Goal: Task Accomplishment & Management: Use online tool/utility

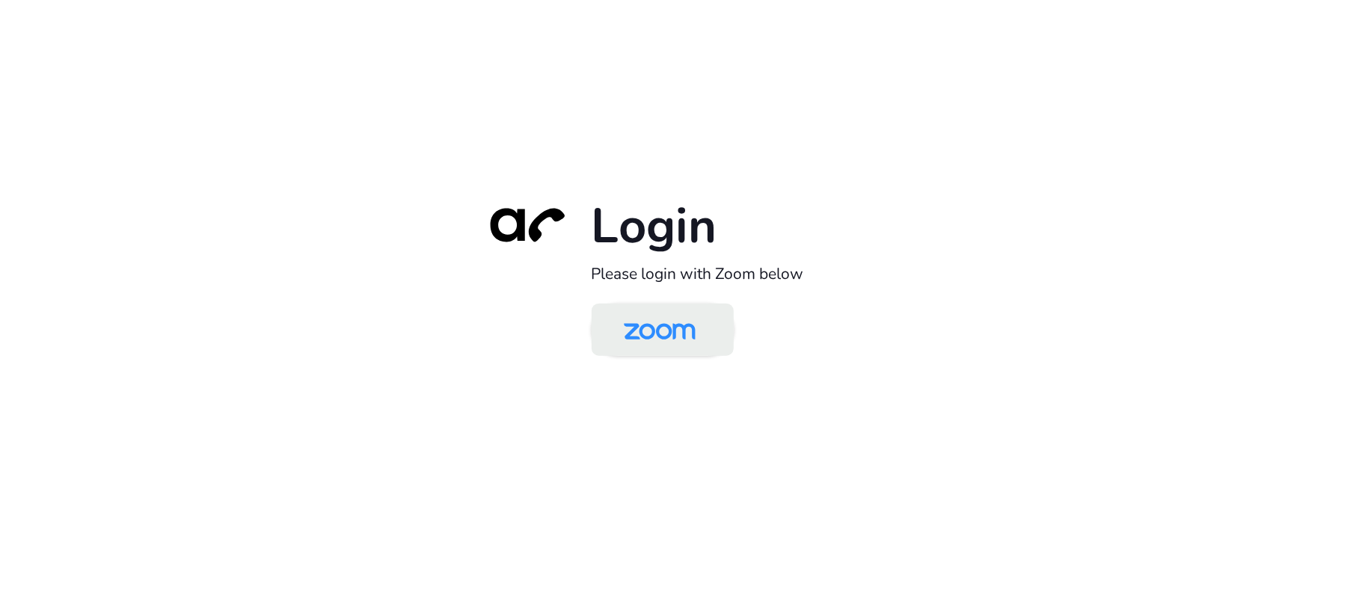
click at [675, 321] on img at bounding box center [659, 331] width 103 height 49
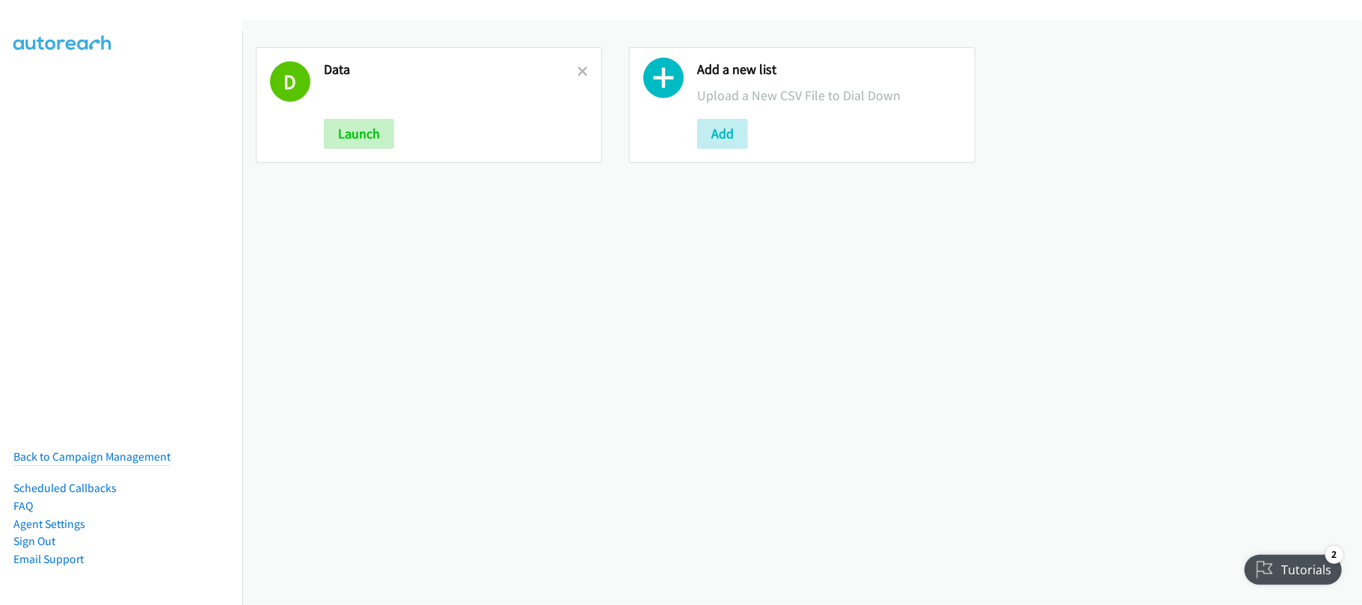
click at [581, 76] on link at bounding box center [583, 71] width 10 height 17
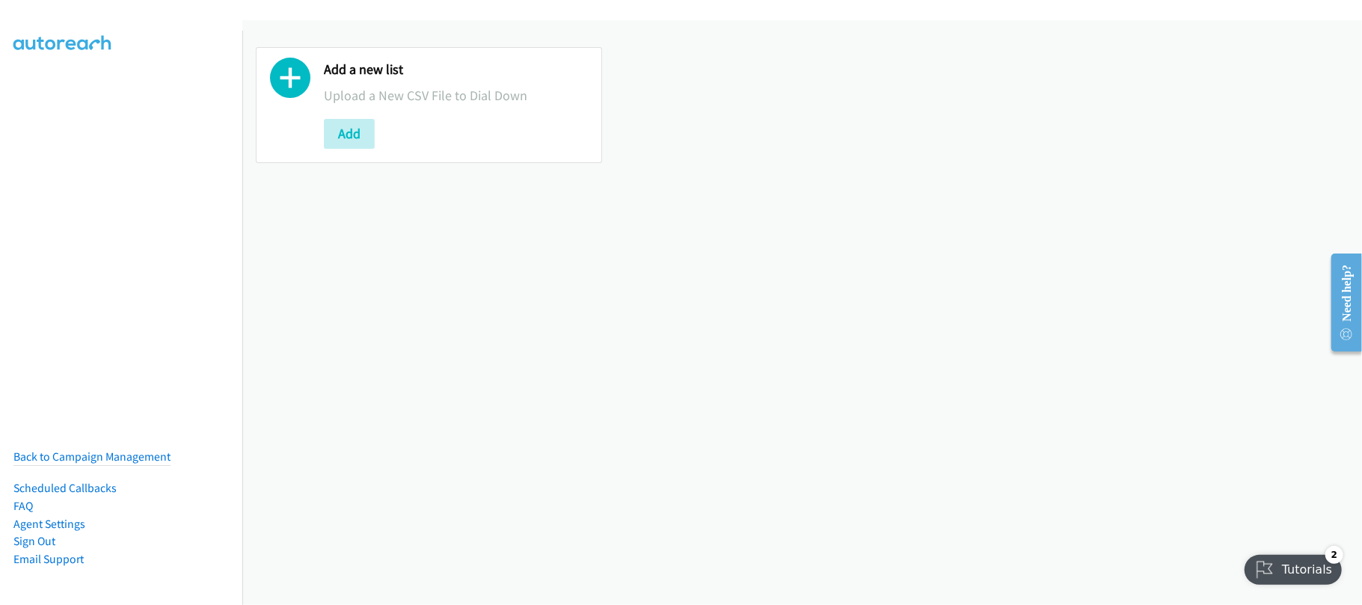
click at [495, 378] on div "Add a new list Upload a New CSV File to Dial Down Add" at bounding box center [802, 312] width 1120 height 585
click at [1360, 307] on div "Need help?" at bounding box center [1346, 302] width 31 height 98
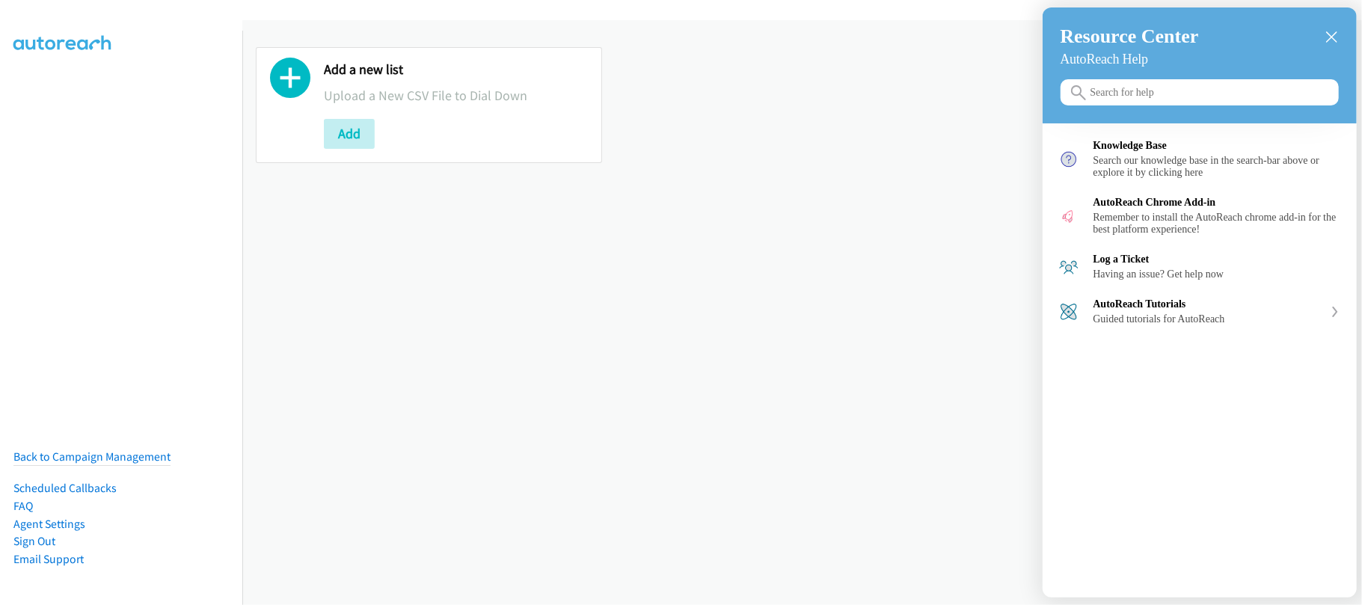
click at [799, 604] on div at bounding box center [681, 302] width 1362 height 605
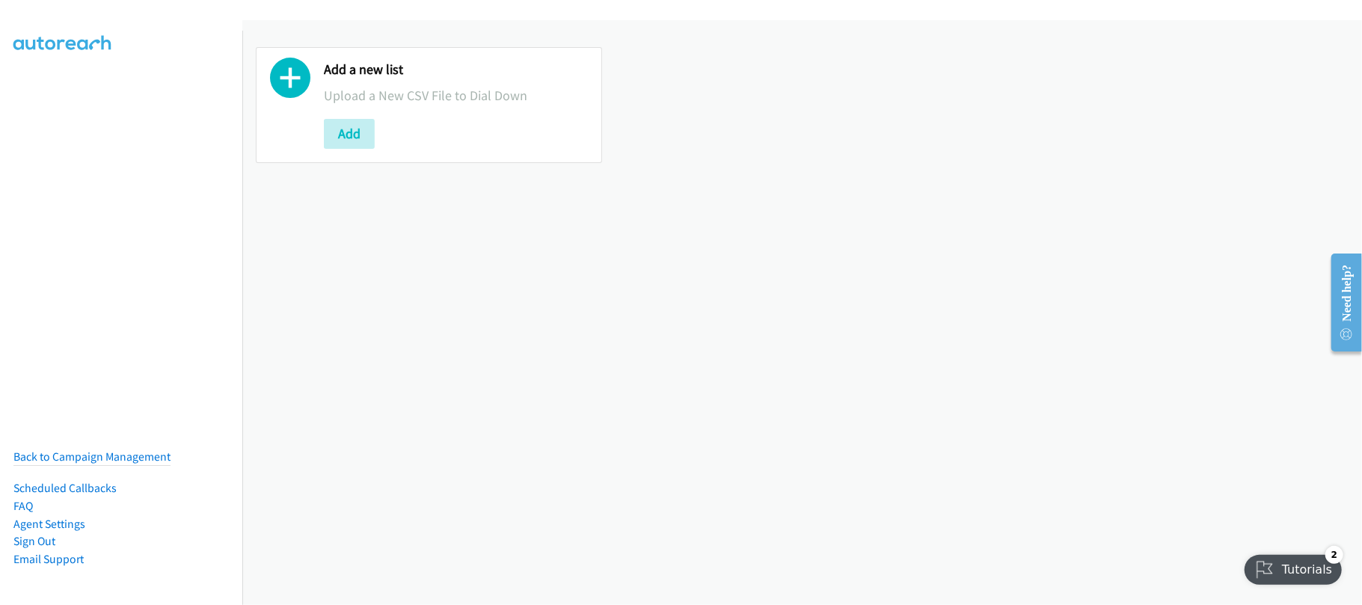
click at [543, 293] on div "Add a new list Upload a New CSV File to Dial Down Add" at bounding box center [802, 312] width 1120 height 585
click at [545, 545] on div "Add a new list Upload a New CSV File to Dial Down Add" at bounding box center [802, 312] width 1120 height 585
click at [373, 138] on button "Add" at bounding box center [349, 134] width 51 height 30
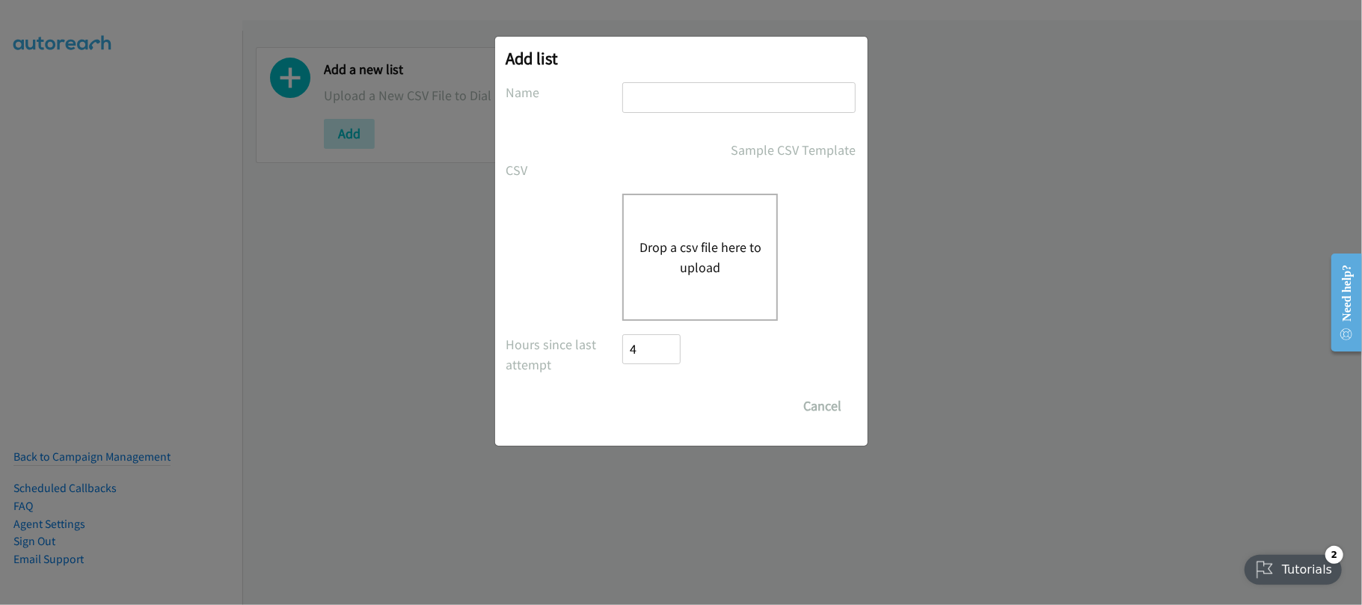
click at [654, 99] on input "text" at bounding box center [738, 97] width 233 height 31
type input "DATA"
click at [717, 260] on button "Drop a csv file here to upload" at bounding box center [700, 257] width 123 height 40
click at [506, 530] on div "Add list No phone fields were returned for that Report or List View Please uplo…" at bounding box center [681, 309] width 1362 height 592
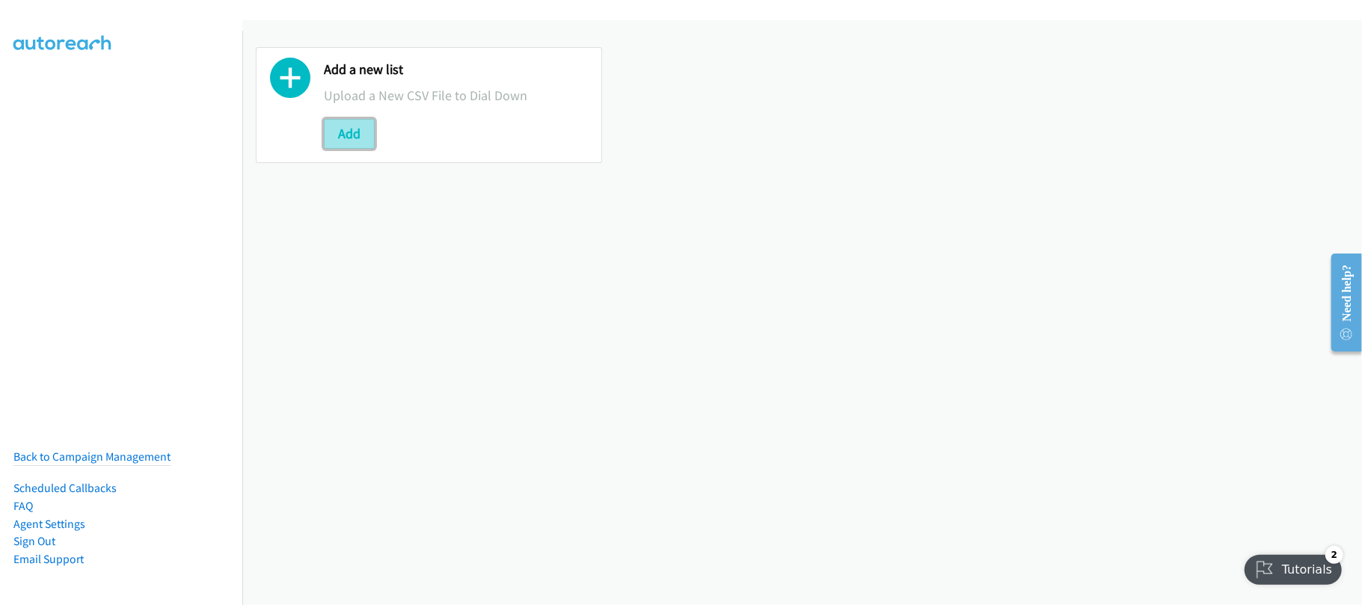
click at [361, 129] on button "Add" at bounding box center [349, 134] width 51 height 30
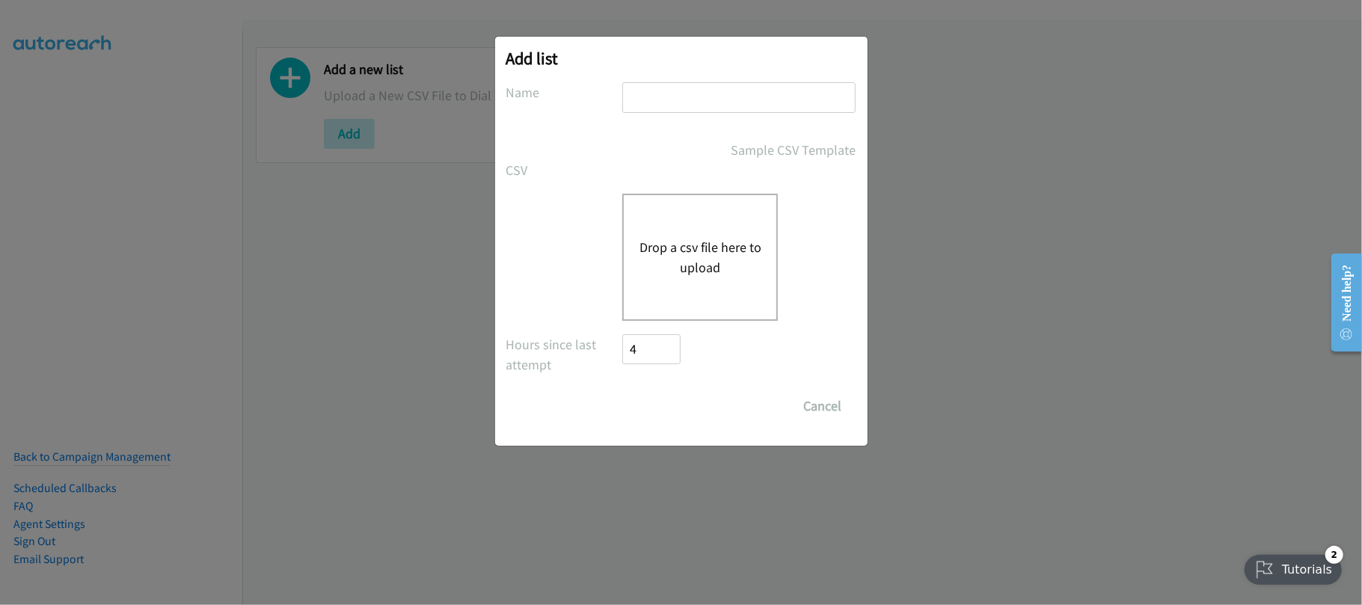
click at [754, 105] on input "text" at bounding box center [738, 97] width 233 height 31
type input "DATA"
click at [708, 250] on button "Drop a csv file here to upload" at bounding box center [700, 257] width 123 height 40
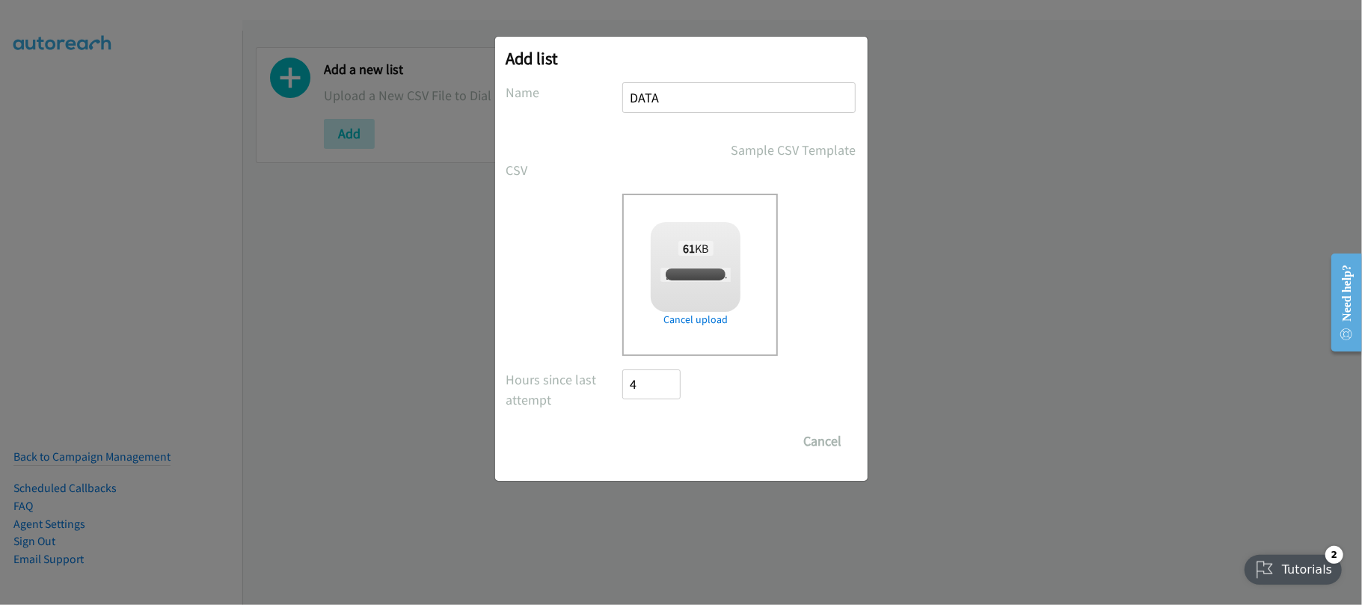
checkbox input "true"
click at [643, 449] on input "Save List" at bounding box center [662, 441] width 79 height 30
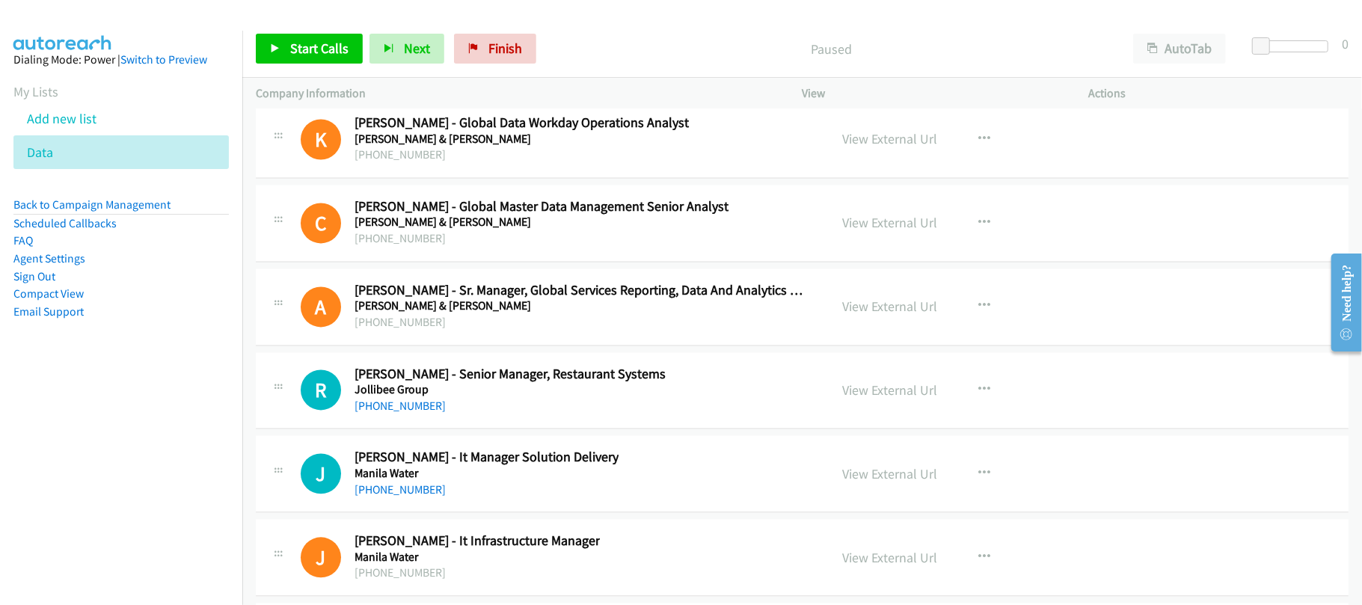
scroll to position [18652, 0]
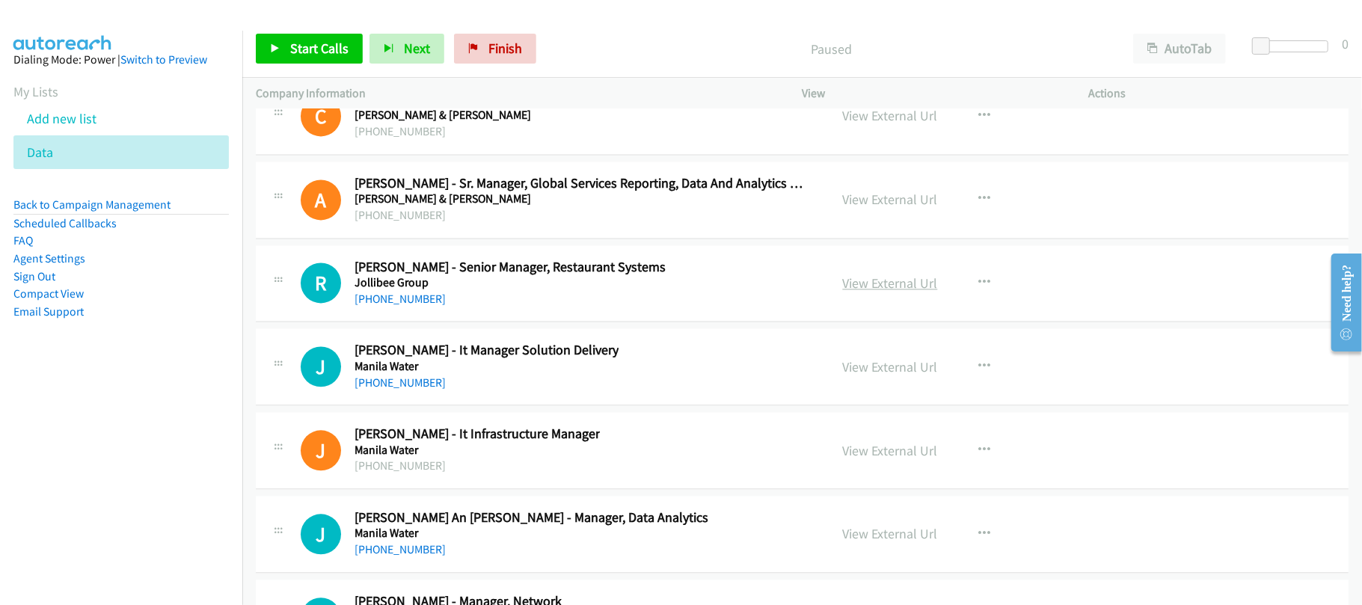
click at [869, 292] on link "View External Url" at bounding box center [890, 283] width 95 height 17
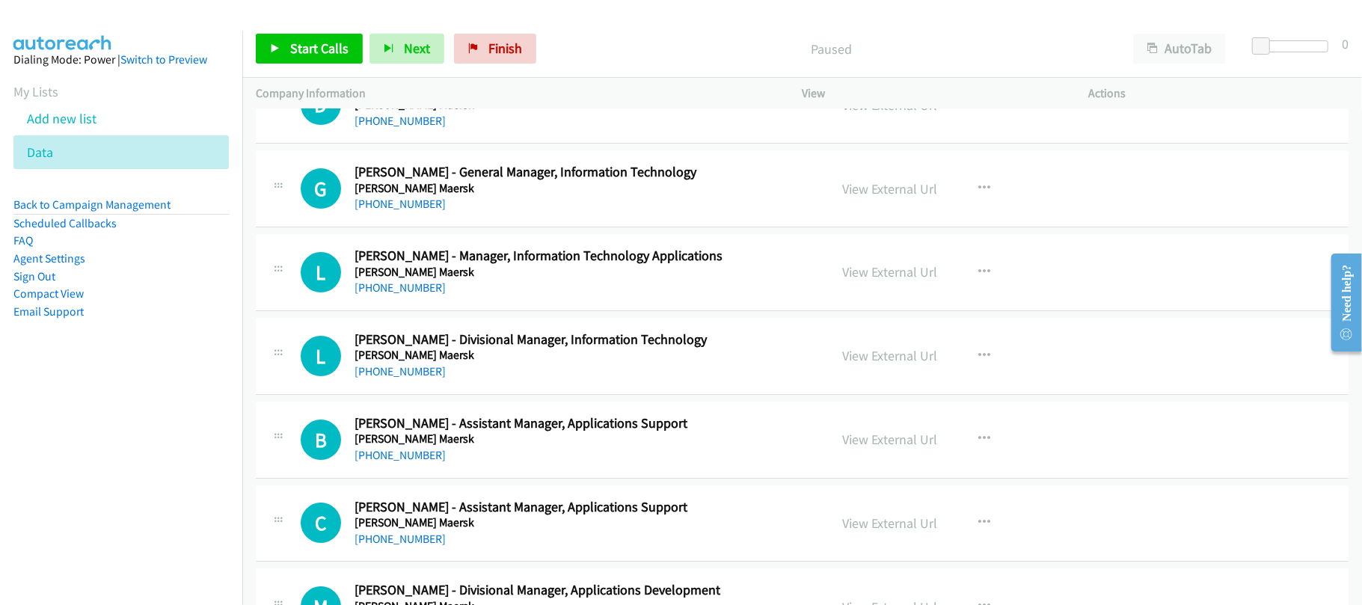
scroll to position [3591, 0]
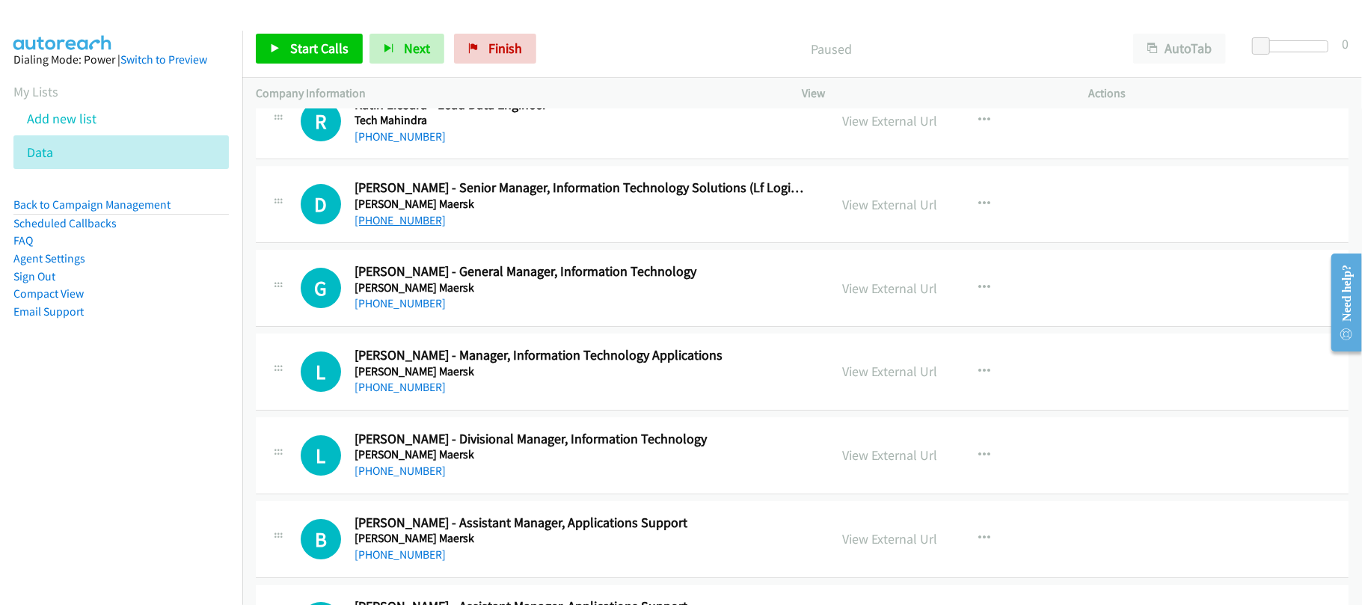
click at [404, 227] on link "+60 3-5870 2718" at bounding box center [400, 220] width 91 height 14
click at [399, 310] on link "+60 3-5870 2701" at bounding box center [400, 303] width 91 height 14
drag, startPoint x: 381, startPoint y: 399, endPoint x: 393, endPoint y: 399, distance: 12.7
click at [381, 394] on link "+60 3-5870 2694" at bounding box center [400, 387] width 91 height 14
click at [506, 480] on div "+60 16-263 1505" at bounding box center [582, 471] width 454 height 18
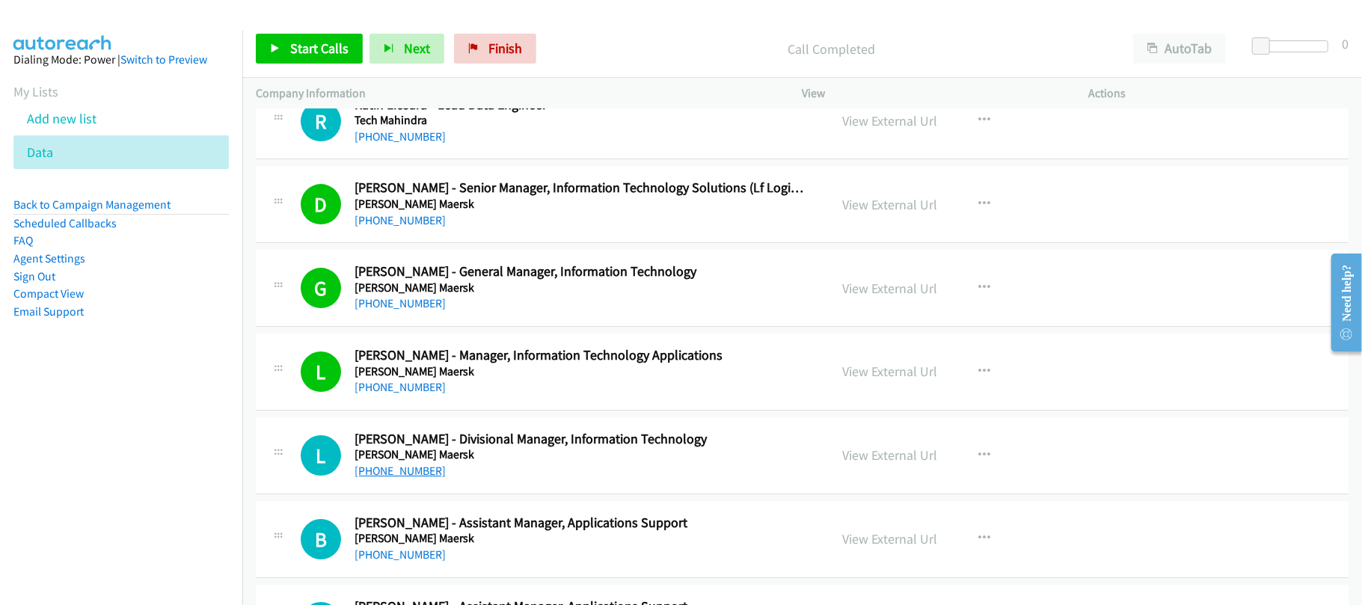
click at [391, 478] on link "+60 16-263 1505" at bounding box center [400, 471] width 91 height 14
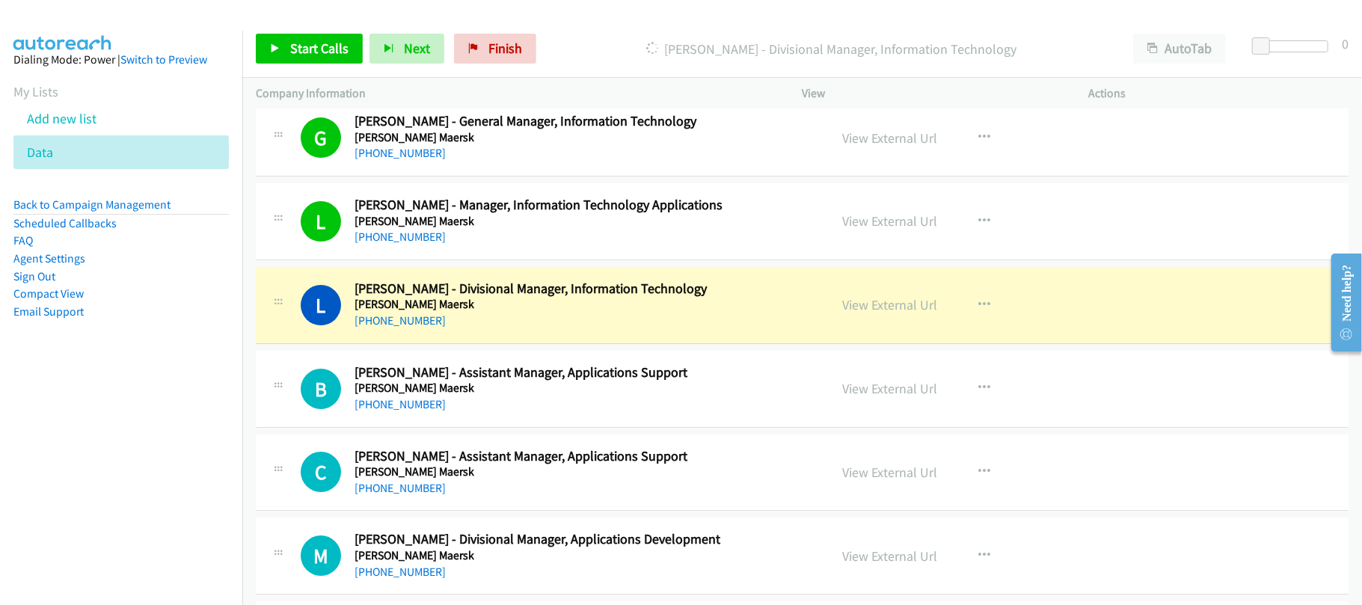
scroll to position [3790, 0]
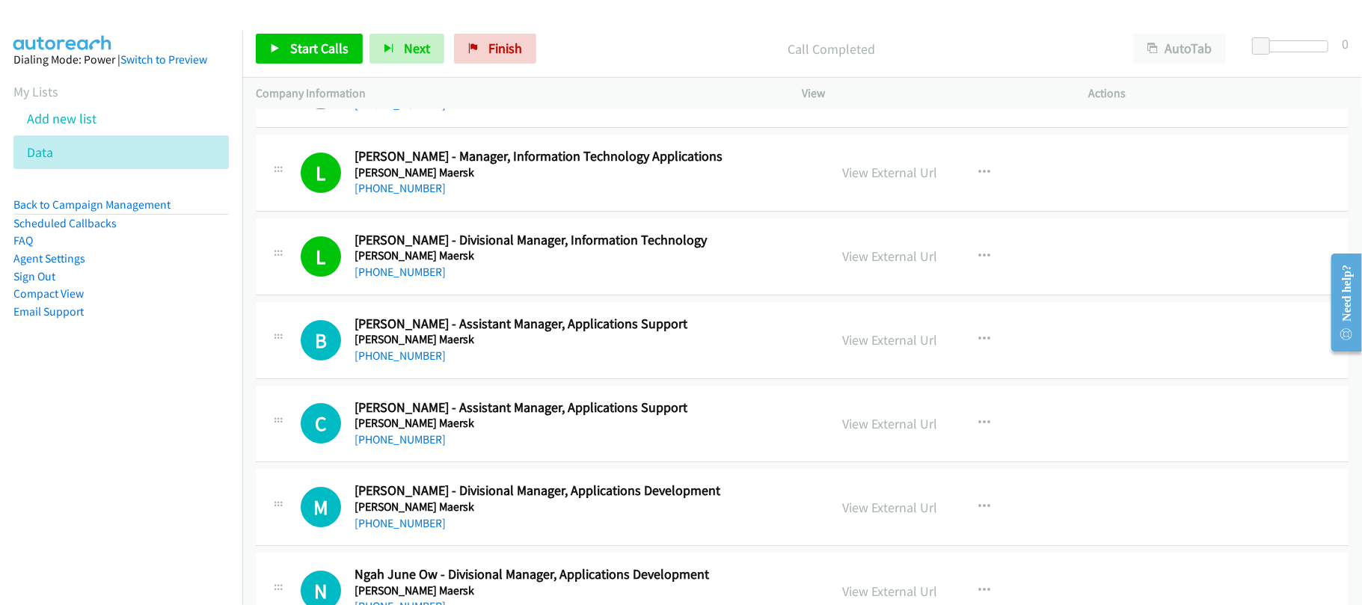
drag, startPoint x: 414, startPoint y: 369, endPoint x: 489, endPoint y: 382, distance: 75.9
click at [414, 363] on link "+60 12-345 6789" at bounding box center [400, 356] width 91 height 14
click at [521, 402] on div "C Callback Scheduled Calvin Khor - Assistant Manager, Applications Support A.P.…" at bounding box center [802, 424] width 1093 height 77
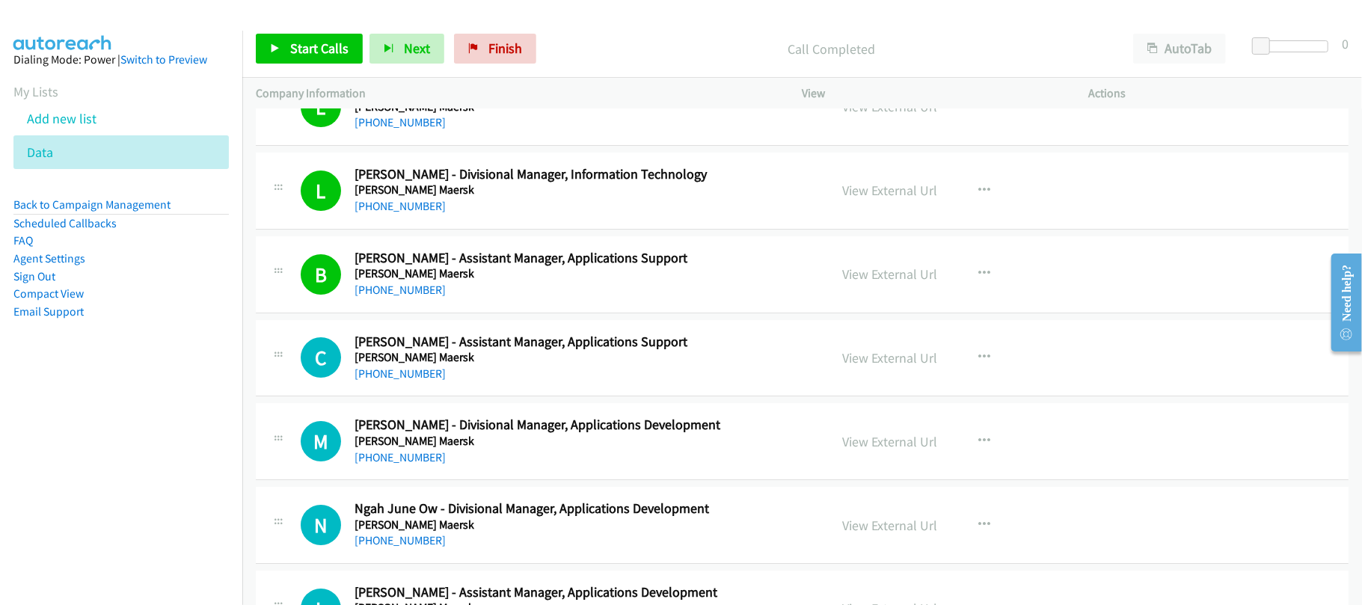
scroll to position [3890, 0]
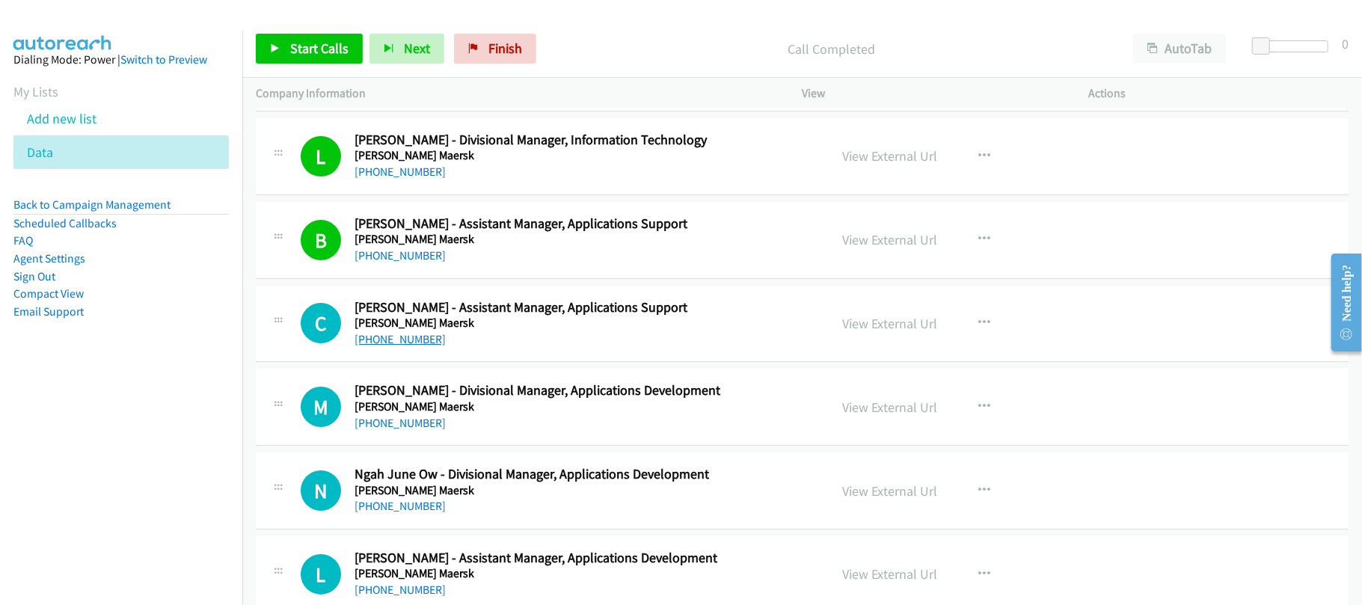
click at [405, 346] on link "+60 3-5870 2684" at bounding box center [400, 339] width 91 height 14
click at [539, 446] on div "M Callback Scheduled Mun Choong Tang - Divisional Manager, Applications Develop…" at bounding box center [802, 407] width 1093 height 77
click at [399, 430] on link "+60 3-5870 2659" at bounding box center [400, 423] width 91 height 14
click at [533, 432] on div "+60 3-5870 2659" at bounding box center [582, 423] width 454 height 18
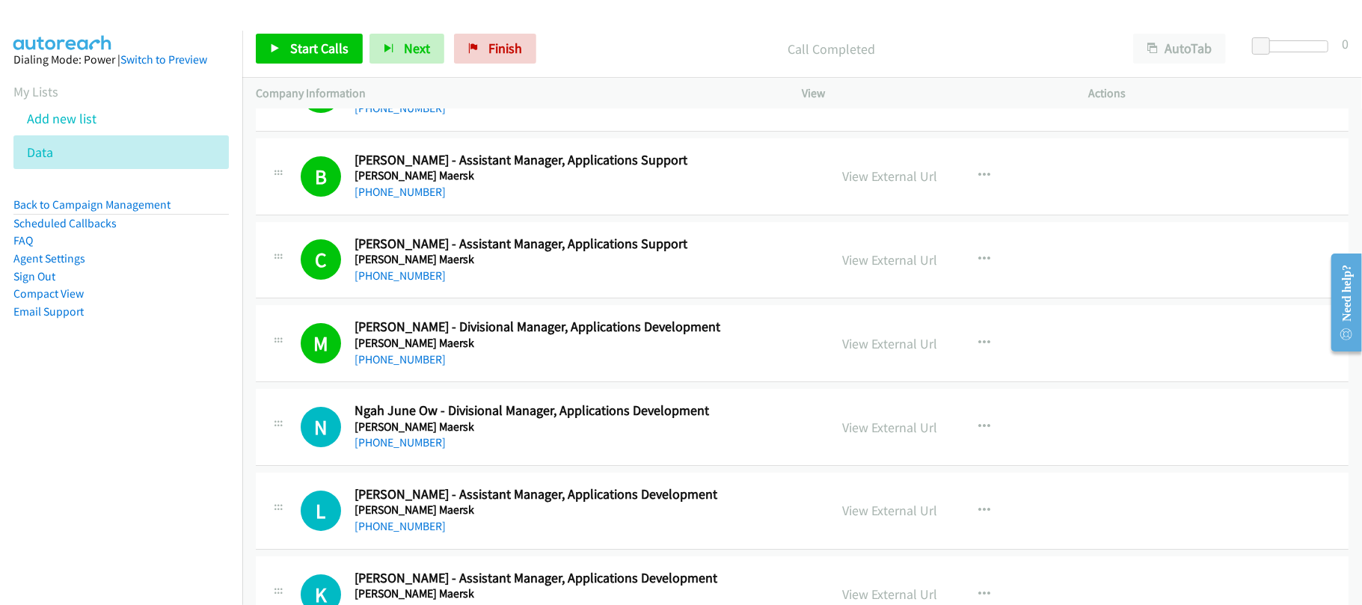
scroll to position [3990, 0]
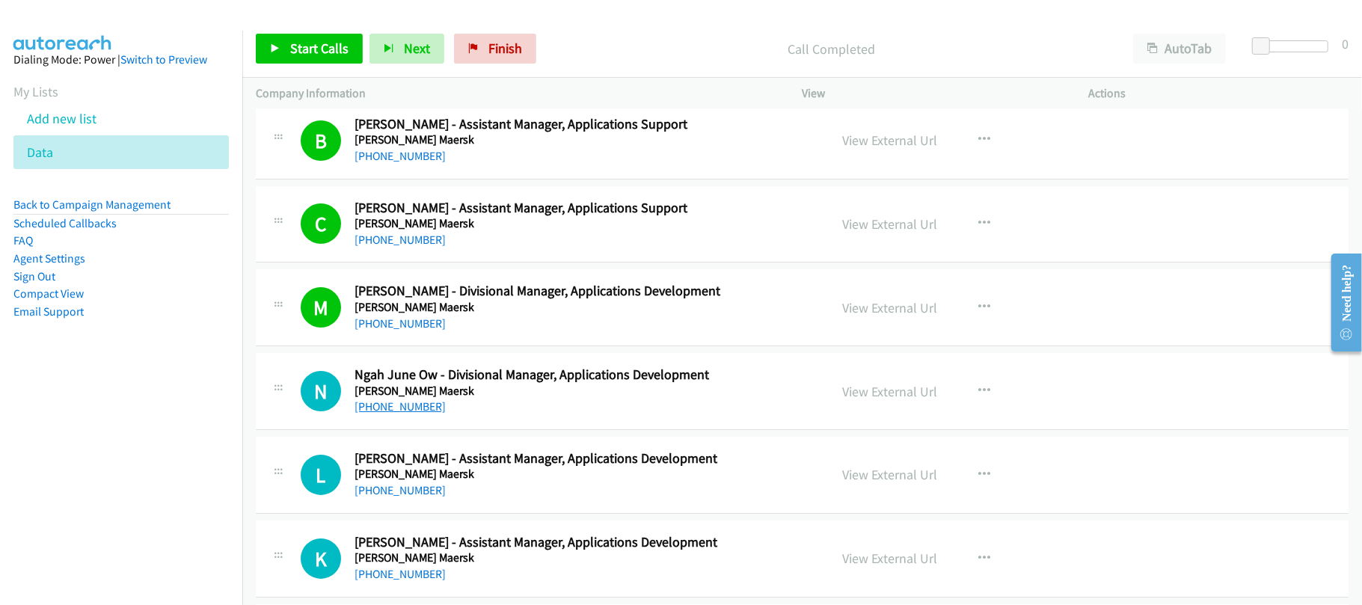
click at [411, 414] on link "+60 3-5870 2614" at bounding box center [400, 406] width 91 height 14
drag, startPoint x: 480, startPoint y: 408, endPoint x: 492, endPoint y: 370, distance: 40.2
click at [480, 399] on h5 "A.P. Moller Maersk" at bounding box center [582, 391] width 454 height 15
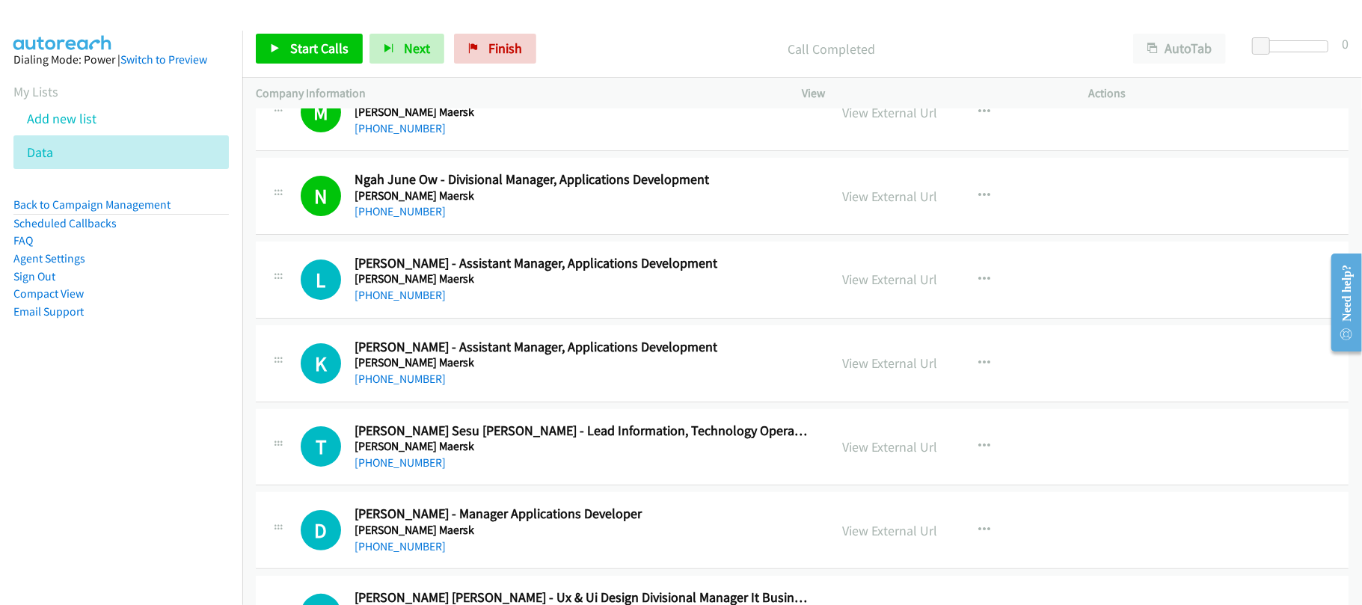
scroll to position [4189, 0]
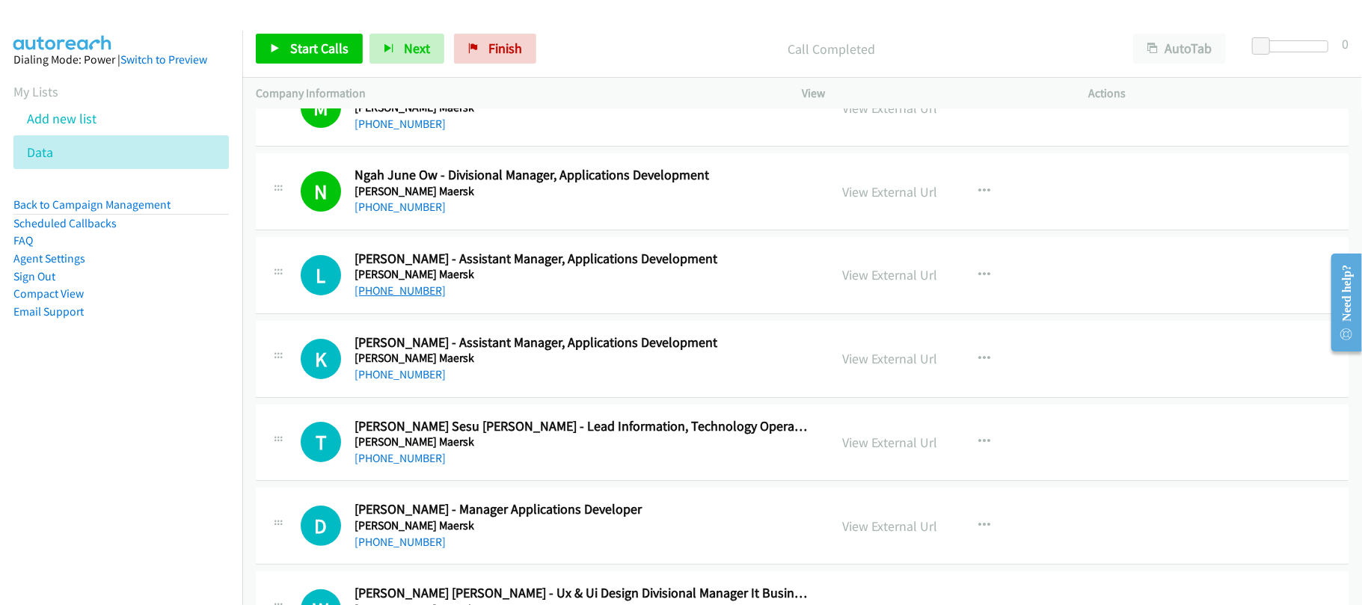
click at [399, 298] on link "+60 3-5870 2657" at bounding box center [400, 291] width 91 height 14
drag, startPoint x: 396, startPoint y: 387, endPoint x: 423, endPoint y: 381, distance: 27.6
click at [396, 382] on link "+60 3-5870 2656" at bounding box center [400, 374] width 91 height 14
drag, startPoint x: 536, startPoint y: 494, endPoint x: 512, endPoint y: 494, distance: 24.7
click at [536, 482] on div "T Callback Scheduled Thomas Sesu Devaraj - Lead Information, Technology Operati…" at bounding box center [802, 443] width 1093 height 77
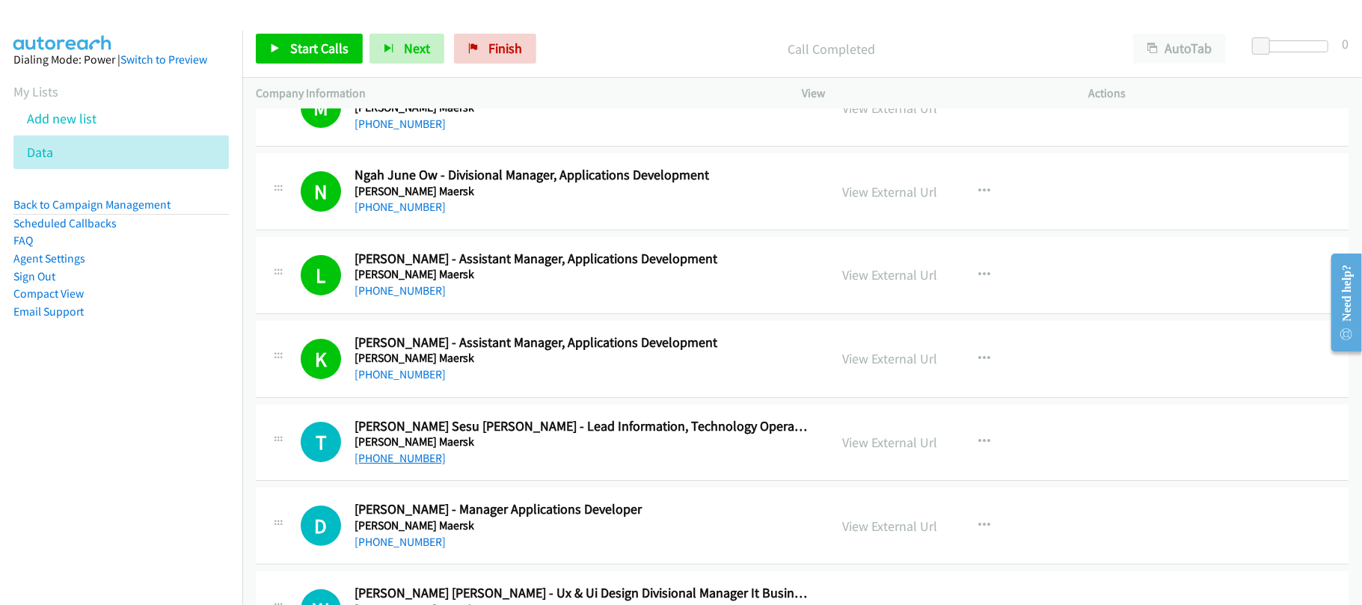
click at [382, 465] on link "+60 16-298 3805" at bounding box center [400, 458] width 91 height 14
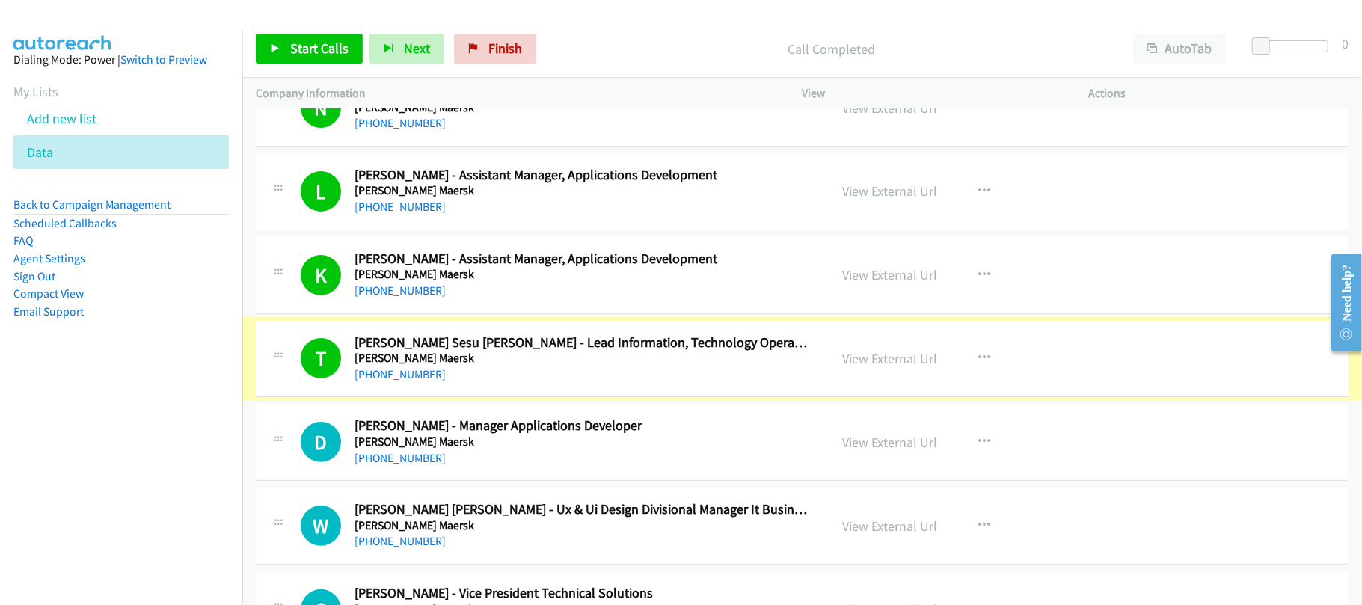
scroll to position [4489, 0]
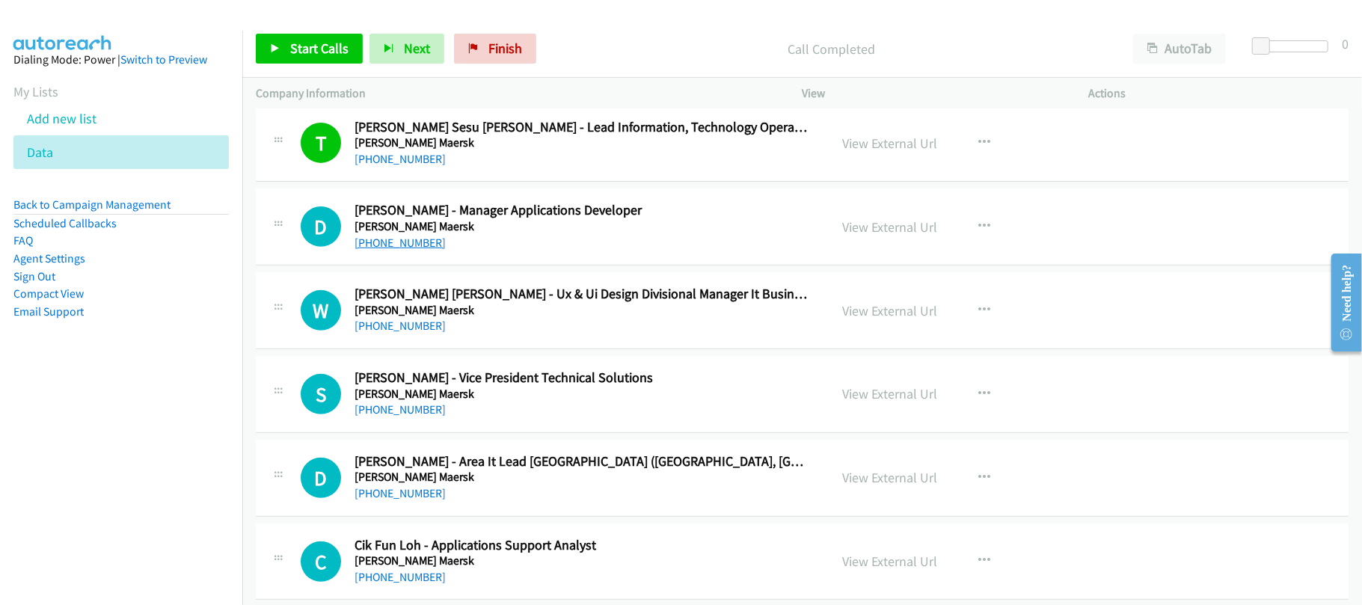
click at [408, 250] on link "+60 17-281 2387" at bounding box center [400, 243] width 91 height 14
click at [582, 318] on h5 "A.P. Moller Maersk" at bounding box center [582, 310] width 454 height 15
click at [410, 333] on link "+60 12-256 7676" at bounding box center [400, 326] width 91 height 14
drag, startPoint x: 417, startPoint y: 420, endPoint x: 485, endPoint y: 429, distance: 68.7
click at [417, 417] on link "+60 3-5870 2728" at bounding box center [400, 409] width 91 height 14
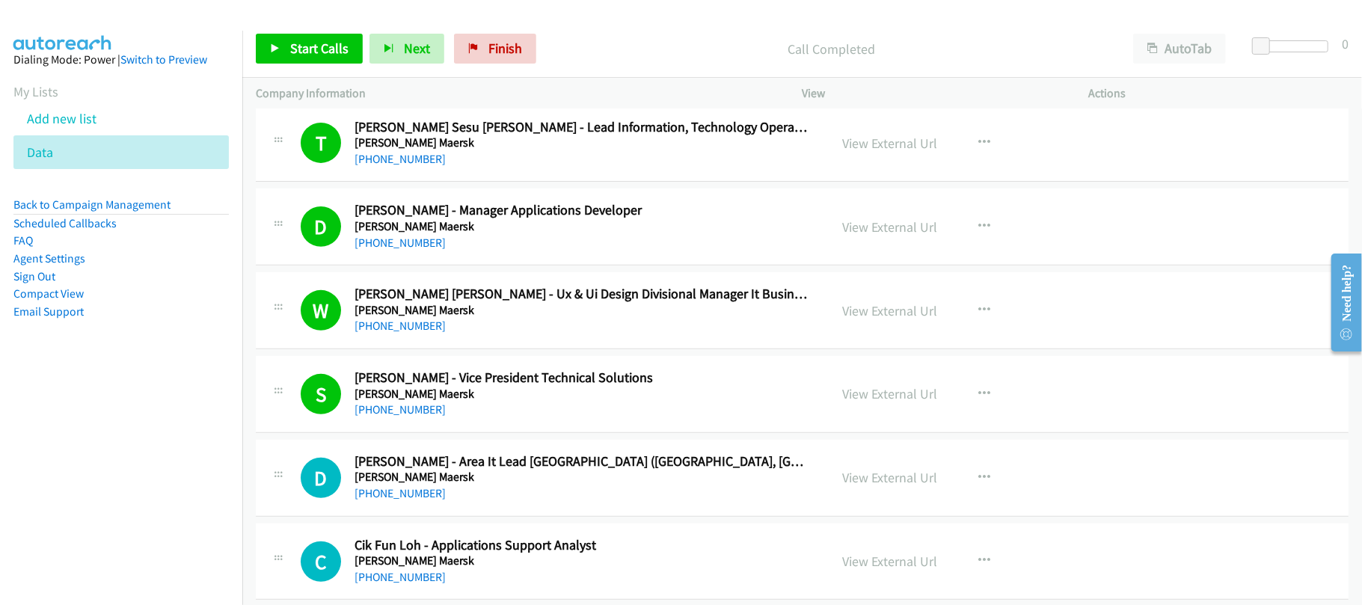
click at [491, 433] on div "S Callback Scheduled Samantha Chua - Vice President Technical Solutions A.P. Mo…" at bounding box center [802, 394] width 1093 height 77
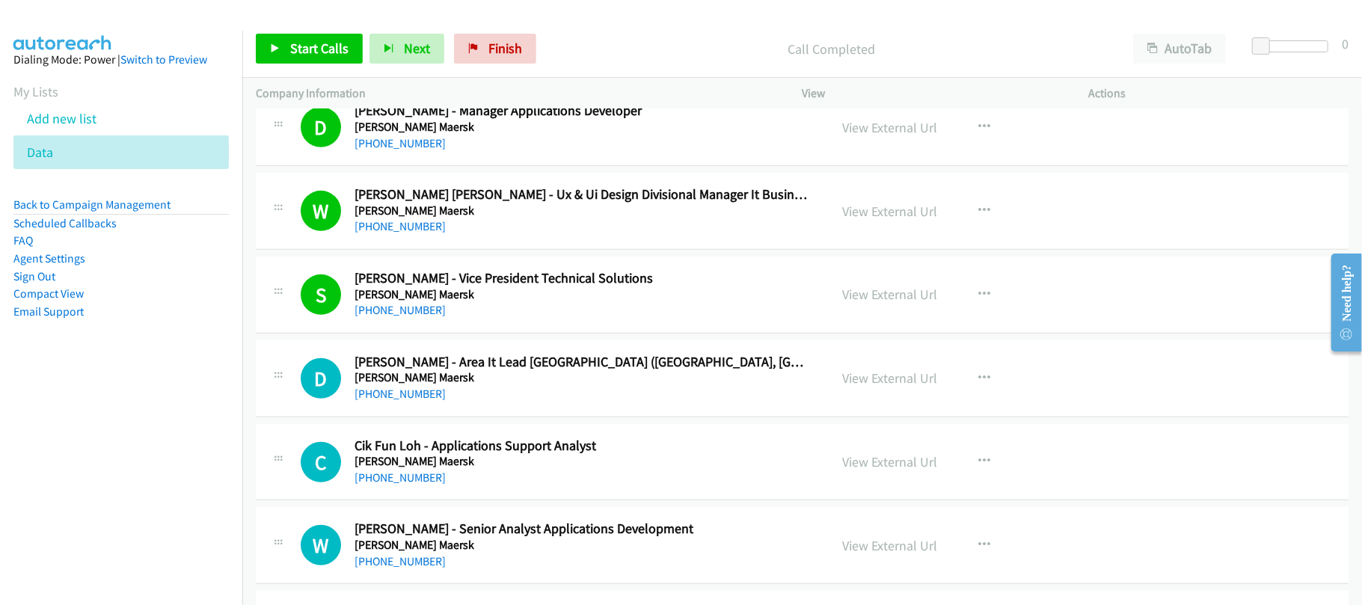
scroll to position [4688, 0]
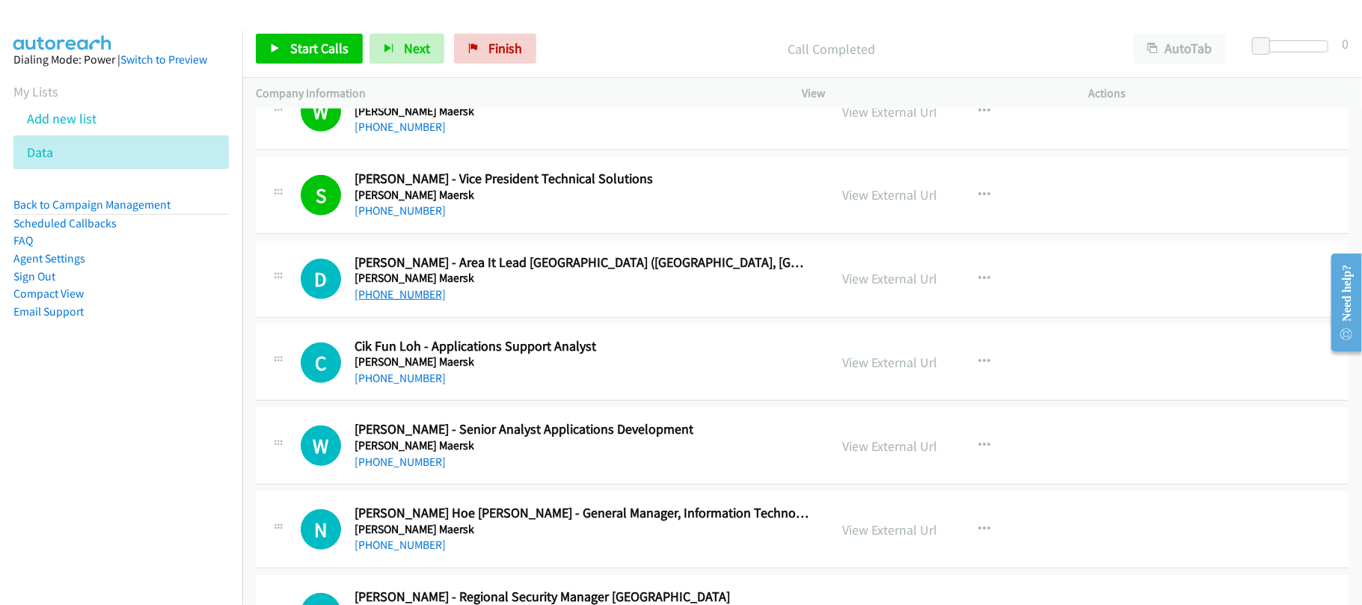
click at [426, 301] on link "+60 12-478 4849" at bounding box center [400, 294] width 91 height 14
drag, startPoint x: 401, startPoint y: 387, endPoint x: 588, endPoint y: 379, distance: 187.2
click at [401, 385] on link "+60 3-5870 2800" at bounding box center [400, 378] width 91 height 14
click at [456, 471] on div "+60 3-5870 2616" at bounding box center [582, 462] width 454 height 18
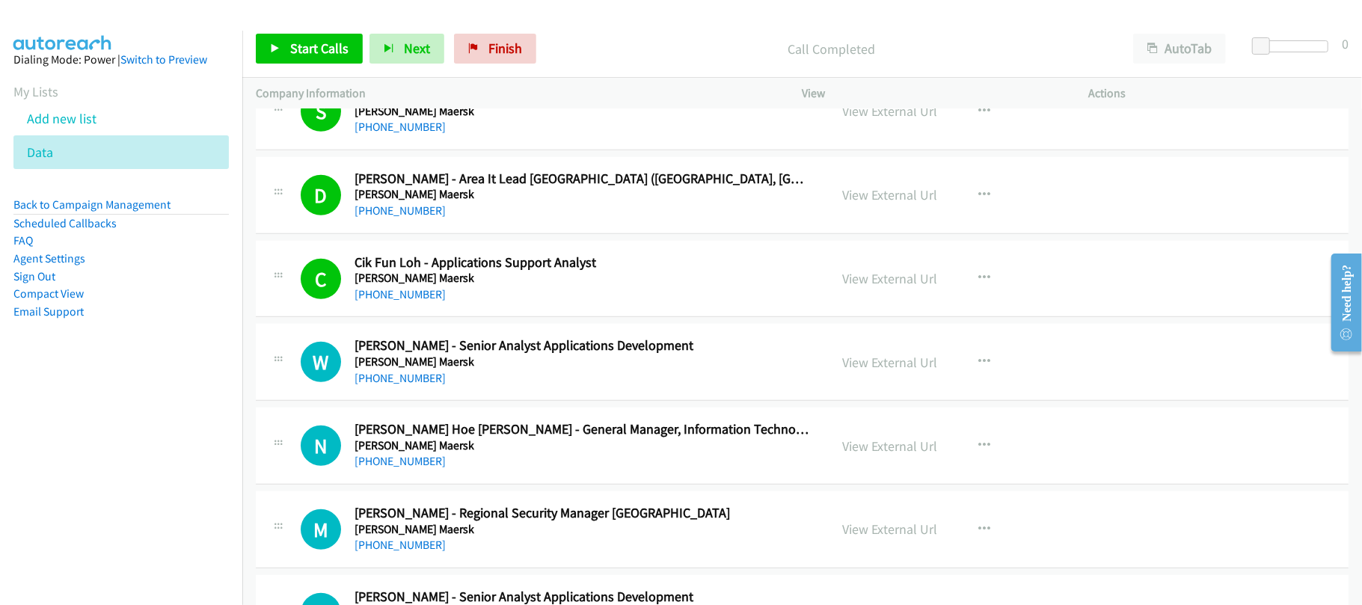
scroll to position [4887, 0]
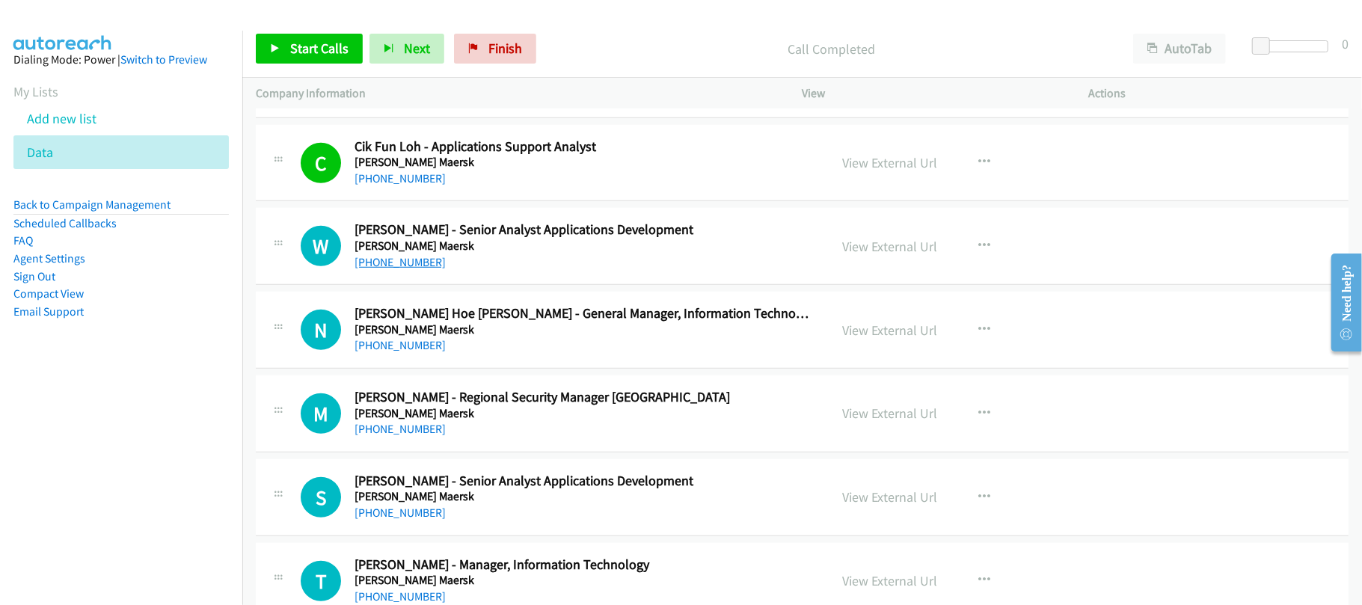
click at [422, 269] on link "+60 3-5870 2616" at bounding box center [400, 262] width 91 height 14
click at [385, 369] on div "N Callback Scheduled Nicholas Shung Hoe Loh - General Manager, Information Tech…" at bounding box center [802, 330] width 1093 height 77
click at [386, 369] on div "N Callback Scheduled Nicholas Shung Hoe Loh - General Manager, Information Tech…" at bounding box center [802, 330] width 1093 height 77
click at [387, 352] on link "+60 12-657 0770" at bounding box center [400, 345] width 91 height 14
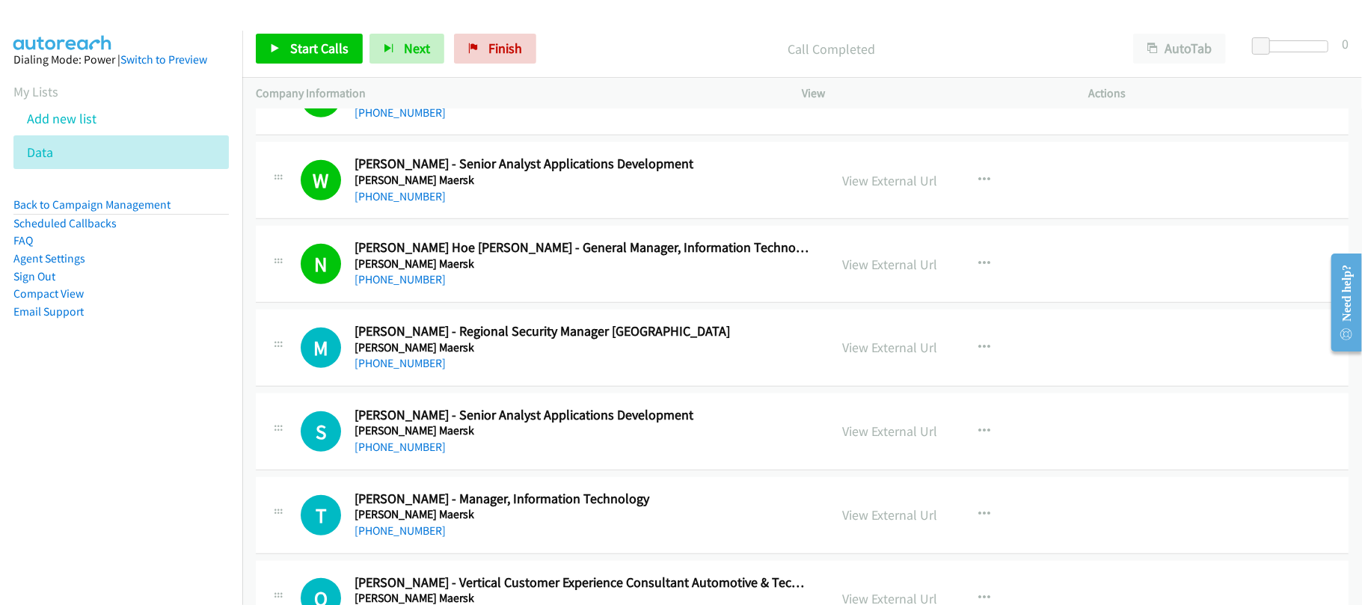
scroll to position [4987, 0]
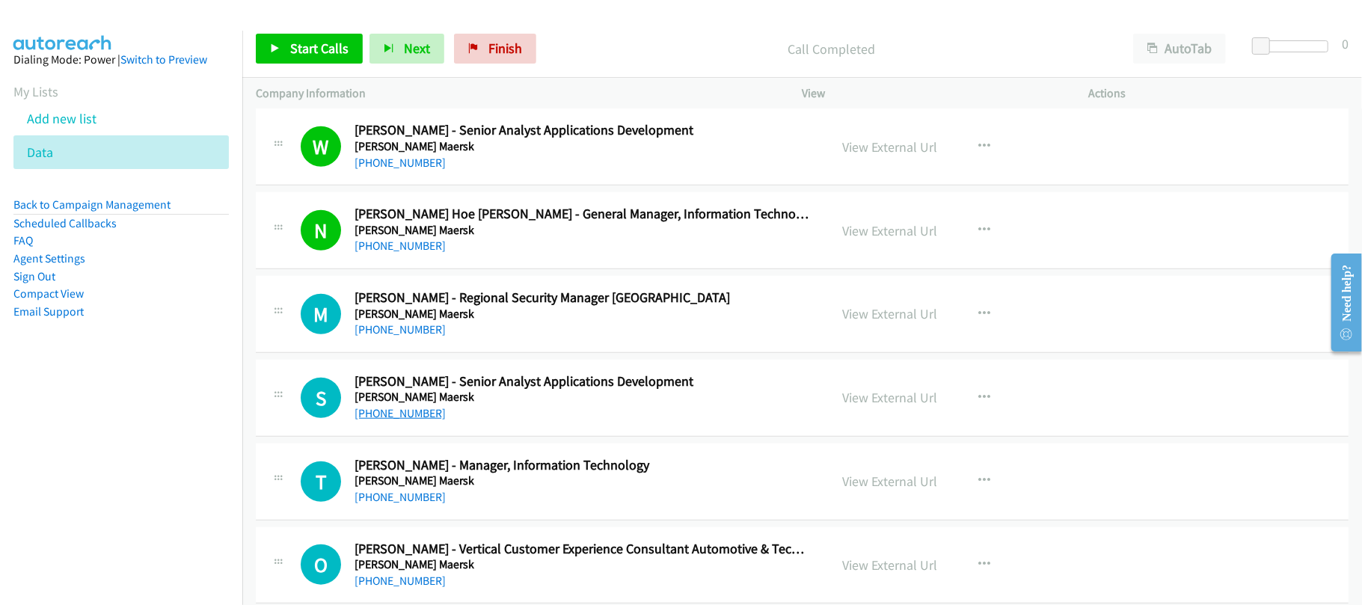
click at [413, 420] on link "+60 16-666 5021" at bounding box center [400, 413] width 91 height 14
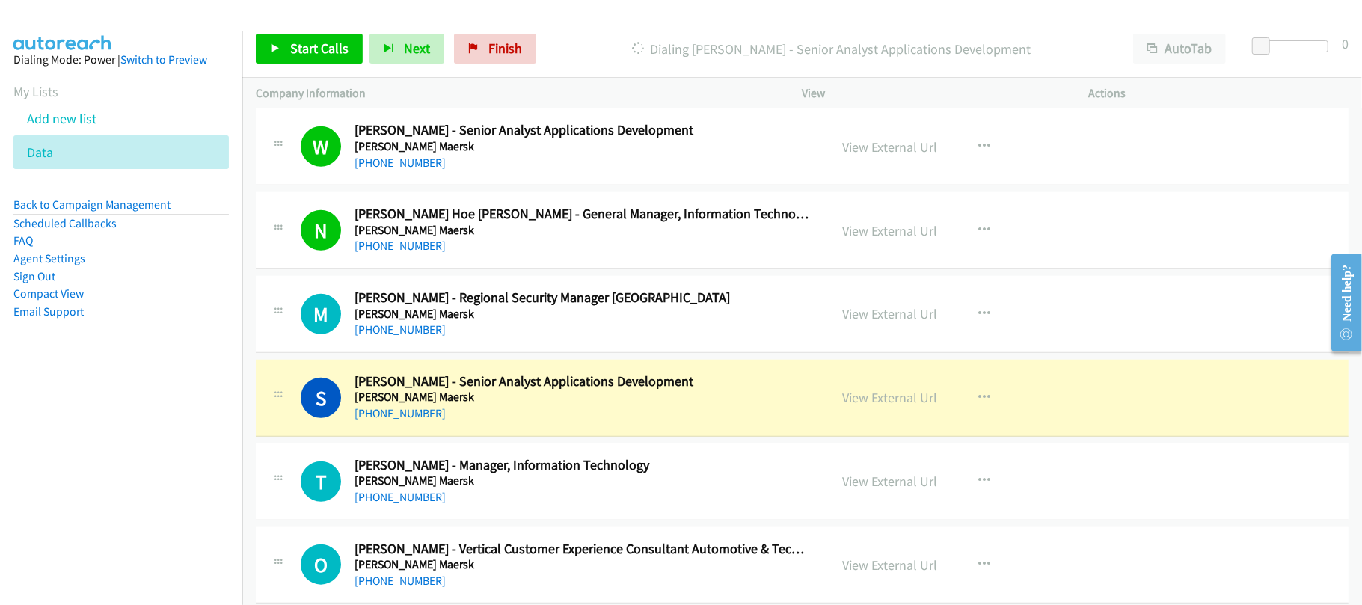
click at [542, 437] on div "S Callback Scheduled Syahrul Syafri - Senior Analyst Applications Development A…" at bounding box center [802, 398] width 1093 height 77
click at [892, 406] on link "View External Url" at bounding box center [890, 397] width 95 height 17
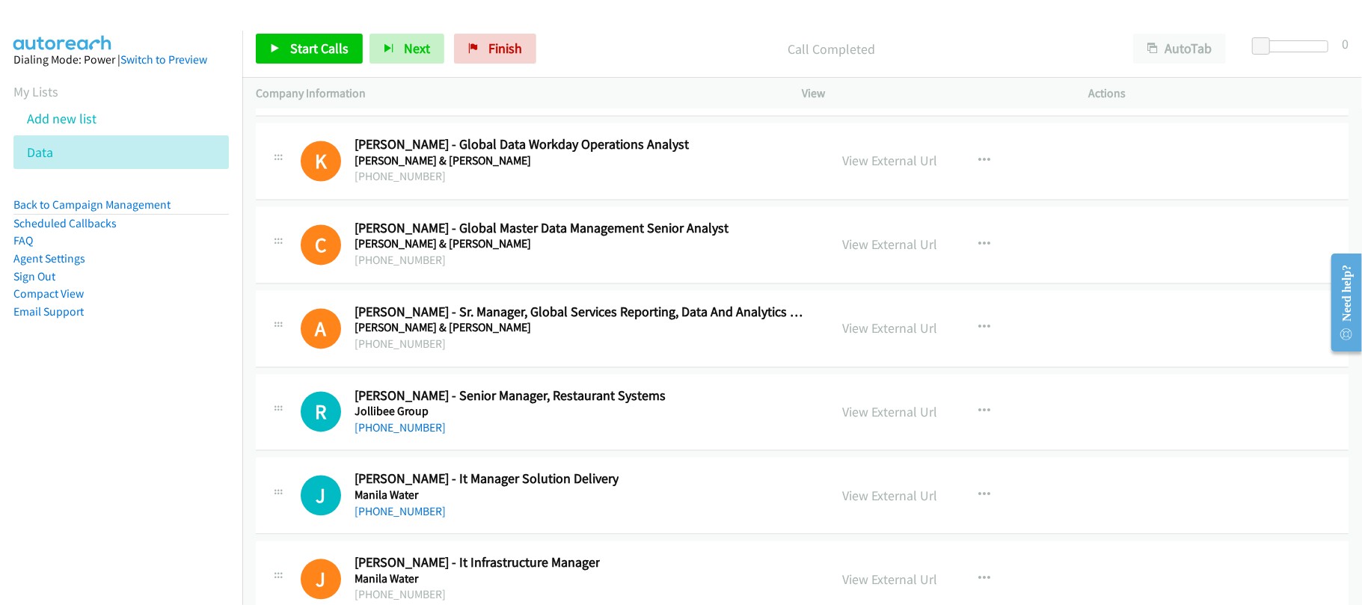
scroll to position [18553, 0]
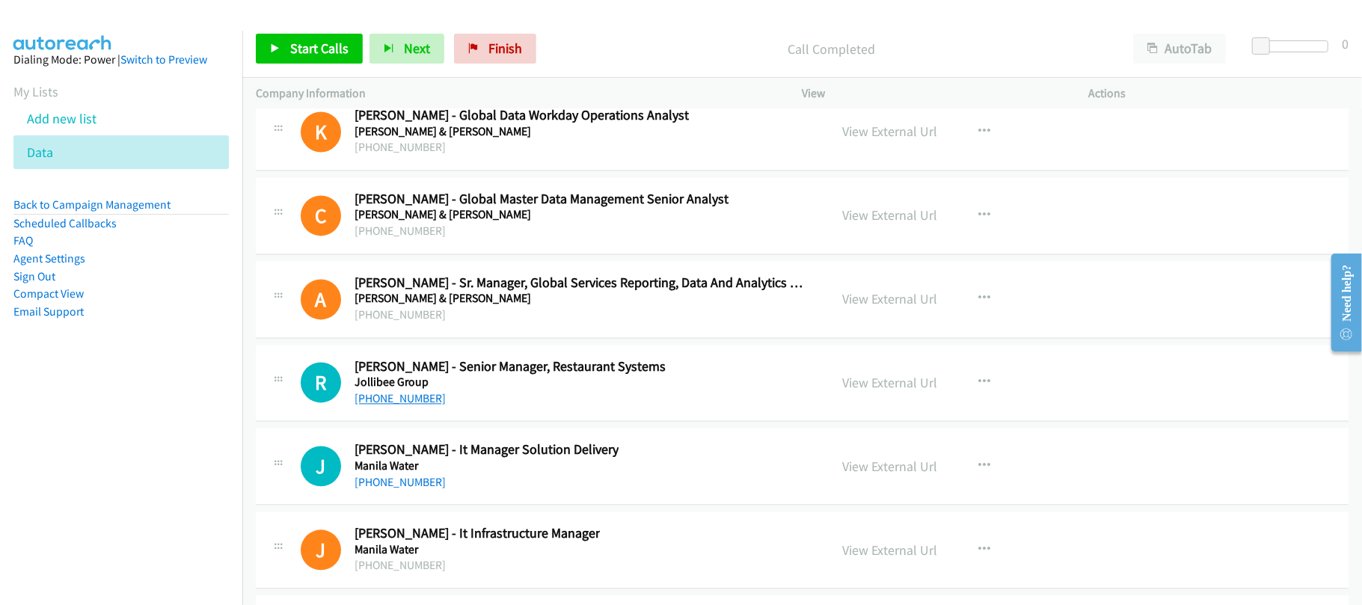
click at [401, 405] on link "+63 998 991 4932" at bounding box center [400, 398] width 91 height 14
click at [483, 408] on div "+63 998 991 4932" at bounding box center [582, 399] width 454 height 18
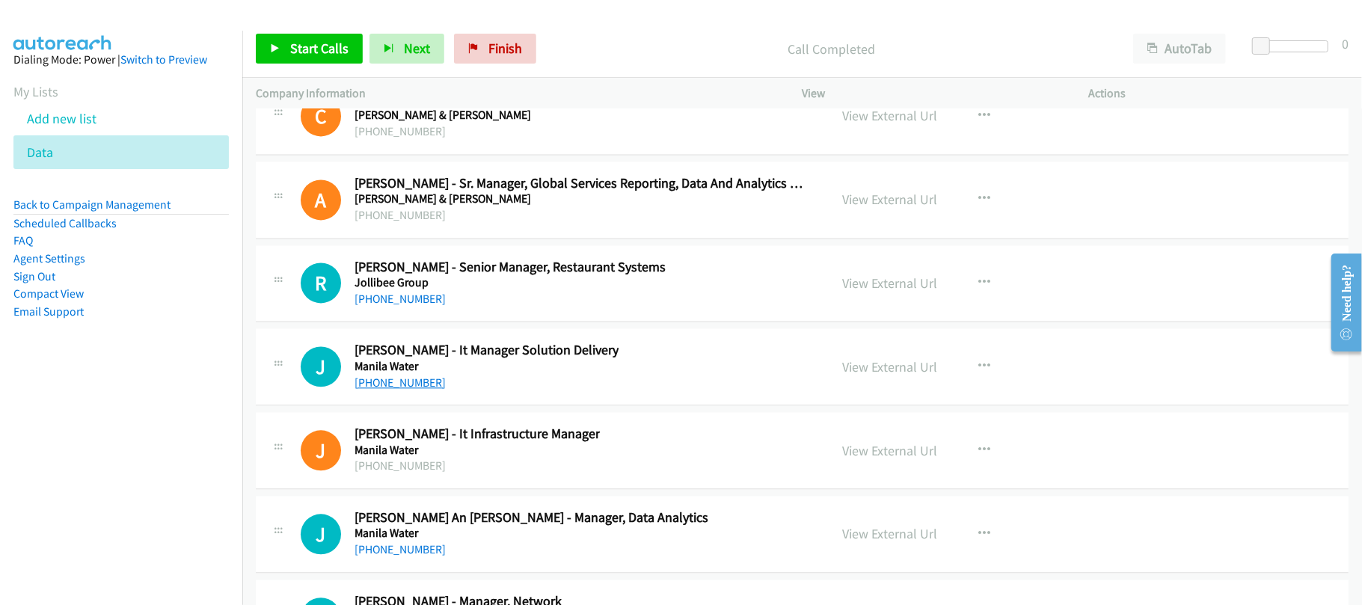
click at [373, 390] on link "+63 2 8981 8189" at bounding box center [400, 383] width 91 height 14
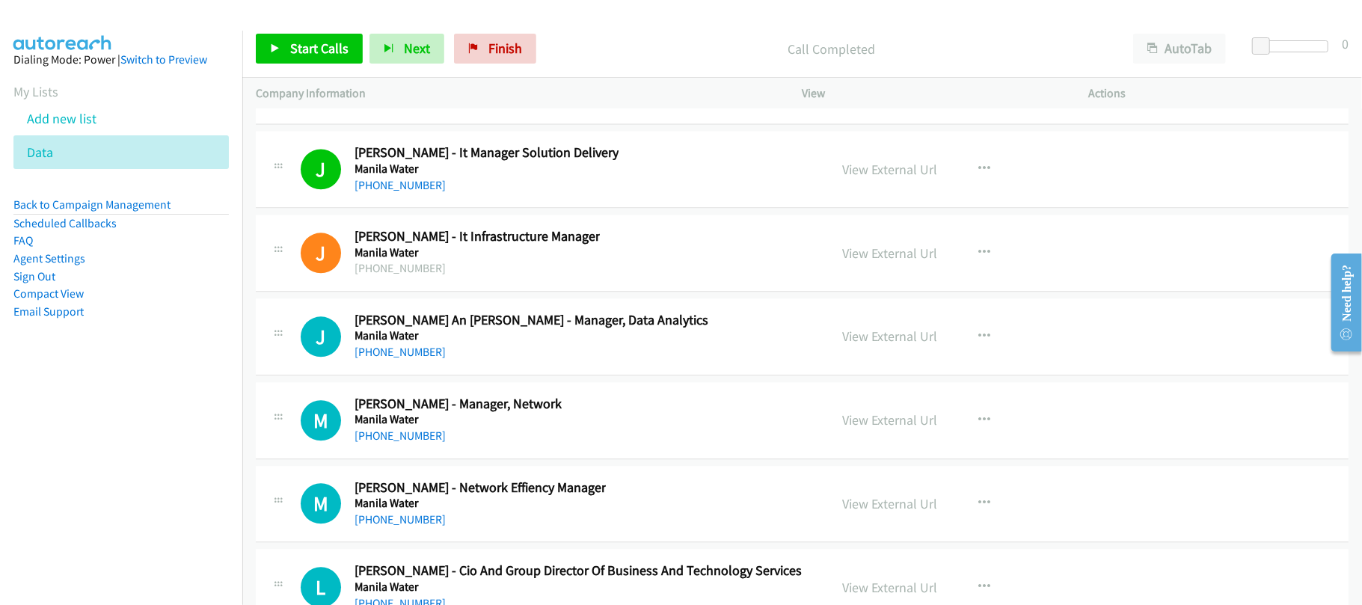
scroll to position [18852, 0]
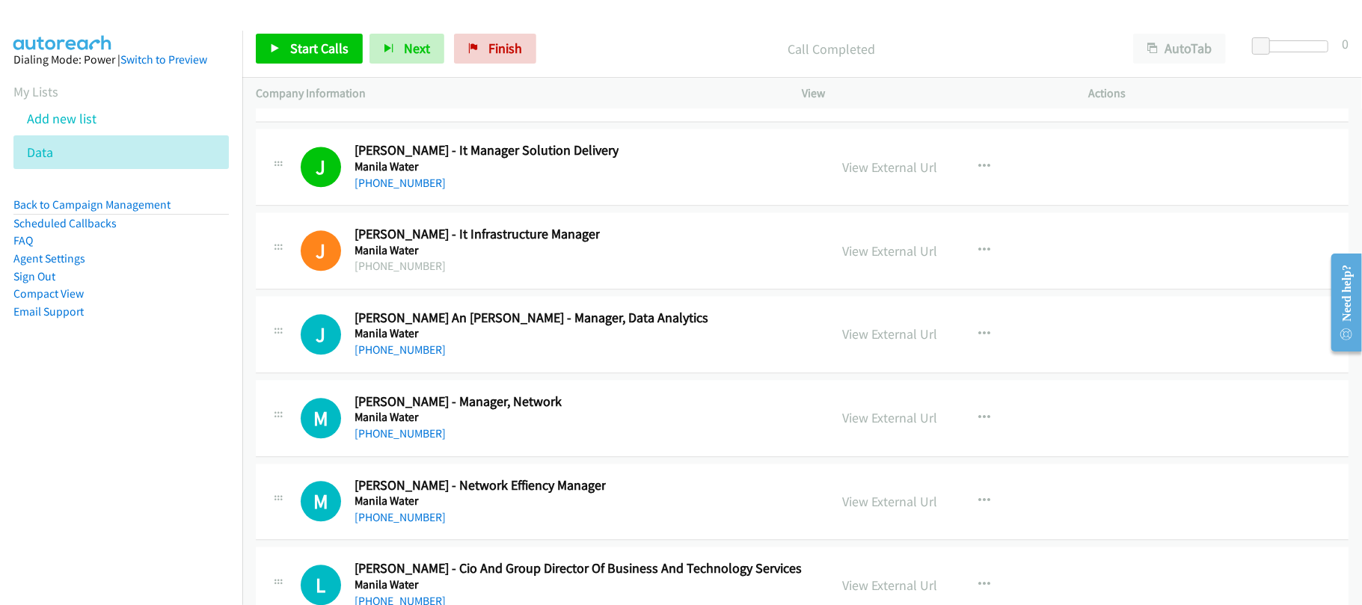
drag, startPoint x: 388, startPoint y: 407, endPoint x: 515, endPoint y: 410, distance: 127.2
click at [388, 357] on link "+63 917 506 1725" at bounding box center [400, 350] width 91 height 14
click at [398, 441] on link "+91 91751 92248" at bounding box center [400, 433] width 91 height 14
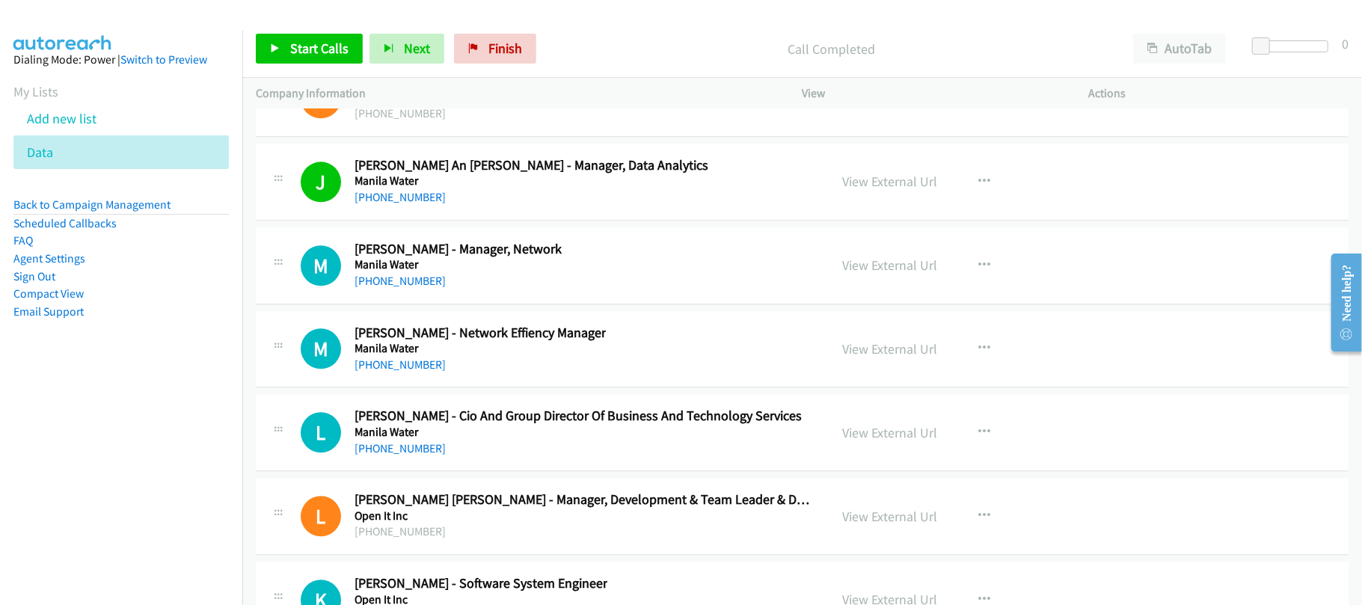
scroll to position [19051, 0]
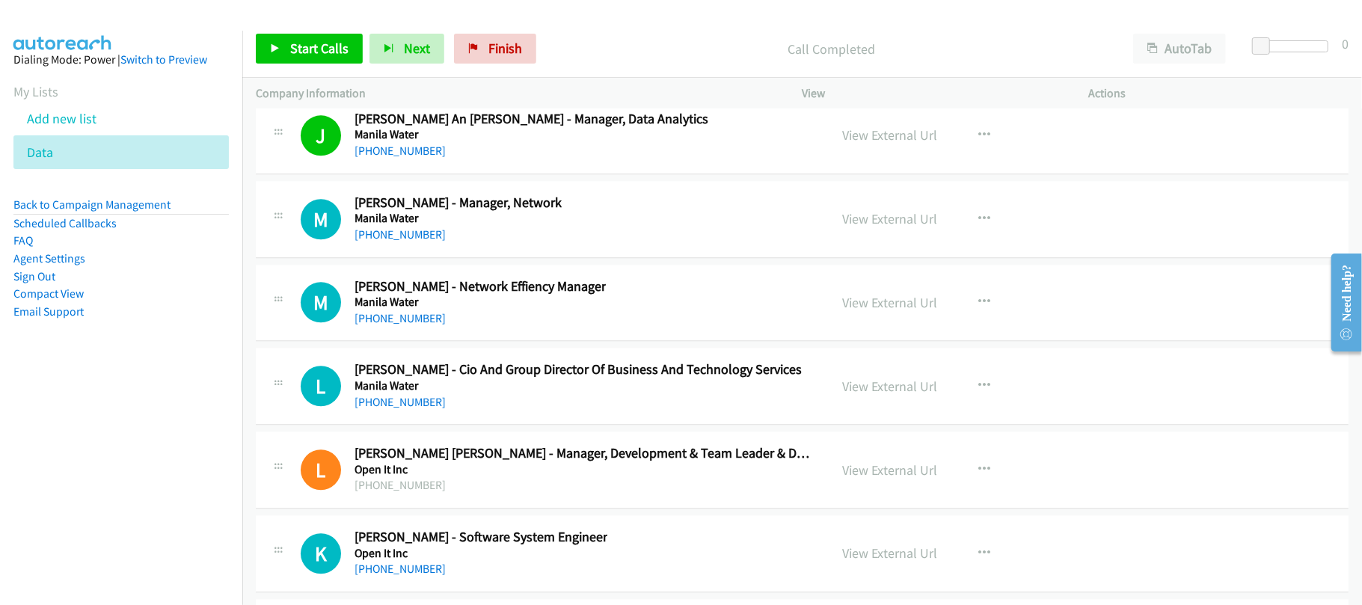
drag, startPoint x: 405, startPoint y: 368, endPoint x: 545, endPoint y: 380, distance: 139.7
click at [405, 325] on link "+63 917 506 0492" at bounding box center [400, 318] width 91 height 14
click at [540, 401] on td "L Callback Scheduled Liway Sevalla - Cio And Group Director Of Business And Tec…" at bounding box center [802, 387] width 1120 height 84
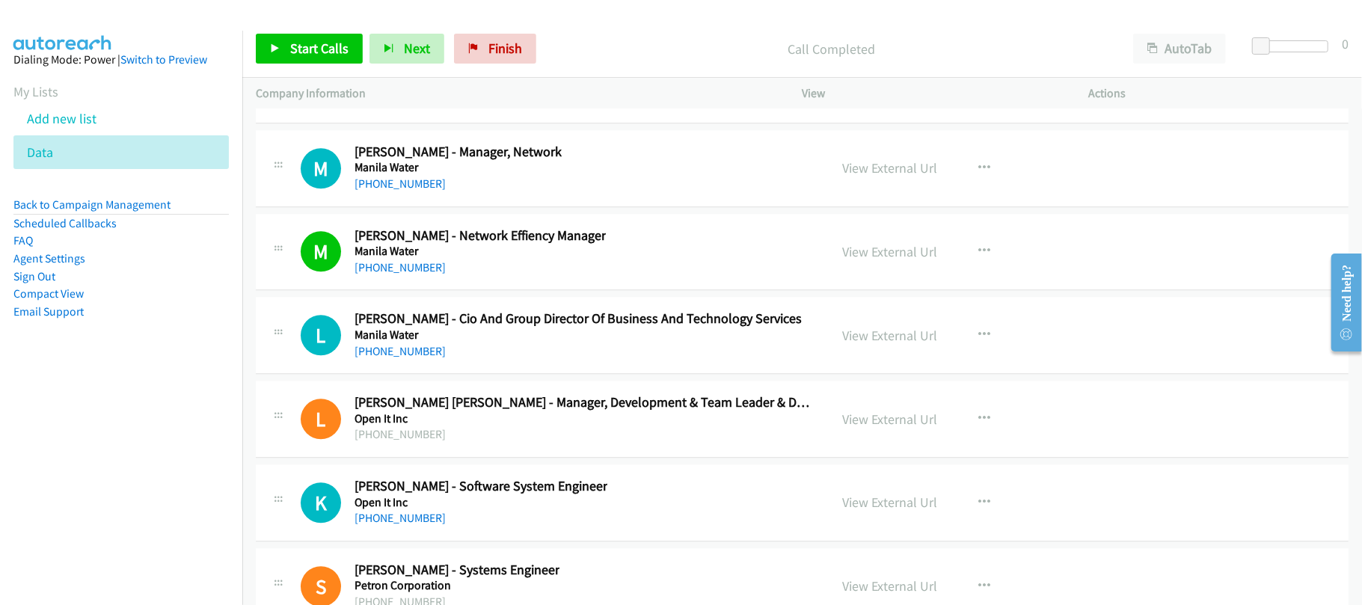
scroll to position [19151, 0]
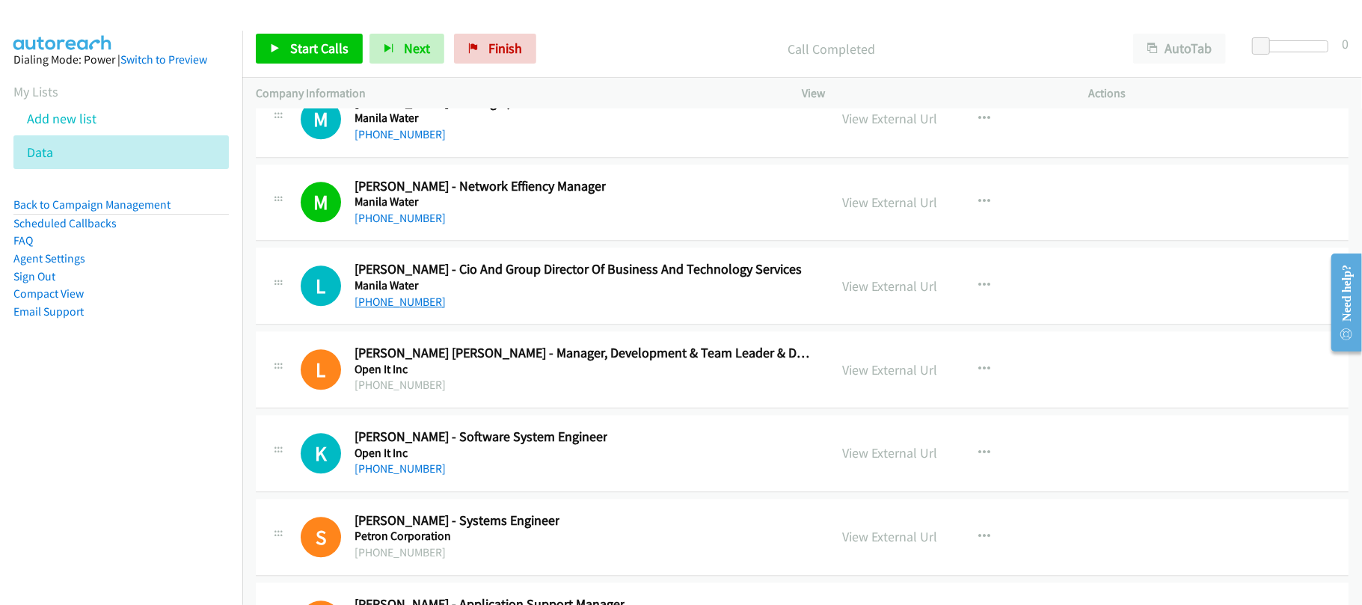
click at [393, 309] on link "+63 63 917 5900" at bounding box center [400, 302] width 91 height 14
click at [504, 474] on div "K Callback Scheduled Kim Rolando Icatlo - Software System Engineer Open It Inc …" at bounding box center [802, 453] width 1093 height 77
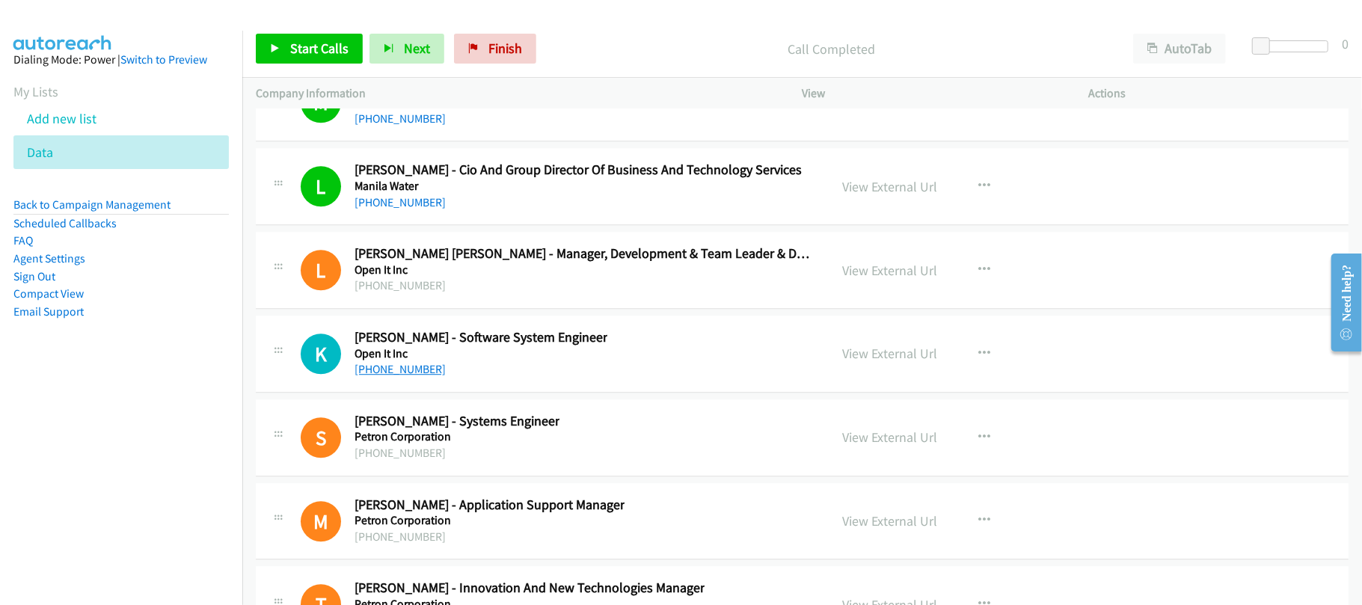
click at [386, 376] on link "+63 42 710 8566" at bounding box center [400, 369] width 91 height 14
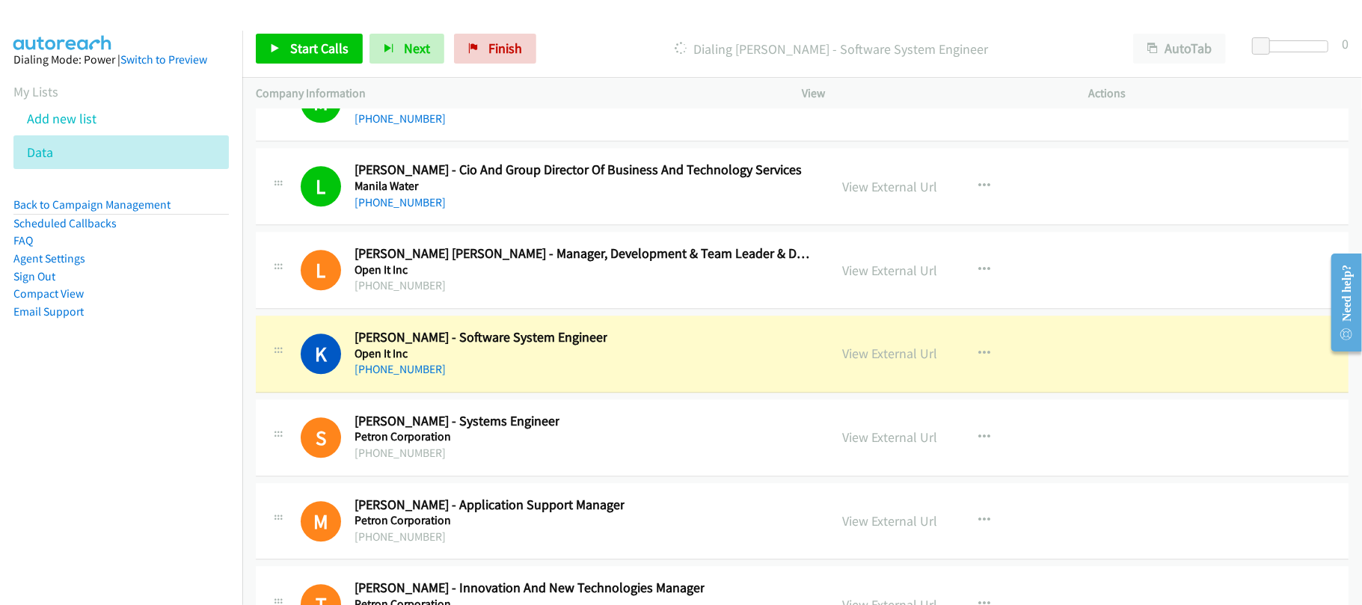
click at [560, 393] on div "K Callback Scheduled Kim Rolando Icatlo - Software System Engineer Open It Inc …" at bounding box center [802, 354] width 1093 height 77
click at [878, 362] on link "View External Url" at bounding box center [890, 353] width 95 height 17
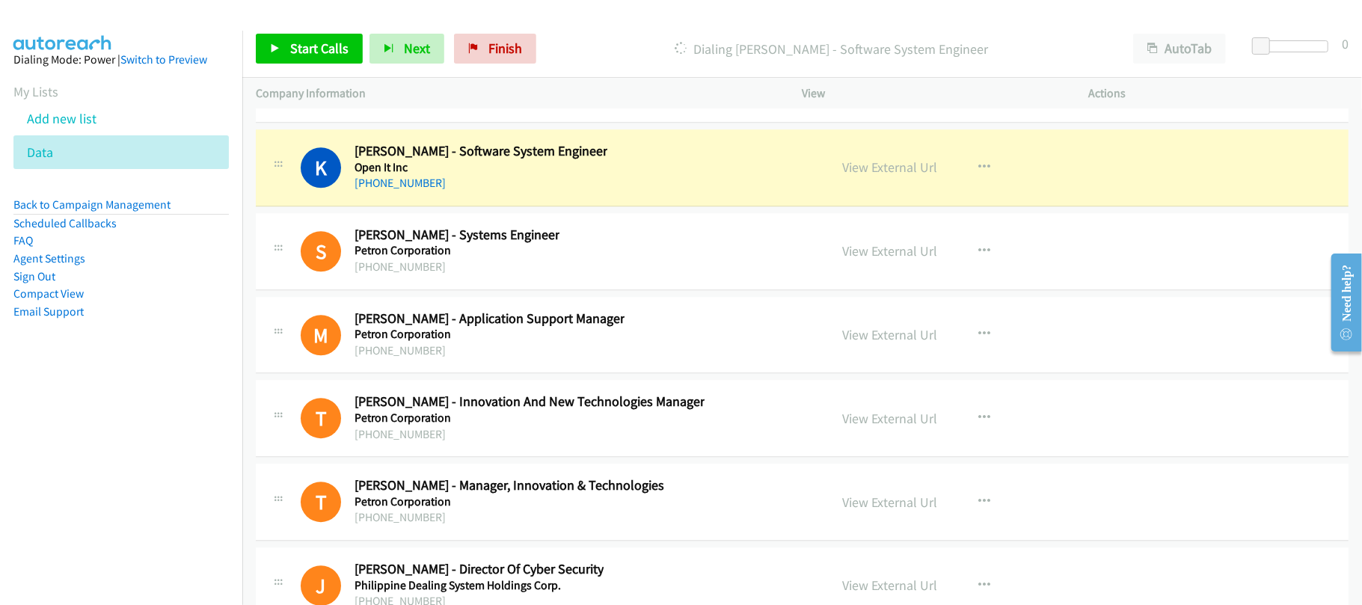
scroll to position [19550, 0]
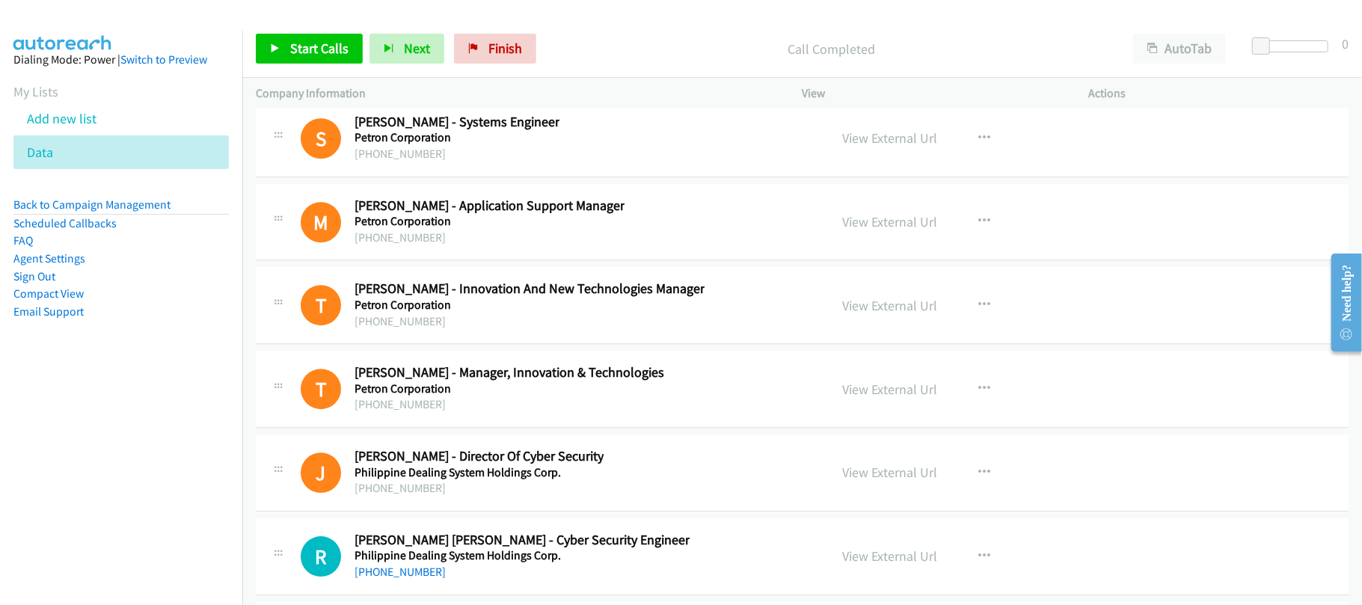
drag, startPoint x: 177, startPoint y: 483, endPoint x: 208, endPoint y: 467, distance: 34.5
click at [177, 483] on nav "Dialing Mode: Power | Switch to Preview My Lists Add new list Data Back to Camp…" at bounding box center [121, 333] width 243 height 605
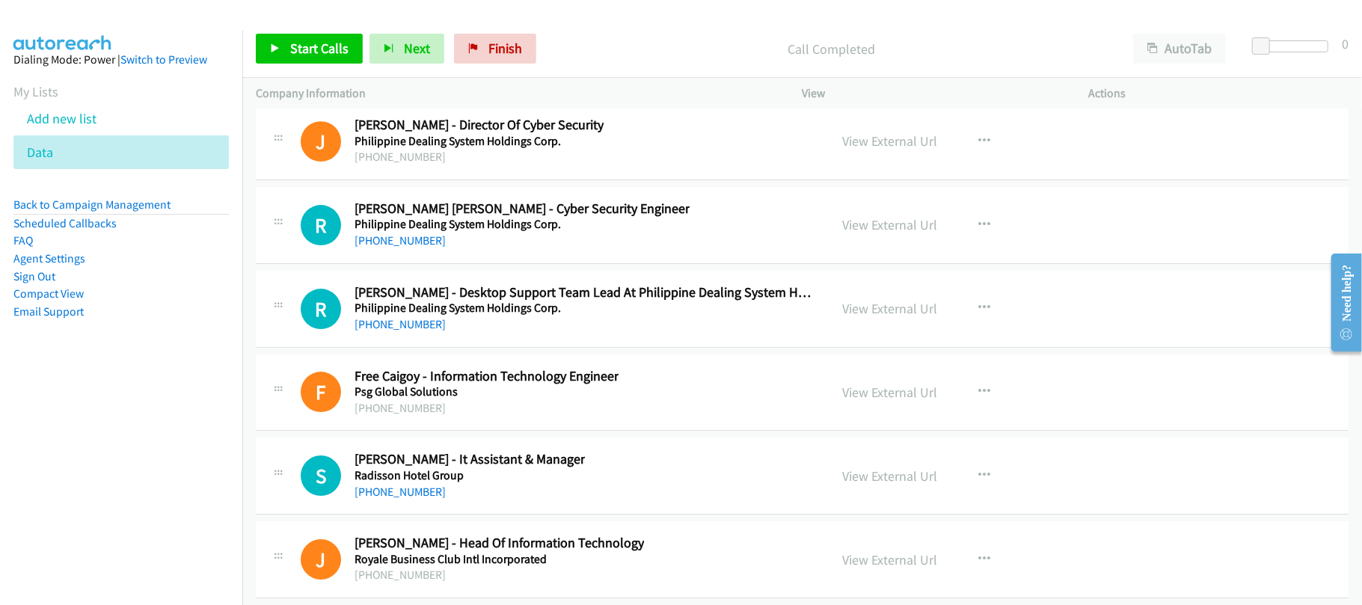
scroll to position [19949, 0]
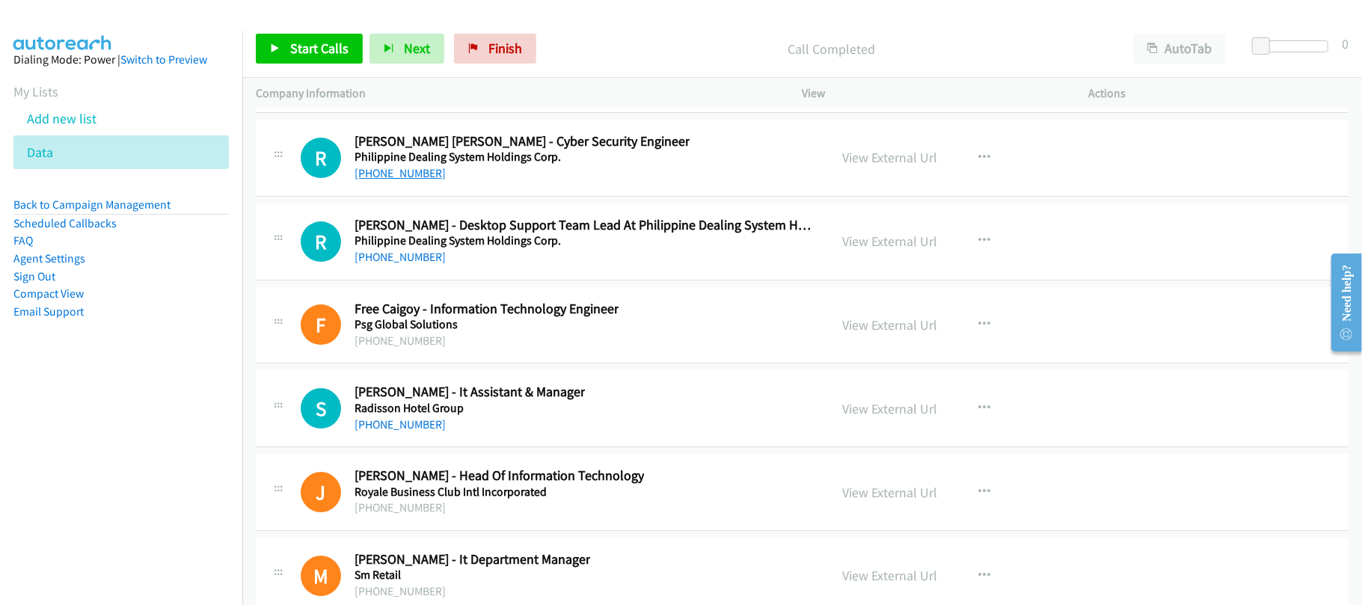
click at [393, 180] on link "+63 2 8884 5000" at bounding box center [400, 173] width 91 height 14
click at [416, 264] on link "+63 2 8884 5037" at bounding box center [400, 257] width 91 height 14
drag, startPoint x: 356, startPoint y: 485, endPoint x: 377, endPoint y: 489, distance: 21.3
click at [384, 432] on link "+63 34 706 8888" at bounding box center [400, 424] width 91 height 14
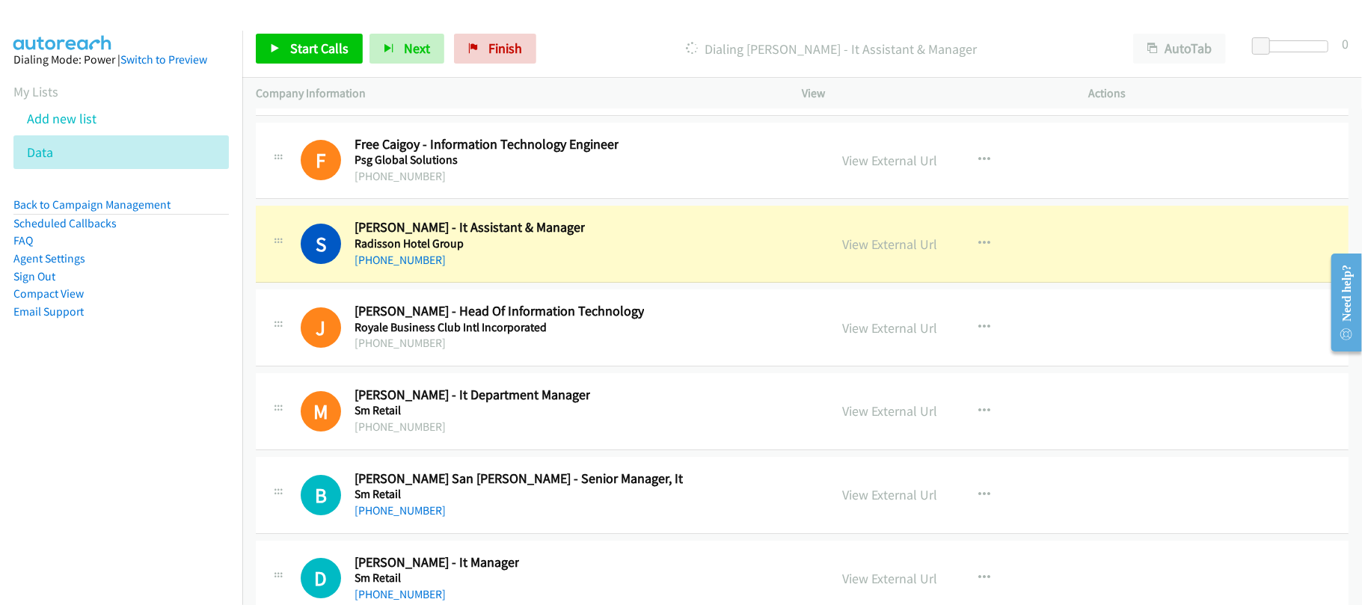
scroll to position [20148, 0]
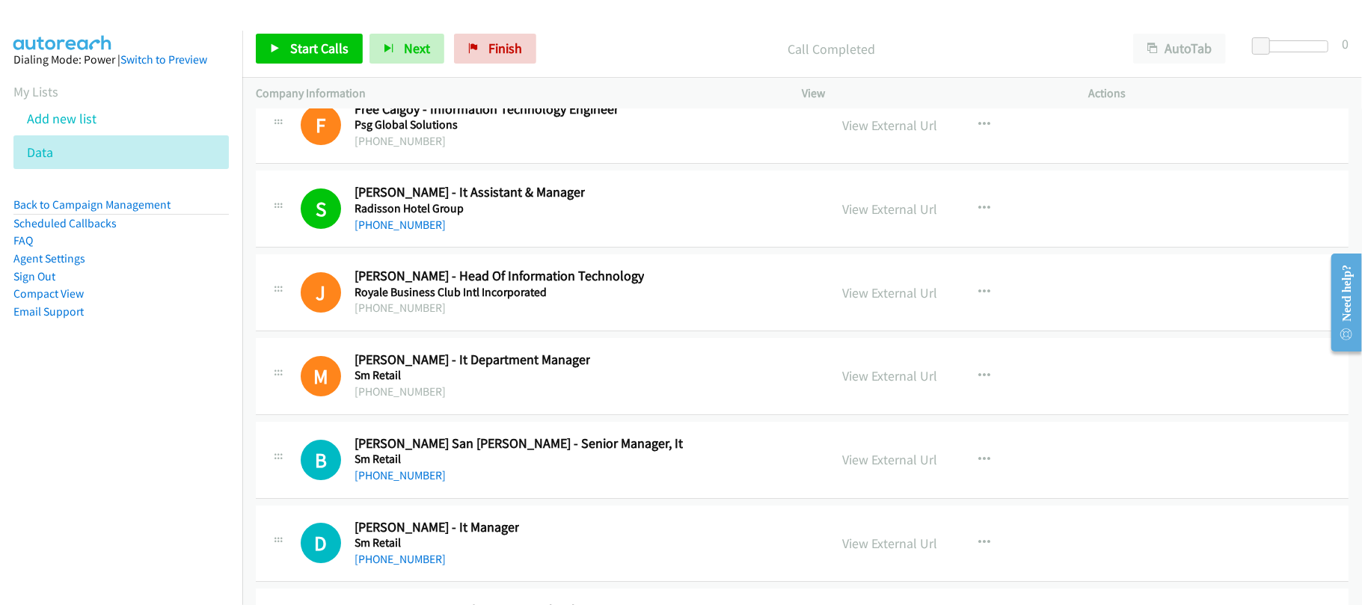
click at [480, 485] on div "+1 713-829-2070" at bounding box center [519, 476] width 328 height 18
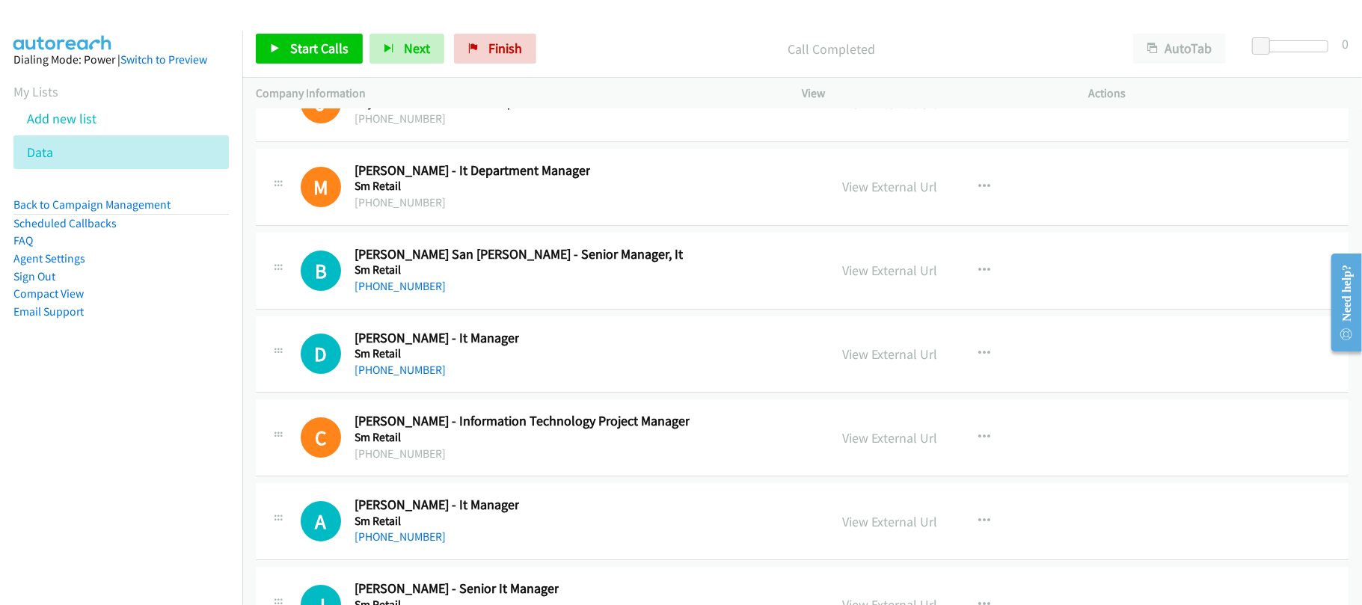
scroll to position [20348, 0]
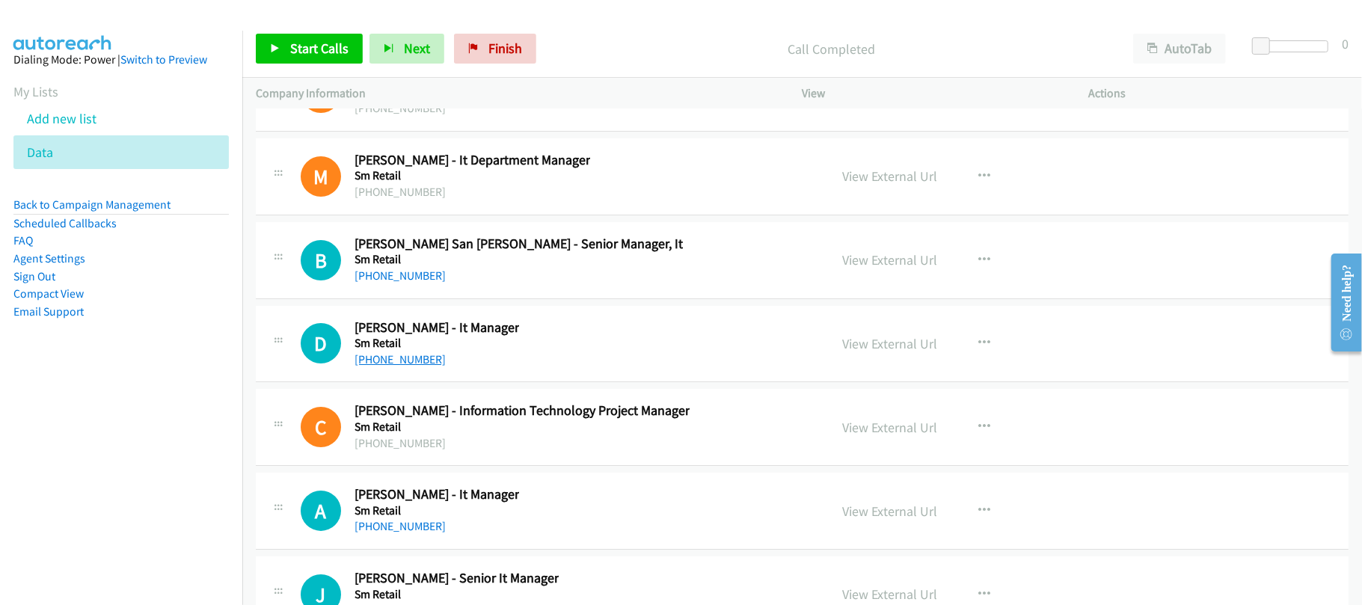
click at [414, 367] on link "+63 922 894 4657" at bounding box center [400, 359] width 91 height 14
click at [539, 453] on div "+63 2 831 8000" at bounding box center [522, 444] width 335 height 18
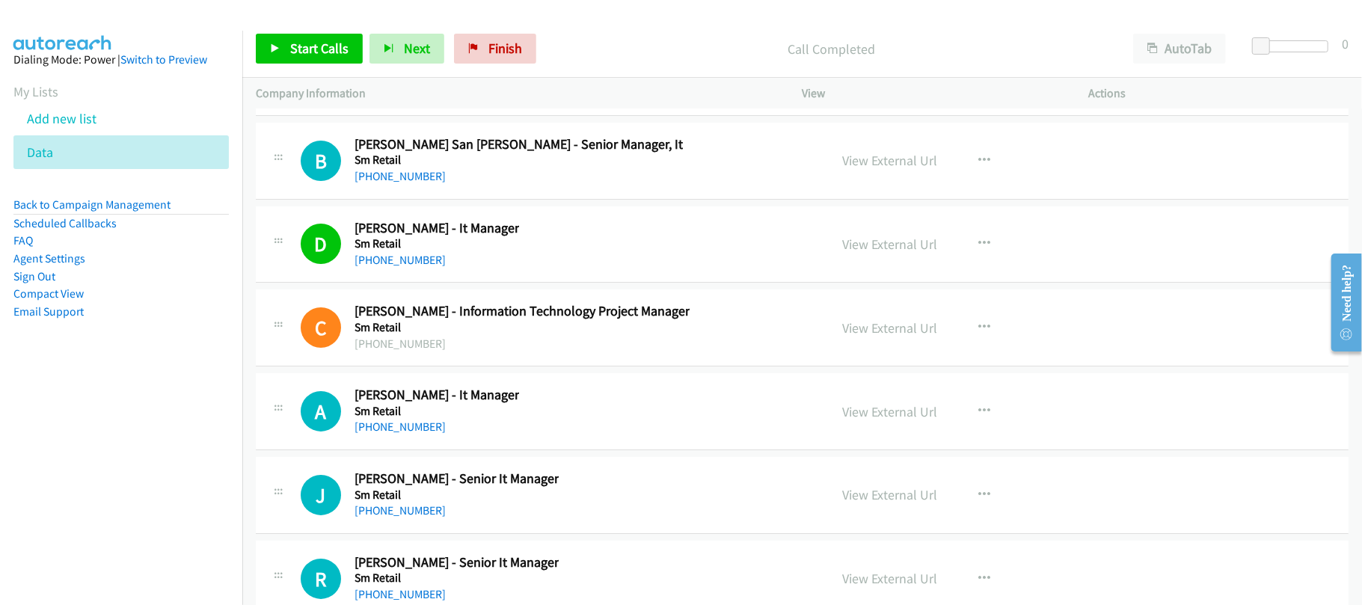
scroll to position [20547, 0]
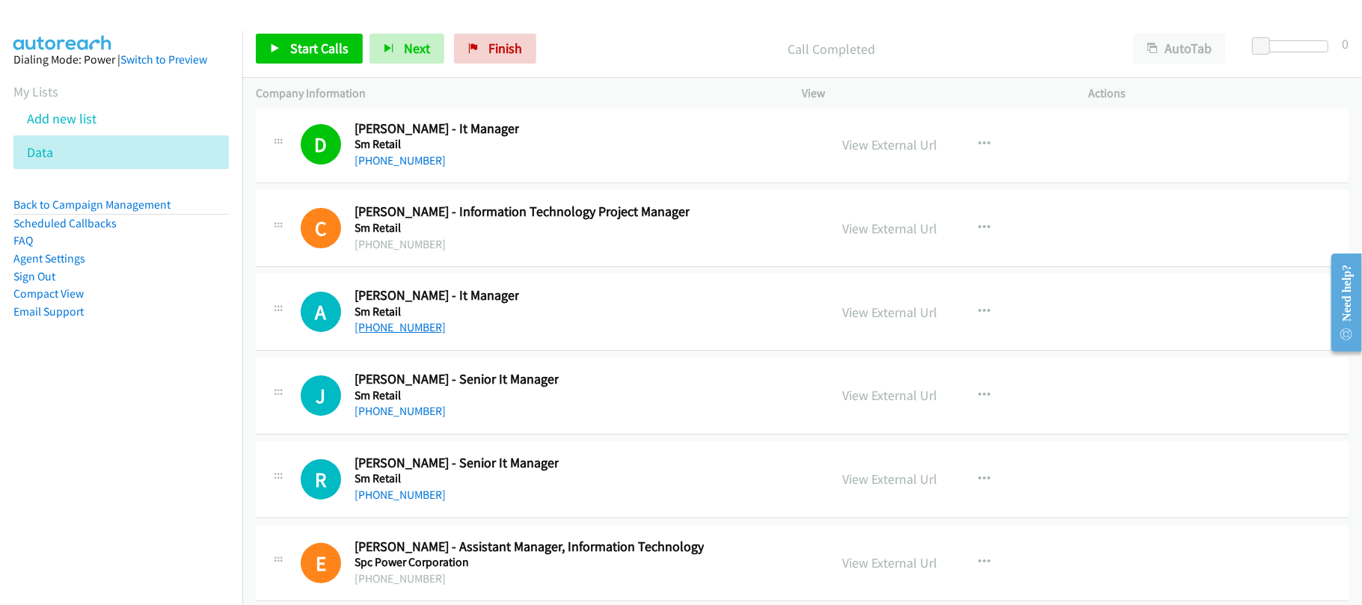
click at [370, 334] on link "+63 917 879 3077" at bounding box center [400, 327] width 91 height 14
drag, startPoint x: 408, startPoint y: 473, endPoint x: 417, endPoint y: 473, distance: 9.0
click at [408, 418] on link "+63 905 416 8788" at bounding box center [400, 411] width 91 height 14
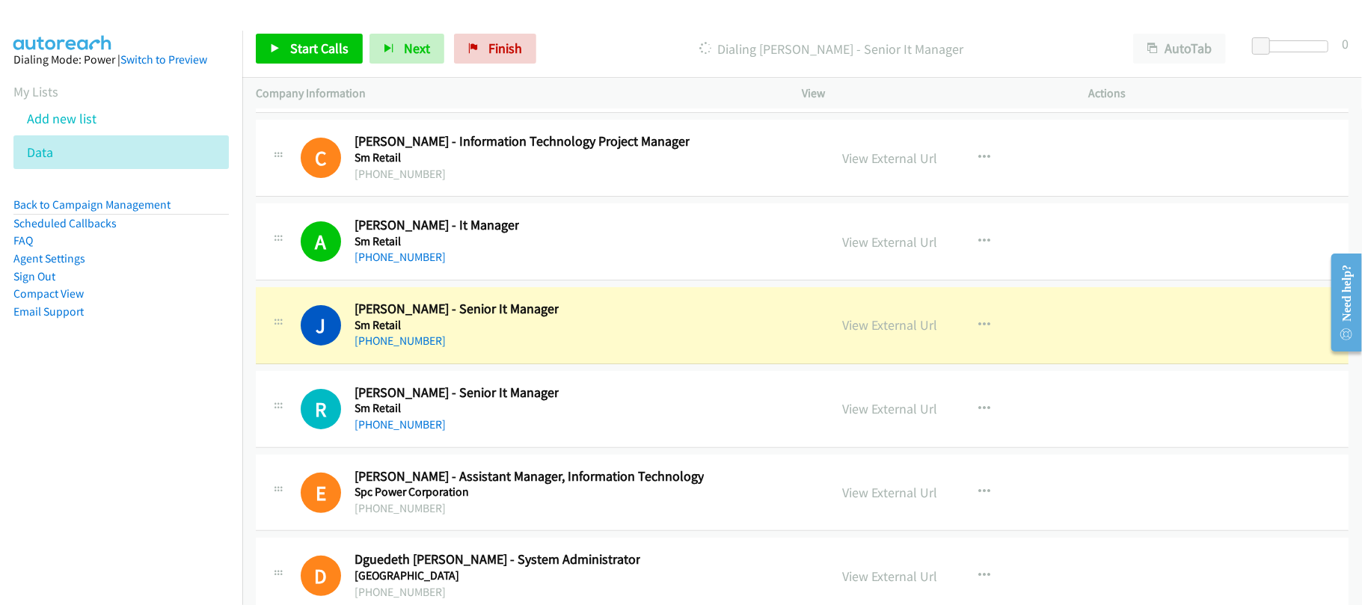
scroll to position [20647, 0]
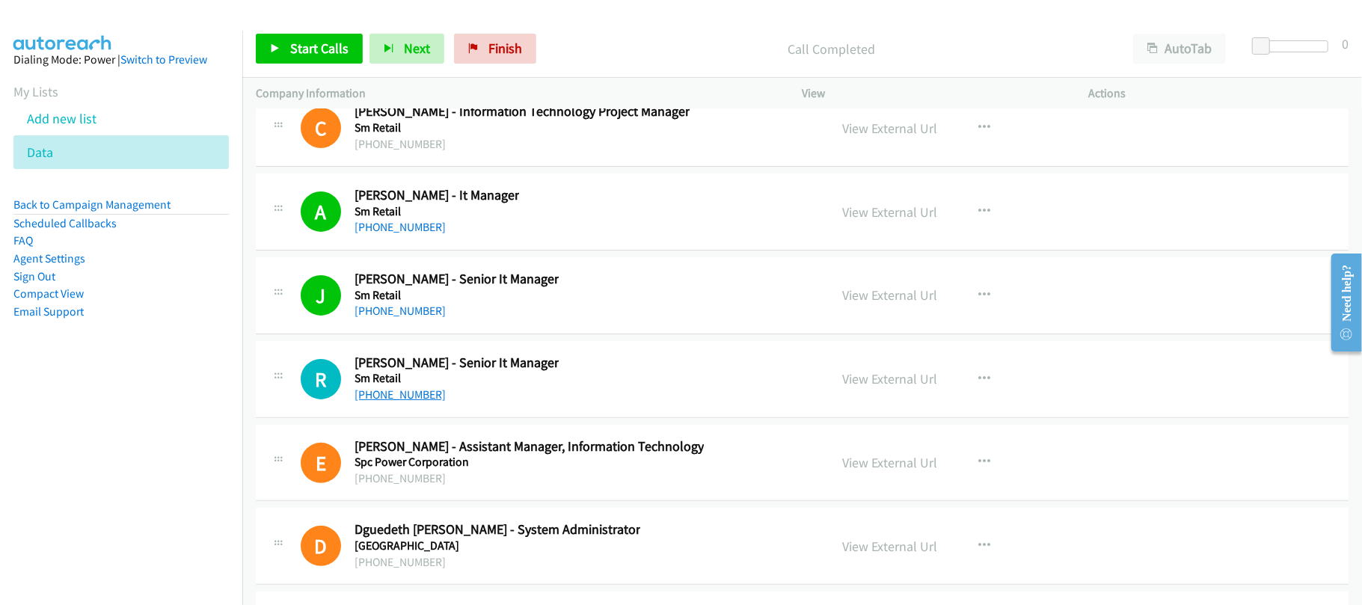
click at [388, 402] on link "+63 917 868 6105" at bounding box center [400, 395] width 91 height 14
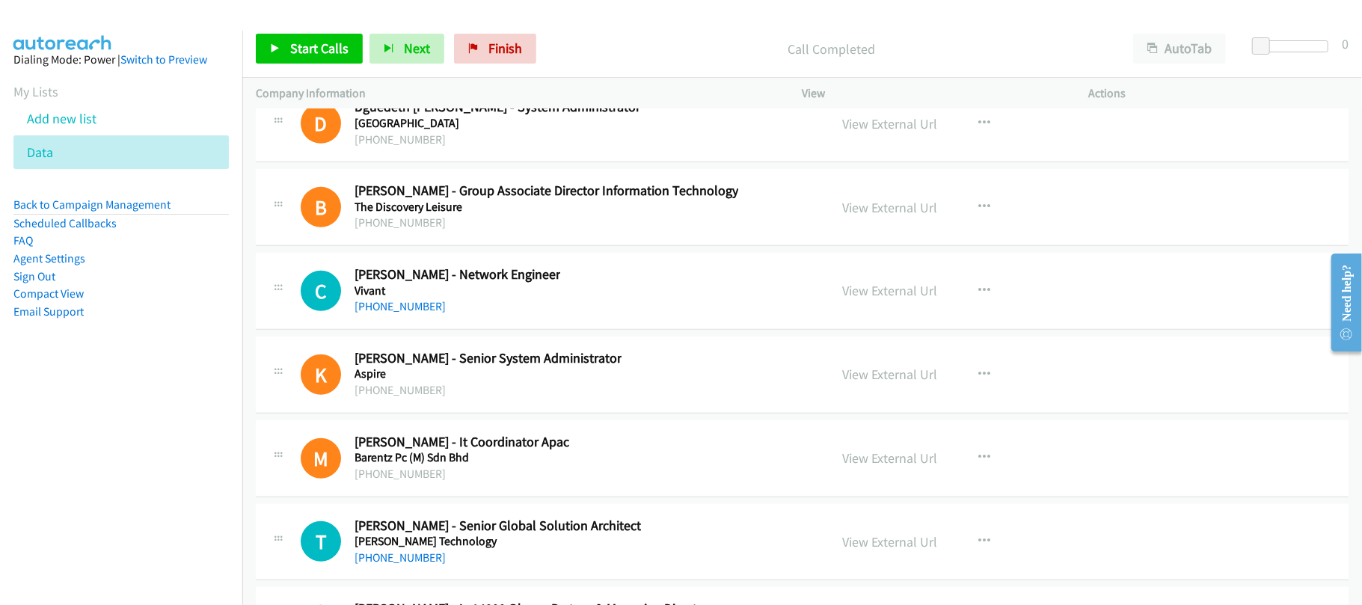
scroll to position [21146, 0]
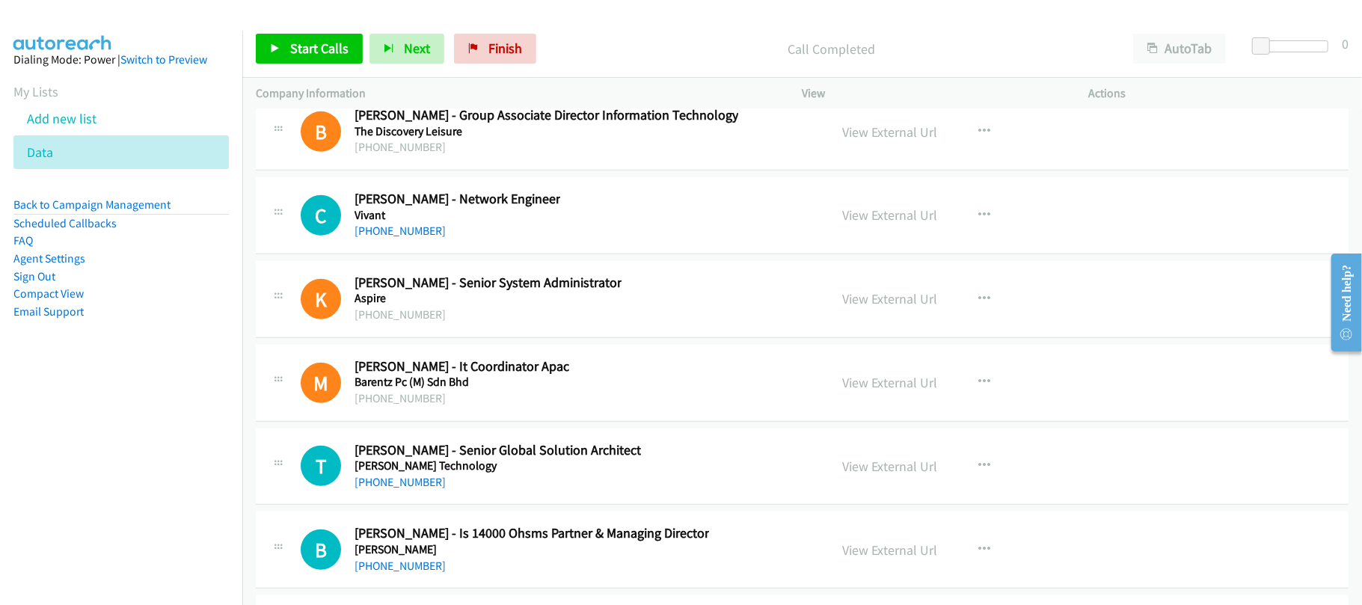
drag, startPoint x: 408, startPoint y: 289, endPoint x: 534, endPoint y: 298, distance: 126.0
click at [408, 238] on link "+63 32 234 2256" at bounding box center [400, 231] width 91 height 14
click at [506, 376] on h2 "Mohamad Fairus - It Coordinator Apac" at bounding box center [462, 366] width 215 height 17
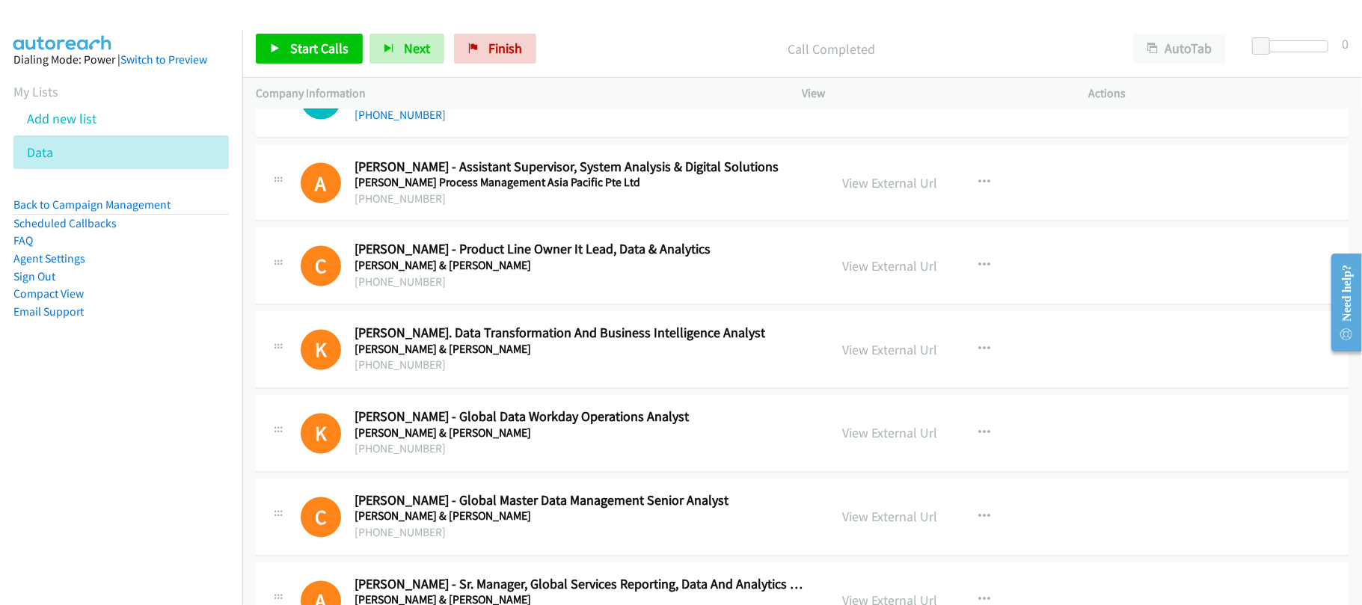
scroll to position [18051, 0]
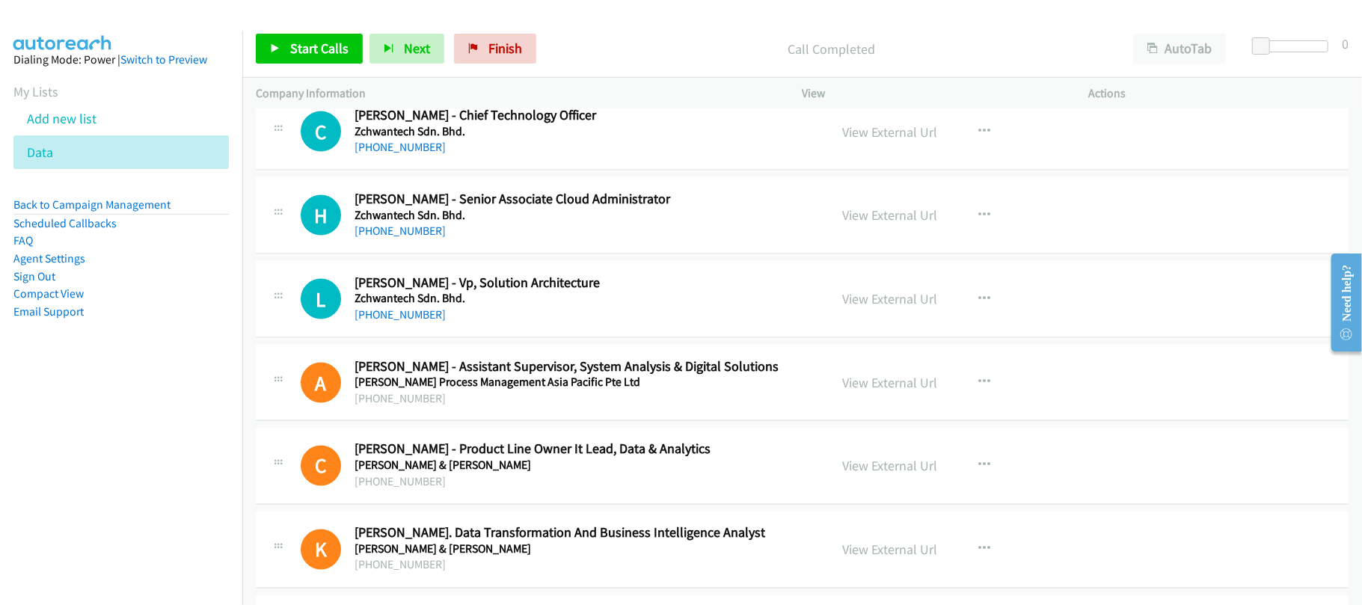
click at [434, 324] on div "+60 11-1856 7688" at bounding box center [582, 315] width 454 height 18
click at [411, 322] on link "+60 11-1856 7688" at bounding box center [400, 314] width 91 height 14
drag, startPoint x: 432, startPoint y: 367, endPoint x: 468, endPoint y: 367, distance: 36.7
click at [432, 322] on link "+60 11-1856 7688" at bounding box center [400, 314] width 91 height 14
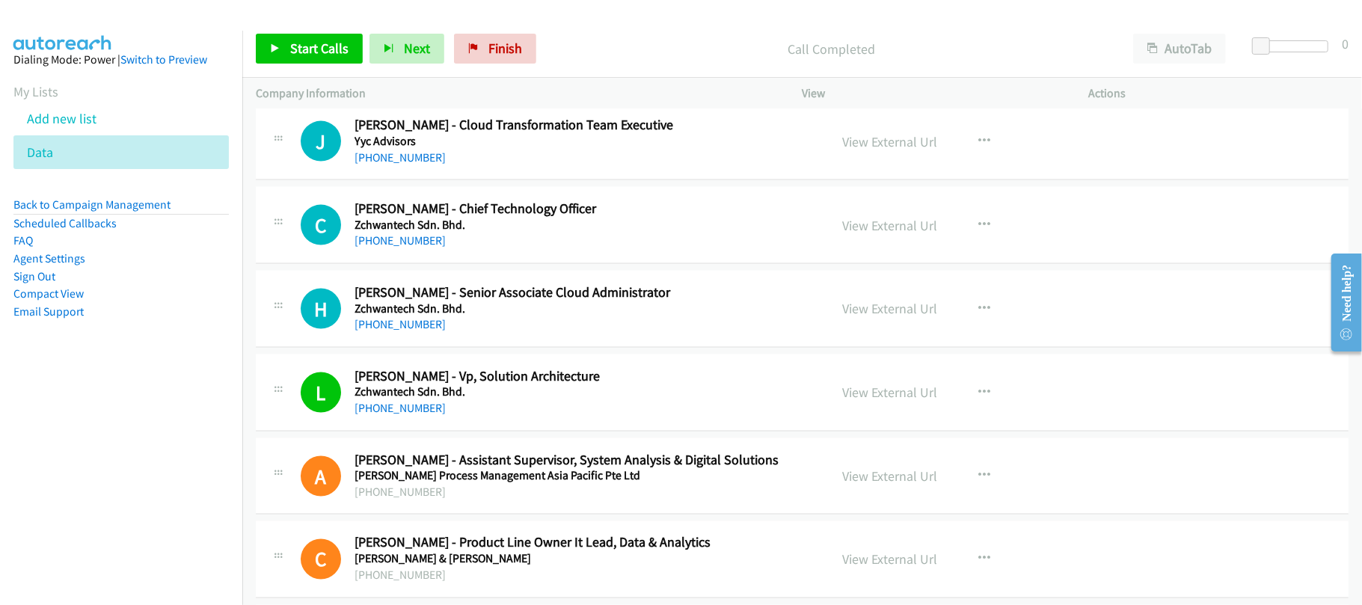
scroll to position [17951, 0]
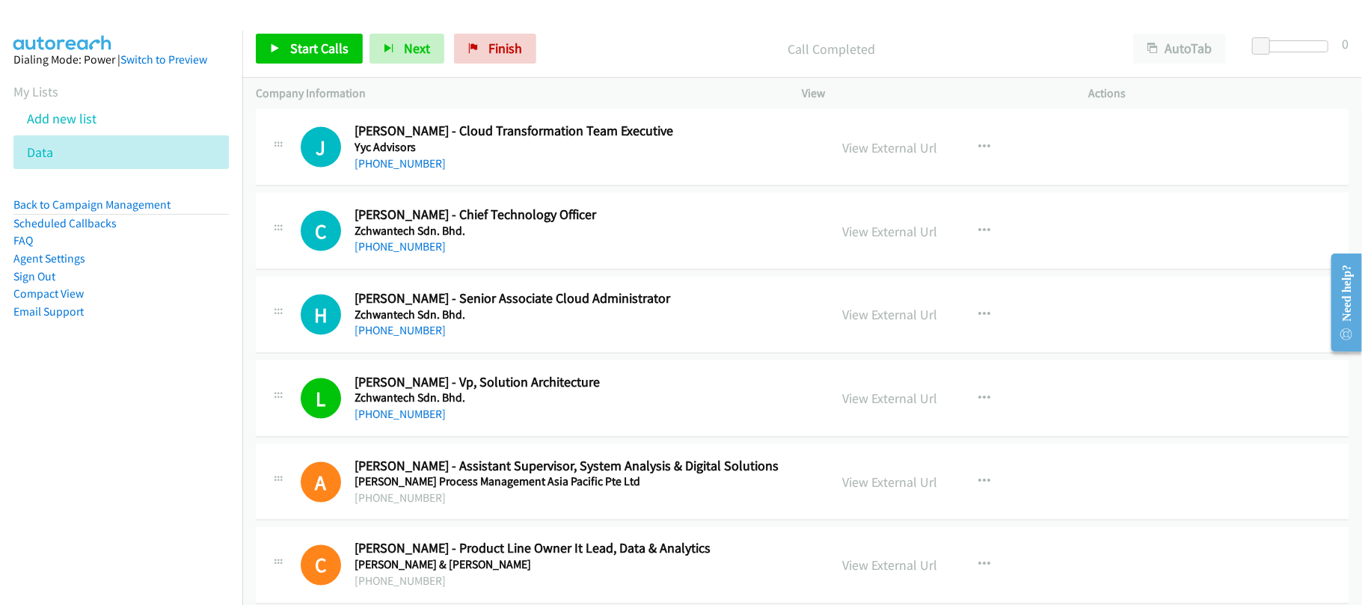
click at [429, 337] on link "+60 11-1649 9291" at bounding box center [400, 330] width 91 height 14
drag, startPoint x: 388, startPoint y: 296, endPoint x: 503, endPoint y: 287, distance: 115.6
click at [388, 254] on link "+60 16-276 3720" at bounding box center [400, 246] width 91 height 14
click at [404, 171] on link "+60 16-955 5324" at bounding box center [400, 163] width 91 height 14
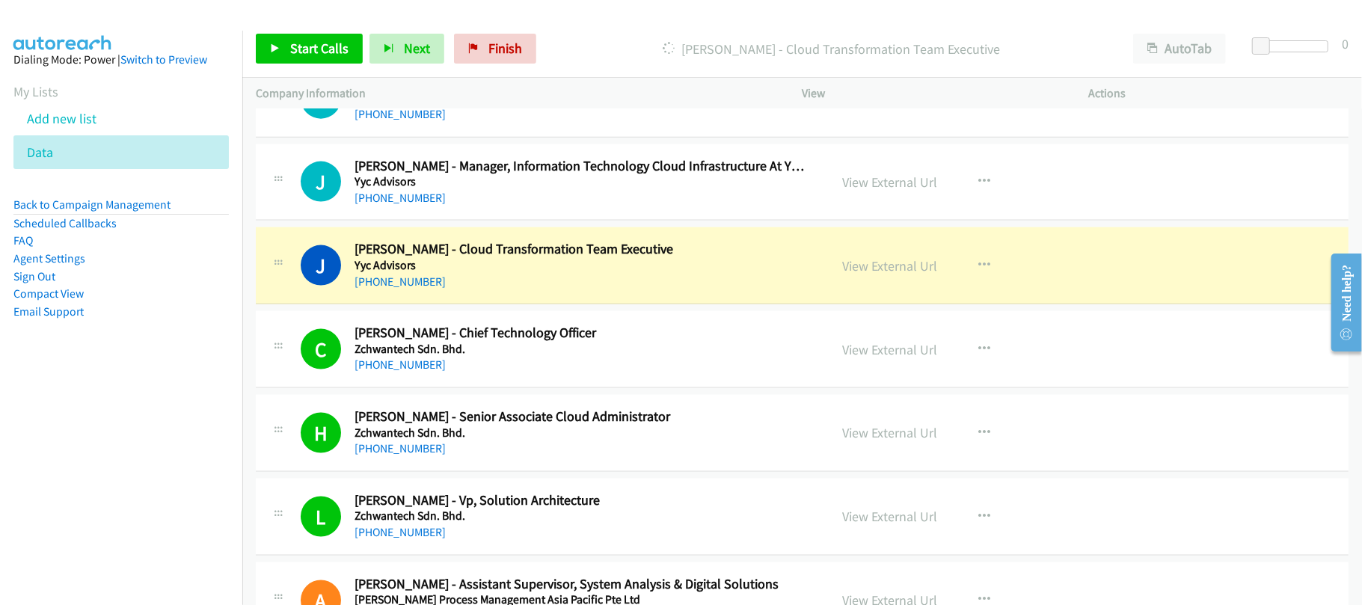
scroll to position [17752, 0]
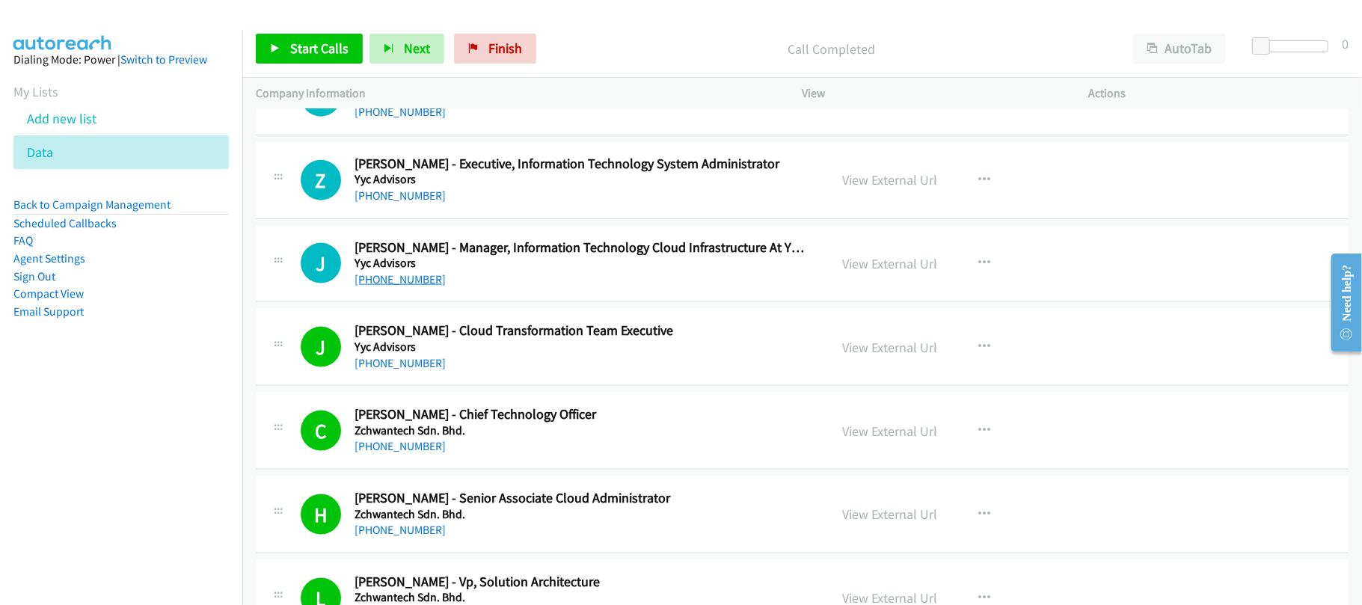
click at [401, 287] on link "+60 16-322 6442" at bounding box center [400, 279] width 91 height 14
drag, startPoint x: 388, startPoint y: 252, endPoint x: 558, endPoint y: 244, distance: 170.8
click at [388, 203] on link "+60 10-760 4767" at bounding box center [400, 196] width 91 height 14
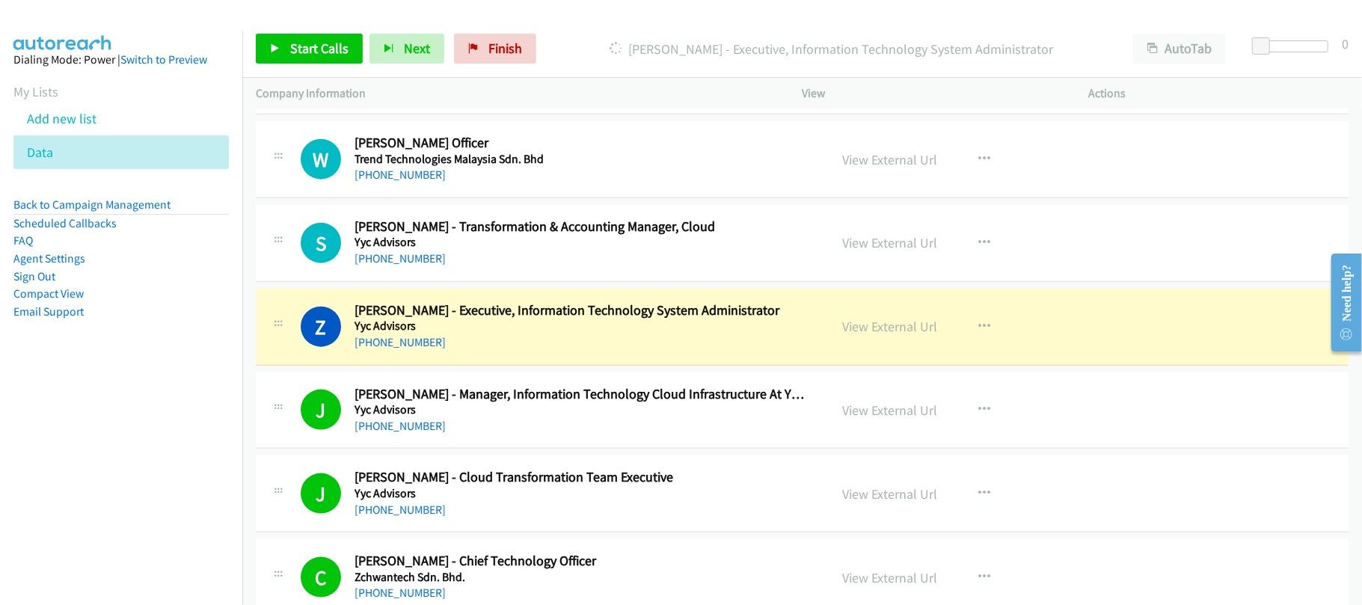
scroll to position [17552, 0]
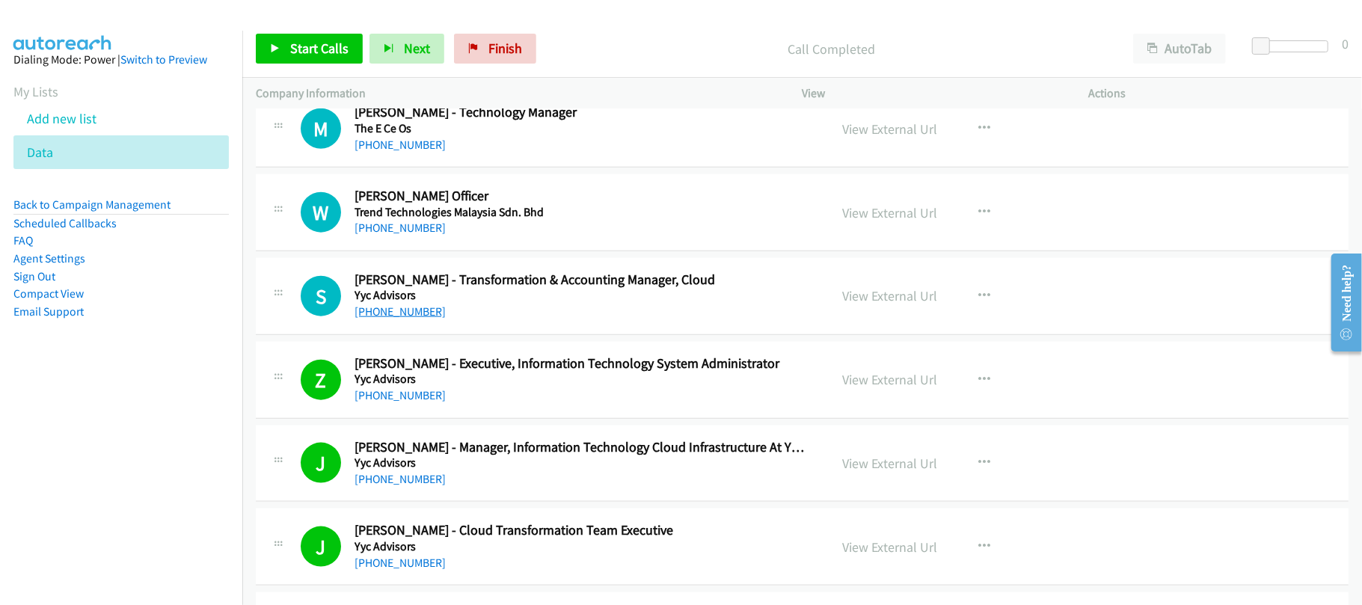
click at [388, 319] on link "+60 12-257 8133" at bounding box center [400, 311] width 91 height 14
click at [383, 235] on link "+60 7-598 5500" at bounding box center [400, 228] width 91 height 14
click at [527, 171] on td "M Callback Scheduled Mallik Gande - Technology Manager The E Ce Os Asia/Kuching…" at bounding box center [802, 130] width 1120 height 84
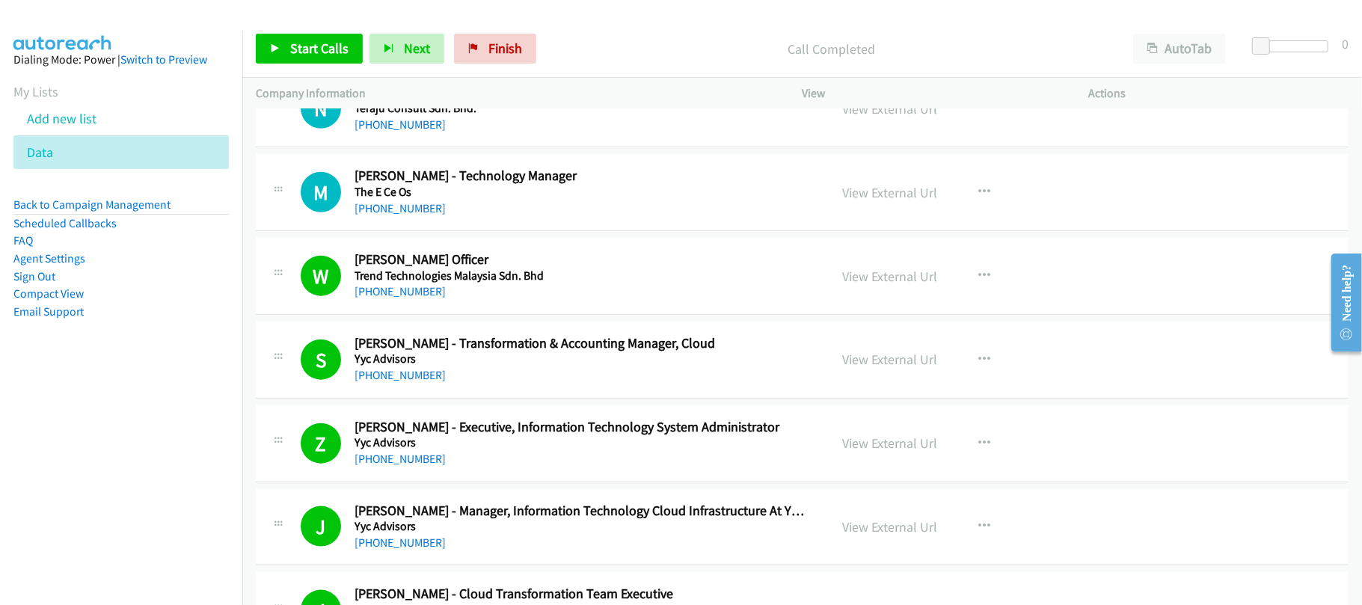
scroll to position [17452, 0]
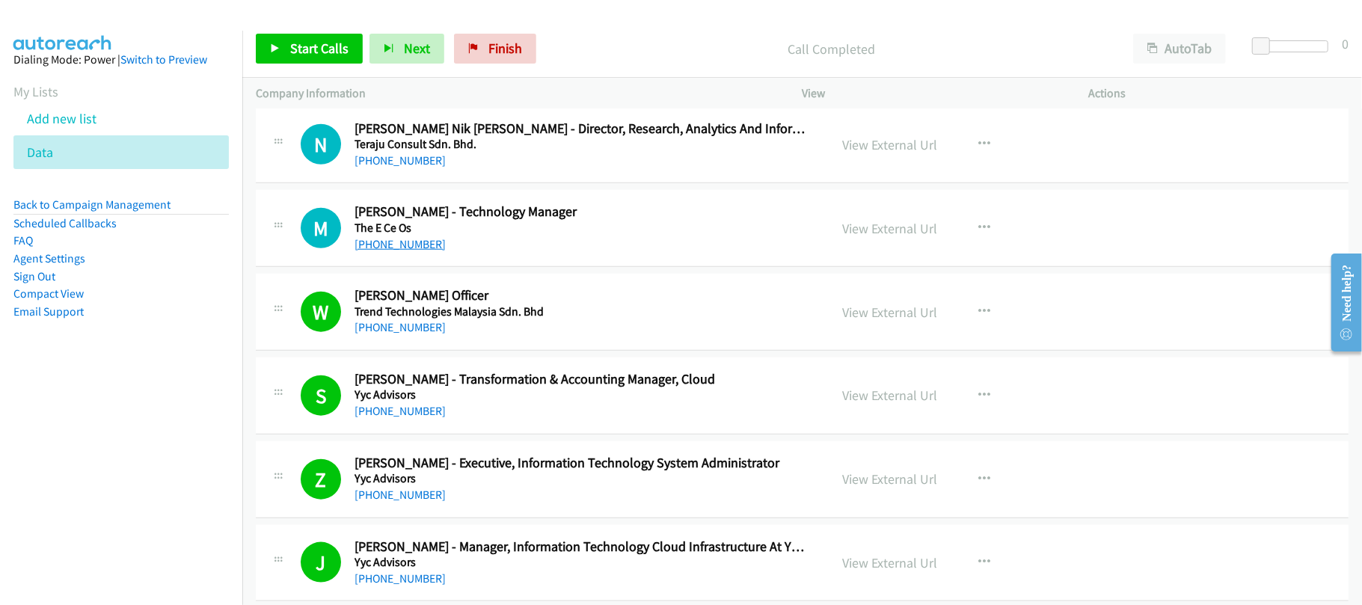
click at [420, 251] on link "+60 11-3528 8665" at bounding box center [400, 244] width 91 height 14
drag, startPoint x: 407, startPoint y: 208, endPoint x: 414, endPoint y: 207, distance: 7.5
click at [407, 168] on link "+60 17-664 5772" at bounding box center [400, 160] width 91 height 14
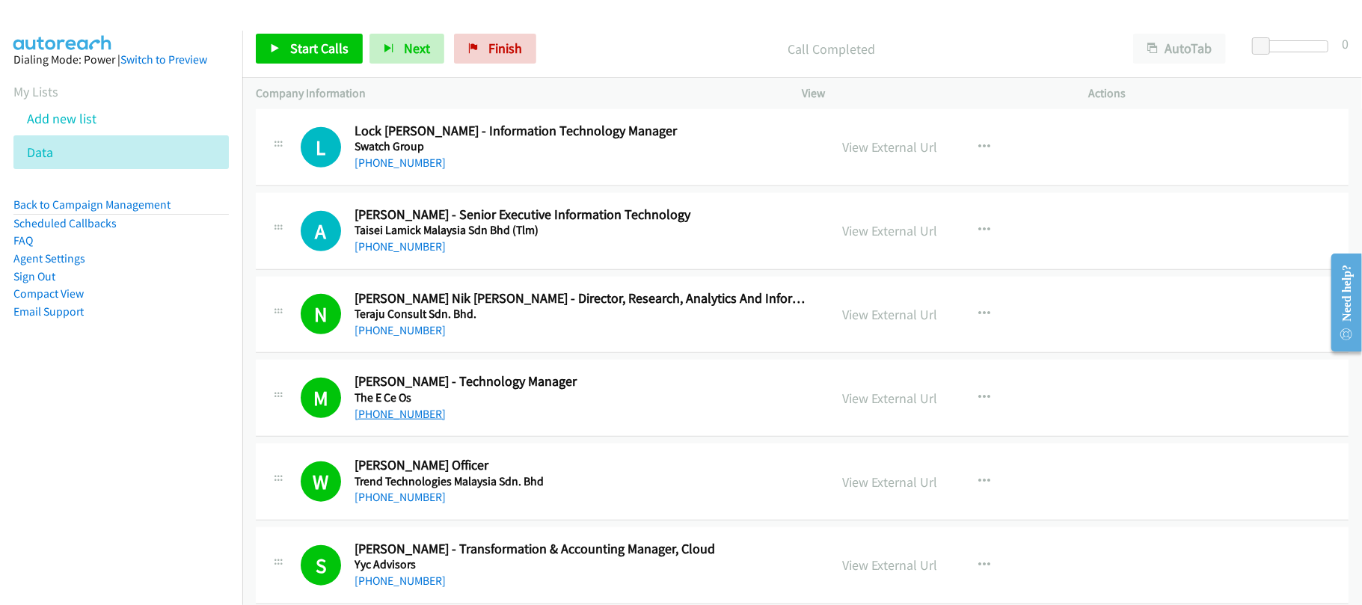
scroll to position [17253, 0]
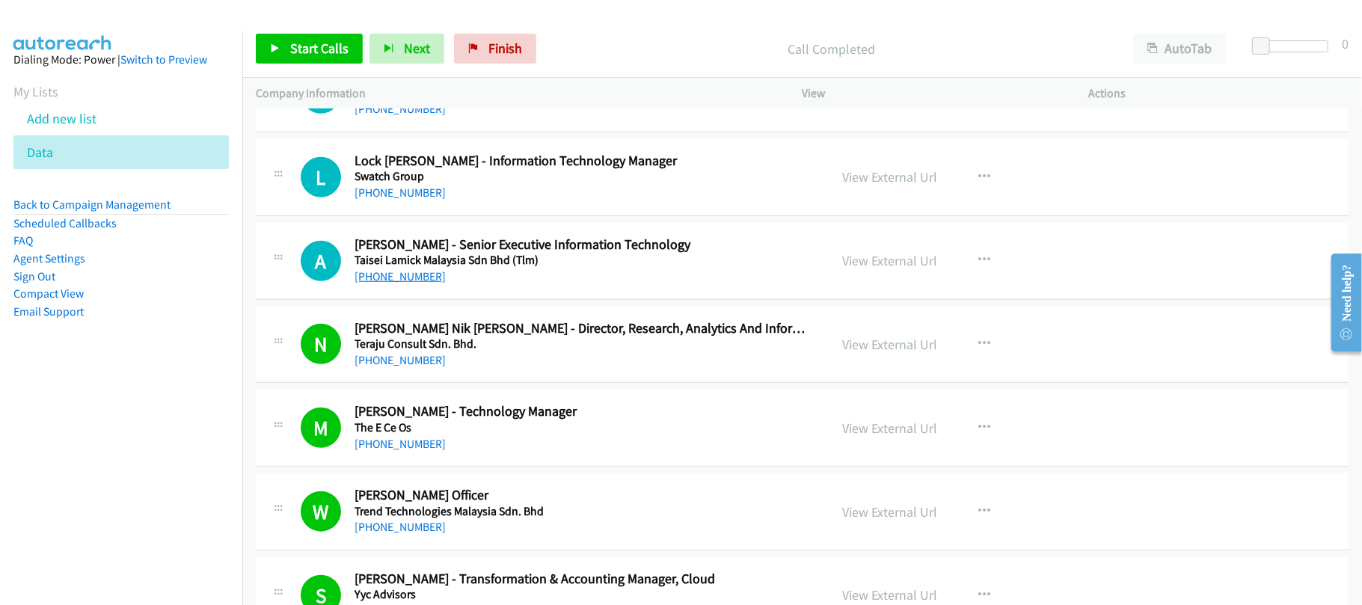
click at [405, 284] on link "+60 16-912 8877" at bounding box center [400, 276] width 91 height 14
drag, startPoint x: 391, startPoint y: 244, endPoint x: 423, endPoint y: 244, distance: 32.2
click at [391, 200] on link "+60 3-2050 8888" at bounding box center [400, 193] width 91 height 14
click at [417, 116] on link "+60 12-606 5456" at bounding box center [400, 109] width 91 height 14
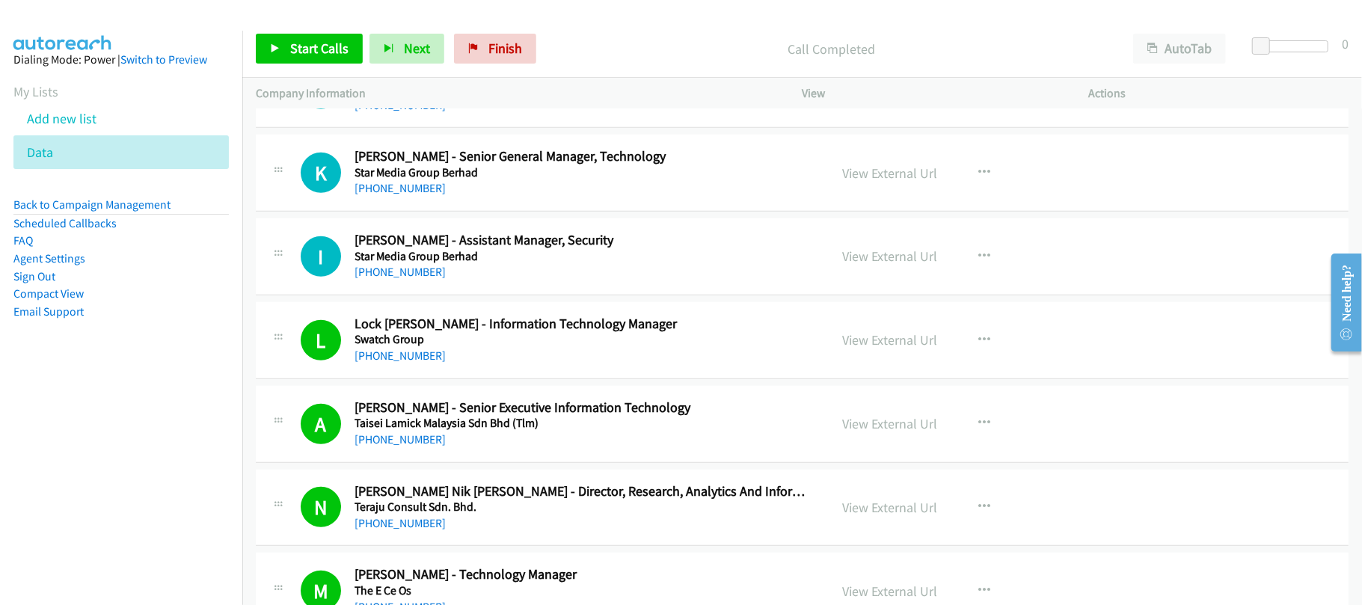
scroll to position [17054, 0]
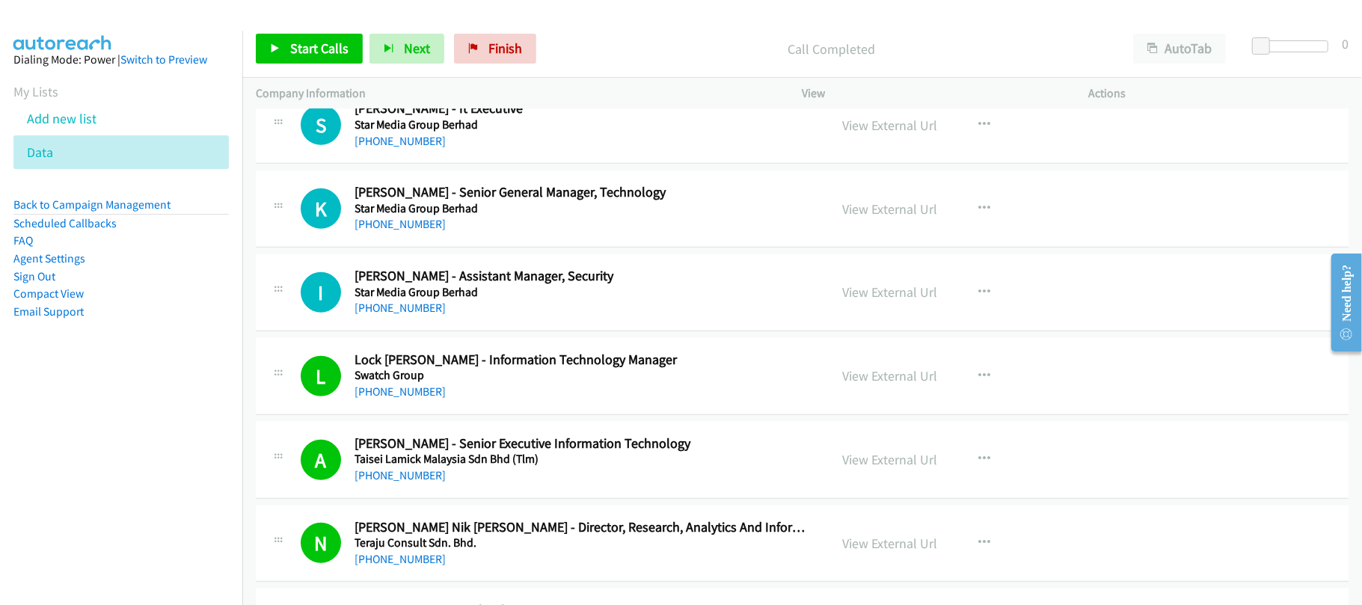
click at [483, 248] on div "K Callback Scheduled Kevin Seng - Senior General Manager, Technology Star Media…" at bounding box center [802, 209] width 1093 height 77
click at [388, 231] on link "+60 12-384 1633" at bounding box center [400, 224] width 91 height 14
click at [402, 148] on link "+60 19-238 9300" at bounding box center [400, 141] width 91 height 14
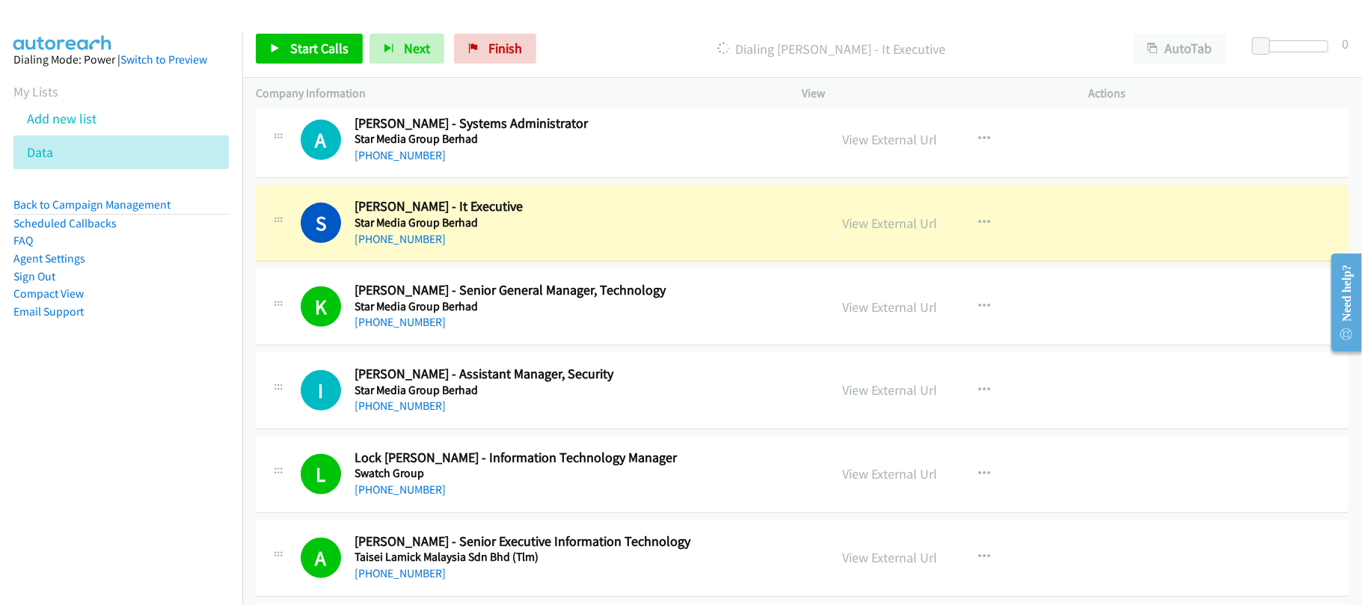
scroll to position [16854, 0]
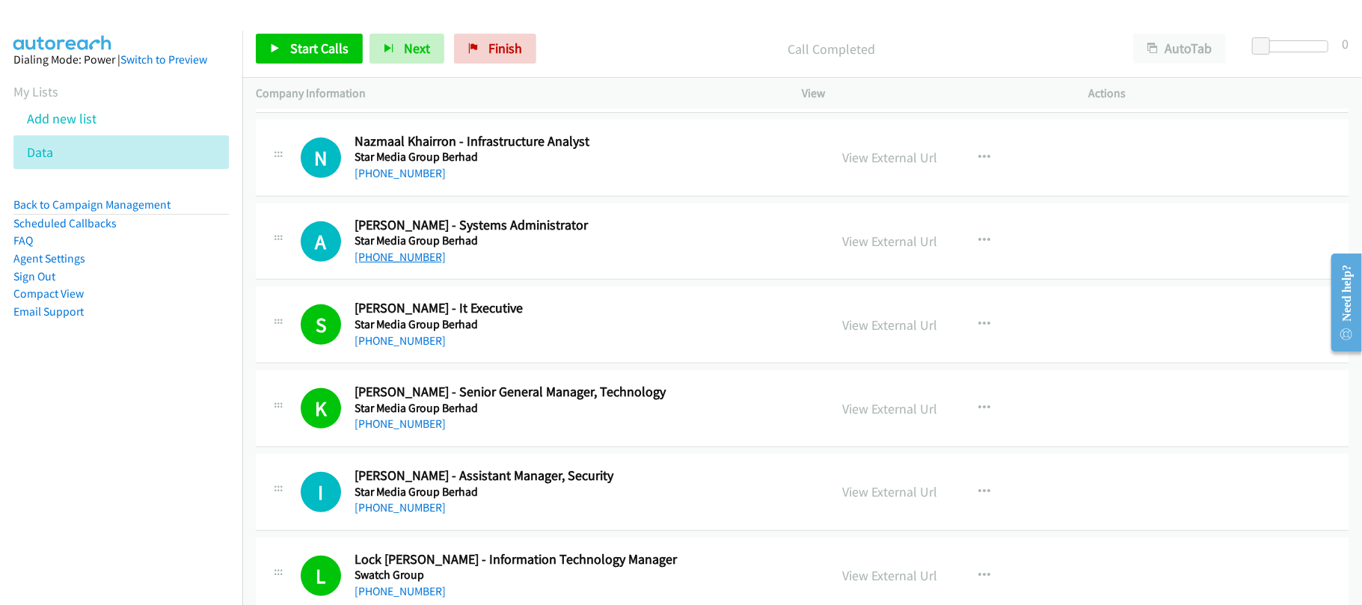
click at [411, 264] on link "+60 12-713 3793" at bounding box center [400, 257] width 91 height 14
drag, startPoint x: 396, startPoint y: 215, endPoint x: 555, endPoint y: 247, distance: 162.4
click at [396, 180] on link "+60 12-293 1103" at bounding box center [400, 173] width 91 height 14
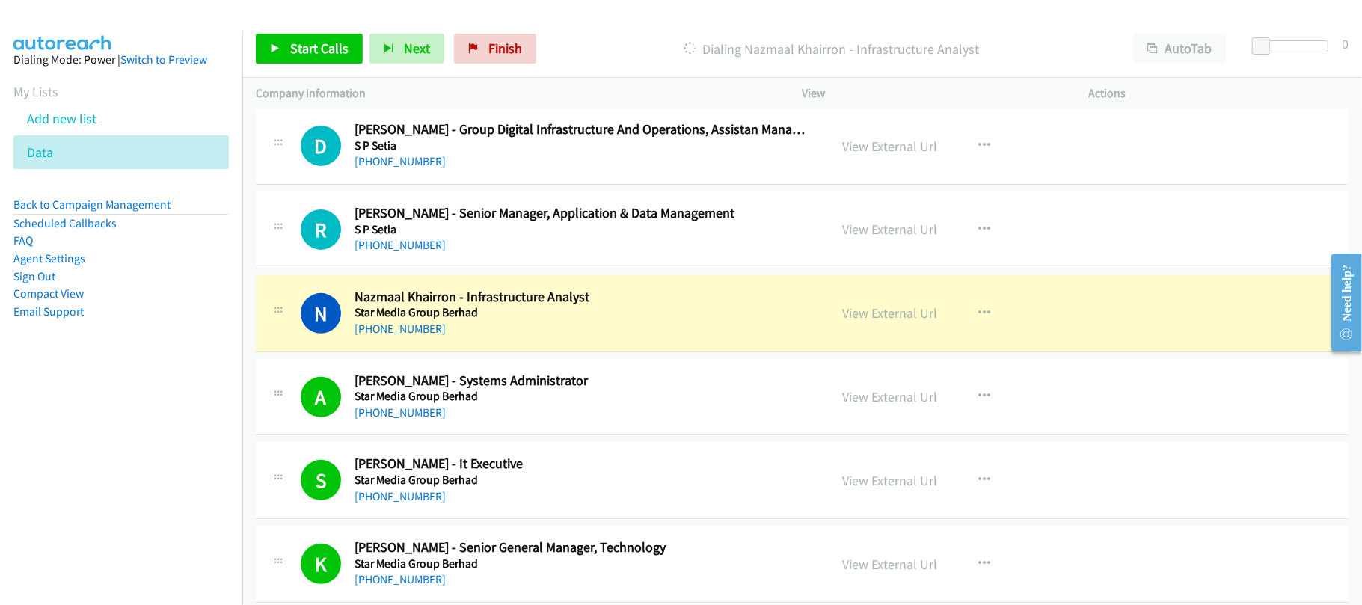
scroll to position [16654, 0]
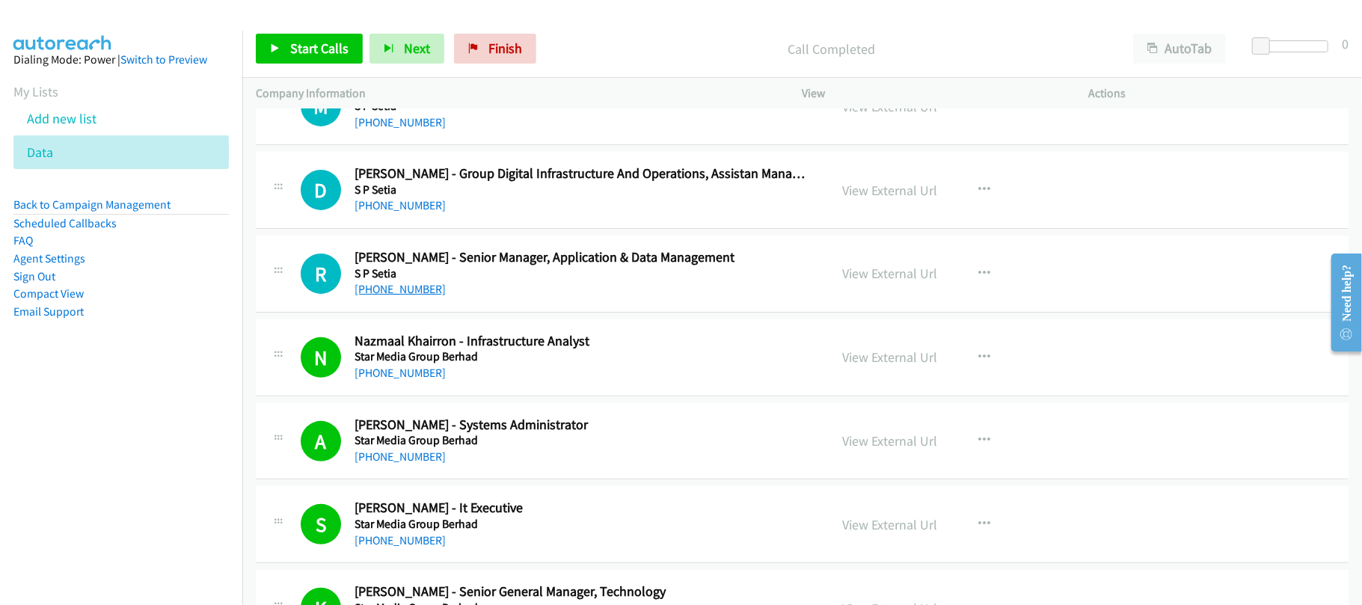
click at [405, 296] on link "+60 3-3348 2255" at bounding box center [400, 289] width 91 height 14
drag, startPoint x: 414, startPoint y: 426, endPoint x: 428, endPoint y: 419, distance: 15.1
click at [414, 380] on link "+60 12-293 1103" at bounding box center [400, 373] width 91 height 14
click at [423, 296] on link "+60 3-3348 2255" at bounding box center [400, 289] width 91 height 14
click at [459, 215] on div "+60 12-682 3279" at bounding box center [582, 206] width 454 height 18
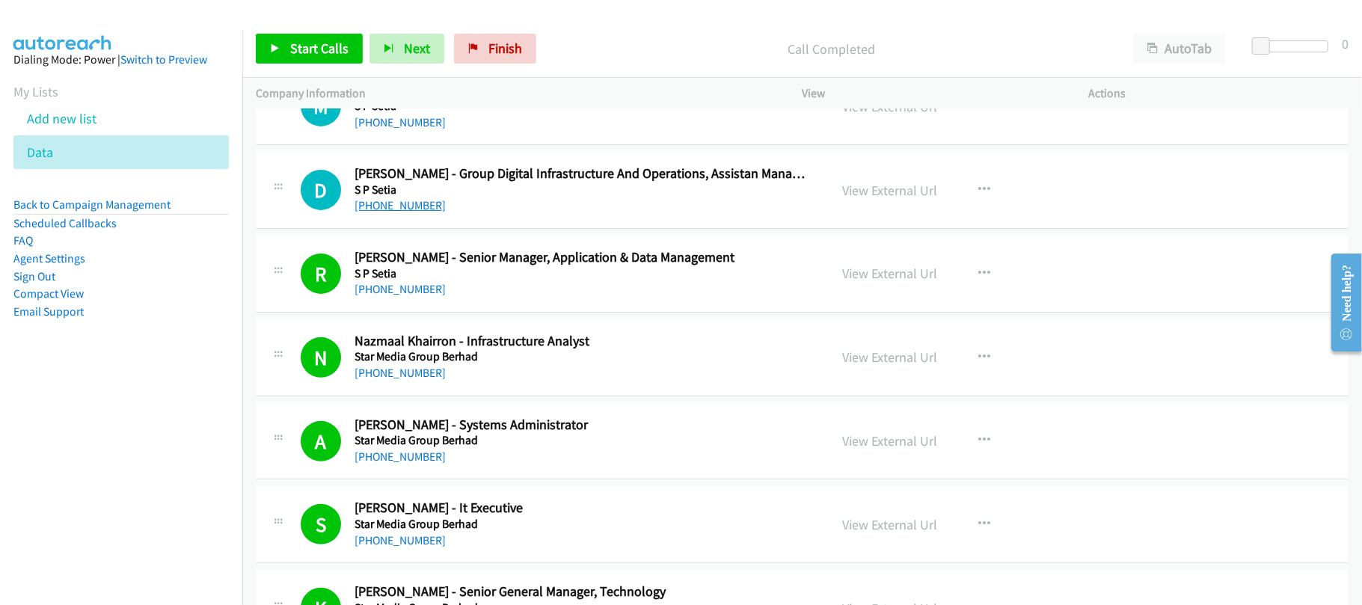
click at [420, 212] on link "+60 12-682 3279" at bounding box center [400, 205] width 91 height 14
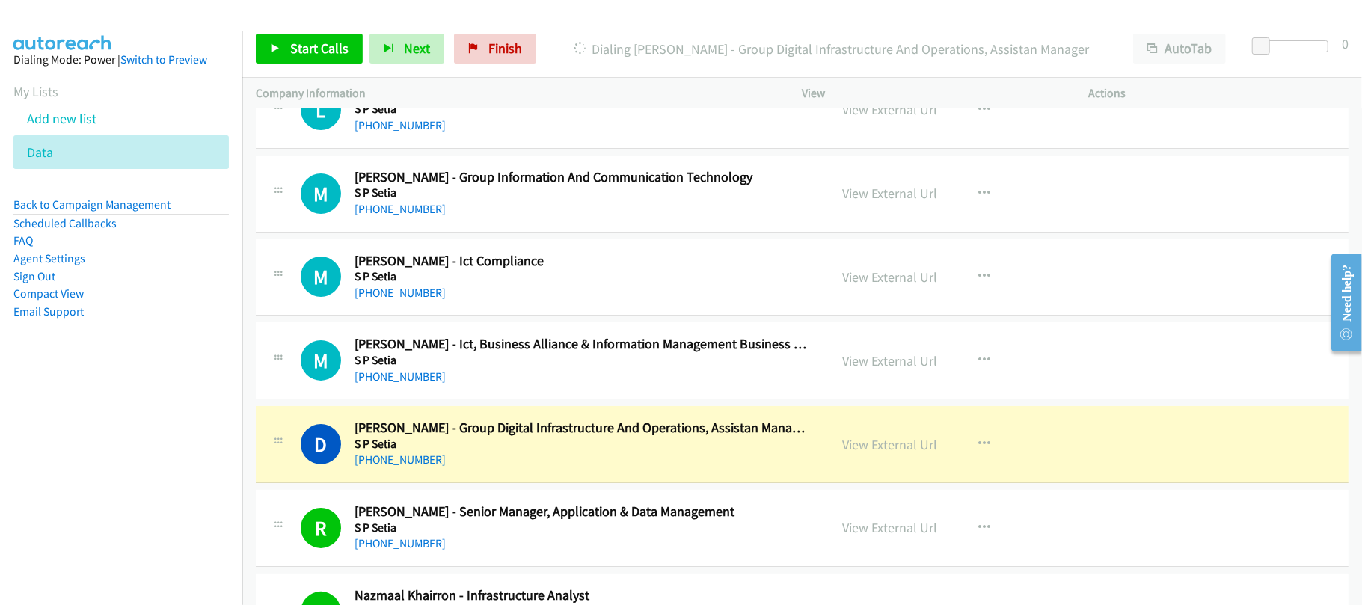
scroll to position [16355, 0]
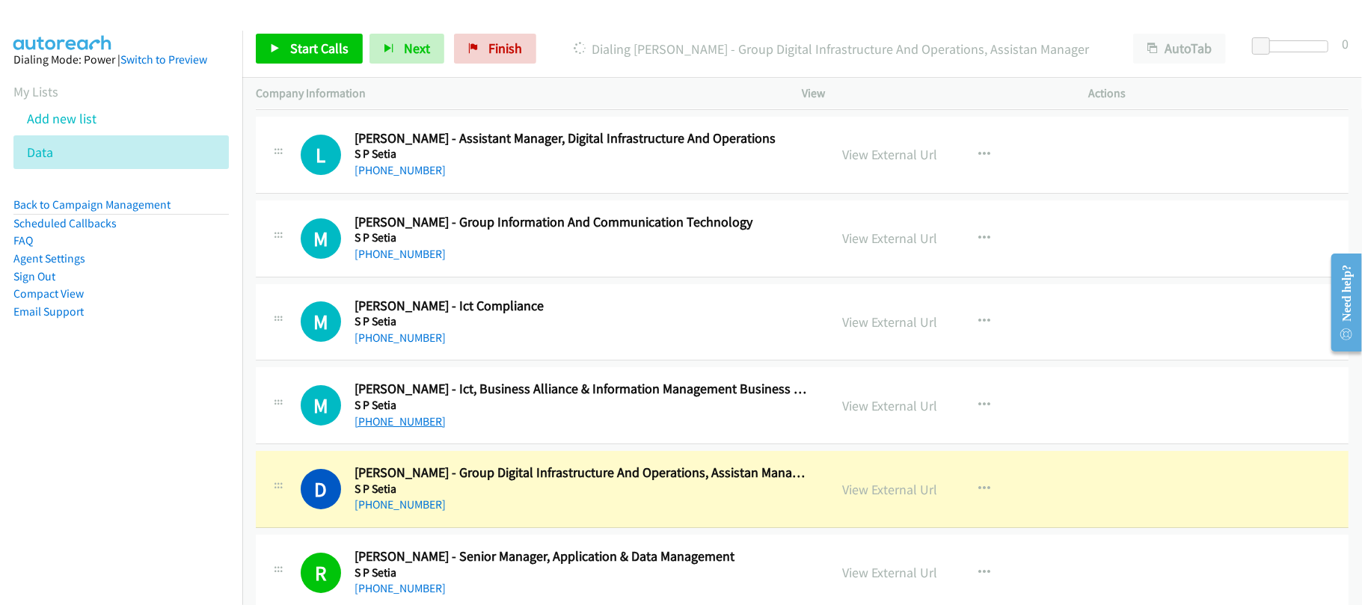
click at [392, 429] on link "+60 12-348 6452" at bounding box center [400, 421] width 91 height 14
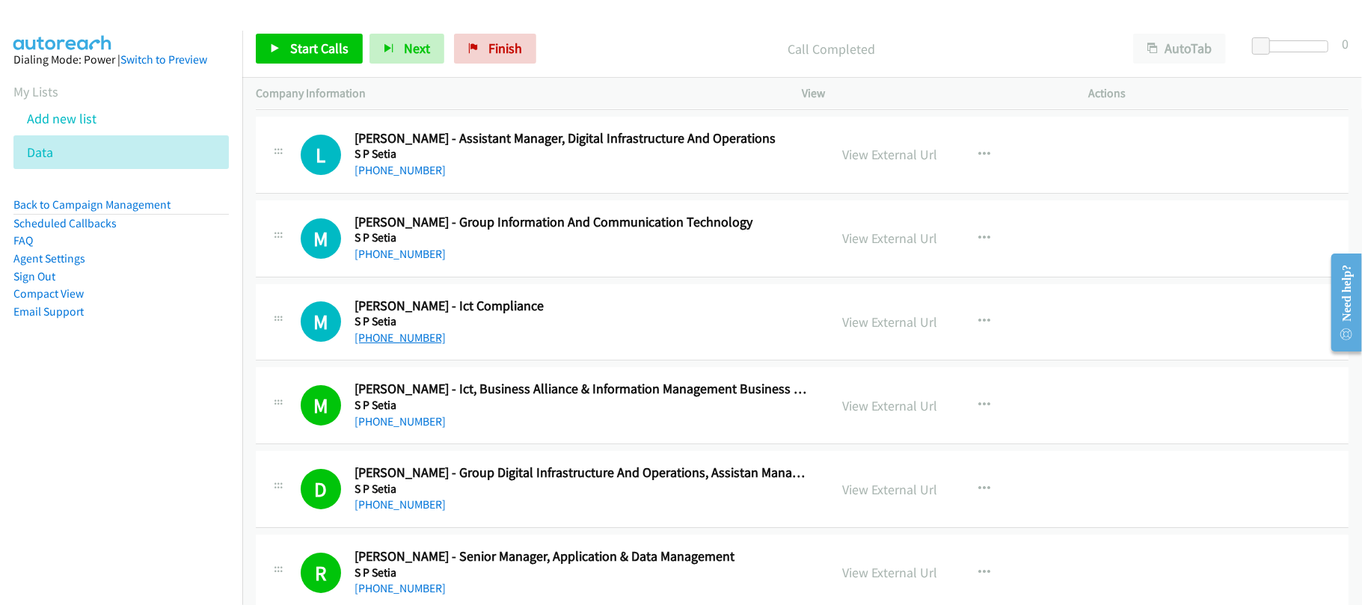
click at [381, 345] on link "+60 12-220 3432" at bounding box center [400, 338] width 91 height 14
drag, startPoint x: 381, startPoint y: 301, endPoint x: 648, endPoint y: 319, distance: 267.7
click at [381, 261] on link "+60 12-921 3932" at bounding box center [400, 254] width 91 height 14
click at [411, 177] on link "+60 17-353 5388" at bounding box center [400, 170] width 91 height 14
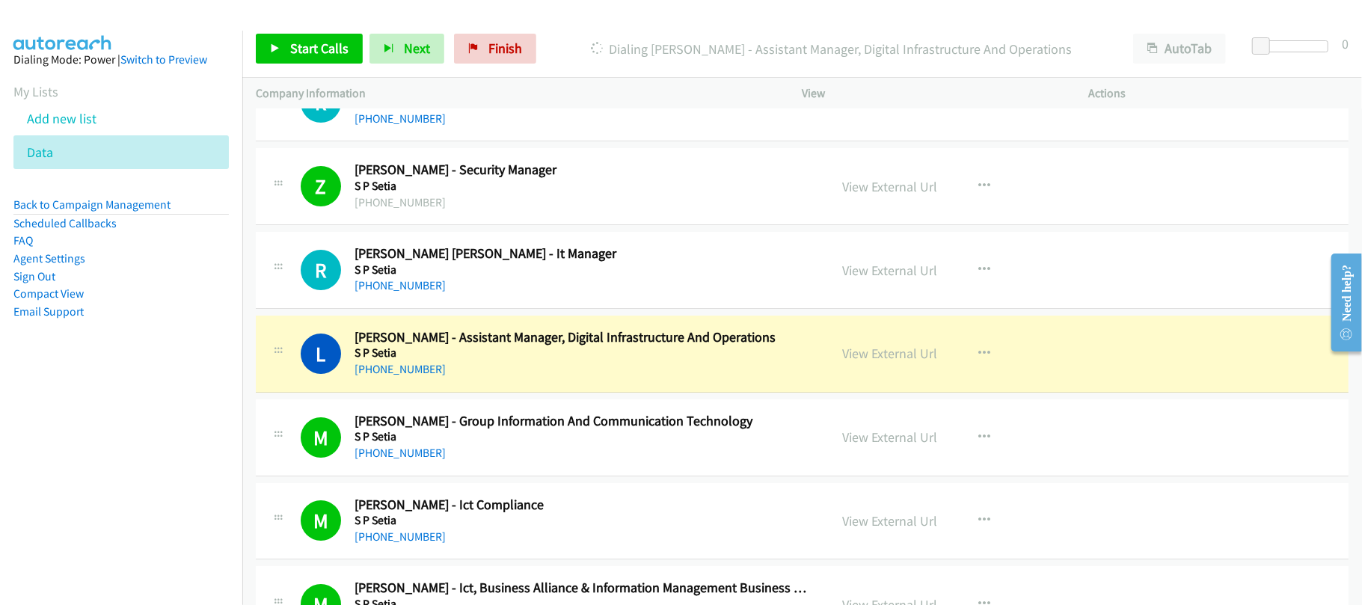
scroll to position [16056, 0]
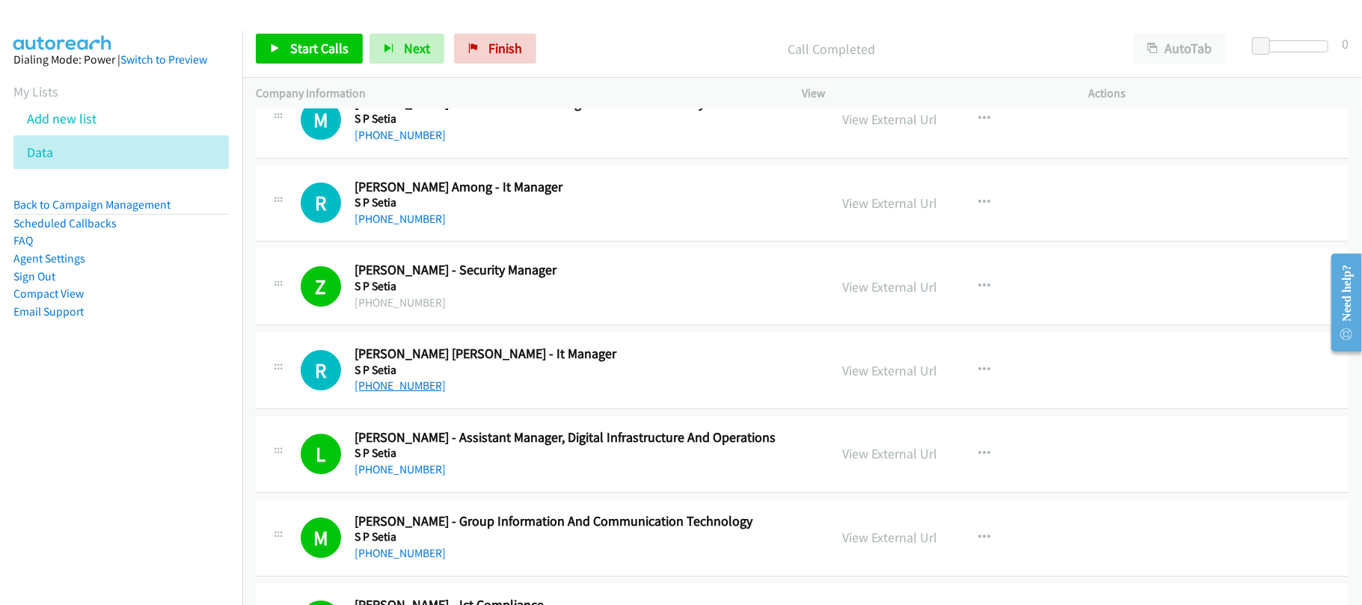
click at [390, 393] on link "+60 4-642 2855" at bounding box center [400, 386] width 91 height 14
click at [432, 226] on link "+60 17-285 2133" at bounding box center [400, 219] width 91 height 14
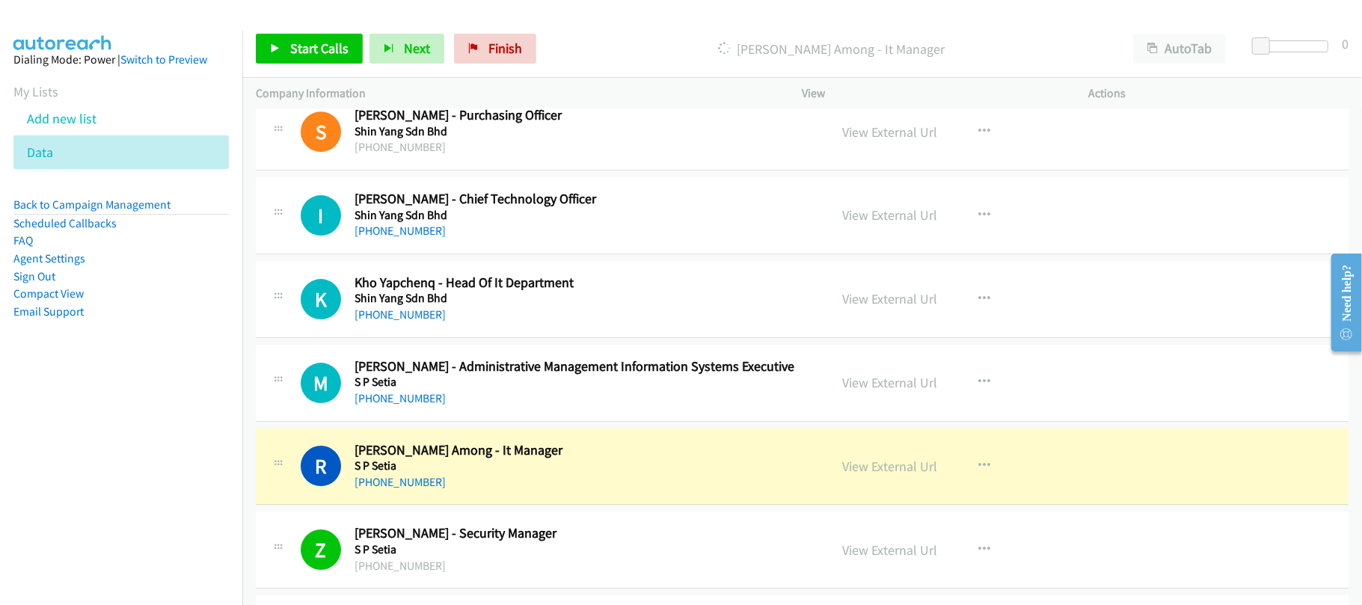
scroll to position [15756, 0]
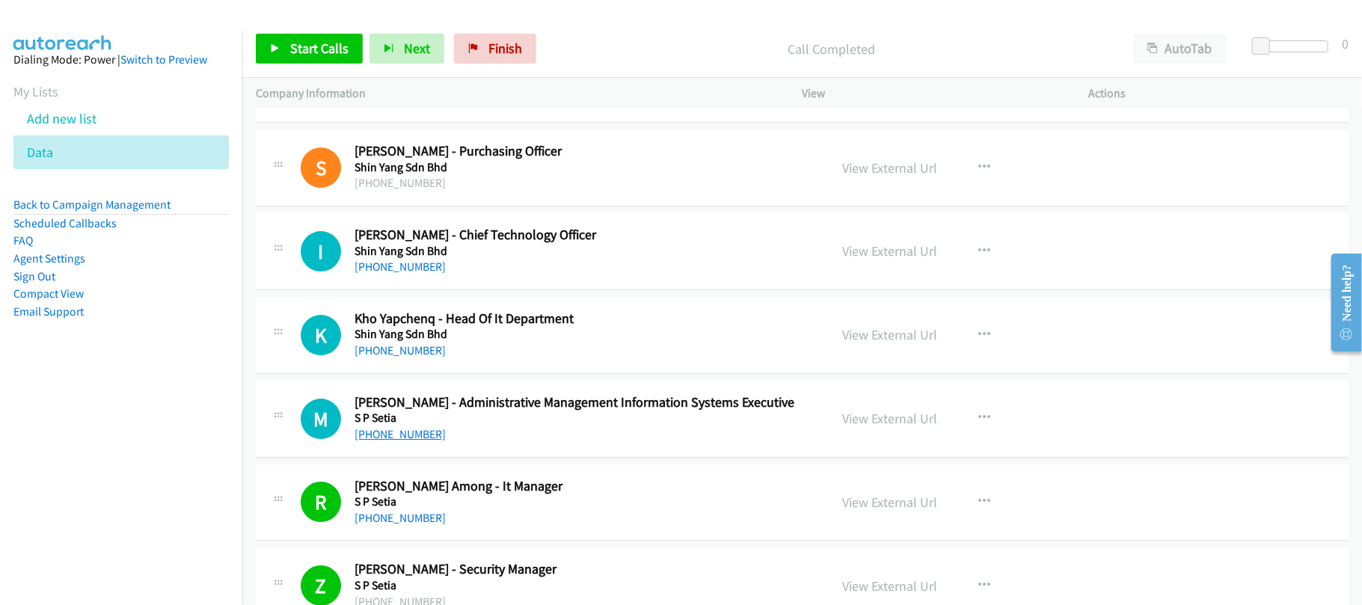
click at [405, 441] on link "+60 3-3348 2600" at bounding box center [400, 434] width 91 height 14
click at [552, 458] on div "M Callback Scheduled Muliani Mokhtar - Administrative Management Information Sy…" at bounding box center [802, 419] width 1093 height 77
click at [393, 441] on link "+60 3-3348 2600" at bounding box center [400, 434] width 91 height 14
click at [420, 358] on link "+60 85-428 399" at bounding box center [400, 350] width 91 height 14
click at [369, 358] on link "+60 85-428 399" at bounding box center [400, 350] width 91 height 14
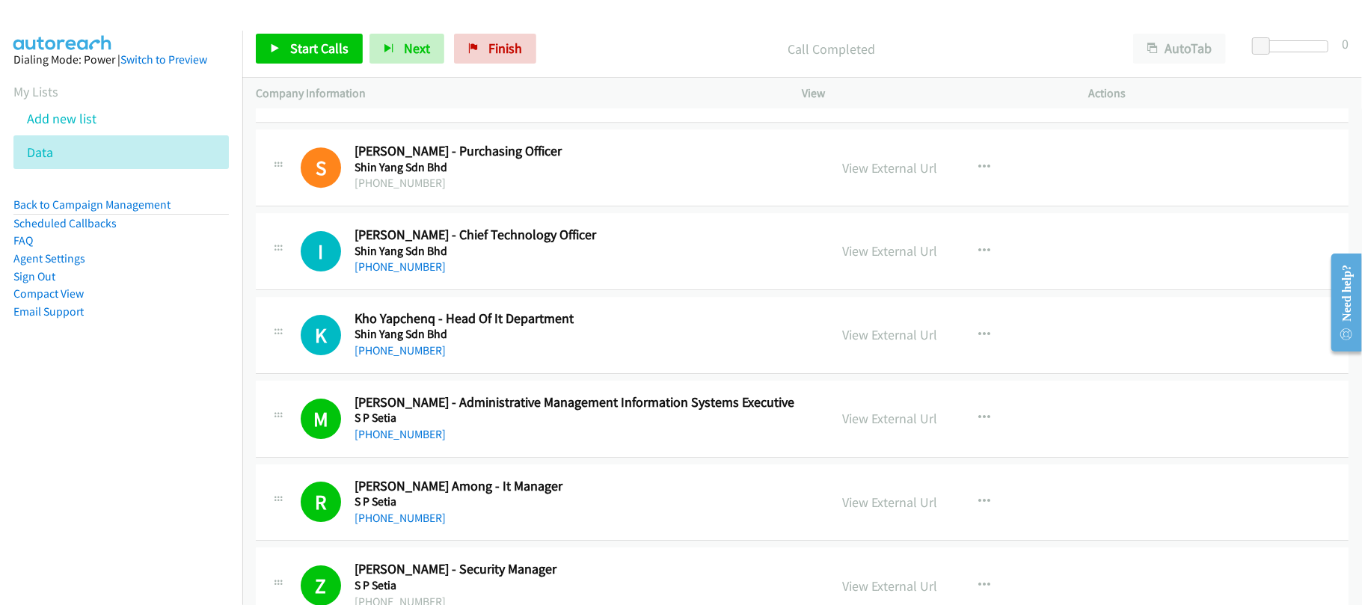
click at [395, 274] on link "+60 10-438 4472" at bounding box center [400, 267] width 91 height 14
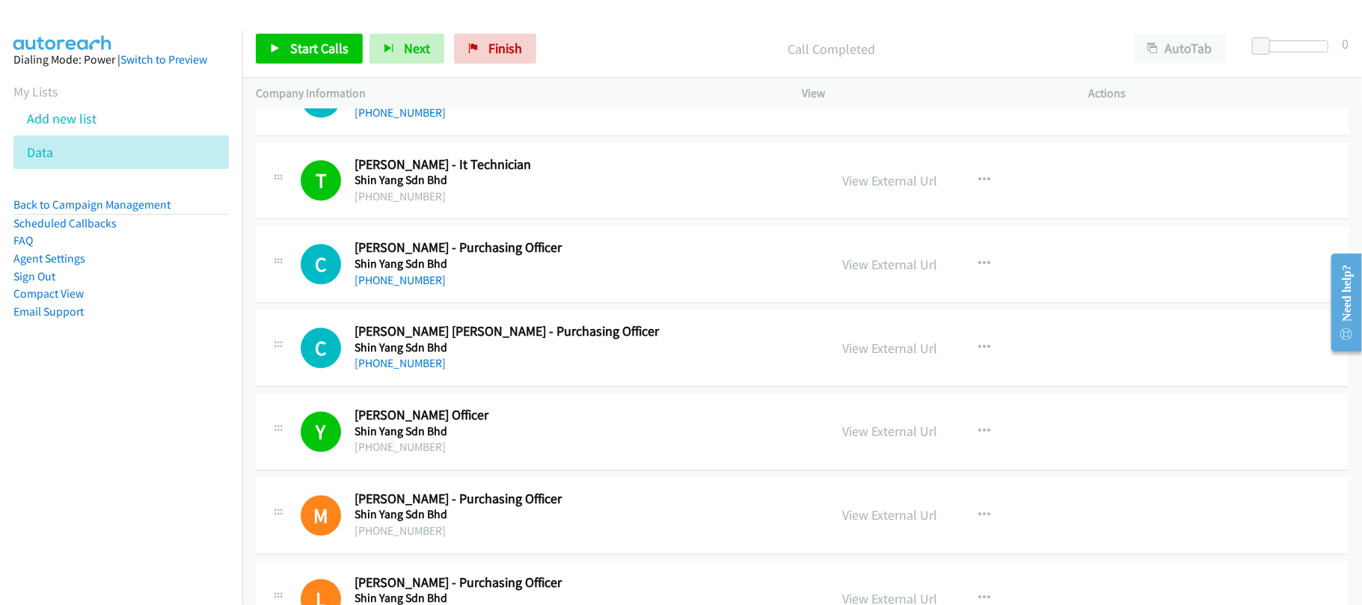
scroll to position [15058, 0]
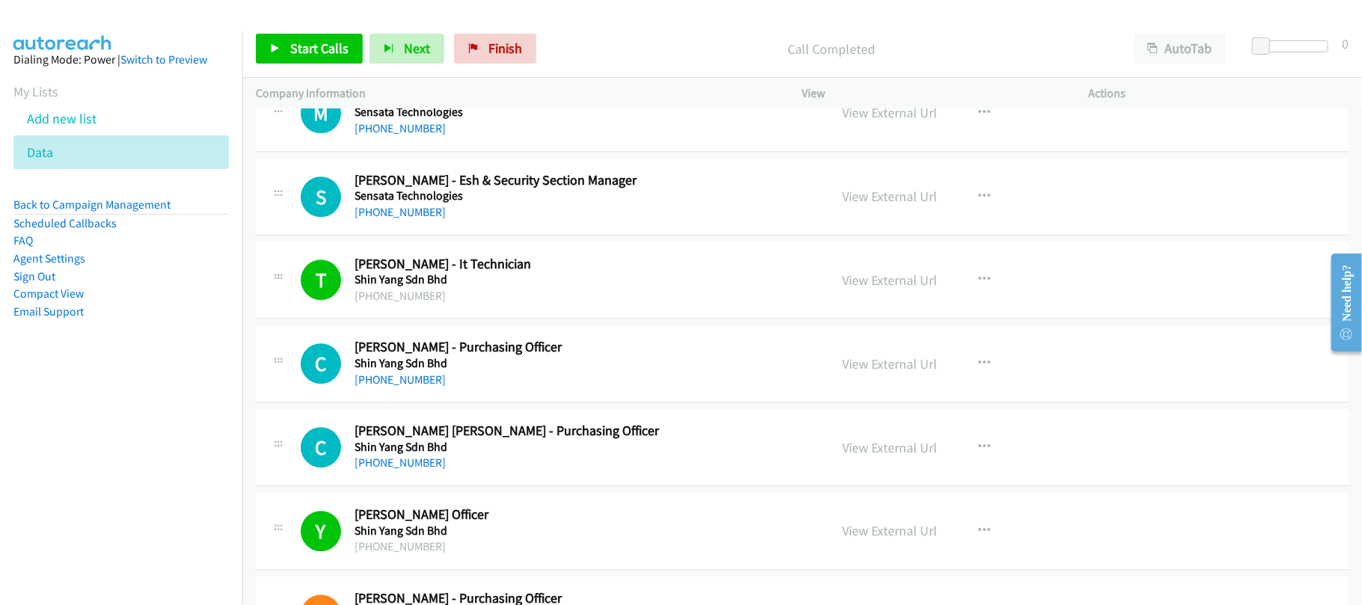
click at [512, 221] on div "+60 12-578 0281" at bounding box center [582, 212] width 454 height 18
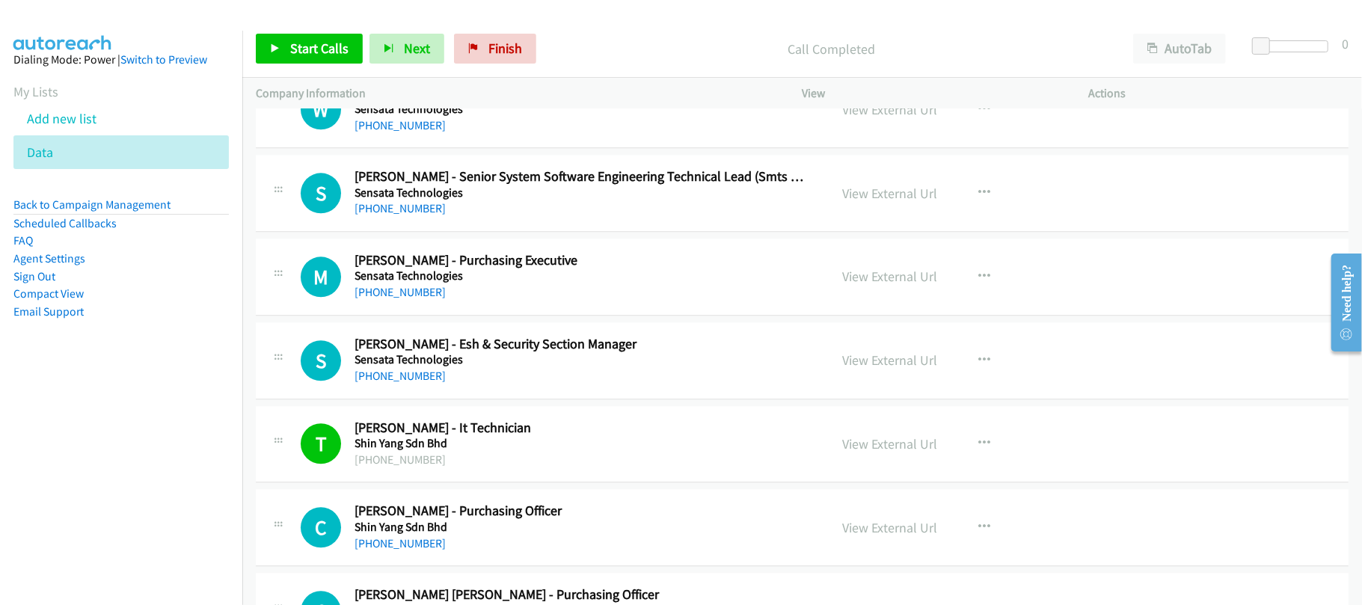
scroll to position [14859, 0]
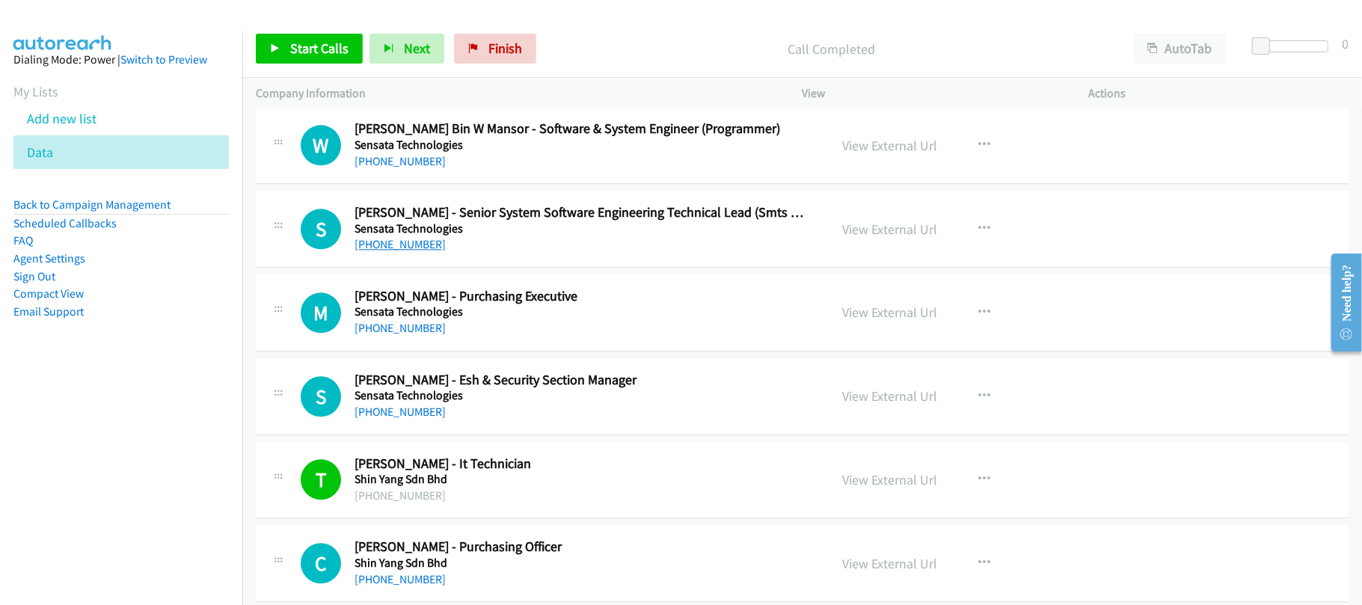
click at [390, 251] on link "+60 19-600 0463" at bounding box center [400, 244] width 91 height 14
click at [399, 254] on div "+60 19-600 0463" at bounding box center [582, 245] width 454 height 18
click at [399, 251] on link "+60 19-600 0463" at bounding box center [400, 244] width 91 height 14
drag, startPoint x: 407, startPoint y: 200, endPoint x: 417, endPoint y: 202, distance: 10.6
click at [407, 168] on link "+60 3-5566 6188" at bounding box center [400, 161] width 91 height 14
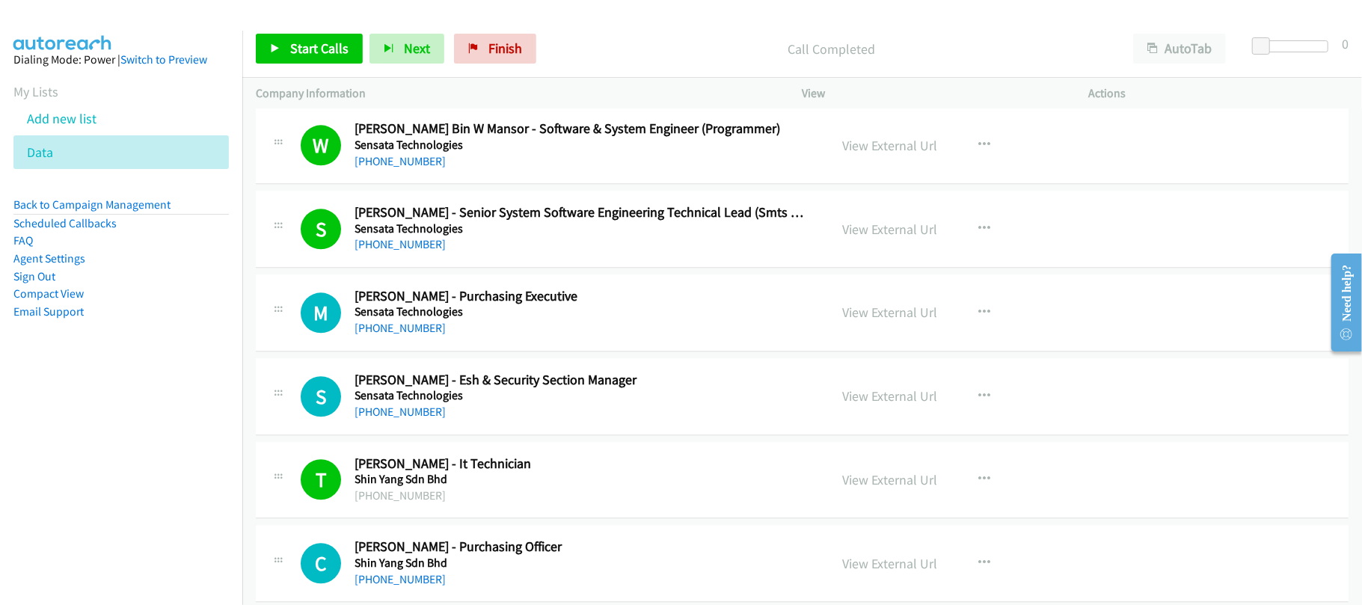
click at [539, 99] on p "Company Information" at bounding box center [516, 94] width 520 height 18
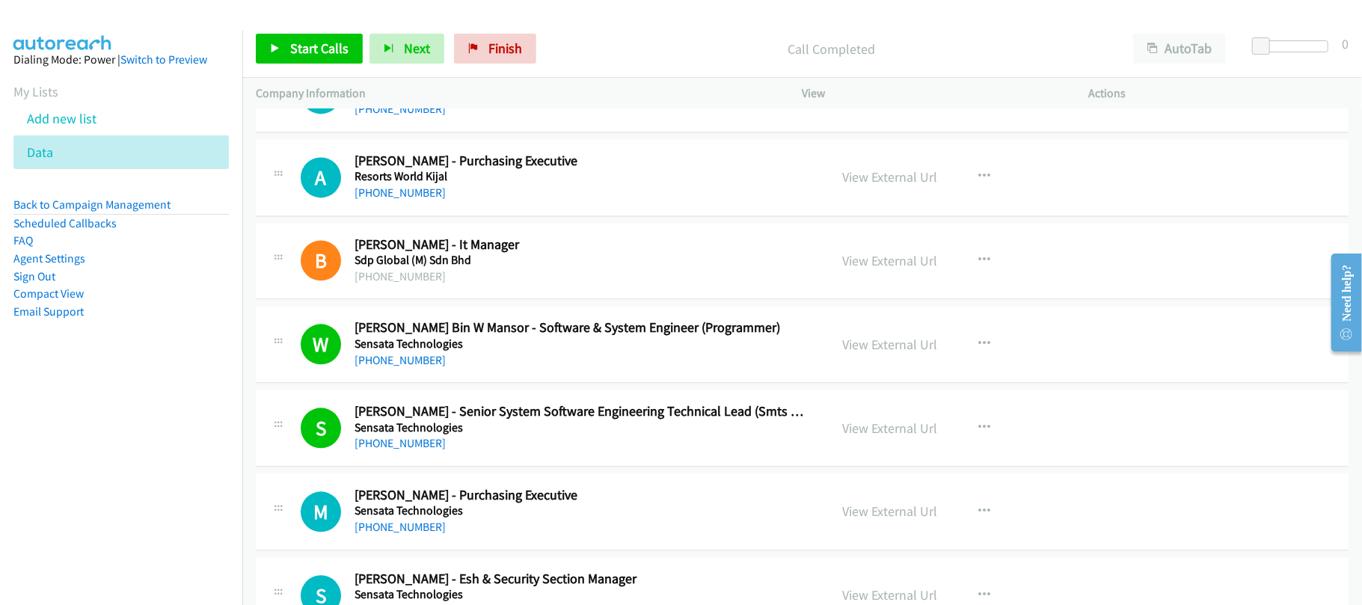
scroll to position [14559, 0]
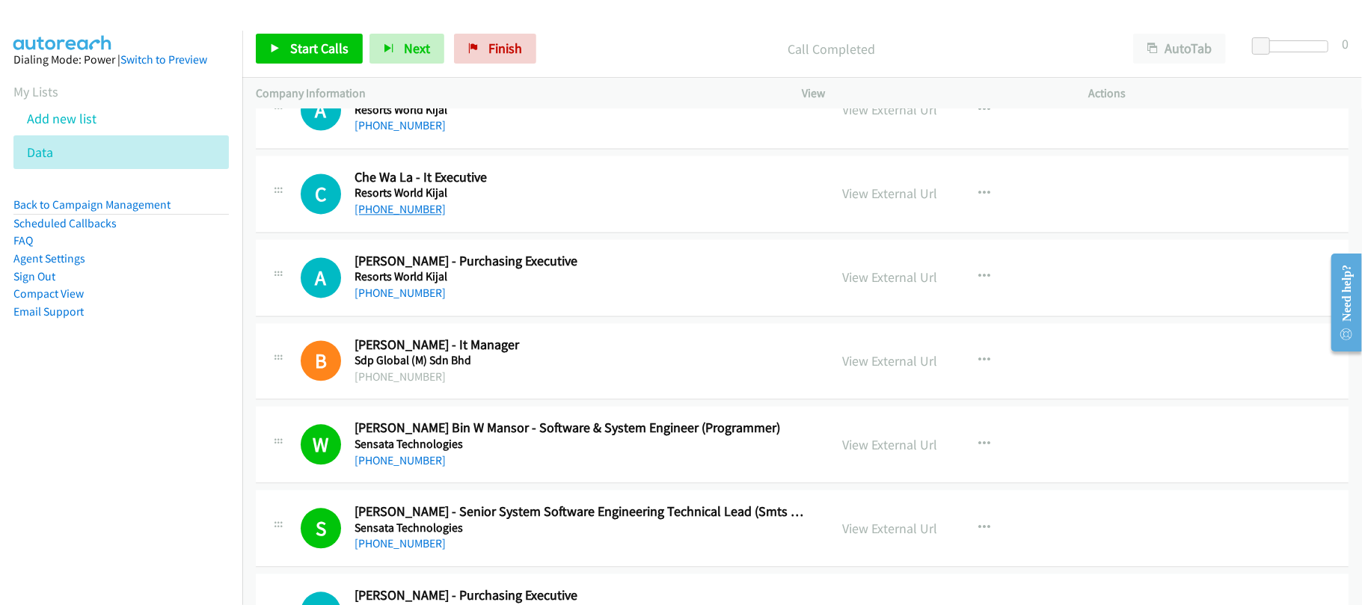
click at [405, 216] on link "+60 13-953 4555" at bounding box center [400, 209] width 91 height 14
drag, startPoint x: 404, startPoint y: 172, endPoint x: 417, endPoint y: 172, distance: 12.7
click at [404, 132] on link "+60 19-953 4555" at bounding box center [400, 125] width 91 height 14
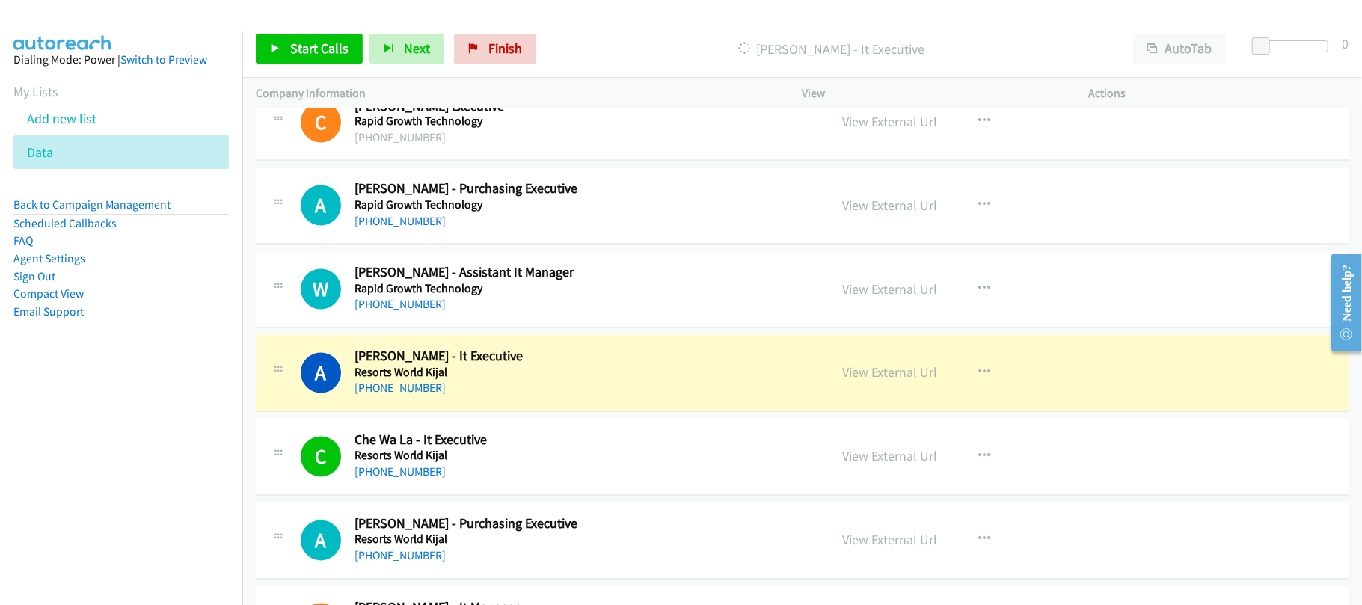
scroll to position [14260, 0]
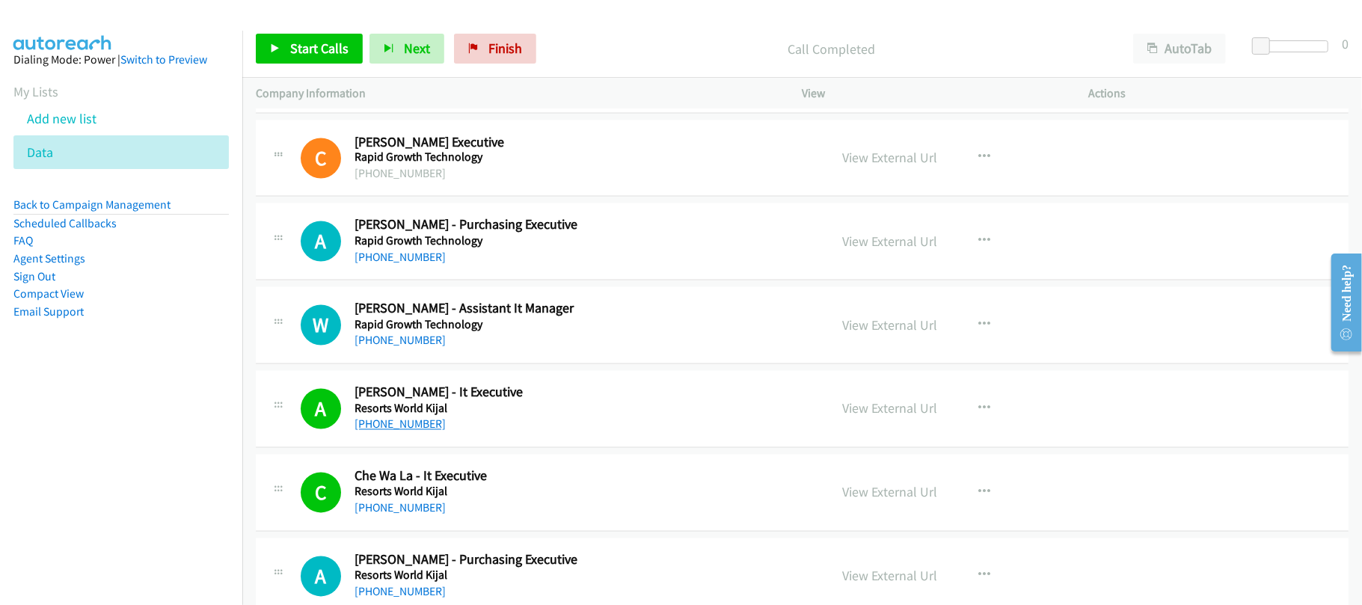
click at [396, 432] on link "+60 19-953 4555" at bounding box center [400, 424] width 91 height 14
click at [396, 348] on link "+60 17-491 1839" at bounding box center [400, 341] width 91 height 14
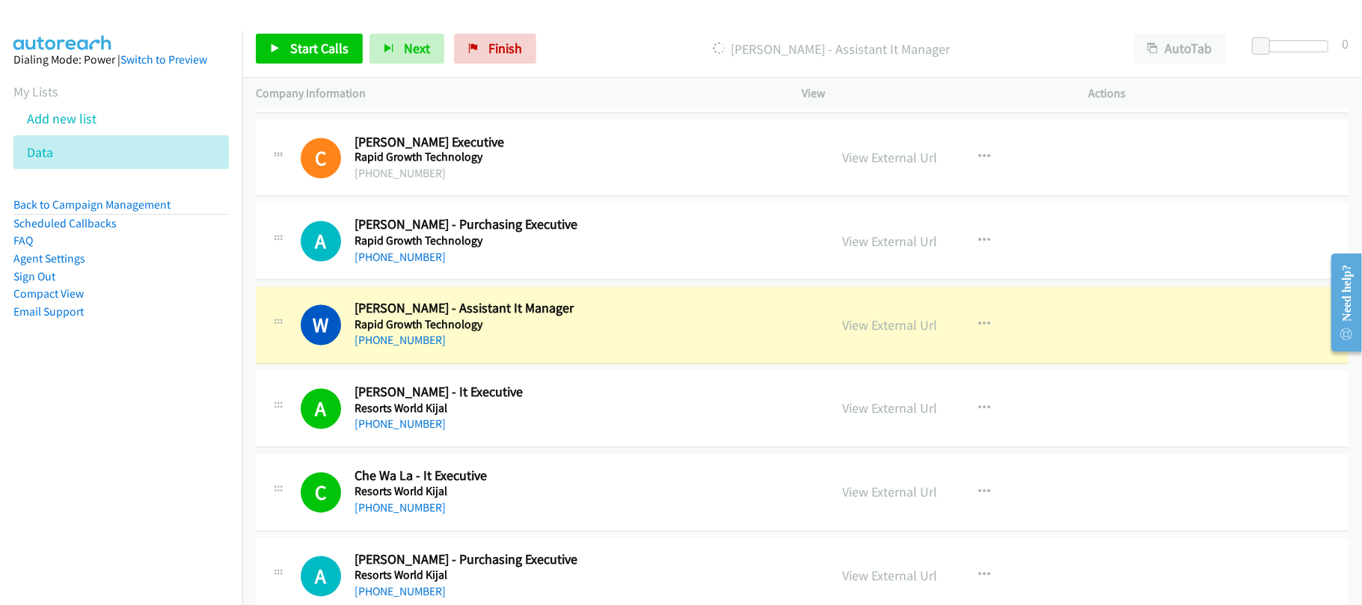
click at [491, 350] on div "+60 17-491 1839" at bounding box center [582, 341] width 454 height 18
click at [850, 334] on link "View External Url" at bounding box center [890, 325] width 95 height 17
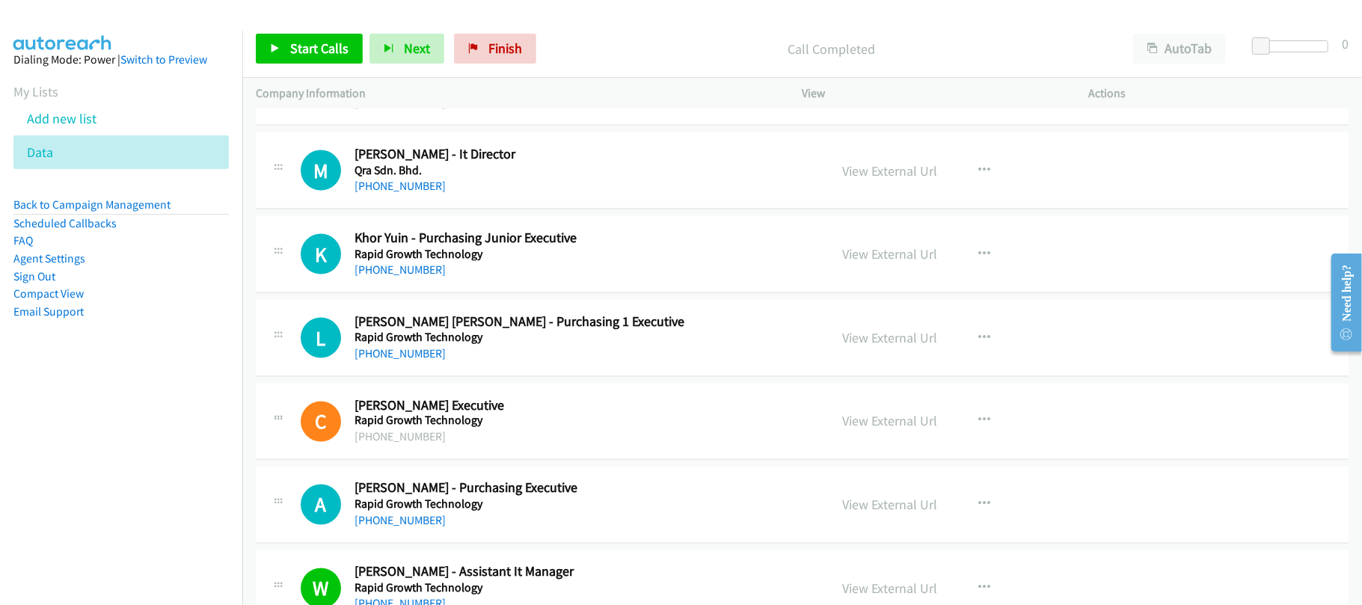
scroll to position [13961, 0]
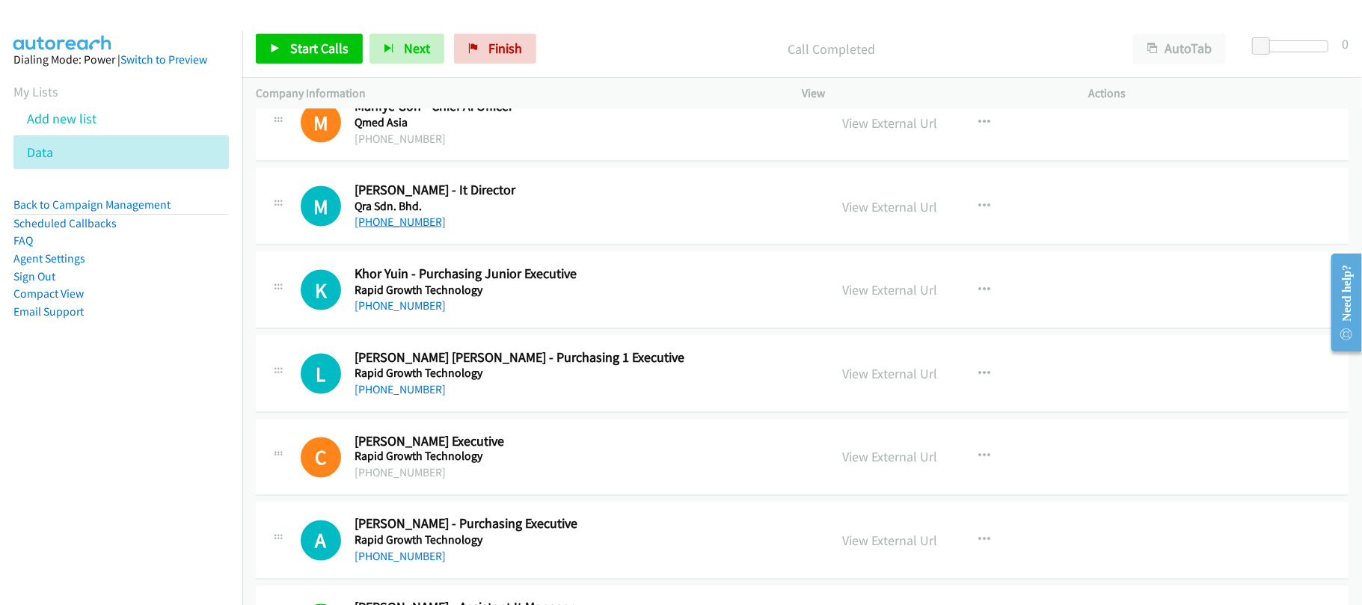
click at [404, 229] on link "+60 3-2011 8550" at bounding box center [400, 222] width 91 height 14
click at [516, 148] on div "+6060174024562" at bounding box center [582, 139] width 454 height 18
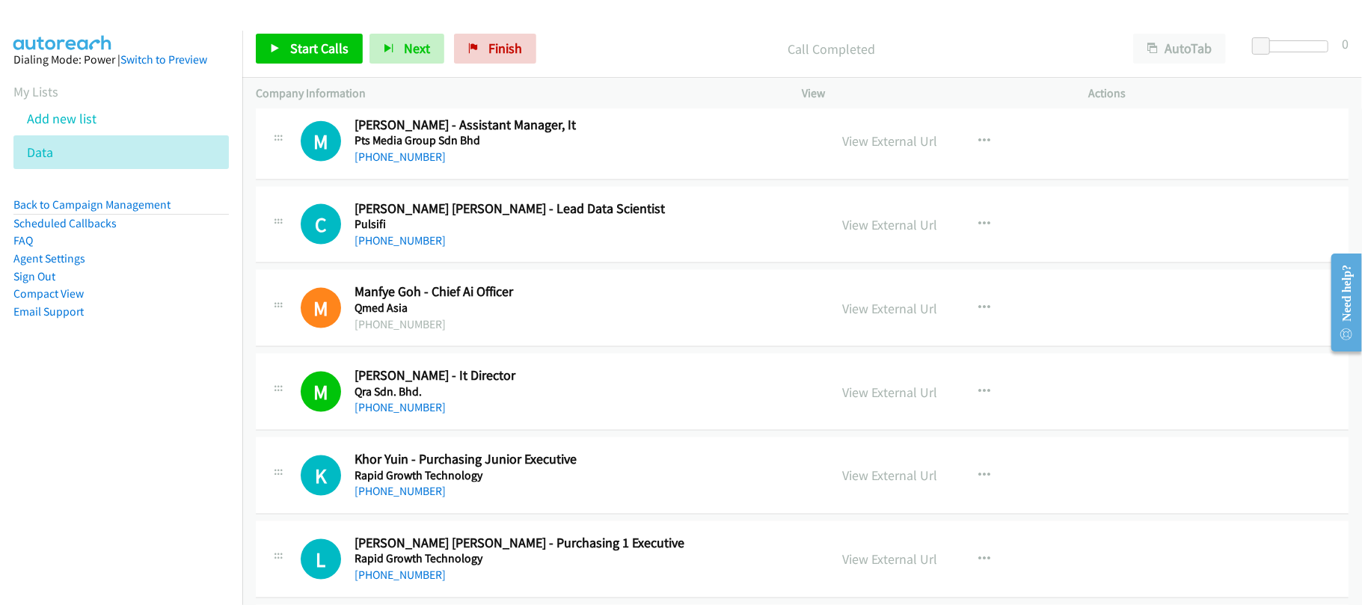
scroll to position [13762, 0]
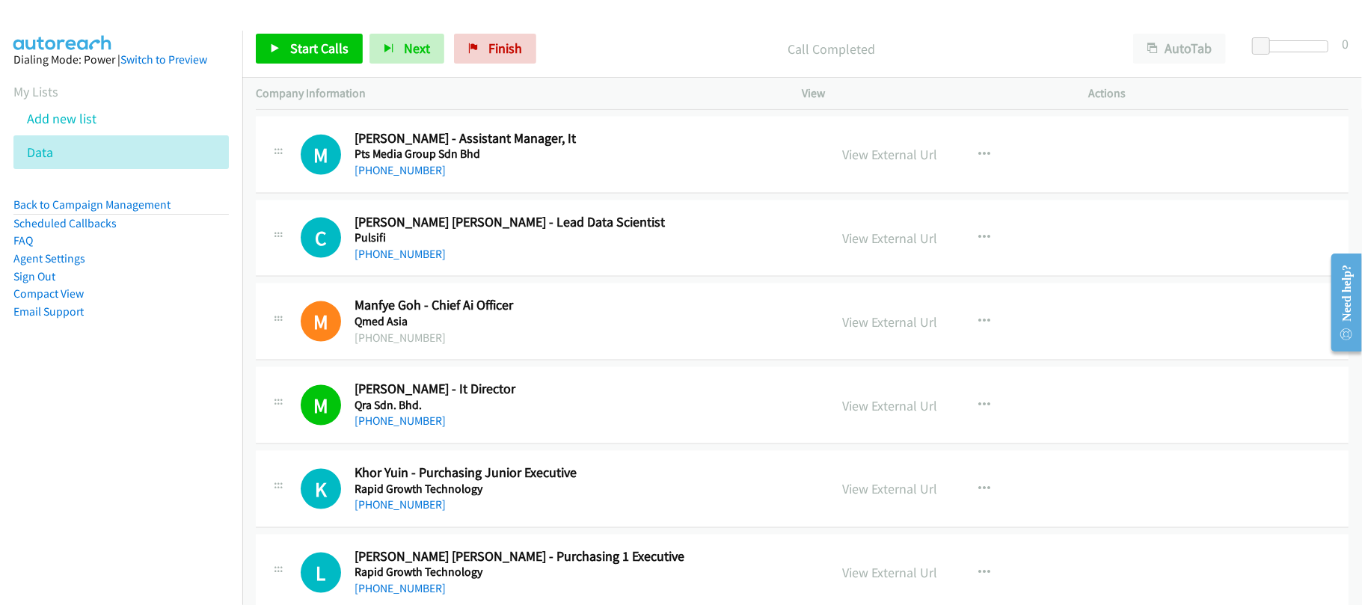
click at [462, 278] on div "C Callback Scheduled Caleb Foong Joan Tack - Lead Data Scientist Pulsifi Asia/K…" at bounding box center [802, 238] width 1093 height 77
click at [402, 261] on link "+60 12-266 4277" at bounding box center [400, 254] width 91 height 14
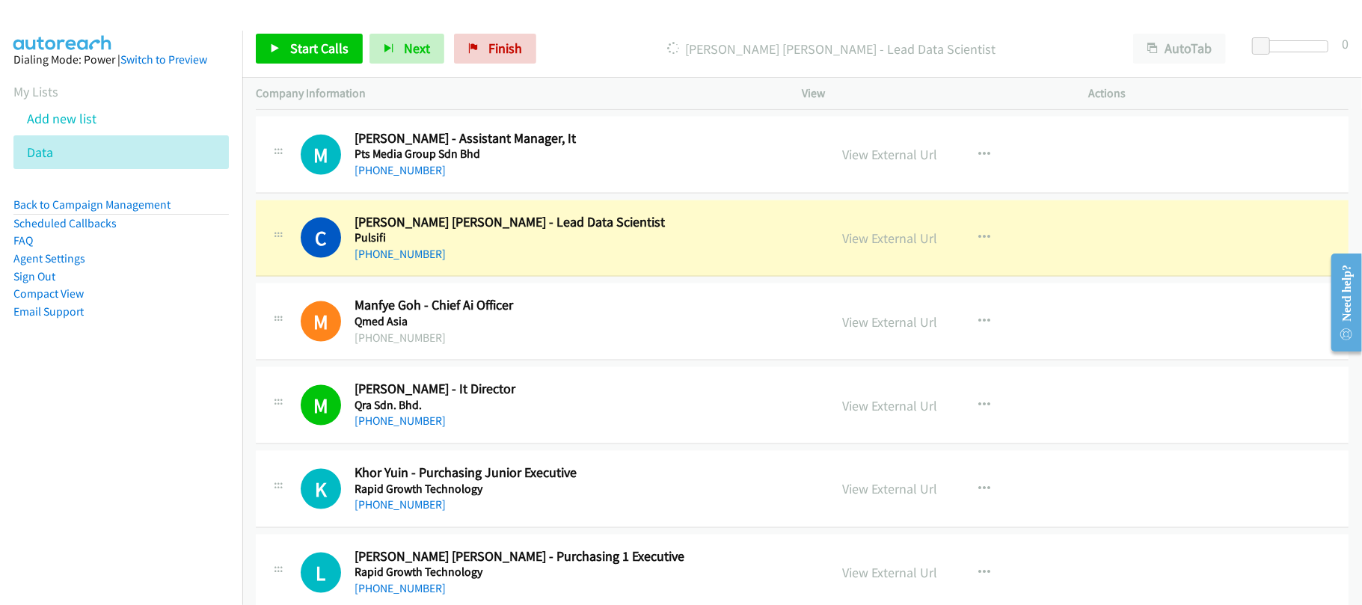
click at [564, 263] on div "+60 12-266 4277" at bounding box center [582, 254] width 454 height 18
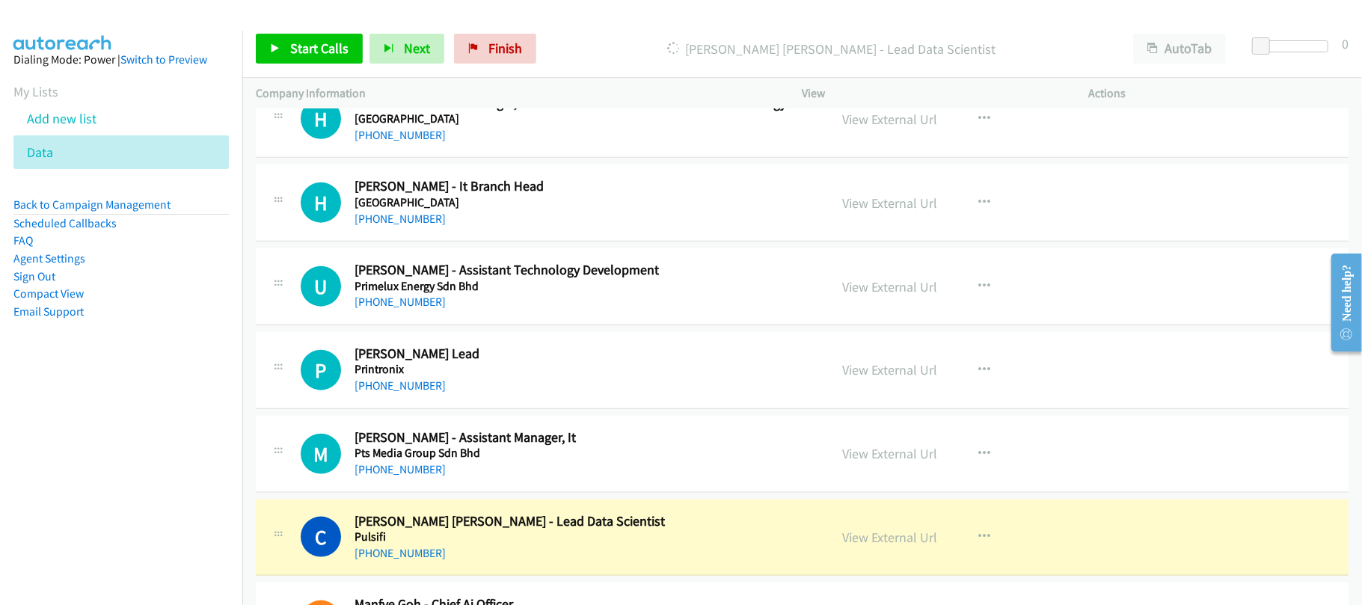
scroll to position [13562, 0]
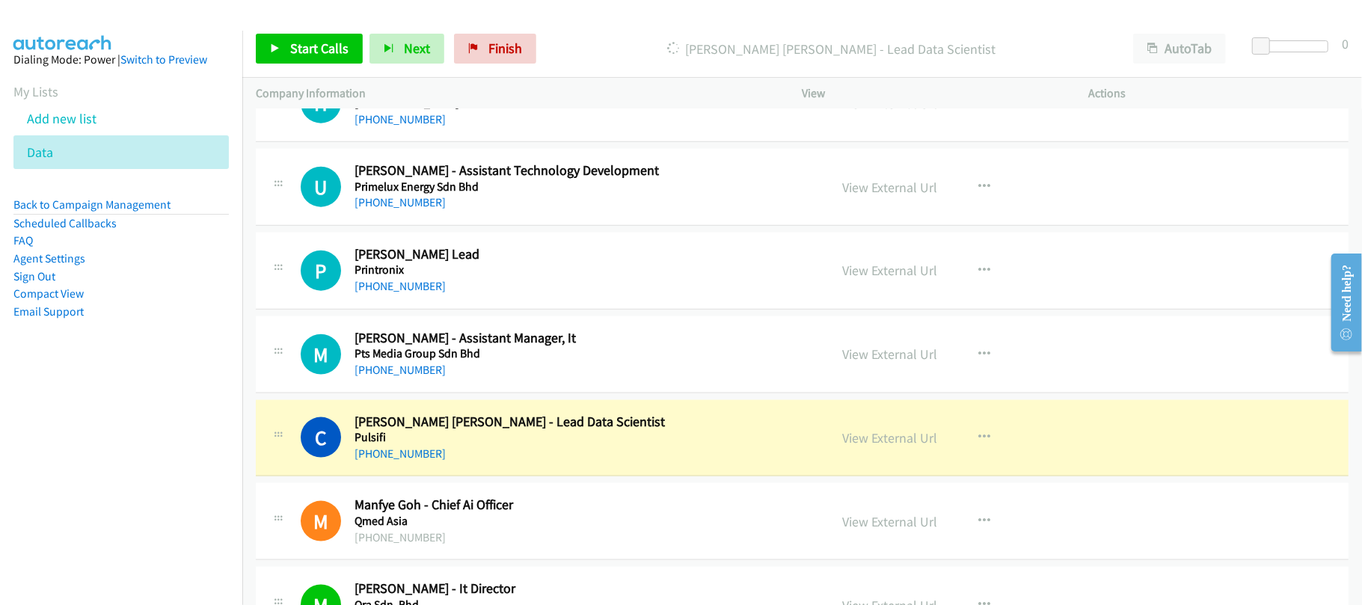
drag, startPoint x: 486, startPoint y: 480, endPoint x: 551, endPoint y: 477, distance: 65.9
click at [486, 445] on h5 "Pulsifi" at bounding box center [582, 437] width 454 height 15
click at [905, 447] on link "View External Url" at bounding box center [890, 437] width 95 height 17
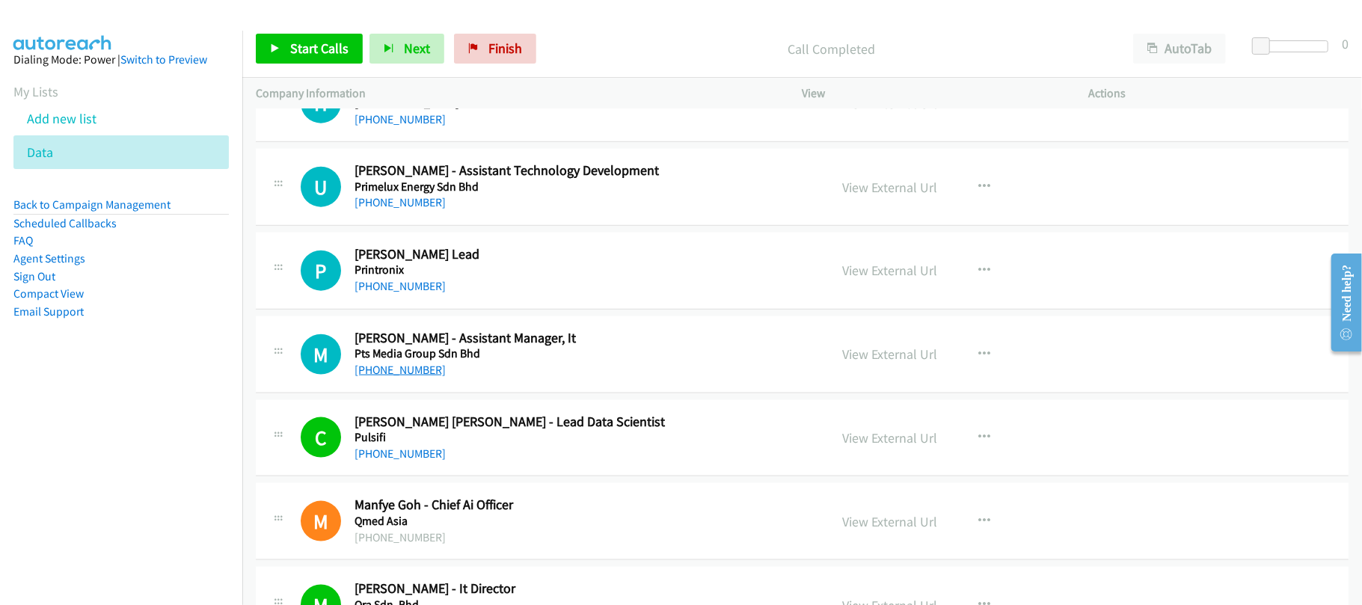
click at [408, 377] on link "+60 11-5182 3982" at bounding box center [400, 370] width 91 height 14
click at [506, 271] on td "P Callback Scheduled Pw Yong - Purchasing Lead Printronix Asia/Kuching +60 7-59…" at bounding box center [802, 271] width 1120 height 84
click at [401, 209] on link "+60 17-427 7415" at bounding box center [400, 202] width 91 height 14
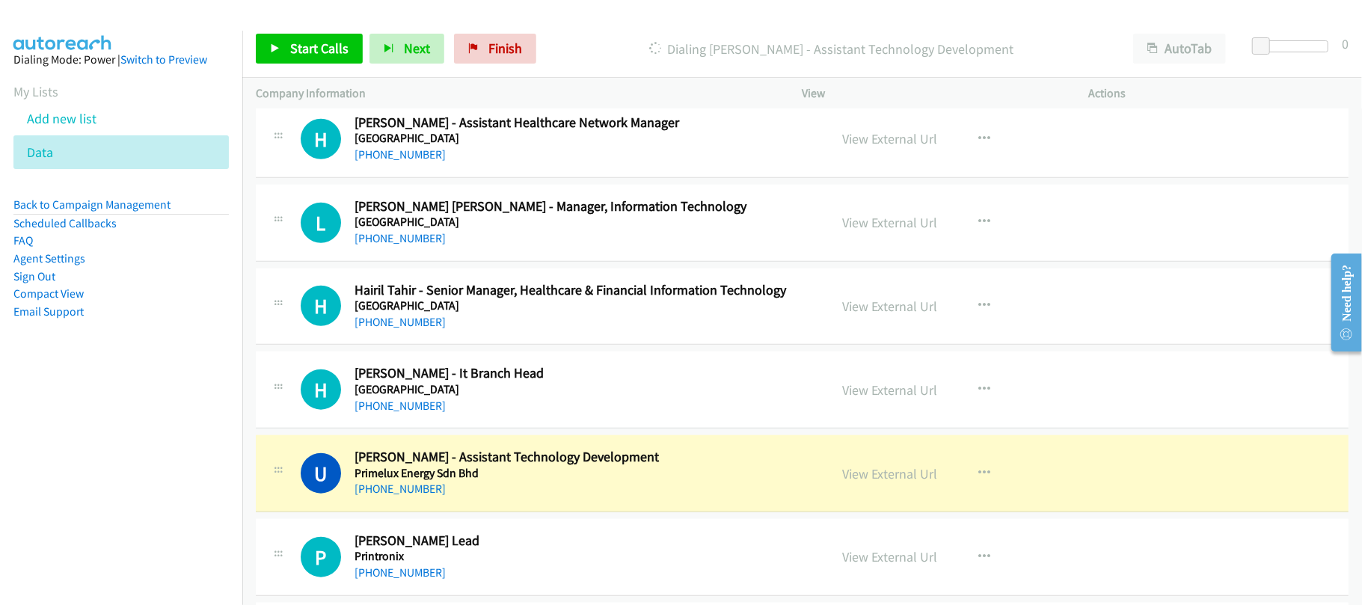
scroll to position [13263, 0]
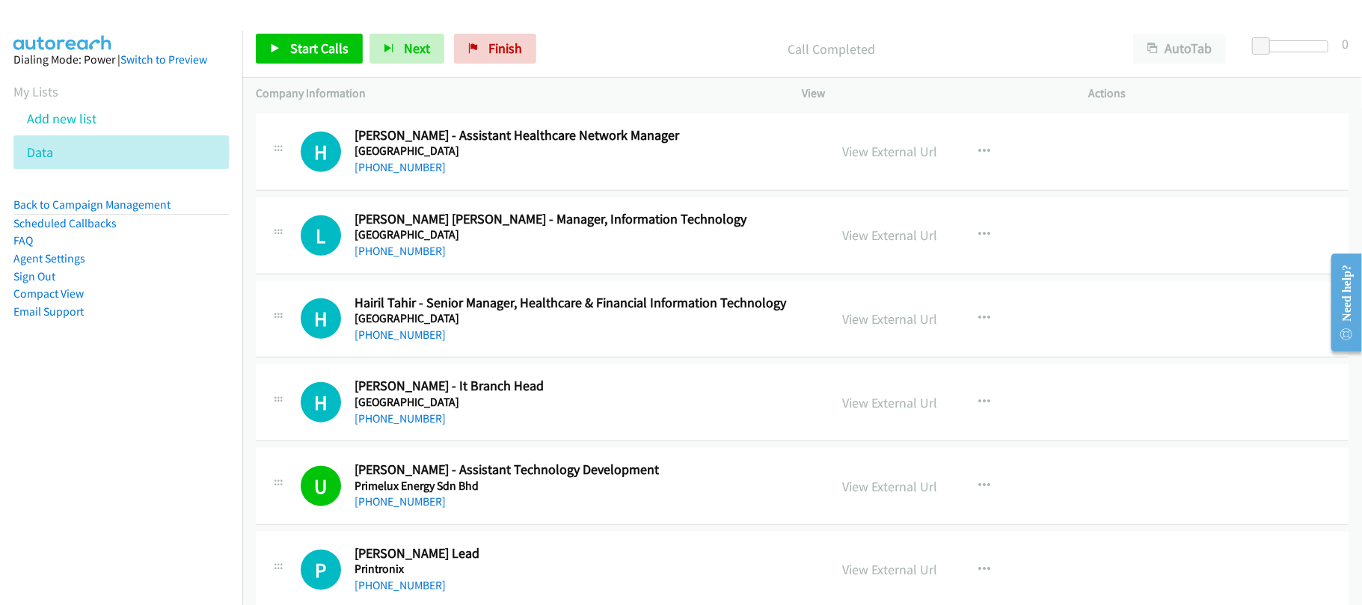
drag, startPoint x: 395, startPoint y: 453, endPoint x: 707, endPoint y: 425, distance: 313.2
click at [395, 426] on link "+60 5-540 5555" at bounding box center [400, 418] width 91 height 14
click at [423, 342] on link "+60 3-2287 9822" at bounding box center [400, 335] width 91 height 14
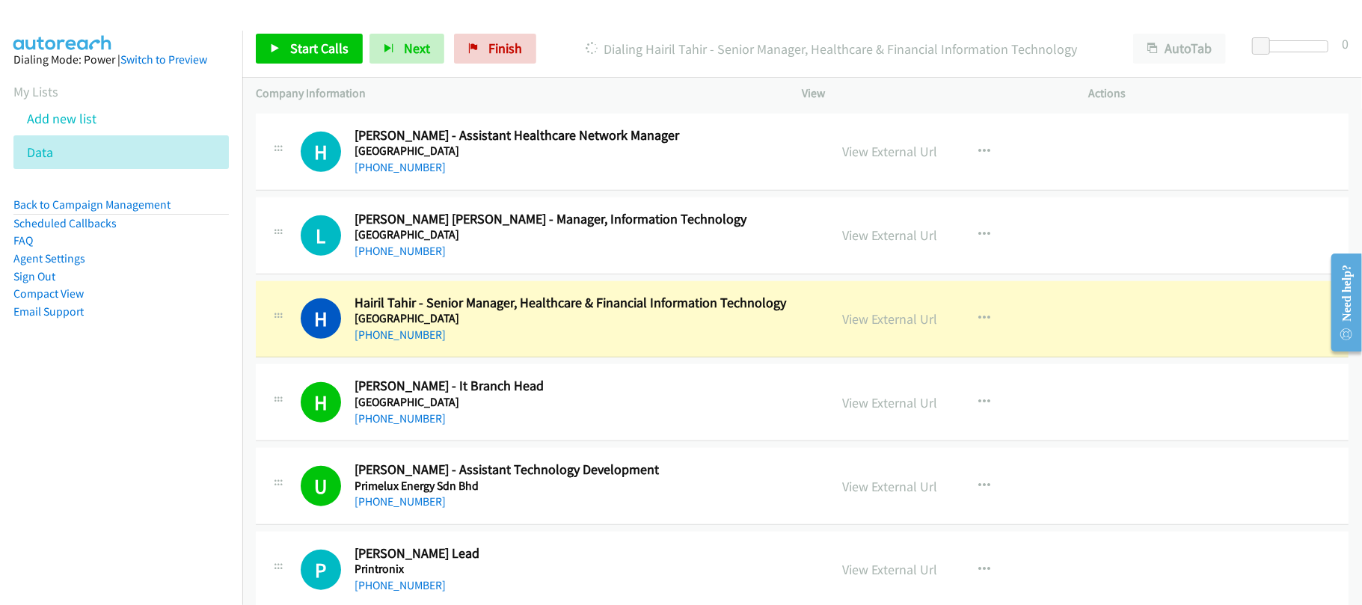
click at [521, 326] on h5 "Pantai Hospitals" at bounding box center [582, 318] width 454 height 15
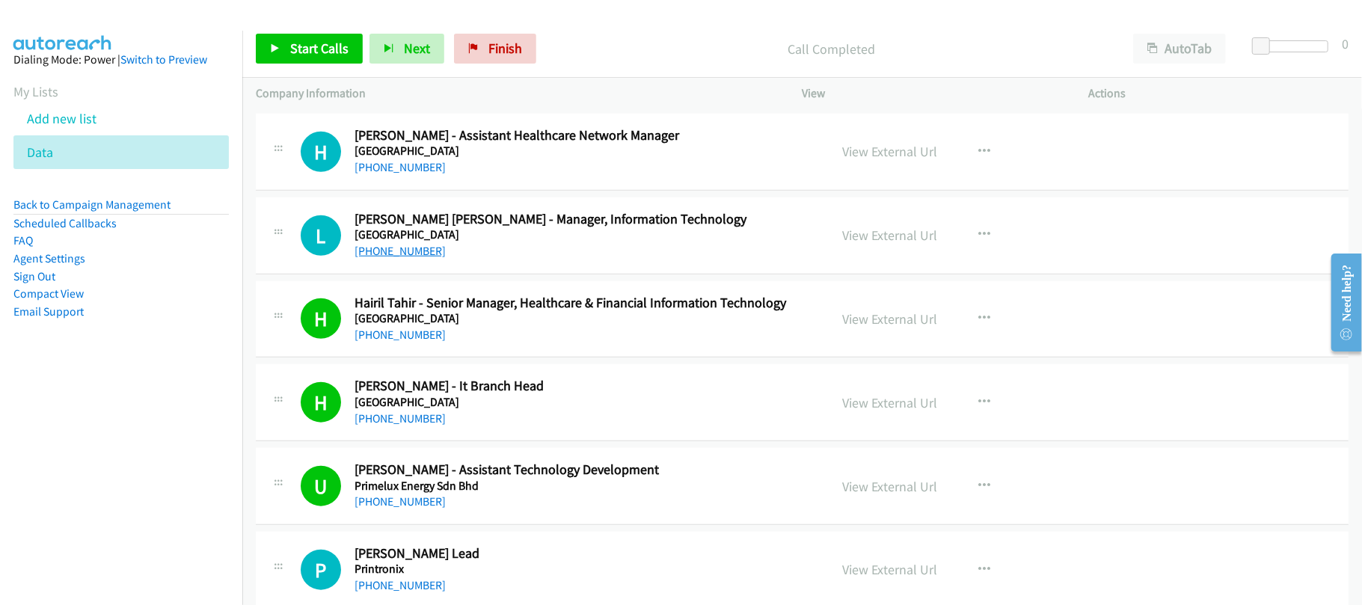
click at [398, 258] on link "+60 12-208 5498" at bounding box center [400, 251] width 91 height 14
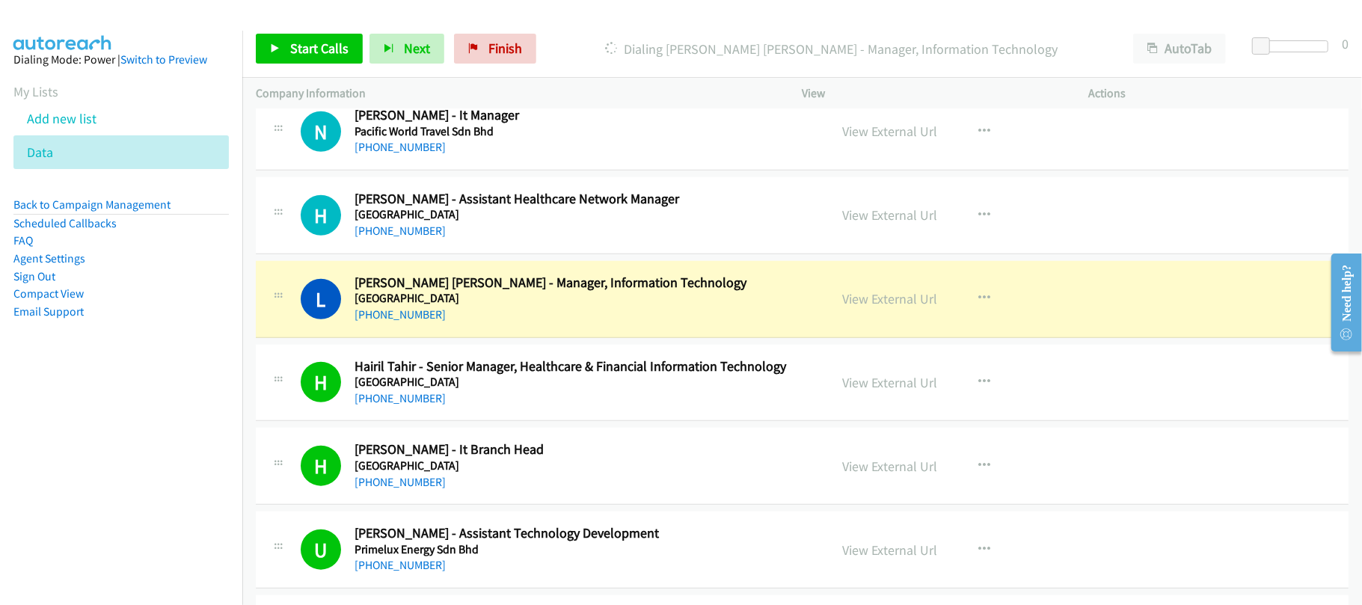
scroll to position [13163, 0]
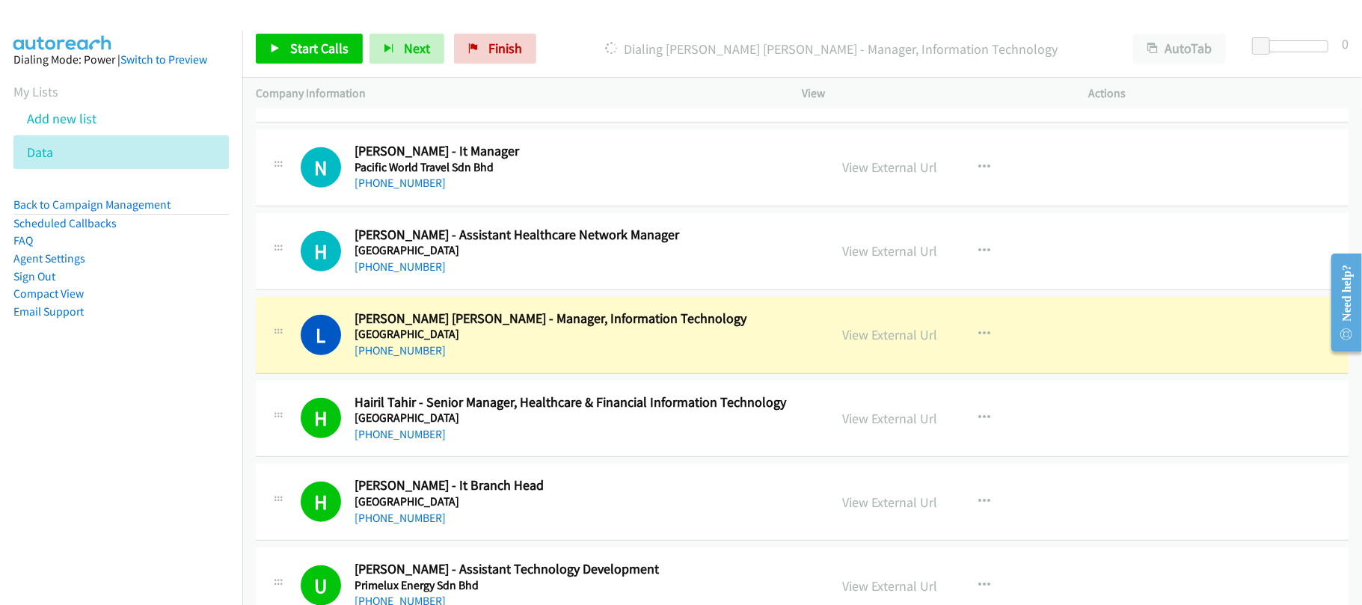
drag, startPoint x: 423, startPoint y: 302, endPoint x: 459, endPoint y: 300, distance: 36.7
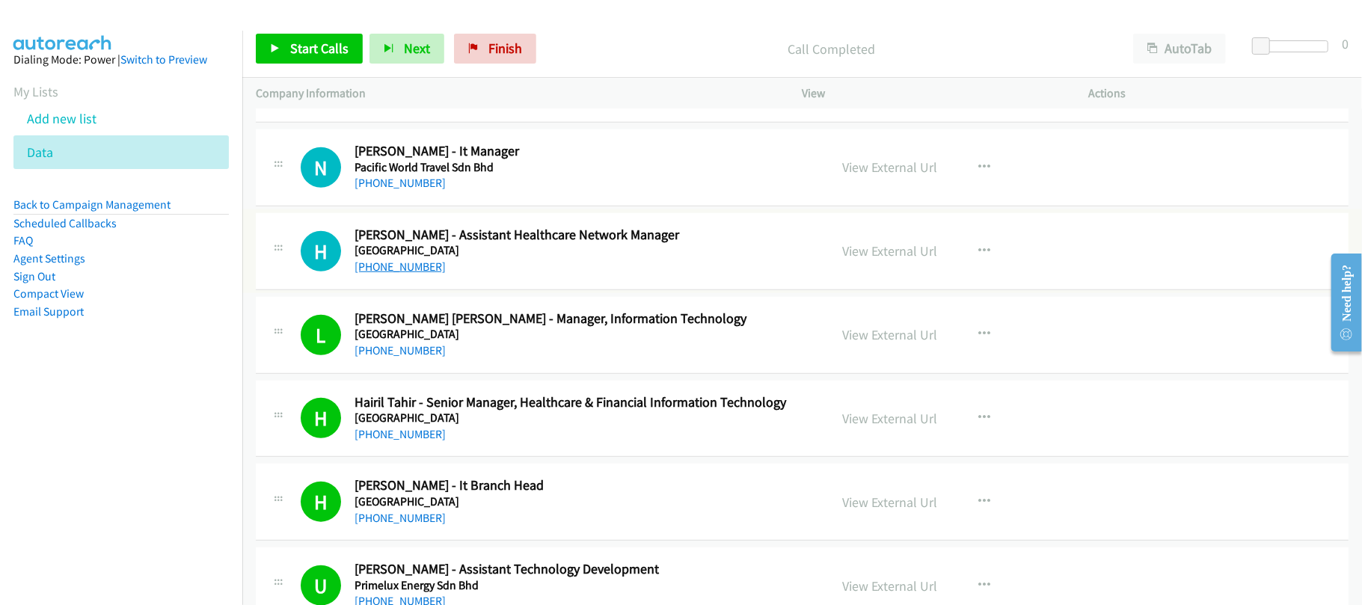
click at [423, 274] on link "+60 17-875 9589" at bounding box center [400, 267] width 91 height 14
drag, startPoint x: 396, startPoint y: 218, endPoint x: 685, endPoint y: 276, distance: 295.2
click at [396, 190] on link "+60 12-215 5244" at bounding box center [400, 183] width 91 height 14
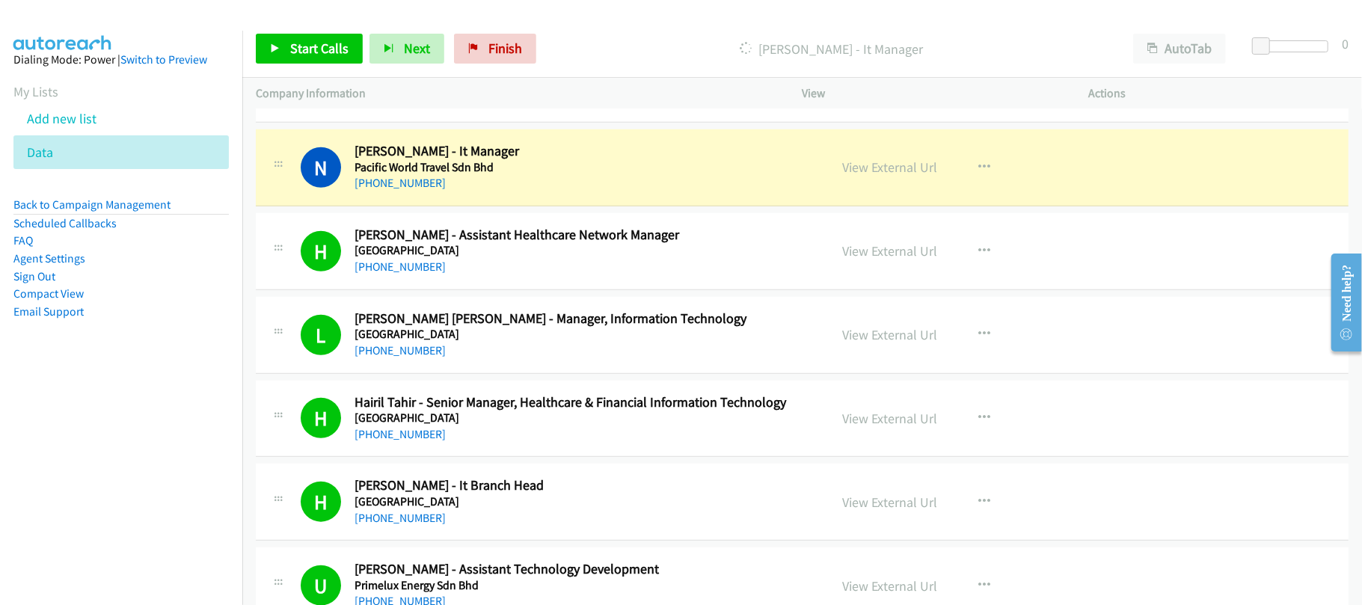
drag, startPoint x: 581, startPoint y: 227, endPoint x: 625, endPoint y: 220, distance: 45.5
click at [581, 192] on div "+60 12-215 5244" at bounding box center [582, 183] width 454 height 18
click at [880, 176] on link "View External Url" at bounding box center [890, 167] width 95 height 17
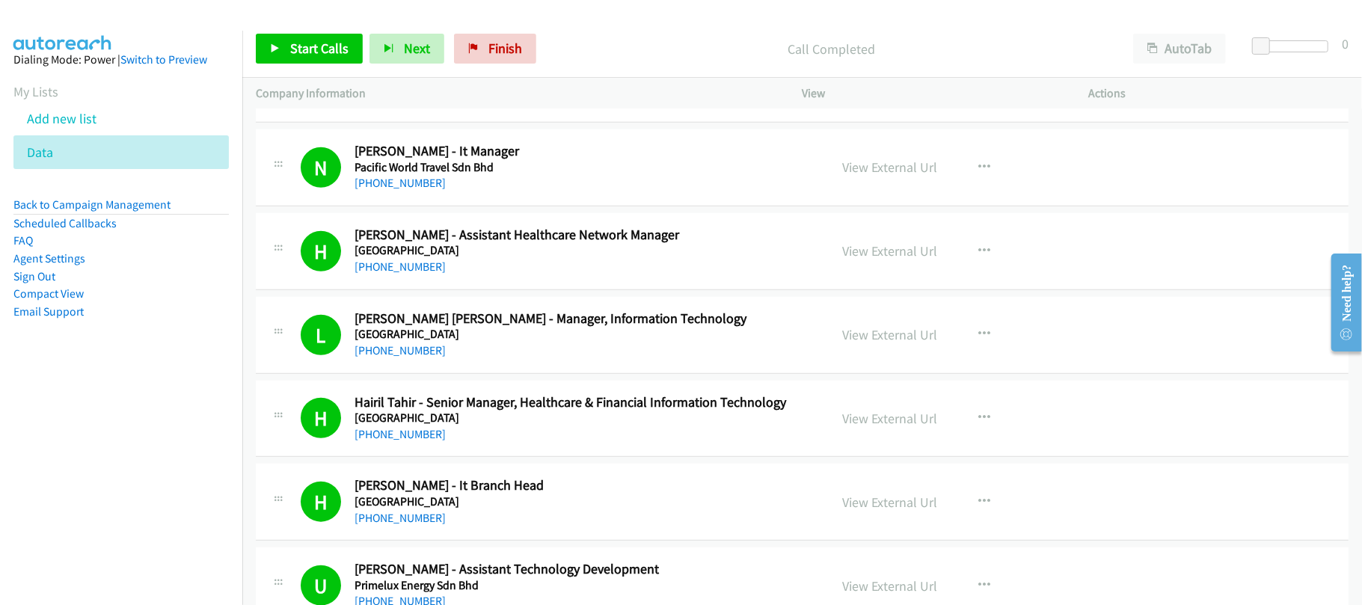
scroll to position [13063, 0]
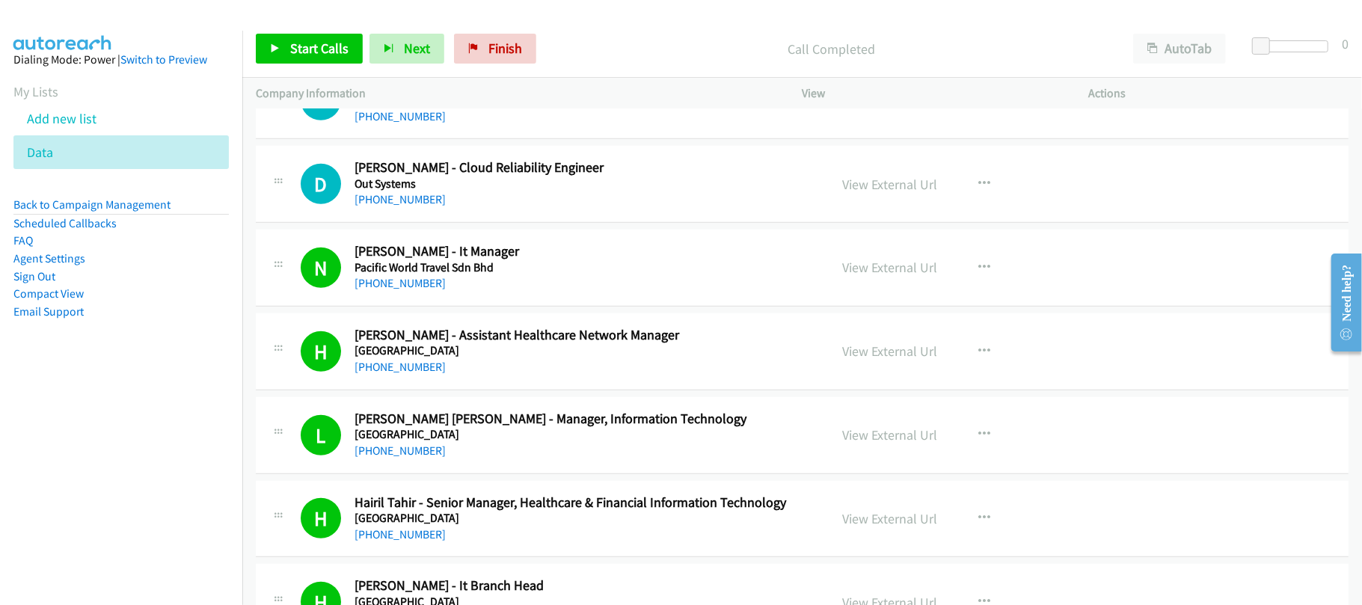
click at [150, 411] on nav "Dialing Mode: Power | Switch to Preview My Lists Add new list Data Back to Camp…" at bounding box center [121, 333] width 243 height 605
click at [396, 206] on link "+60 3-7628 1260" at bounding box center [400, 199] width 91 height 14
click at [402, 192] on h5 "Out Systems" at bounding box center [582, 184] width 454 height 15
click at [401, 206] on link "+60 3-7628 1260" at bounding box center [400, 199] width 91 height 14
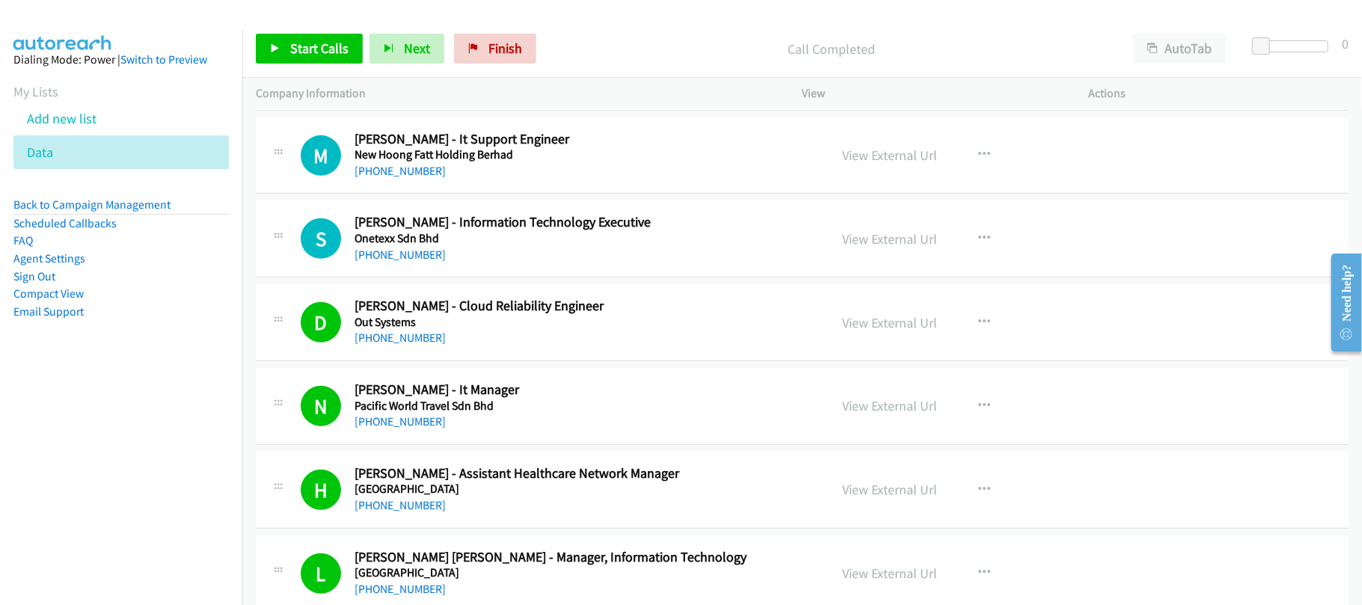
scroll to position [12864, 0]
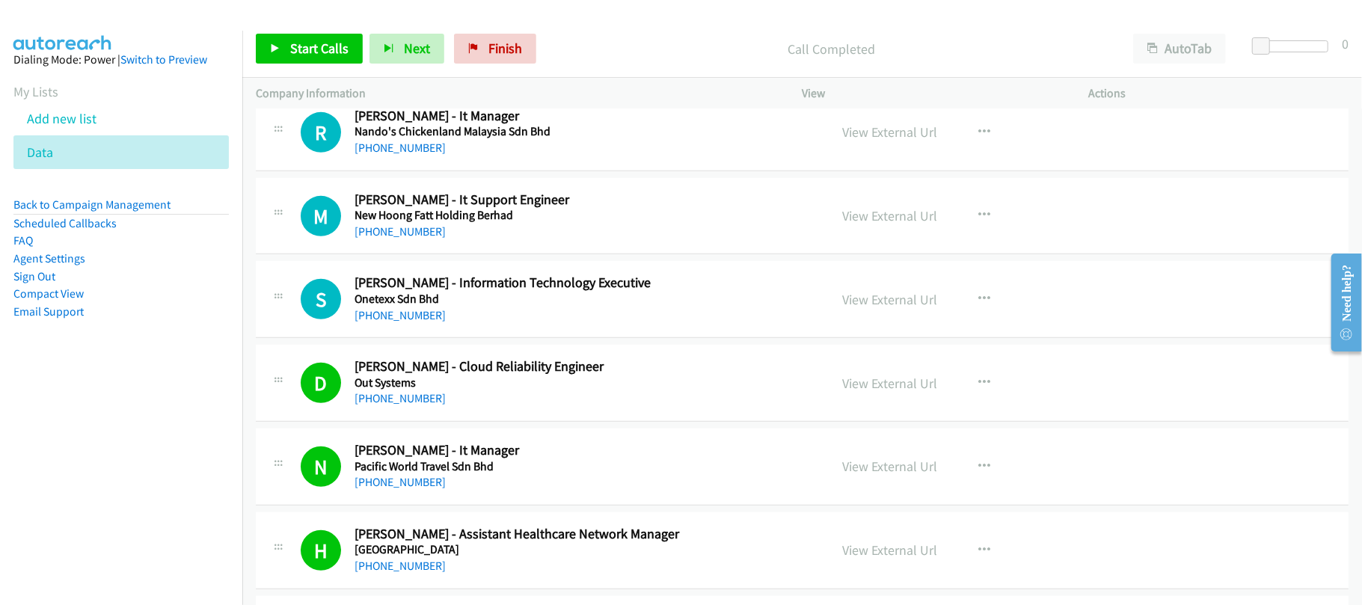
click at [489, 325] on div "+60 16-453 2422" at bounding box center [582, 316] width 454 height 18
drag, startPoint x: 382, startPoint y: 358, endPoint x: 605, endPoint y: 399, distance: 227.6
click at [382, 322] on link "+60 16-453 2422" at bounding box center [400, 315] width 91 height 14
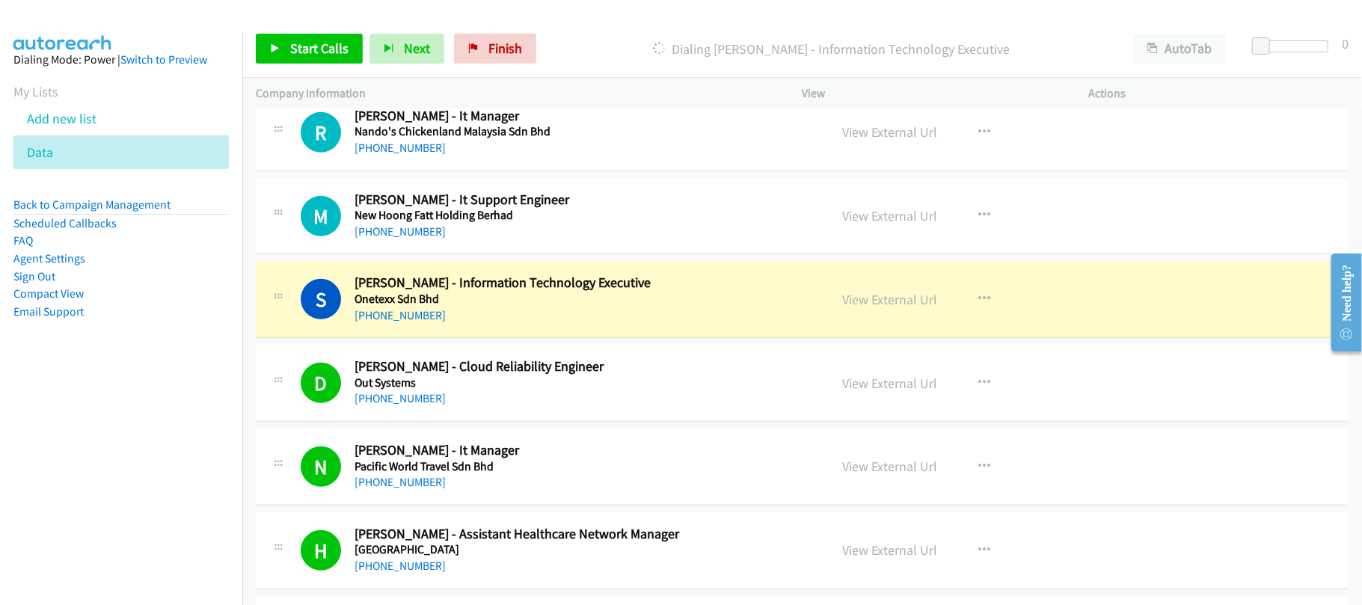
click at [552, 325] on div "+60 16-453 2422" at bounding box center [582, 316] width 454 height 18
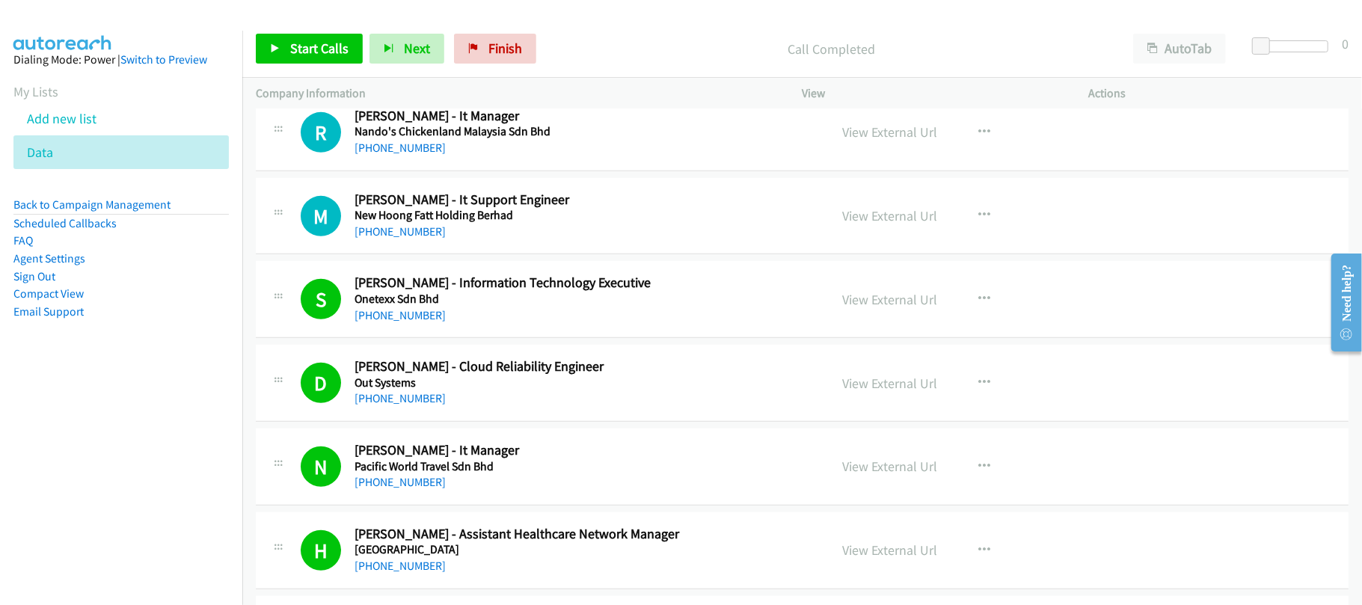
drag, startPoint x: 395, startPoint y: 265, endPoint x: 661, endPoint y: 274, distance: 266.5
click at [395, 239] on link "+60 3-3393 1818" at bounding box center [400, 231] width 91 height 14
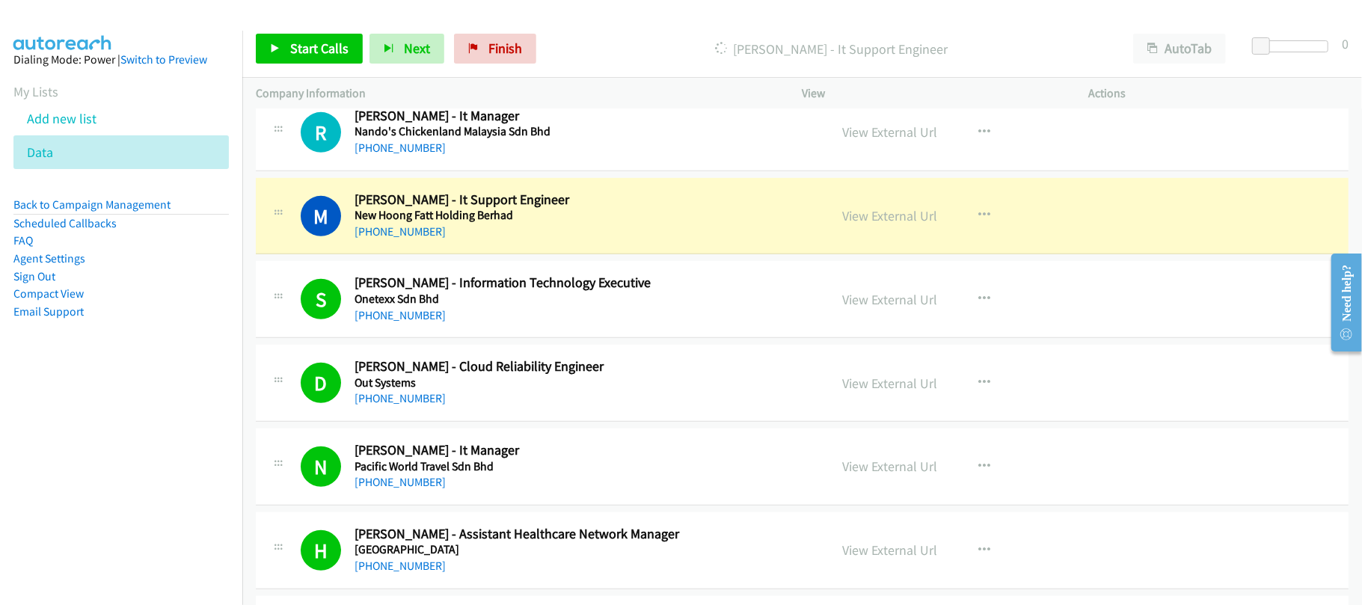
scroll to position [12764, 0]
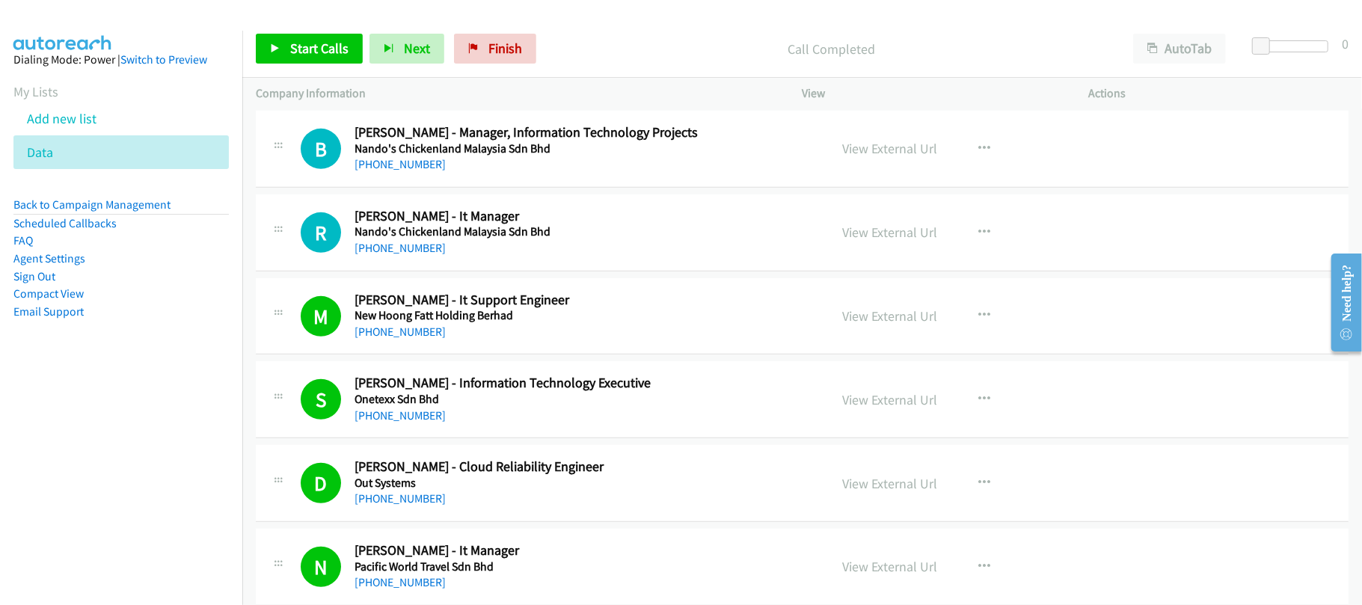
drag, startPoint x: 426, startPoint y: 374, endPoint x: 456, endPoint y: 373, distance: 30.0
click at [426, 339] on link "+60 3-3393 1818" at bounding box center [400, 332] width 91 height 14
click at [506, 341] on div "+60 3-3393 1818" at bounding box center [582, 332] width 454 height 18
click at [923, 325] on link "View External Url" at bounding box center [890, 315] width 95 height 17
click at [383, 255] on link "+60 16-218 3501" at bounding box center [400, 248] width 91 height 14
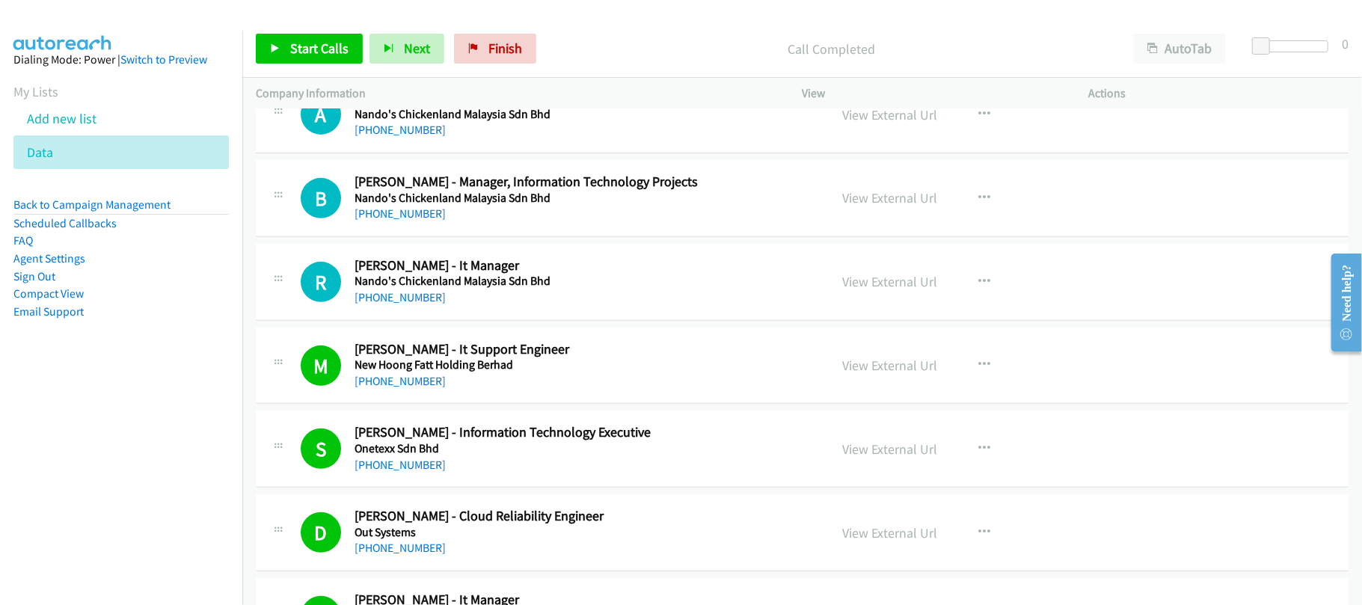
scroll to position [12665, 0]
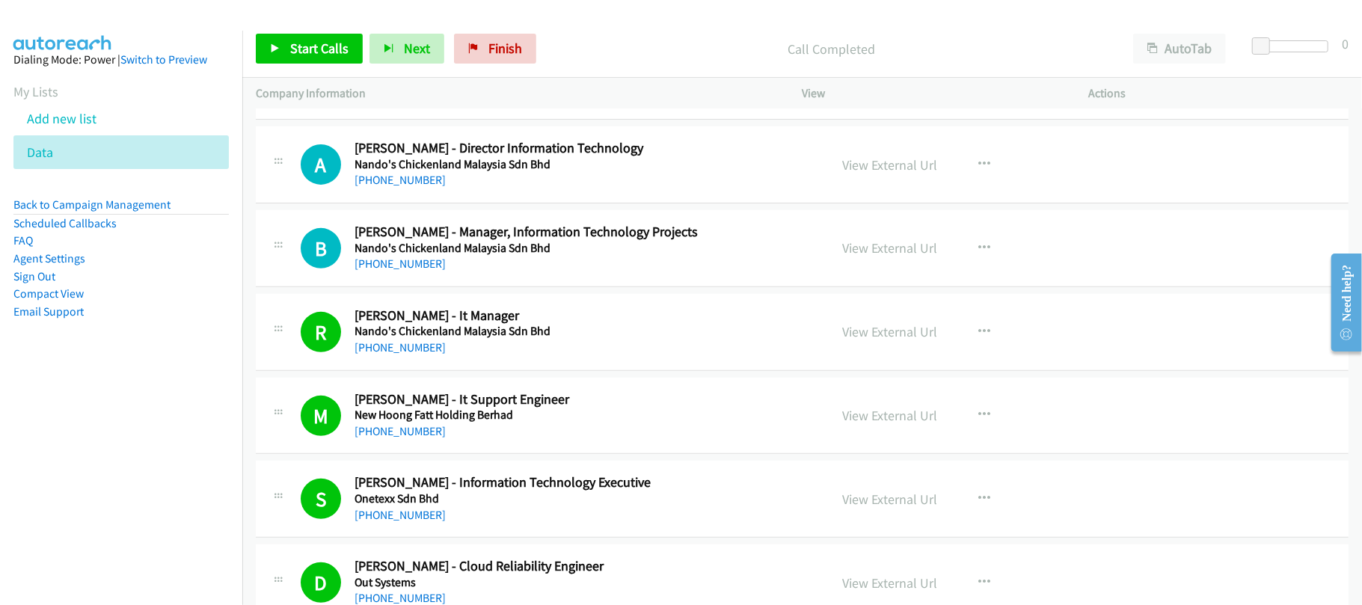
click at [497, 287] on div "B Callback Scheduled Brian Lim - Manager, Information Technology Projects Nando…" at bounding box center [802, 248] width 1093 height 77
click at [413, 271] on link "+60 17-398 4003" at bounding box center [400, 264] width 91 height 14
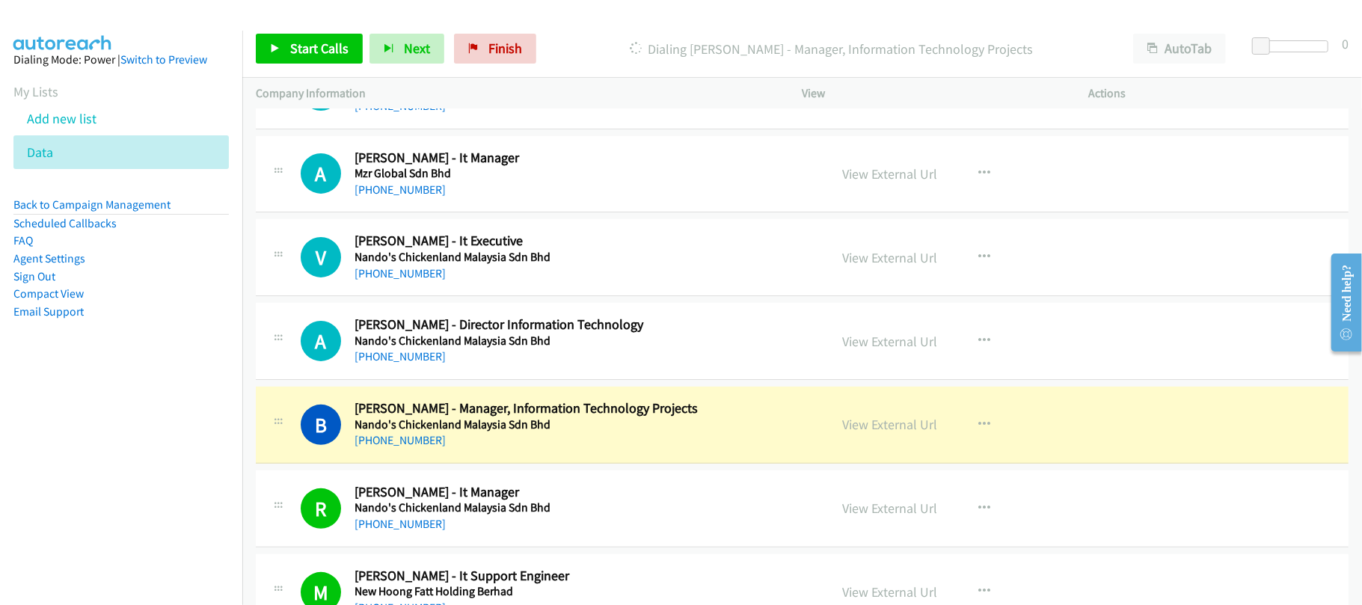
scroll to position [12465, 0]
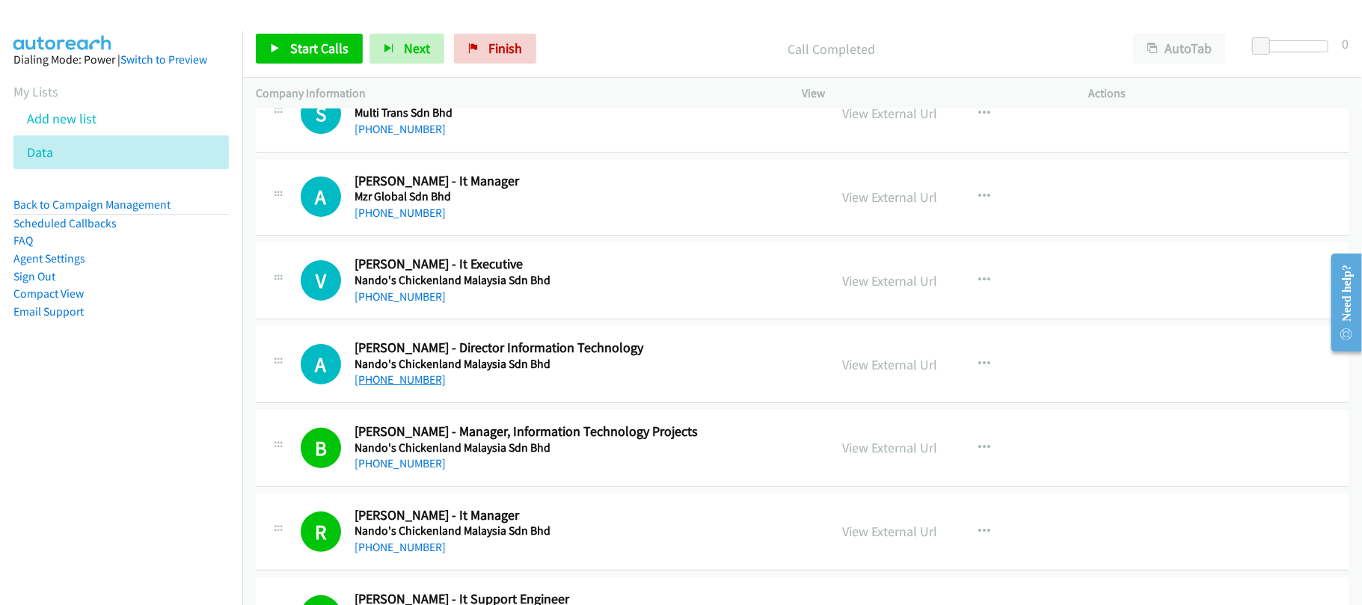
click at [422, 387] on link "+60 18-332 0970" at bounding box center [400, 380] width 91 height 14
click at [425, 304] on link "+60 10-203 0718" at bounding box center [400, 297] width 91 height 14
drag, startPoint x: 380, startPoint y: 249, endPoint x: 420, endPoint y: 247, distance: 39.7
click at [380, 220] on link "+60 3-5523 7428" at bounding box center [400, 213] width 91 height 14
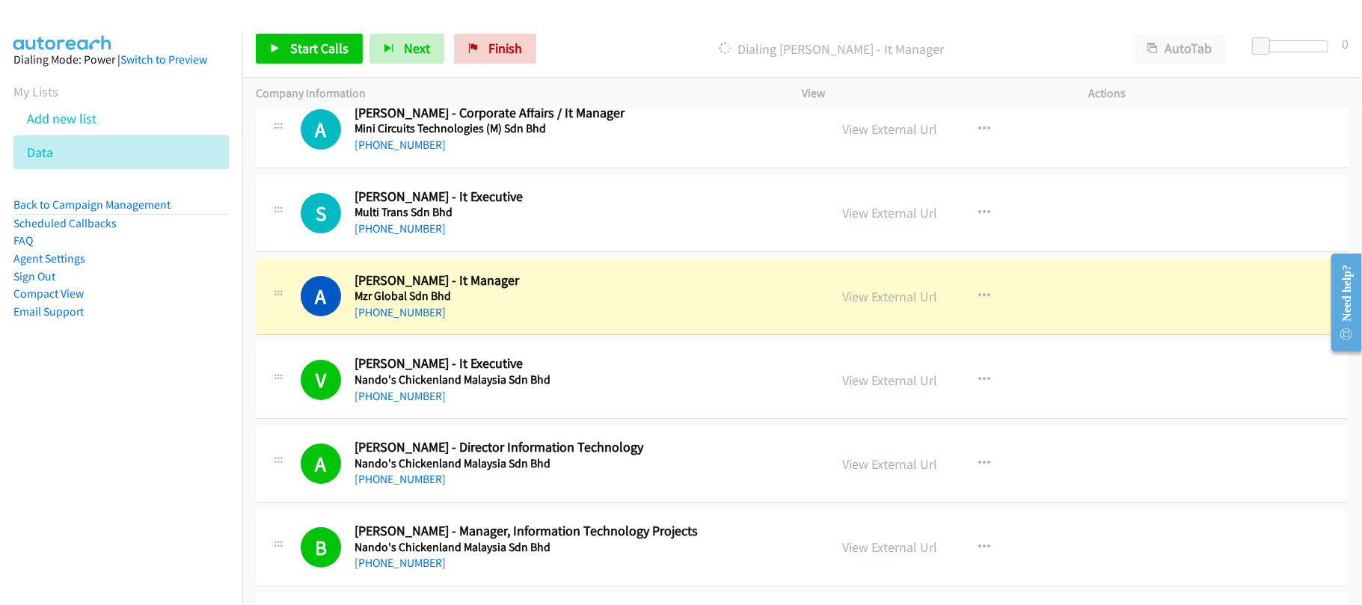
scroll to position [12266, 0]
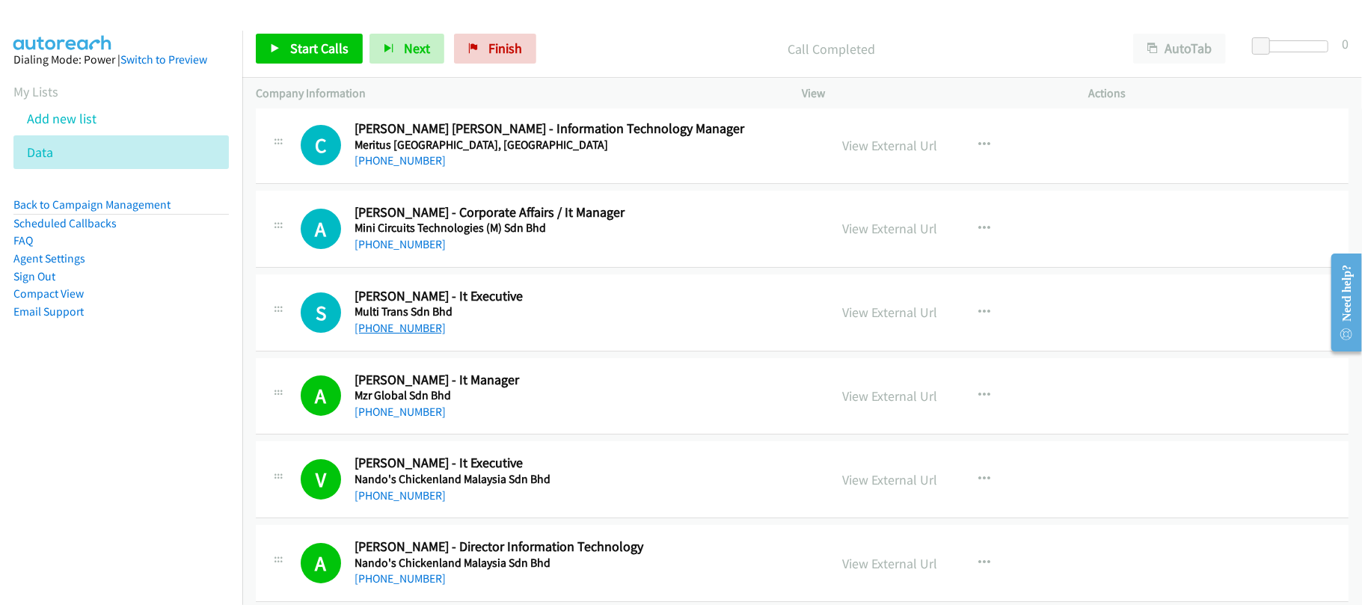
click at [389, 335] on link "+60 12-674 3817" at bounding box center [400, 328] width 91 height 14
click at [522, 268] on div "A Callback Scheduled Angelina Ong - Corporate Affairs / It Manager Mini Circuit…" at bounding box center [802, 229] width 1093 height 77
click at [405, 251] on link "+60 4-332 7436" at bounding box center [400, 244] width 91 height 14
click at [494, 254] on div "+60 4-332 7436" at bounding box center [582, 245] width 454 height 18
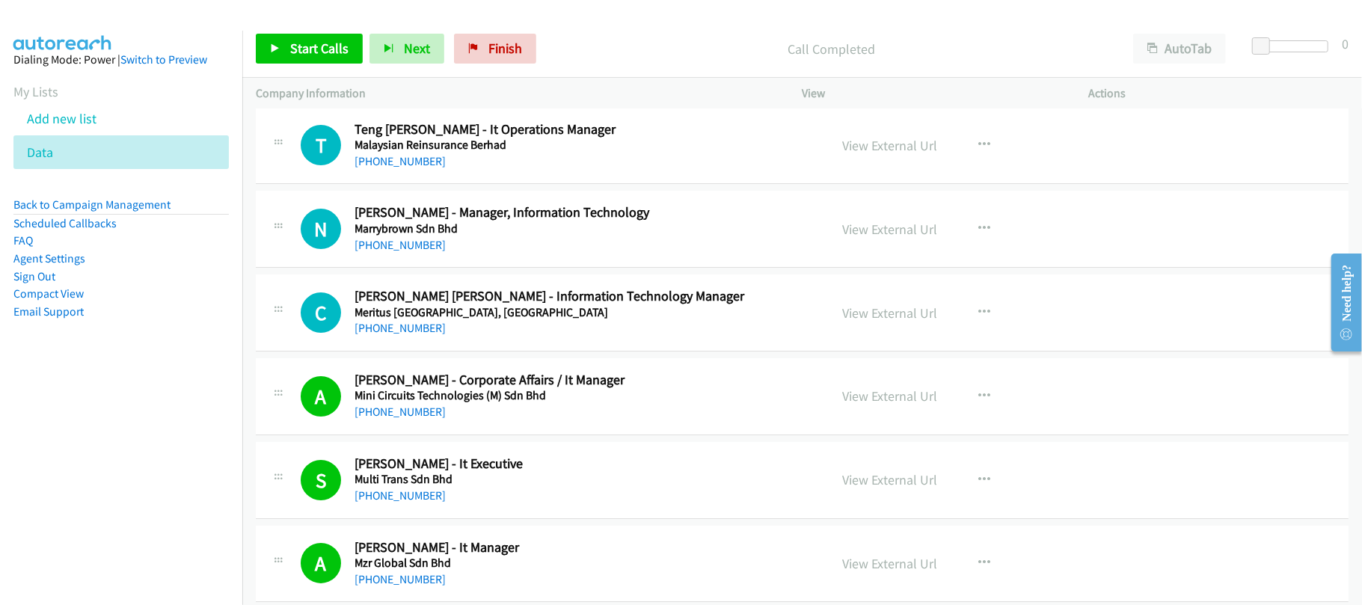
scroll to position [12066, 0]
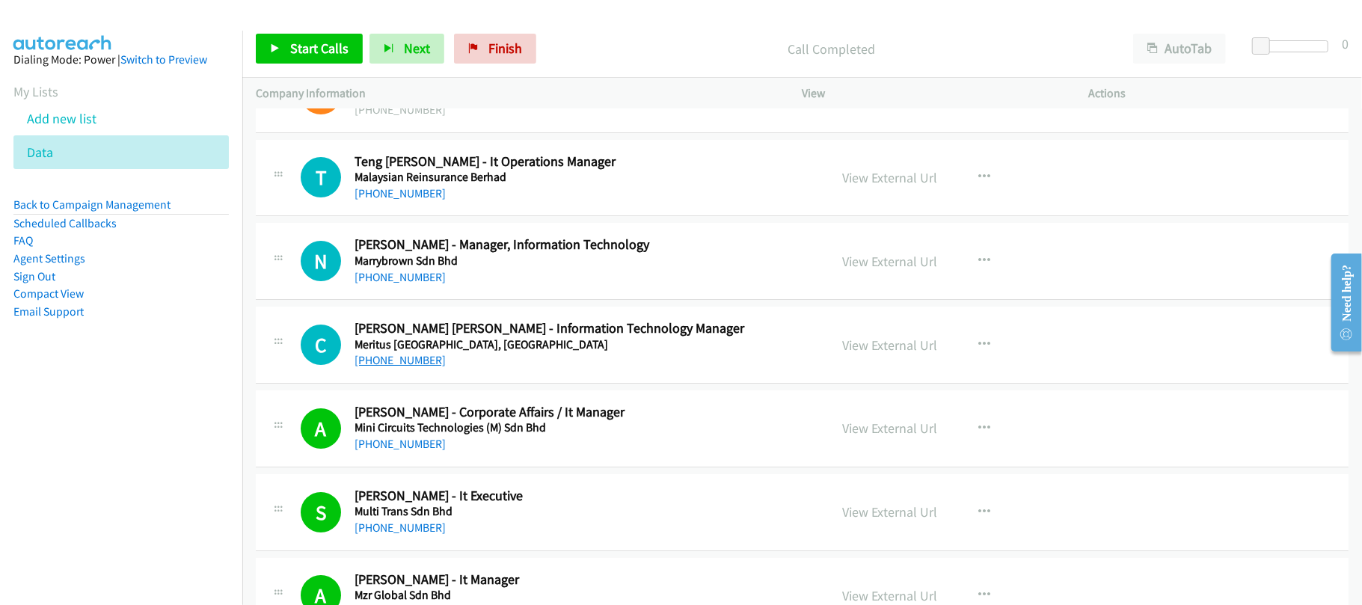
click at [396, 367] on link "+60 19-412 5366" at bounding box center [400, 360] width 91 height 14
drag, startPoint x: 407, startPoint y: 313, endPoint x: 425, endPoint y: 310, distance: 18.2
click at [407, 284] on link "+60 7-862 2020" at bounding box center [400, 277] width 91 height 14
click at [408, 200] on link "+60 13-684 9913" at bounding box center [400, 193] width 91 height 14
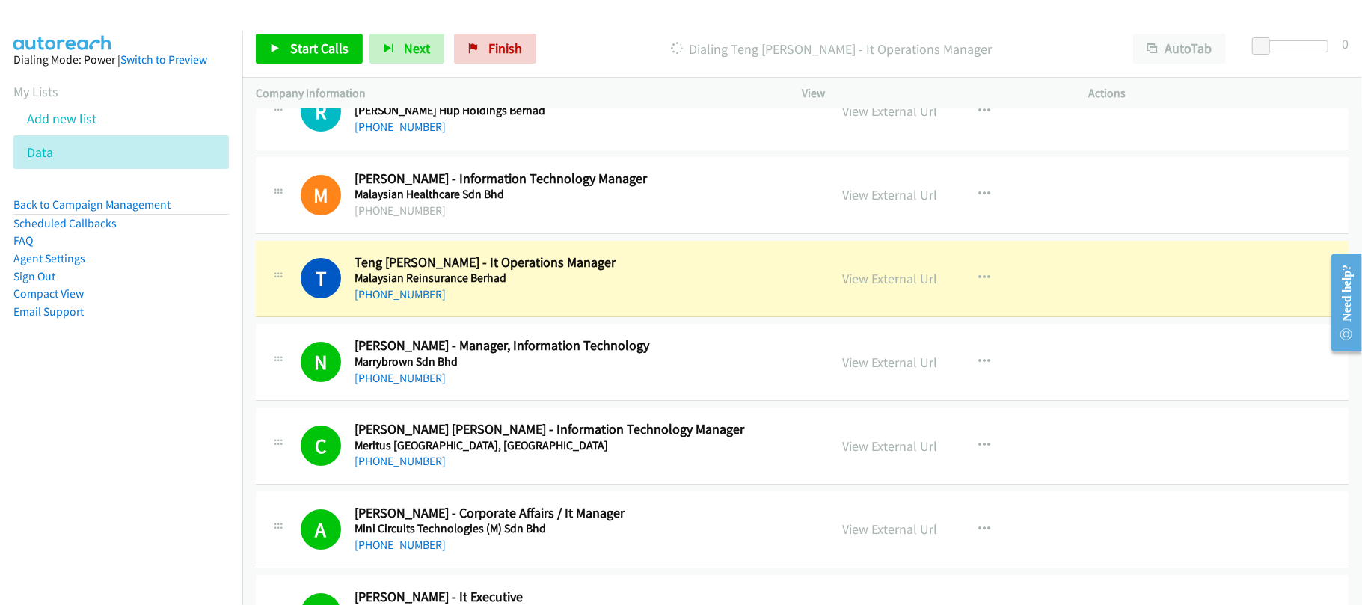
scroll to position [11866, 0]
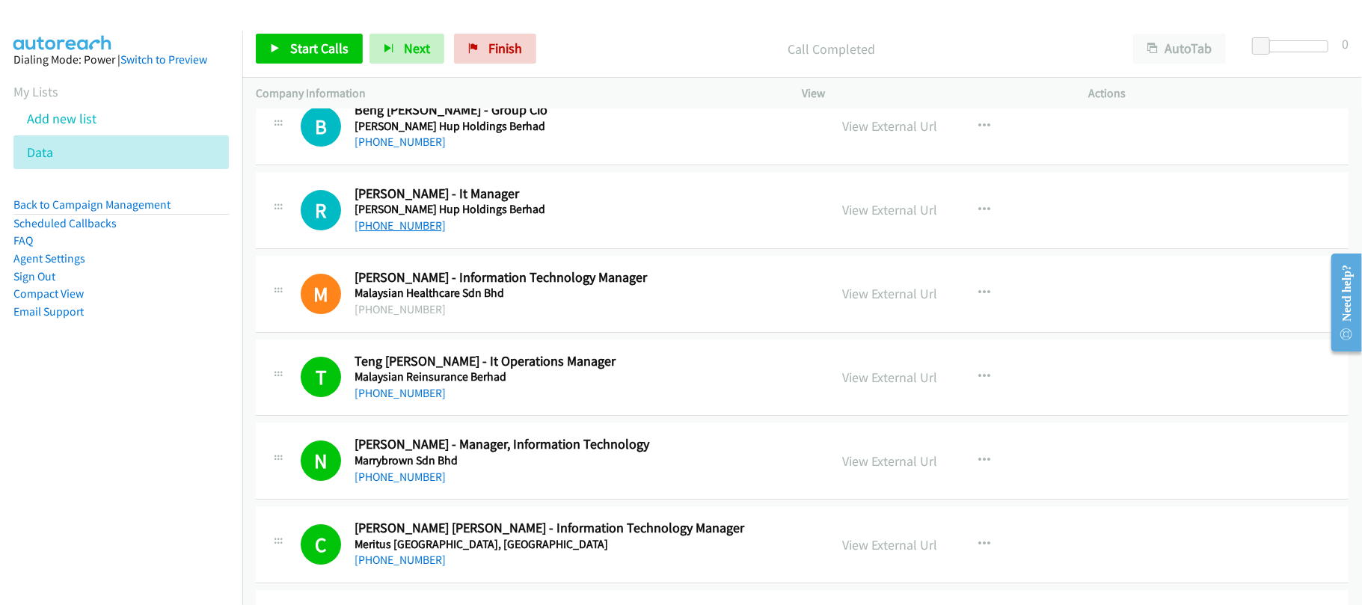
click at [410, 233] on link "+60 3-7980 1304" at bounding box center [400, 225] width 91 height 14
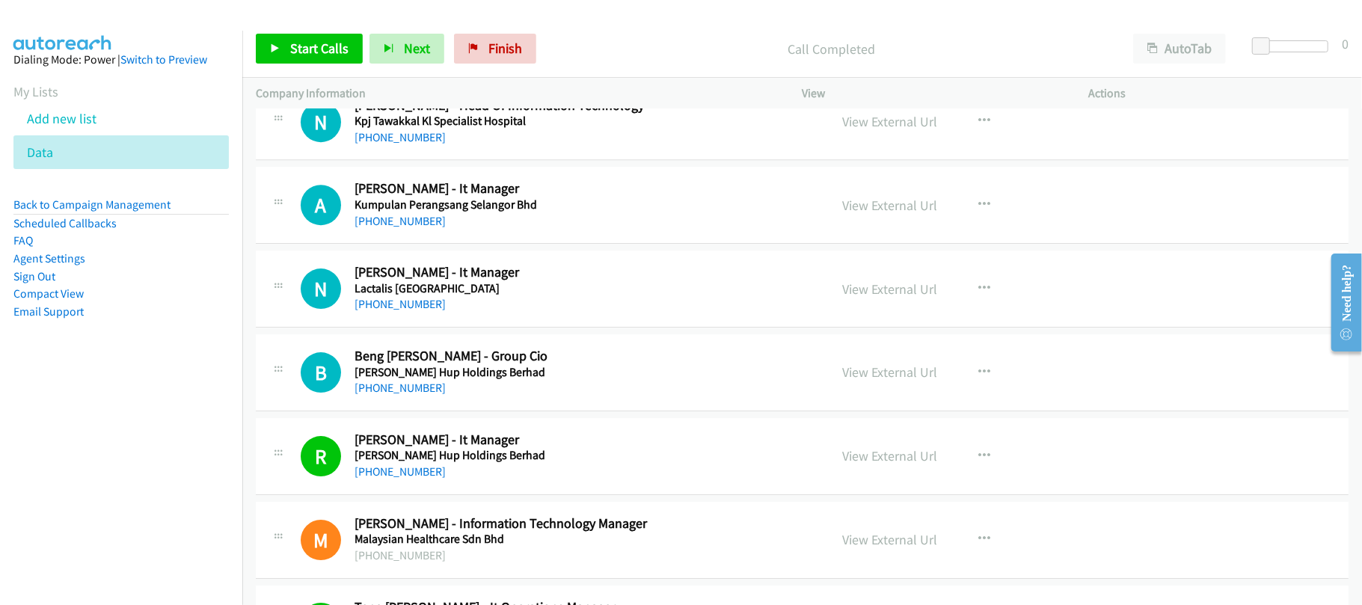
scroll to position [11567, 0]
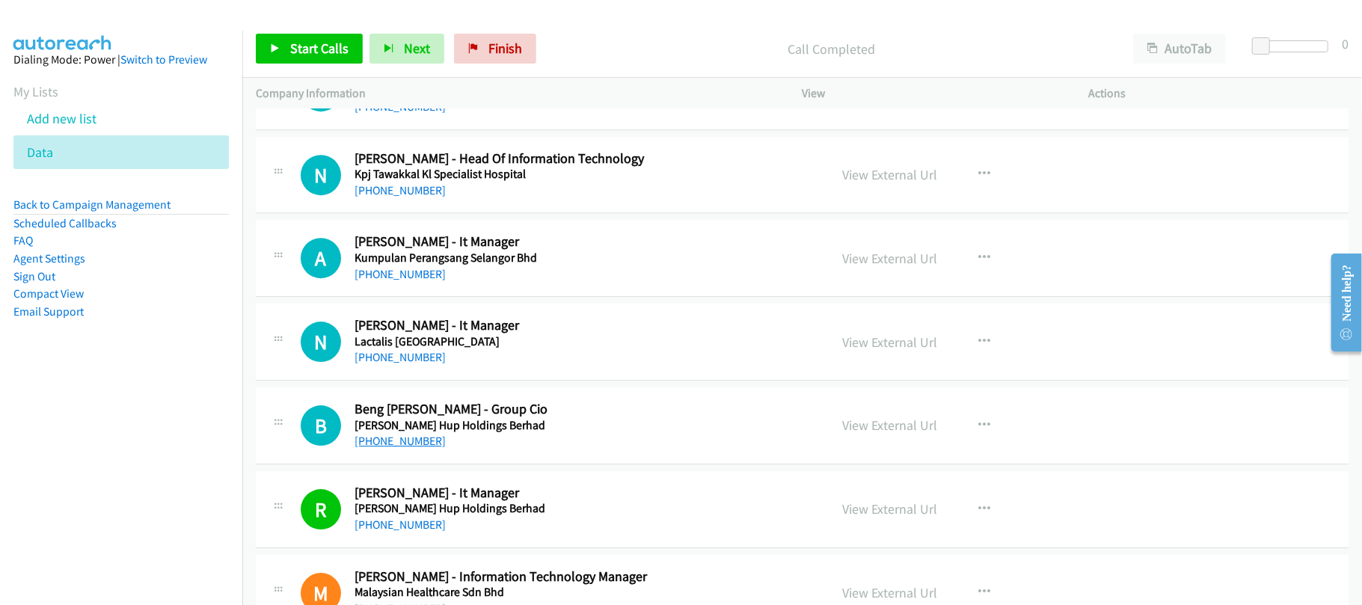
click at [422, 448] on link "+60 3-5635 9585" at bounding box center [400, 441] width 91 height 14
drag, startPoint x: 407, startPoint y: 395, endPoint x: 509, endPoint y: 407, distance: 102.4
click at [407, 364] on link "+60 12-212 5398" at bounding box center [400, 357] width 91 height 14
drag, startPoint x: 377, startPoint y: 303, endPoint x: 587, endPoint y: 330, distance: 211.9
click at [377, 281] on link "+60 12-371 5468" at bounding box center [400, 274] width 91 height 14
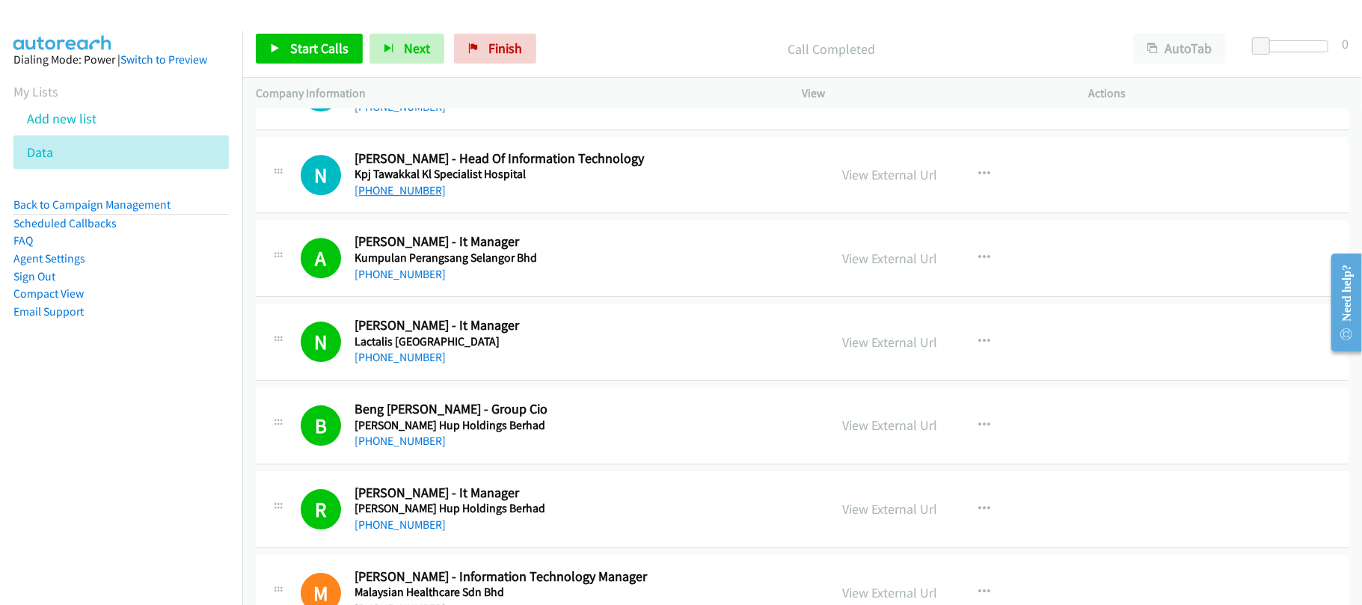
click at [411, 197] on link "+60 3-4026 7777" at bounding box center [400, 190] width 91 height 14
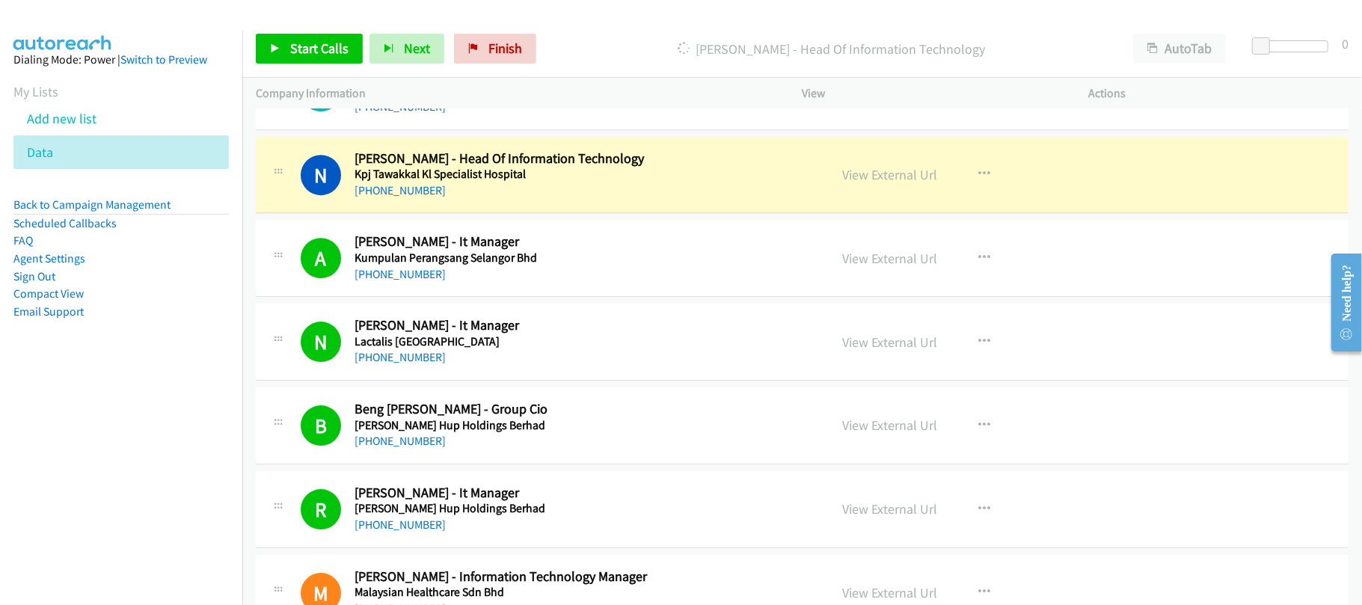
drag, startPoint x: 548, startPoint y: 241, endPoint x: 651, endPoint y: 242, distance: 102.5
click at [548, 214] on div "N Callback Scheduled Nazrin Othman - Head Of Information Technology Kpj Tawakka…" at bounding box center [802, 175] width 1093 height 77
click at [884, 183] on link "View External Url" at bounding box center [890, 174] width 95 height 17
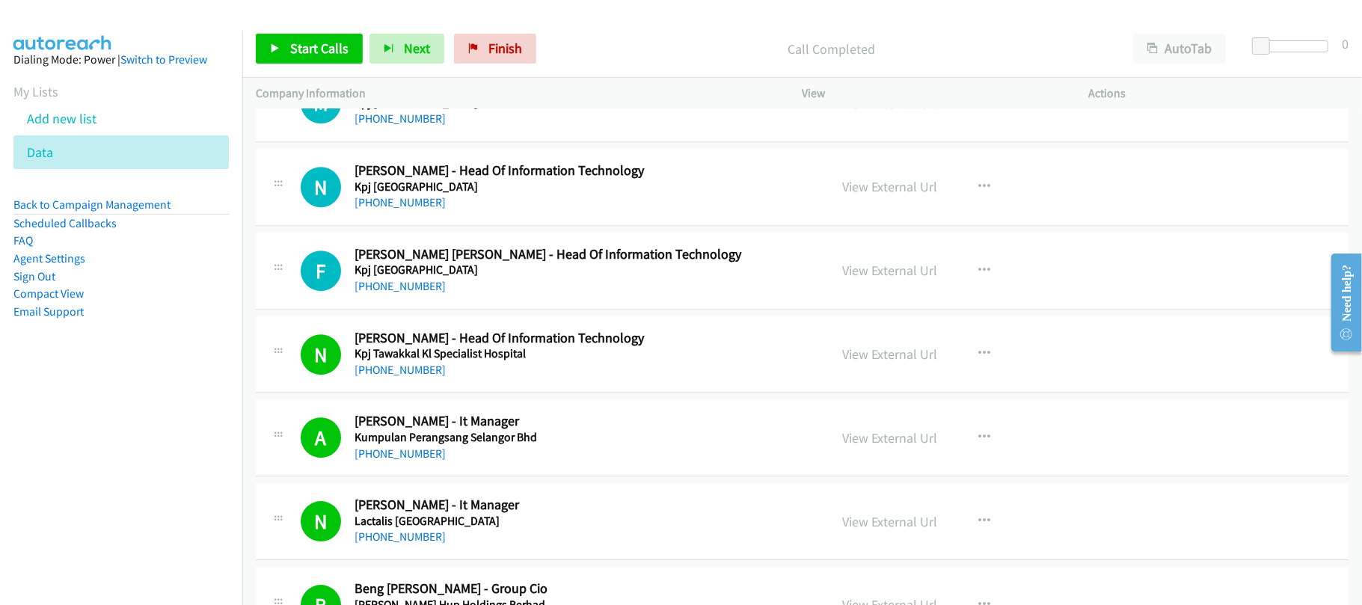
scroll to position [11368, 0]
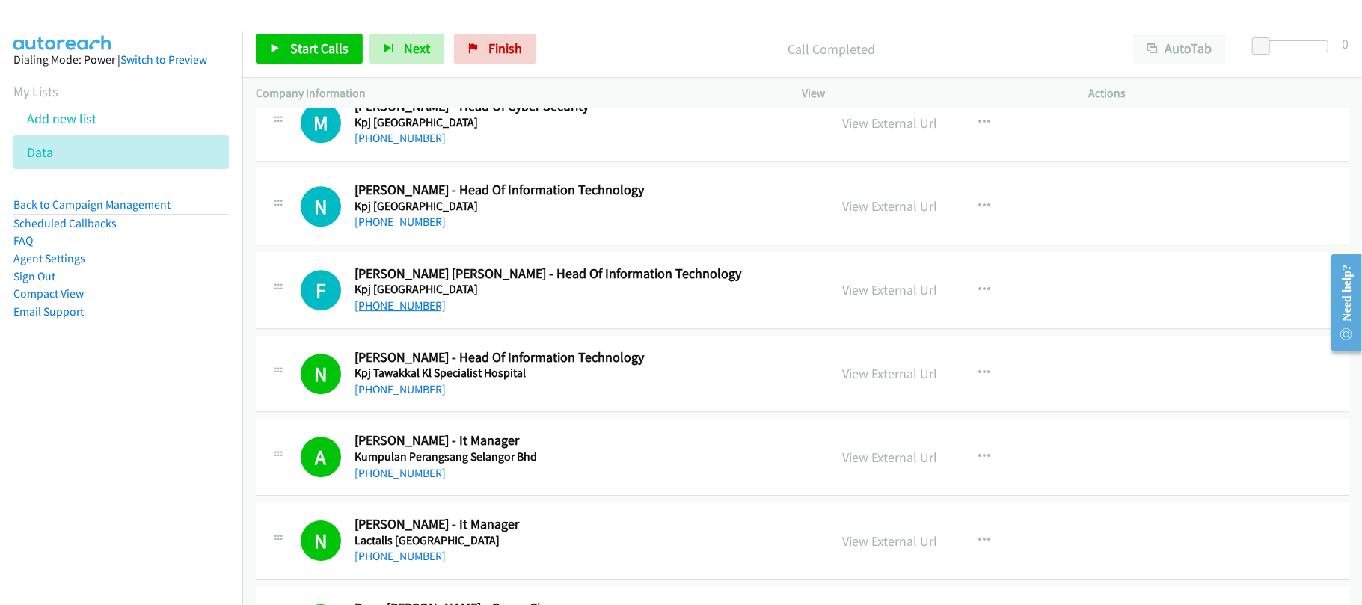
click at [404, 313] on link "+60 12-693 1645" at bounding box center [400, 305] width 91 height 14
drag, startPoint x: 405, startPoint y: 254, endPoint x: 488, endPoint y: 245, distance: 82.8
click at [405, 229] on link "+60 17-725 7585" at bounding box center [400, 222] width 91 height 14
click at [423, 145] on link "+60 19-631 5244" at bounding box center [400, 138] width 91 height 14
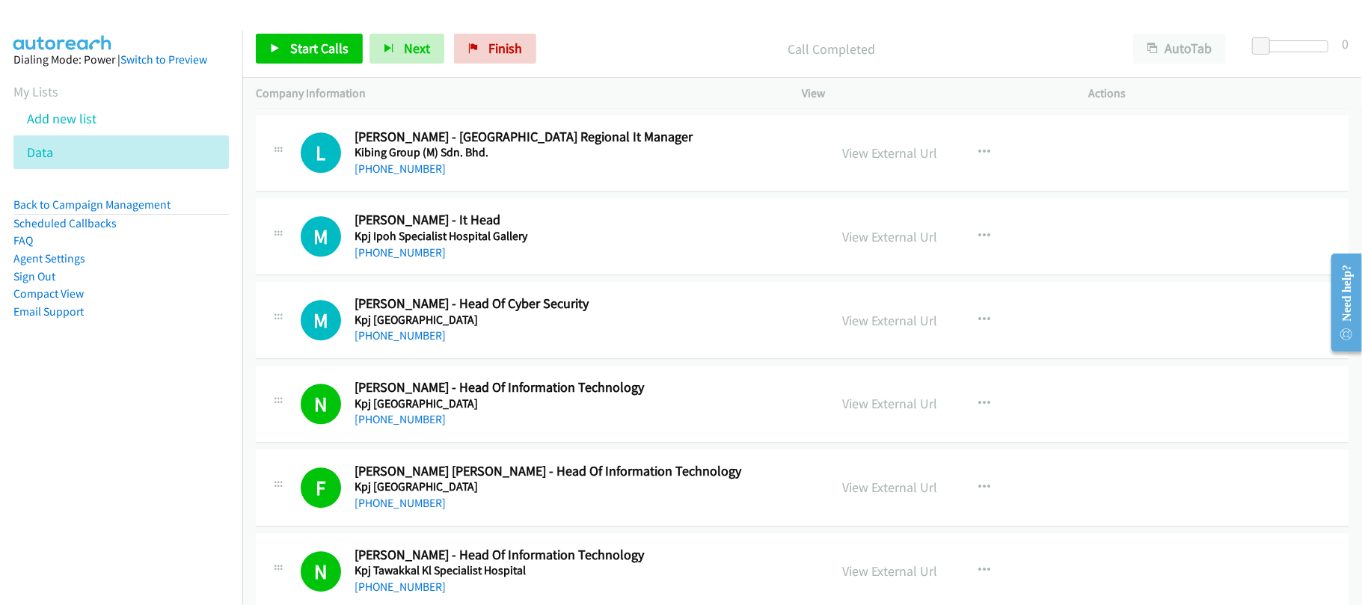
scroll to position [11168, 0]
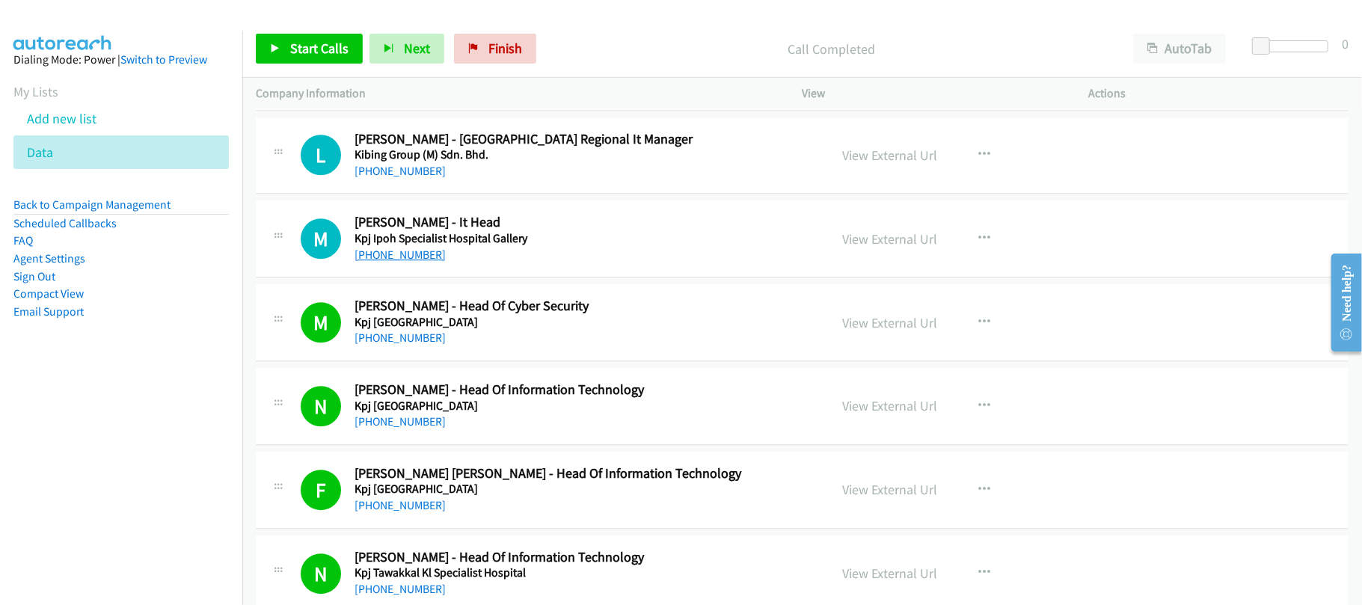
drag, startPoint x: 385, startPoint y: 279, endPoint x: 411, endPoint y: 279, distance: 26.2
click at [385, 262] on link "+60 5-240 8777" at bounding box center [400, 255] width 91 height 14
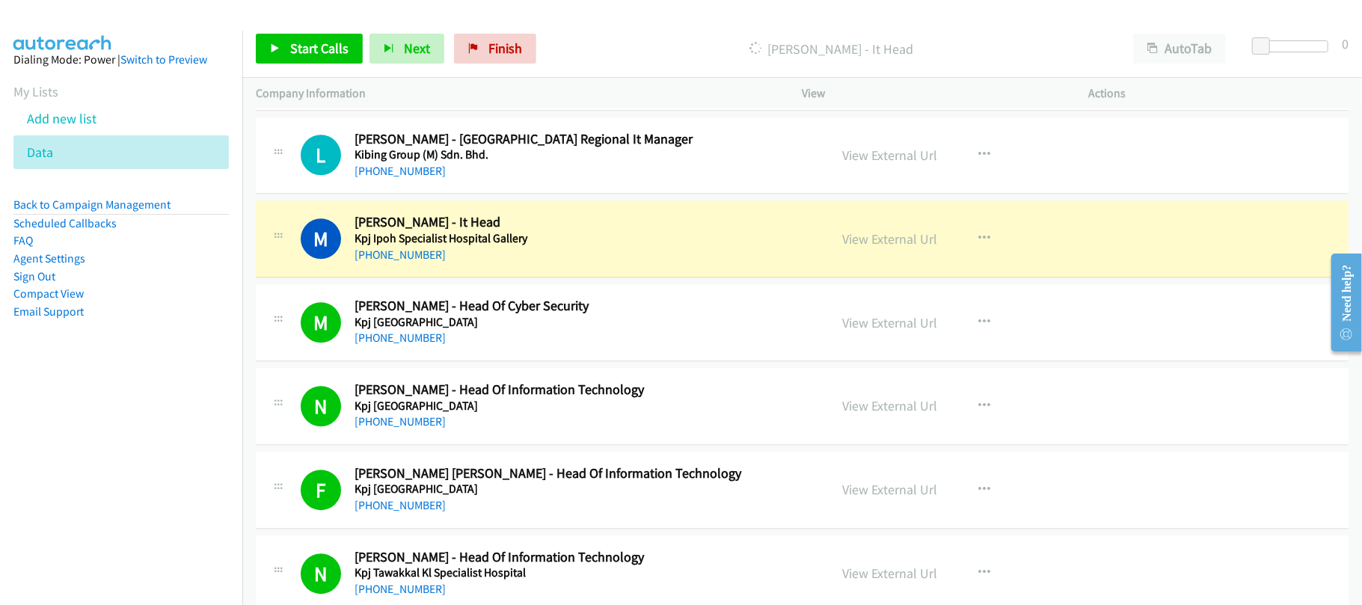
click at [528, 264] on div "+60 5-240 8777" at bounding box center [582, 255] width 454 height 18
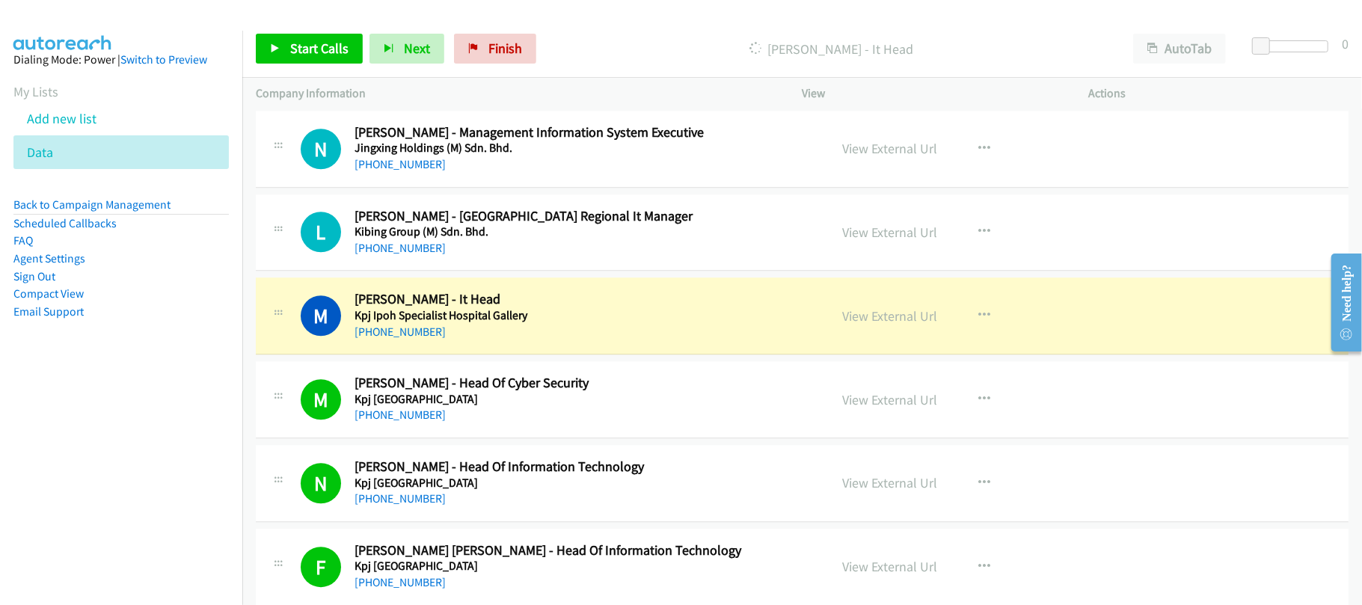
scroll to position [11069, 0]
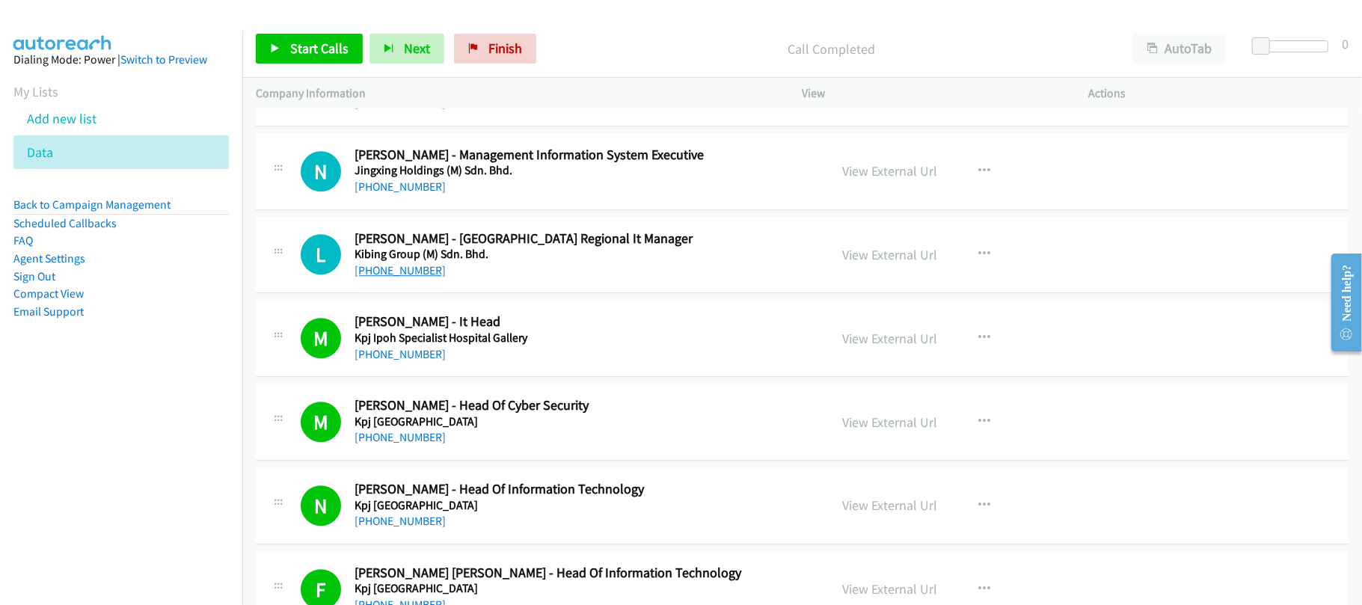
click at [386, 278] on link "+60 18-663 3314" at bounding box center [400, 270] width 91 height 14
click at [417, 194] on link "+60 13-501 4215" at bounding box center [400, 187] width 91 height 14
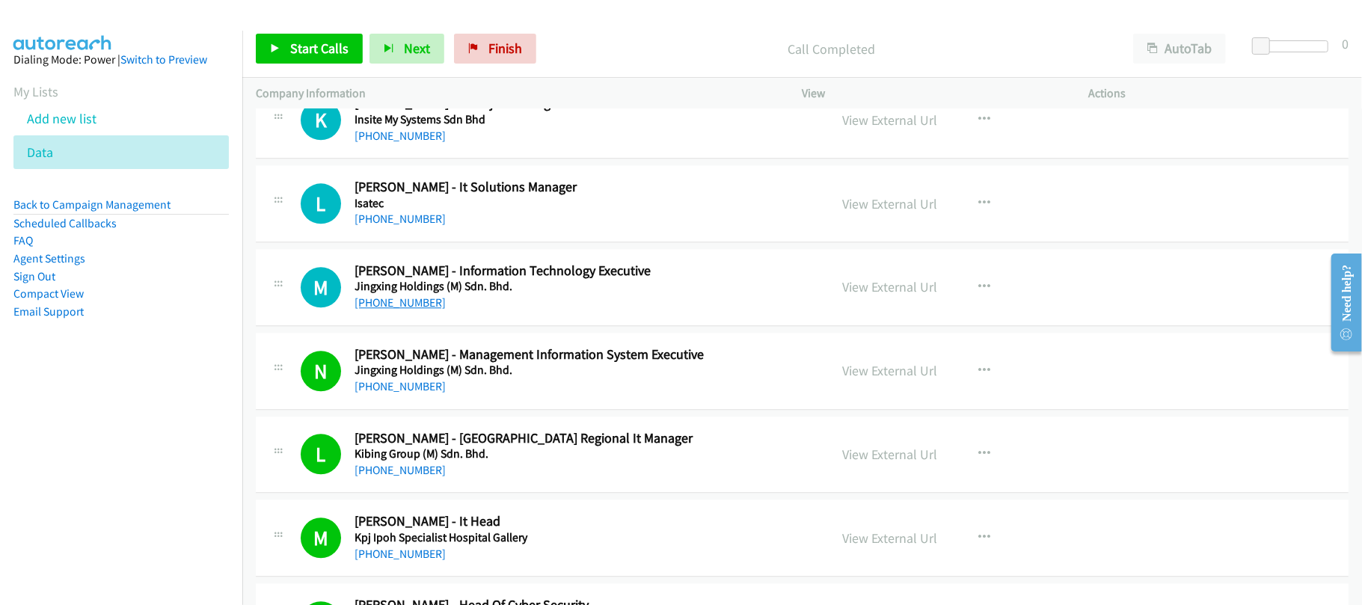
click at [387, 310] on link "+60 10-355 3872" at bounding box center [400, 302] width 91 height 14
drag, startPoint x: 399, startPoint y: 253, endPoint x: 429, endPoint y: 250, distance: 30.1
click at [399, 226] on link "+60 12-655 0678" at bounding box center [400, 219] width 91 height 14
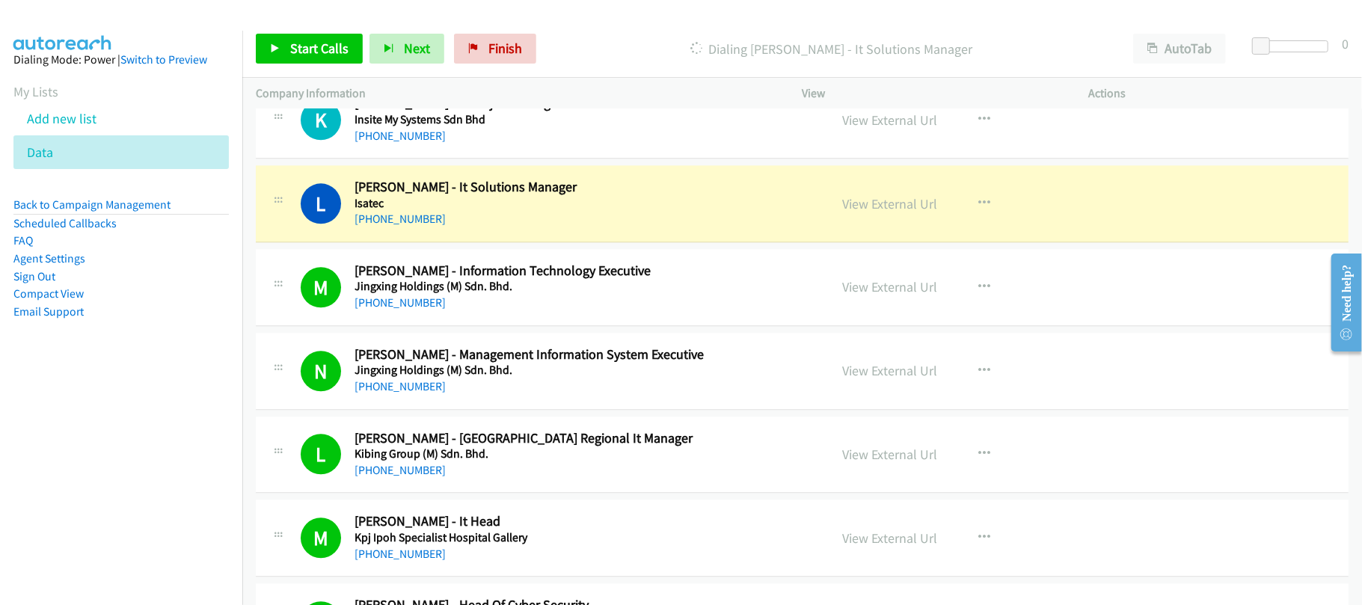
scroll to position [10770, 0]
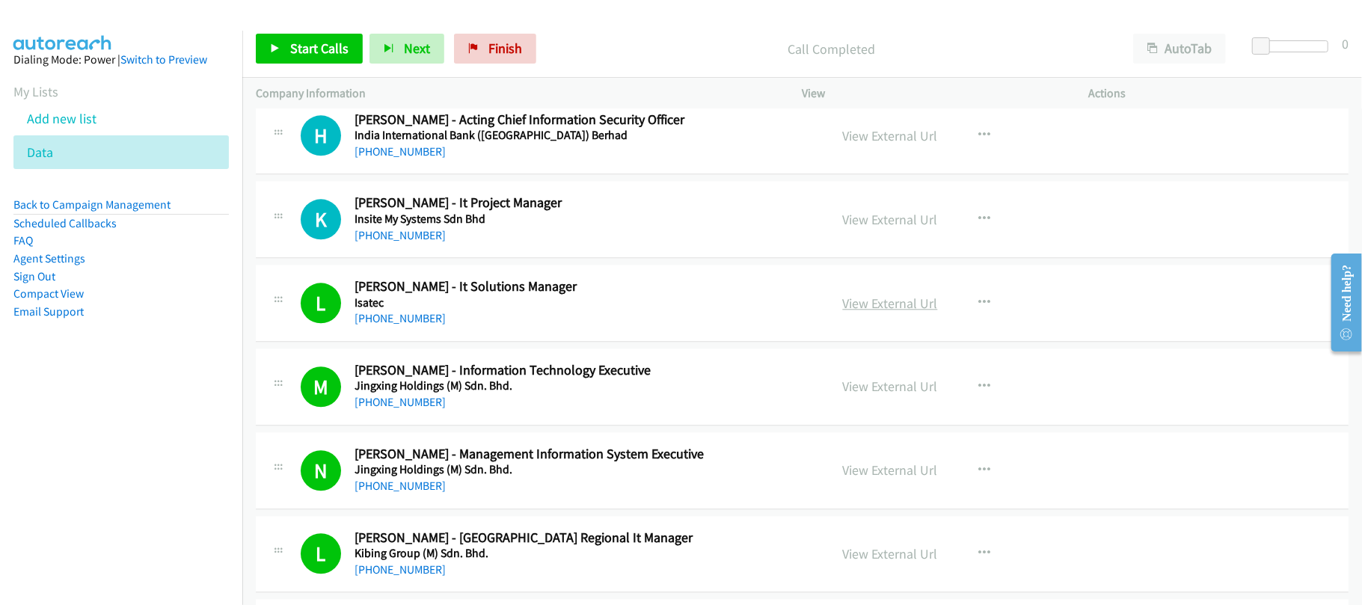
click at [880, 312] on link "View External Url" at bounding box center [890, 303] width 95 height 17
click at [386, 242] on link "+60 12-697 9466" at bounding box center [400, 235] width 91 height 14
drag, startPoint x: 429, startPoint y: 186, endPoint x: 470, endPoint y: 186, distance: 41.1
click at [429, 159] on link "+60 10-207 9160" at bounding box center [400, 151] width 91 height 14
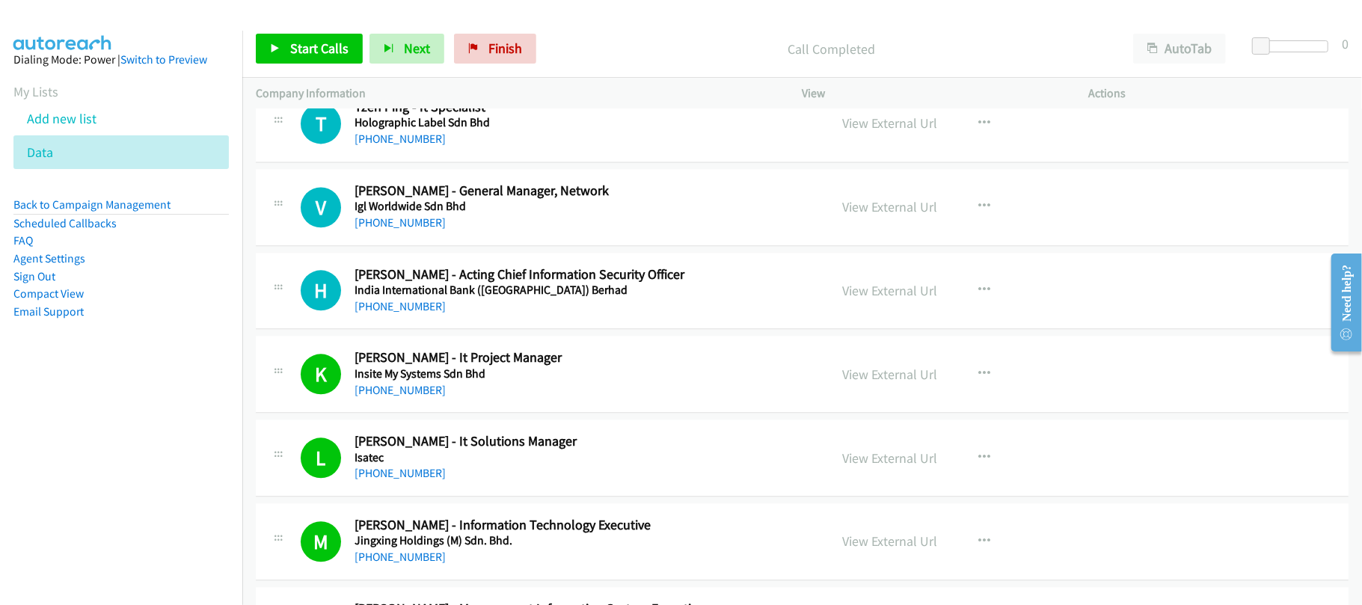
scroll to position [10570, 0]
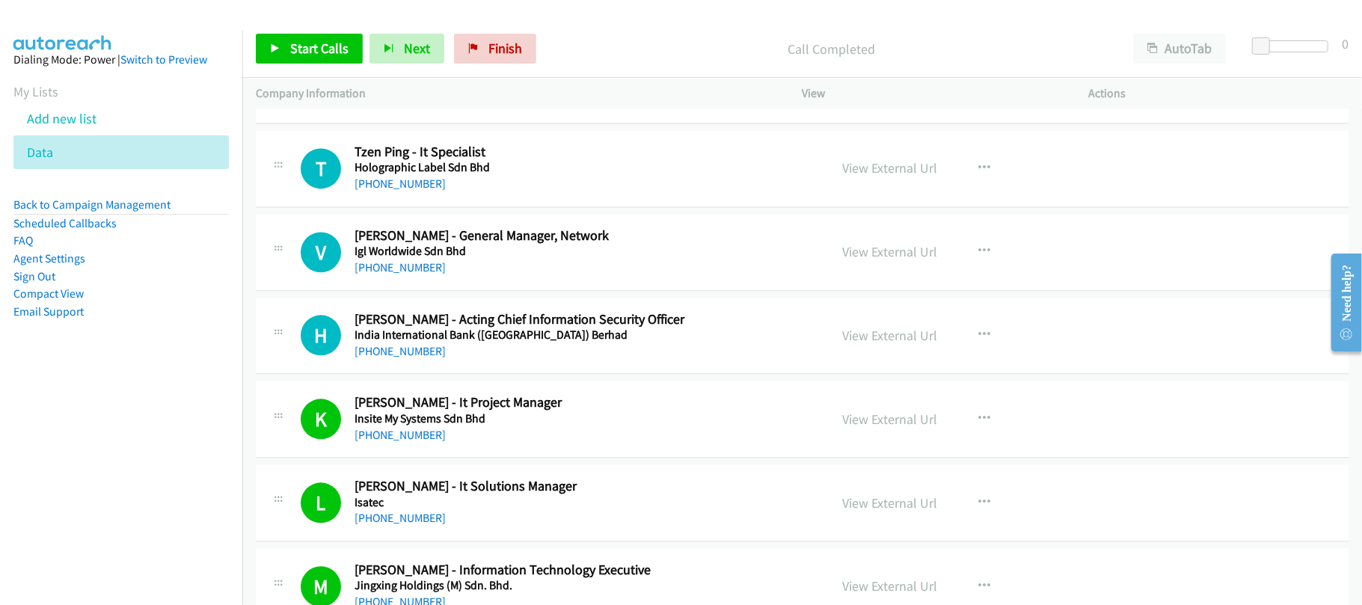
drag, startPoint x: 405, startPoint y: 297, endPoint x: 509, endPoint y: 300, distance: 103.3
click at [405, 275] on link "+60 18-381 7888" at bounding box center [400, 267] width 91 height 14
click at [111, 450] on nav "Dialing Mode: Power | Switch to Preview My Lists Add new list Data Back to Camp…" at bounding box center [121, 333] width 243 height 605
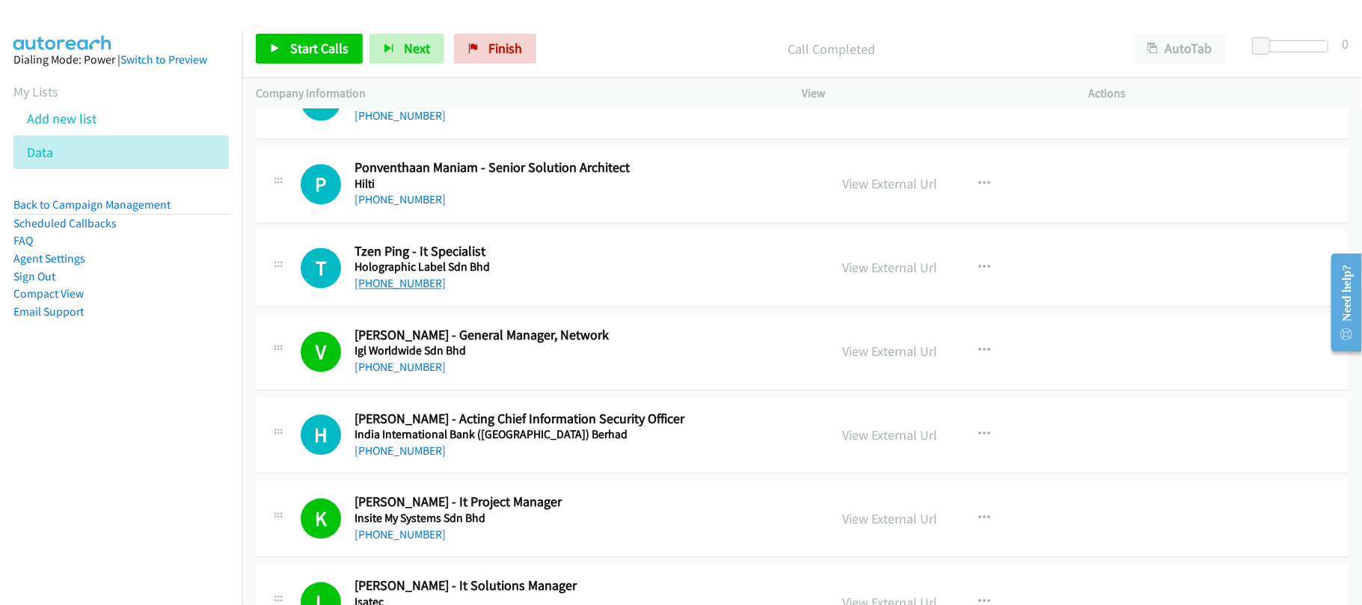
click at [399, 290] on link "+60 3-6277 6141" at bounding box center [400, 283] width 91 height 14
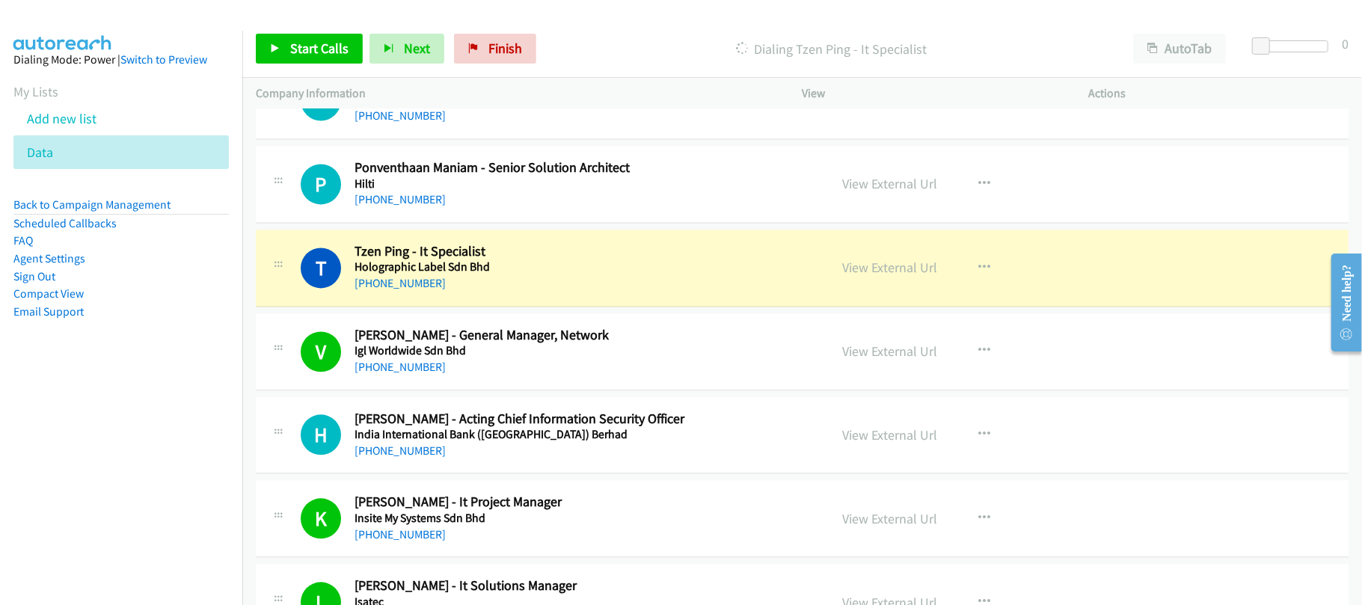
click at [545, 275] on h5 "Holographic Label Sdn Bhd" at bounding box center [582, 267] width 454 height 15
click at [884, 276] on link "View External Url" at bounding box center [890, 267] width 95 height 17
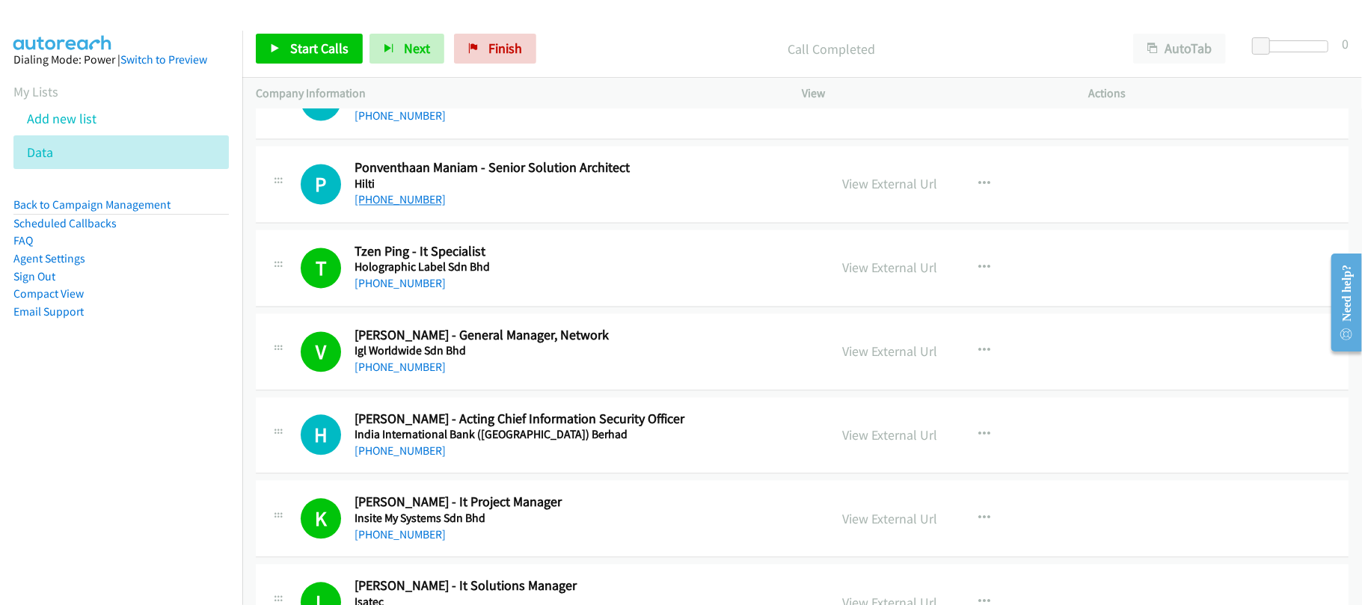
click at [399, 206] on link "+60 12-757 8005" at bounding box center [400, 199] width 91 height 14
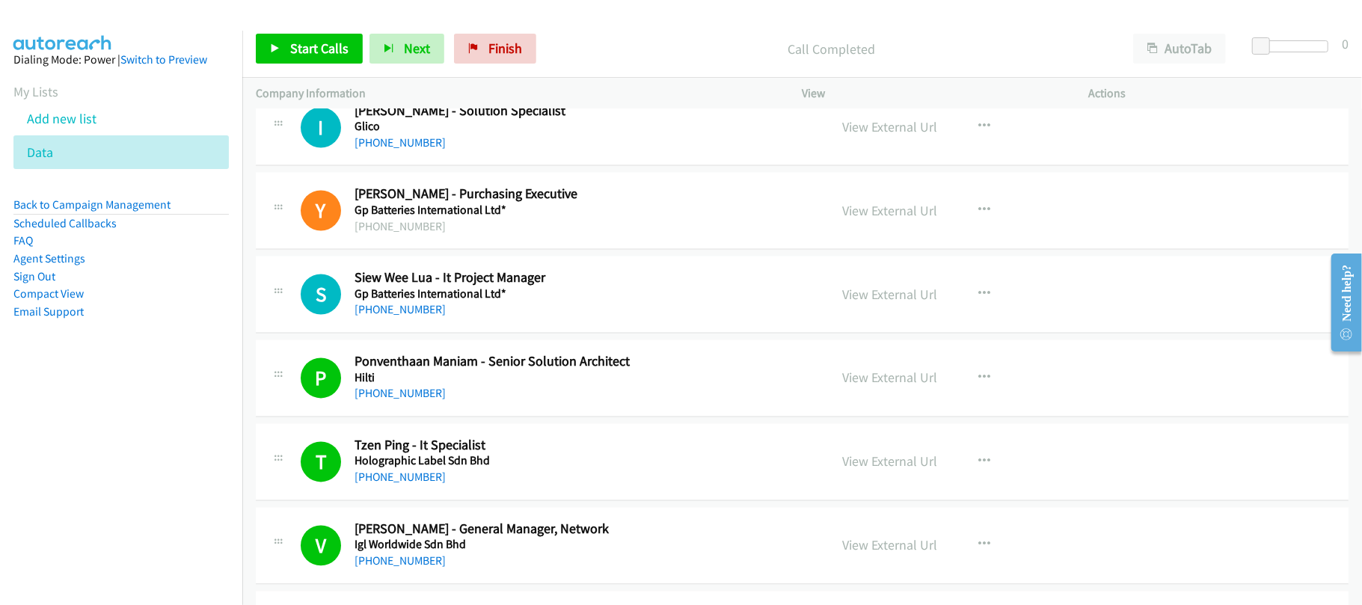
scroll to position [10271, 0]
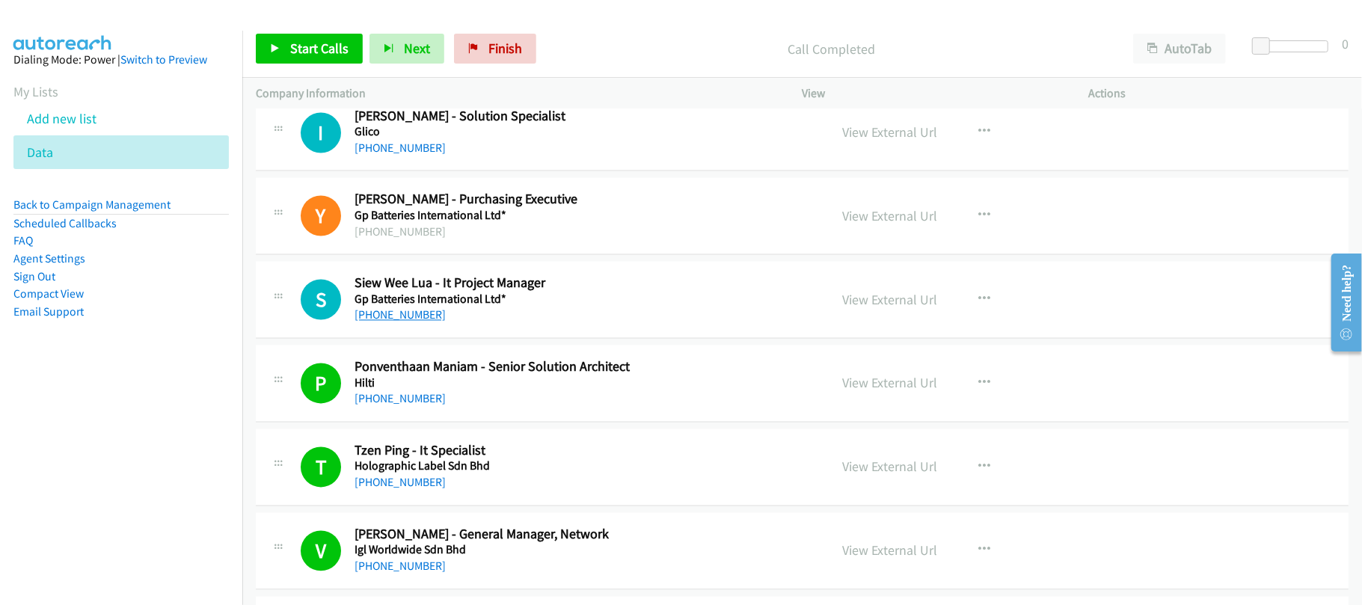
click at [393, 322] on link "+60 16-732 8057" at bounding box center [400, 315] width 91 height 14
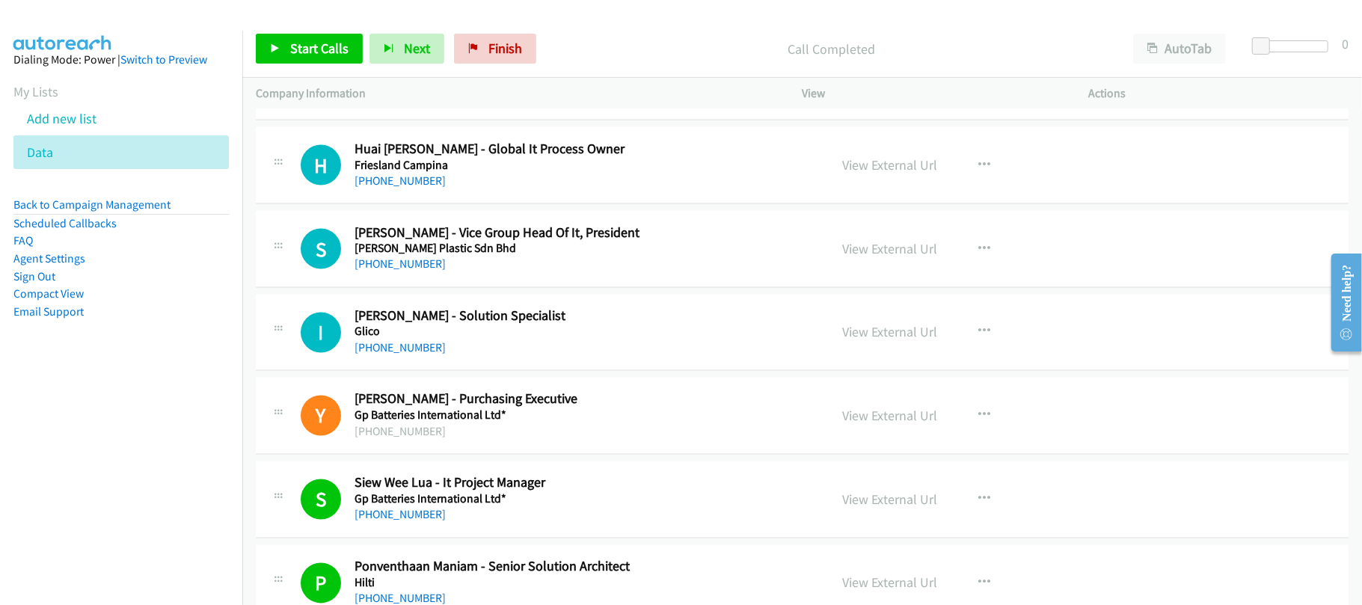
drag, startPoint x: 392, startPoint y: 382, endPoint x: 539, endPoint y: 393, distance: 147.8
click at [392, 355] on link "+60 3-2242 2855" at bounding box center [400, 348] width 91 height 14
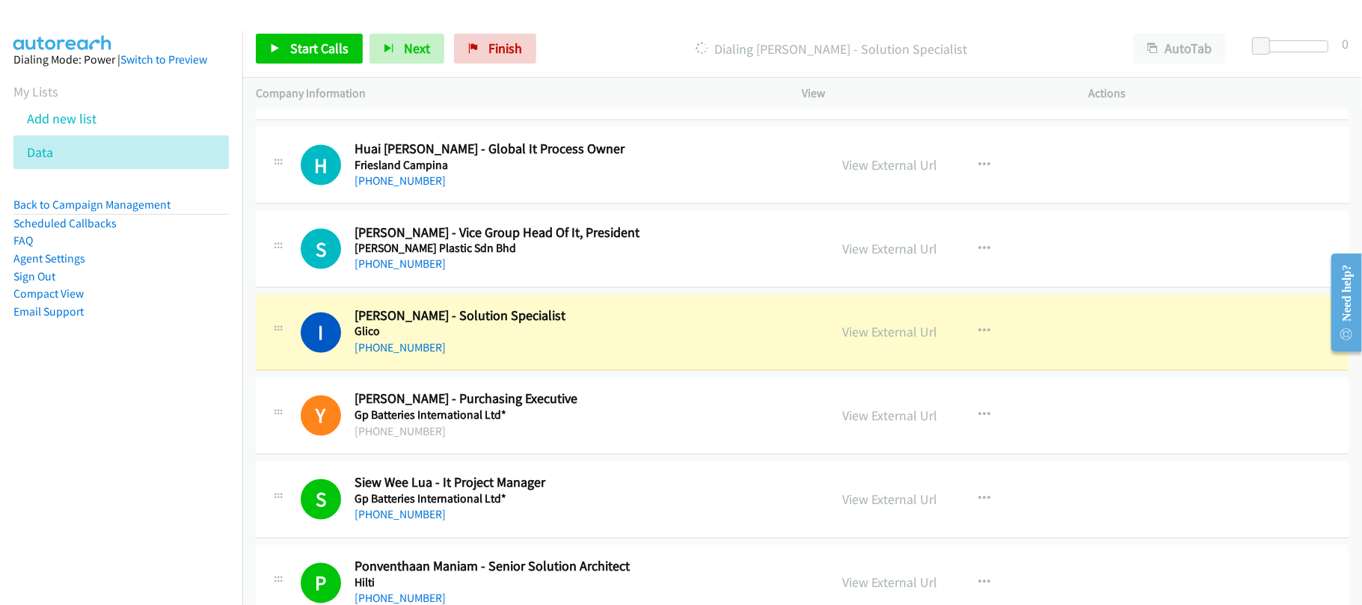
click at [558, 372] on div "I Callback Scheduled Iqbal Ridwan - Solution Specialist Glico Asia/Kuching +60 …" at bounding box center [802, 333] width 1093 height 77
drag, startPoint x: 551, startPoint y: 393, endPoint x: 783, endPoint y: 373, distance: 232.9
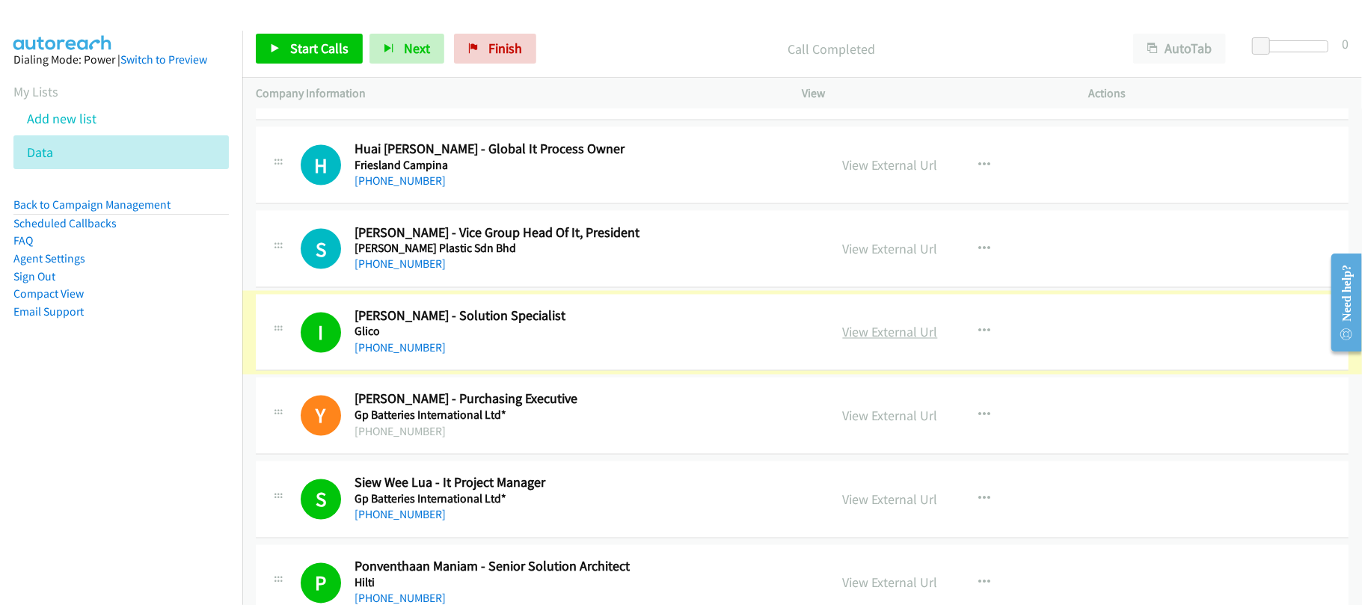
click at [860, 341] on link "View External Url" at bounding box center [890, 332] width 95 height 17
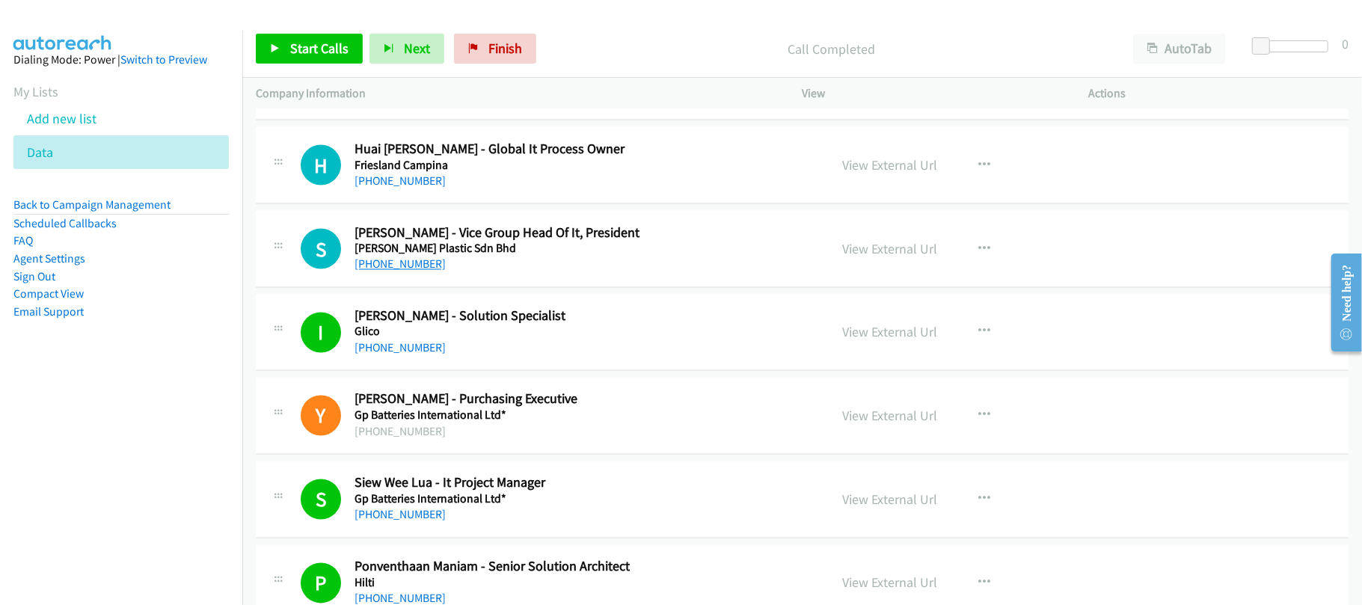
click at [425, 272] on link "+60 17-234 5094" at bounding box center [400, 264] width 91 height 14
drag, startPoint x: 396, startPoint y: 213, endPoint x: 414, endPoint y: 208, distance: 18.0
click at [396, 188] on link "+60 12-399 1073" at bounding box center [400, 181] width 91 height 14
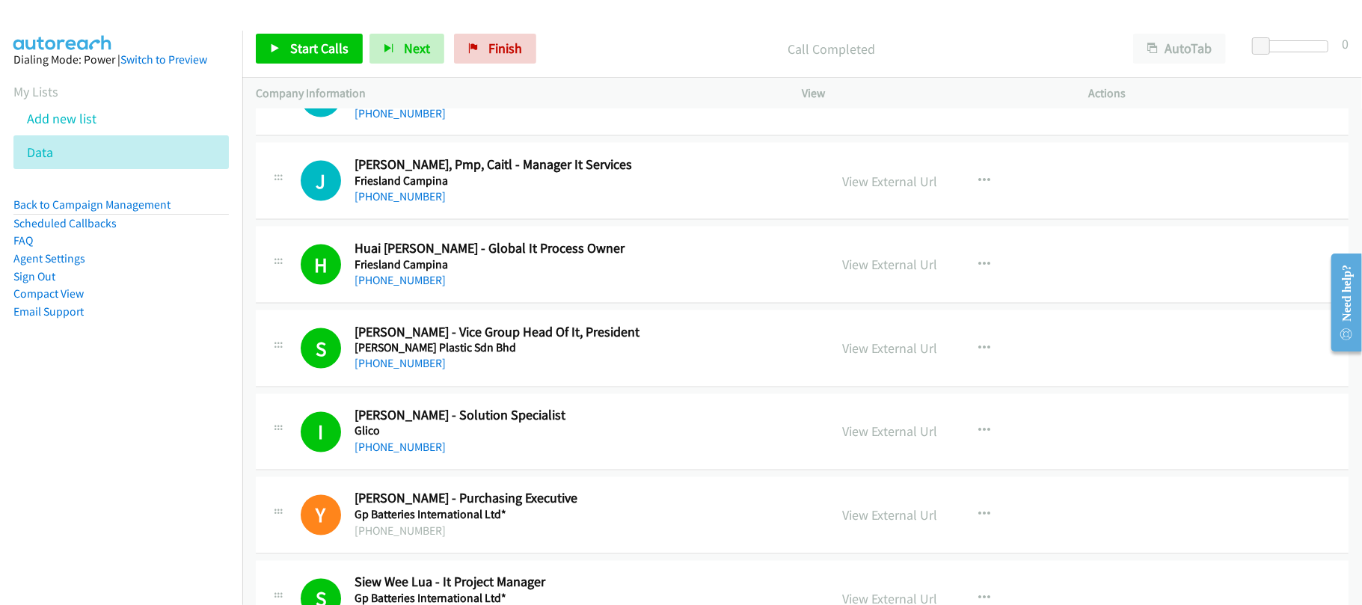
drag, startPoint x: 384, startPoint y: 230, endPoint x: 479, endPoint y: 241, distance: 95.6
click at [374, 203] on link "+60 12-308 0016" at bounding box center [400, 196] width 91 height 14
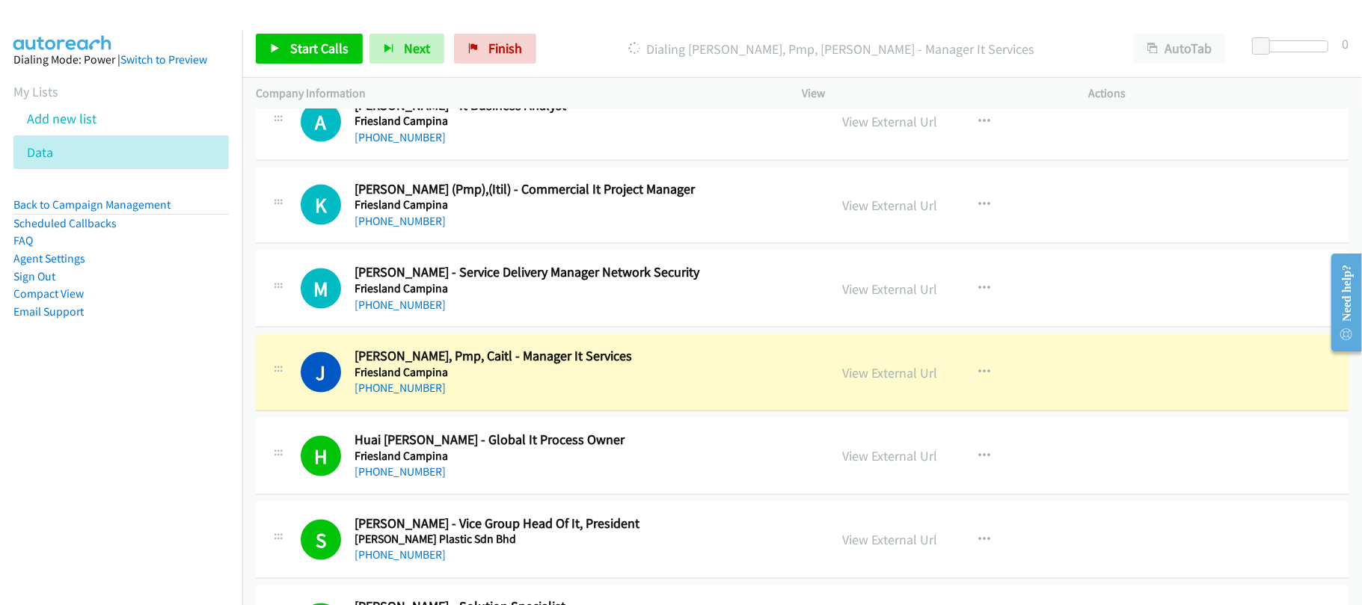
scroll to position [9772, 0]
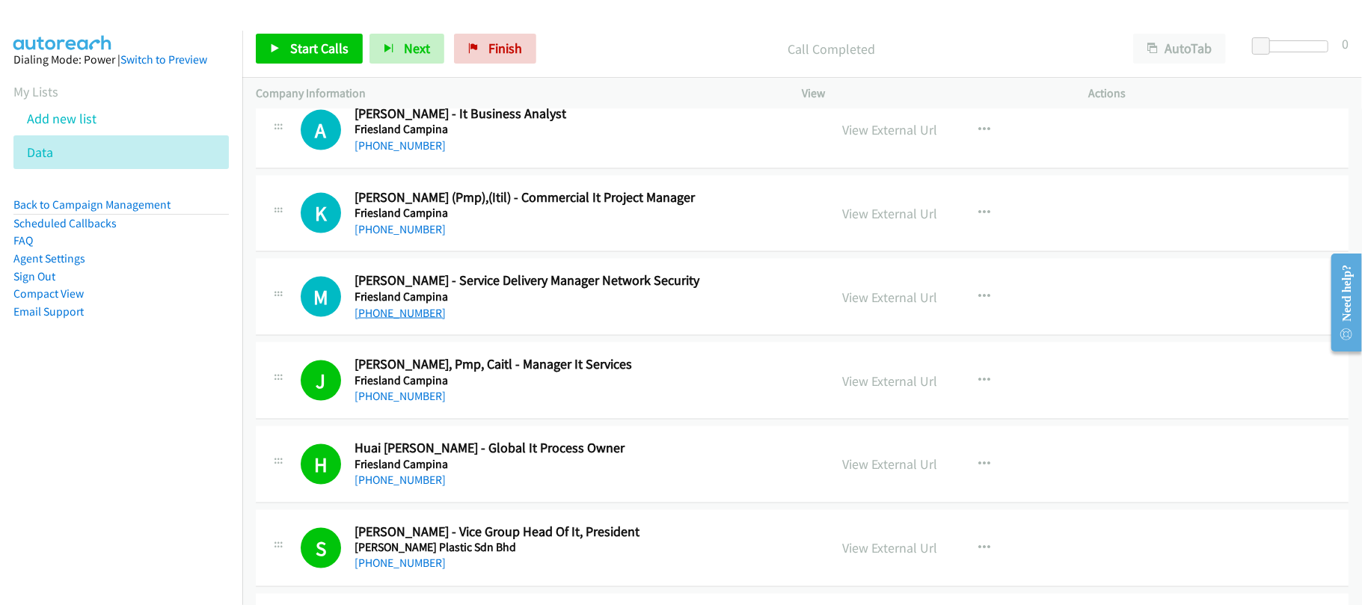
click at [388, 320] on link "+60 12-297 5128" at bounding box center [400, 313] width 91 height 14
click at [533, 239] on div "+60 12-428 6499" at bounding box center [582, 230] width 454 height 18
click at [420, 236] on link "+60 12-428 6499" at bounding box center [400, 229] width 91 height 14
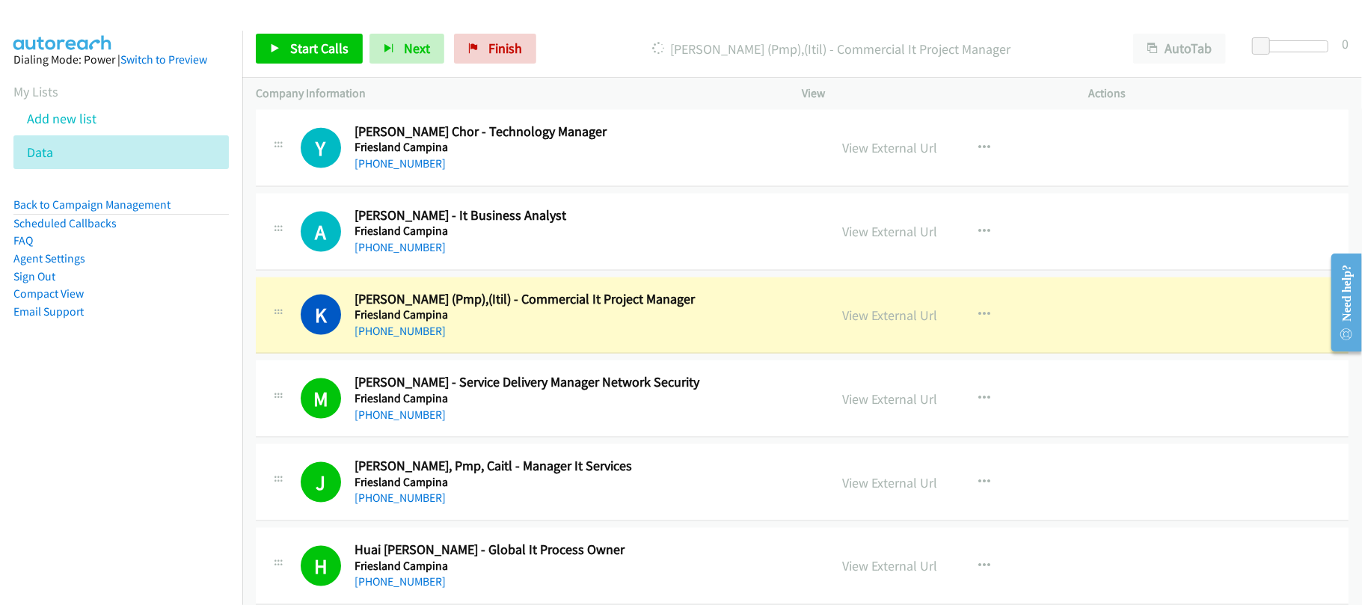
scroll to position [9573, 0]
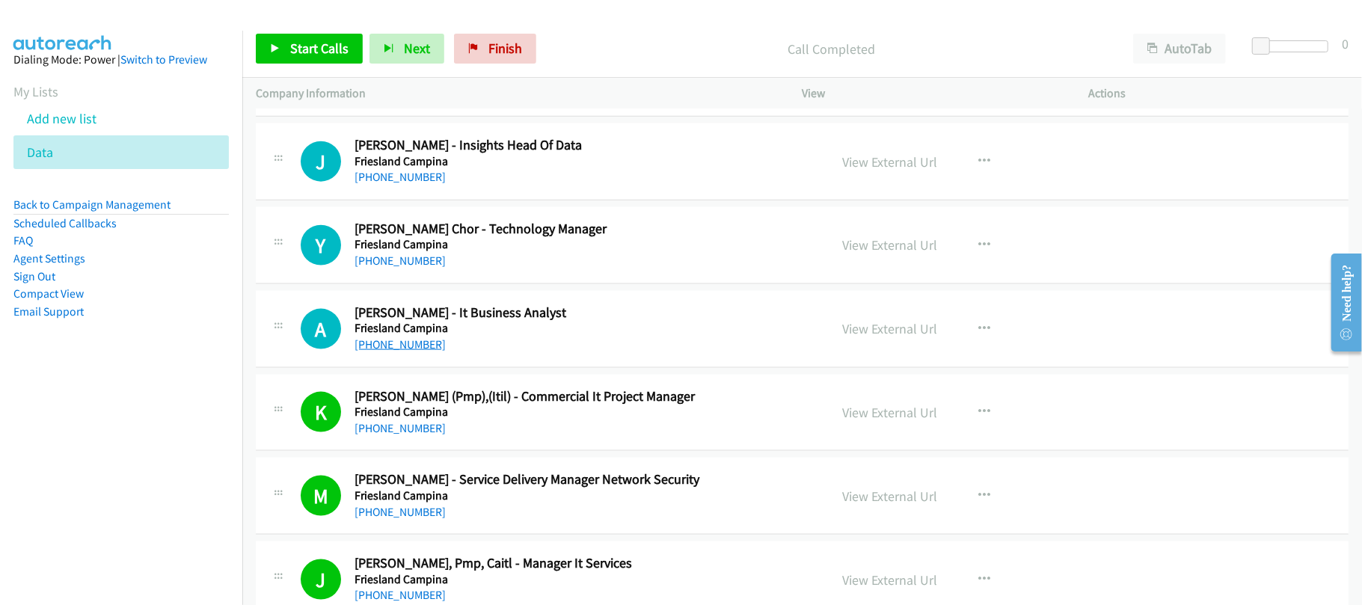
click at [384, 352] on link "+60 11-1686 0294" at bounding box center [400, 344] width 91 height 14
click at [350, 266] on div "Y" at bounding box center [328, 245] width 54 height 40
click at [388, 268] on link "+60 12-557 6360" at bounding box center [400, 261] width 91 height 14
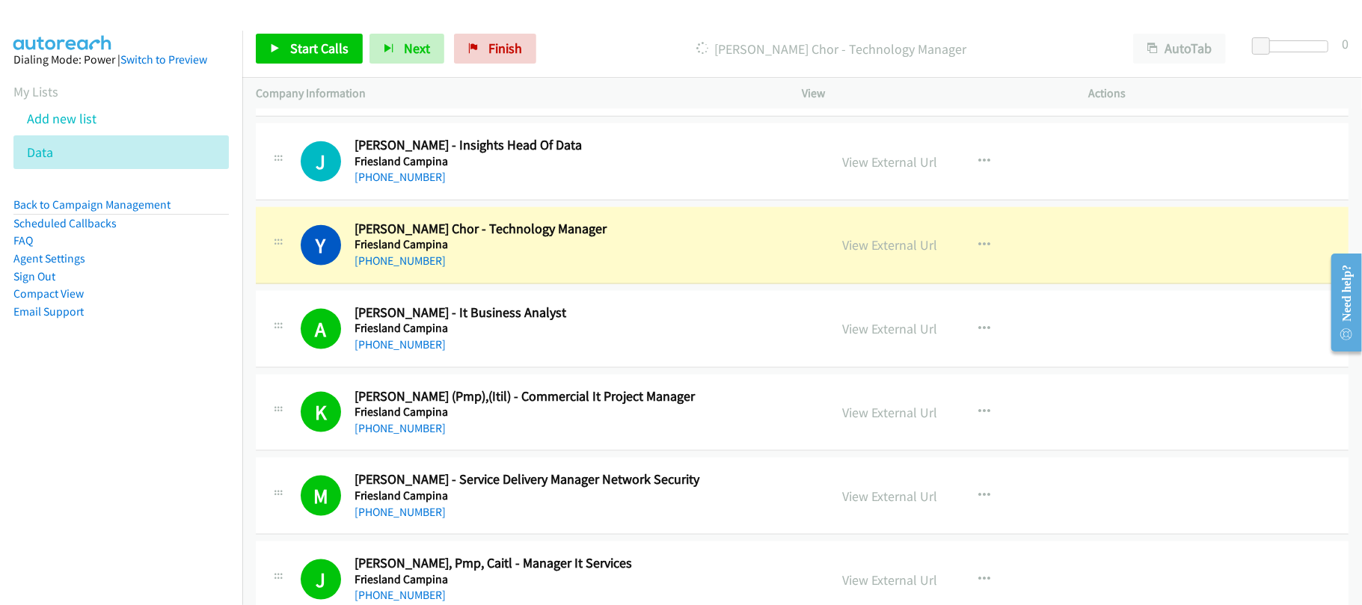
click at [507, 270] on div "+60 12-557 6360" at bounding box center [582, 261] width 454 height 18
click at [869, 254] on link "View External Url" at bounding box center [890, 244] width 95 height 17
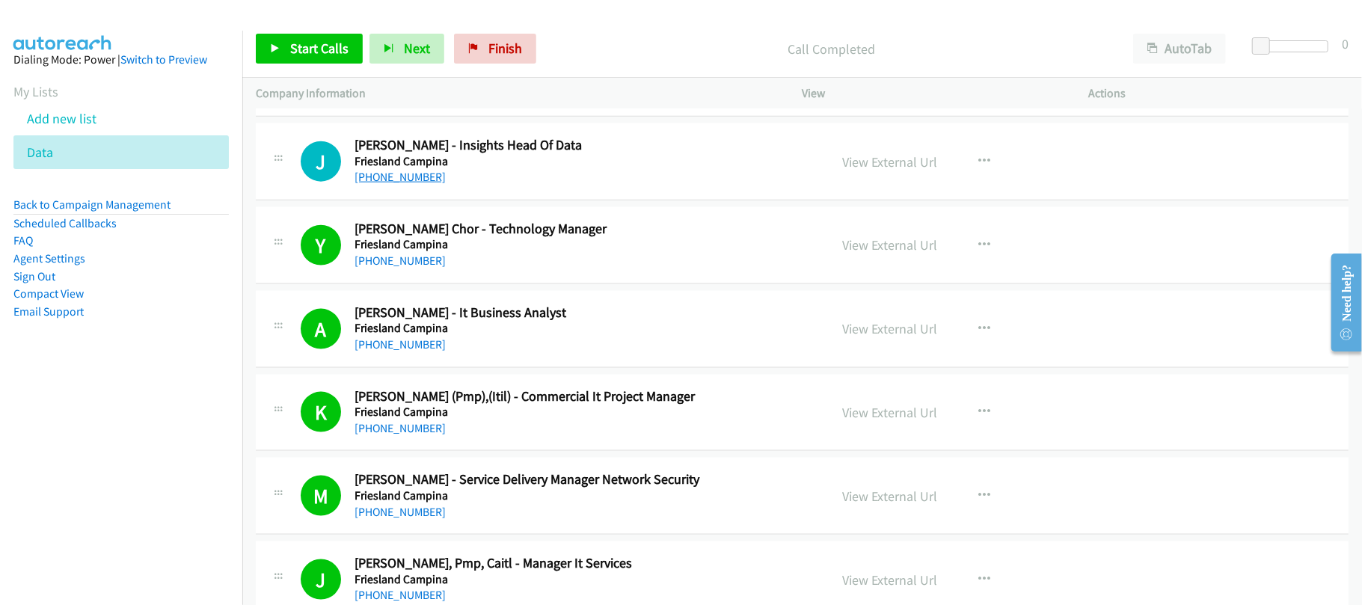
click at [396, 184] on link "+60 3-7953 2668" at bounding box center [400, 177] width 91 height 14
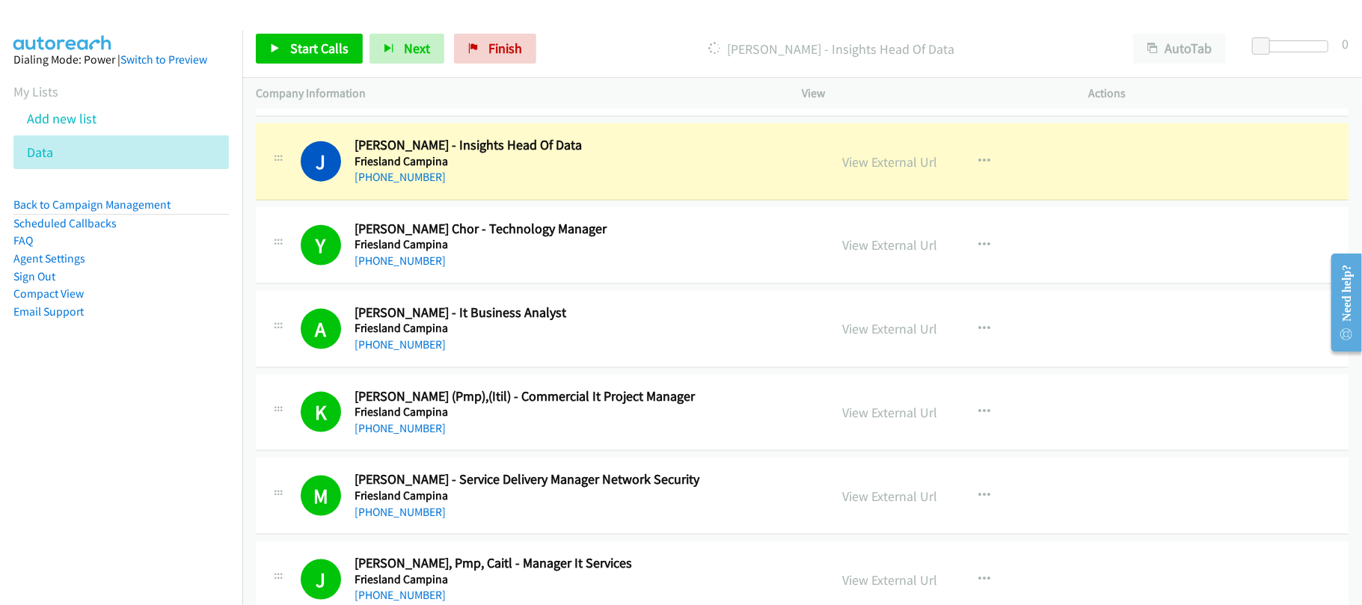
scroll to position [9472, 0]
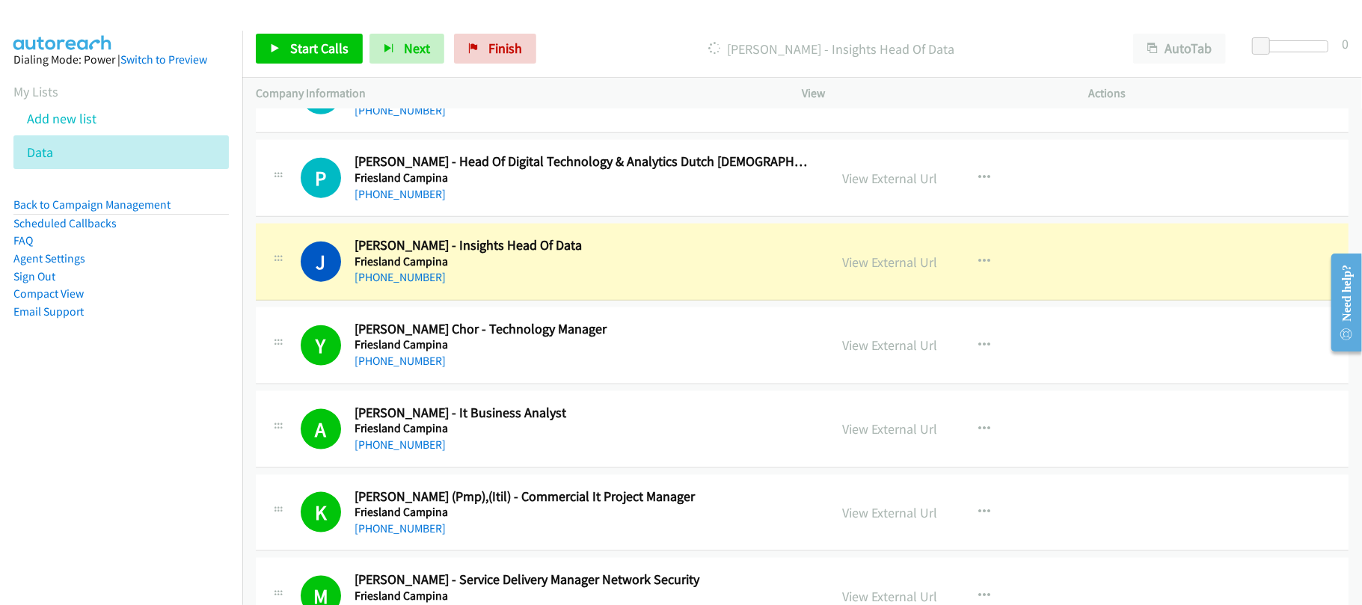
drag, startPoint x: 548, startPoint y: 292, endPoint x: 567, endPoint y: 294, distance: 19.6
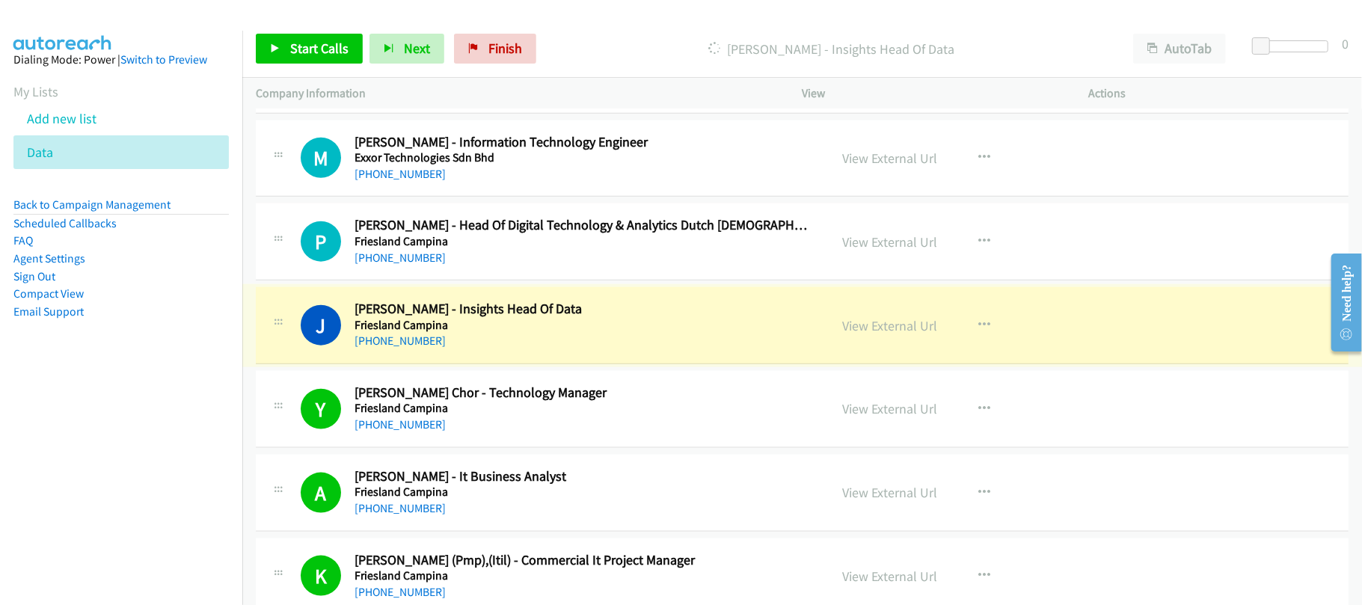
scroll to position [9373, 0]
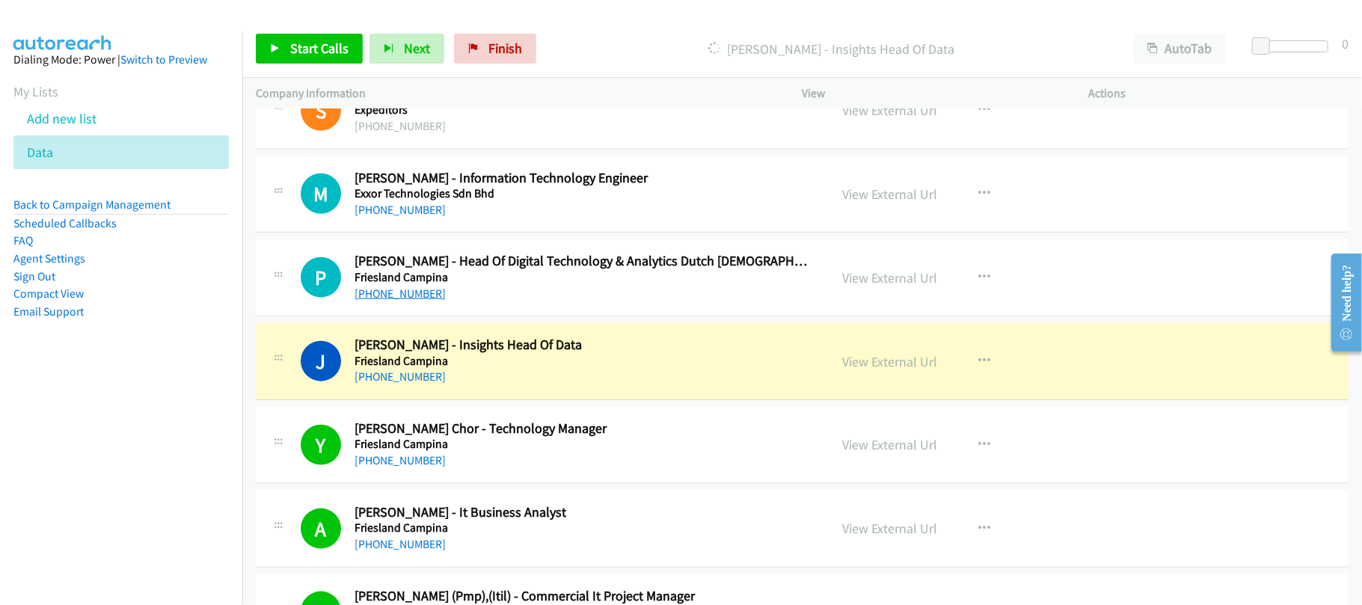
click at [395, 301] on link "+60 12-224 6370" at bounding box center [400, 294] width 91 height 14
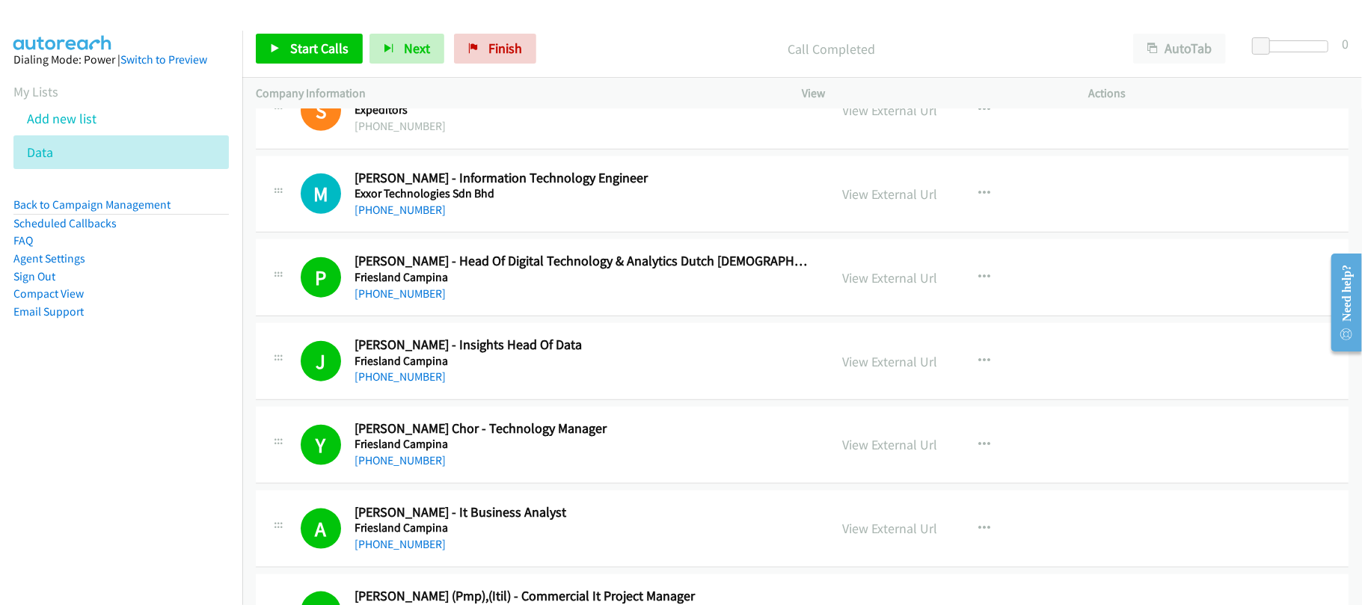
drag, startPoint x: 398, startPoint y: 239, endPoint x: 549, endPoint y: 268, distance: 153.8
click at [398, 217] on link "+60 13-836 8084" at bounding box center [400, 210] width 91 height 14
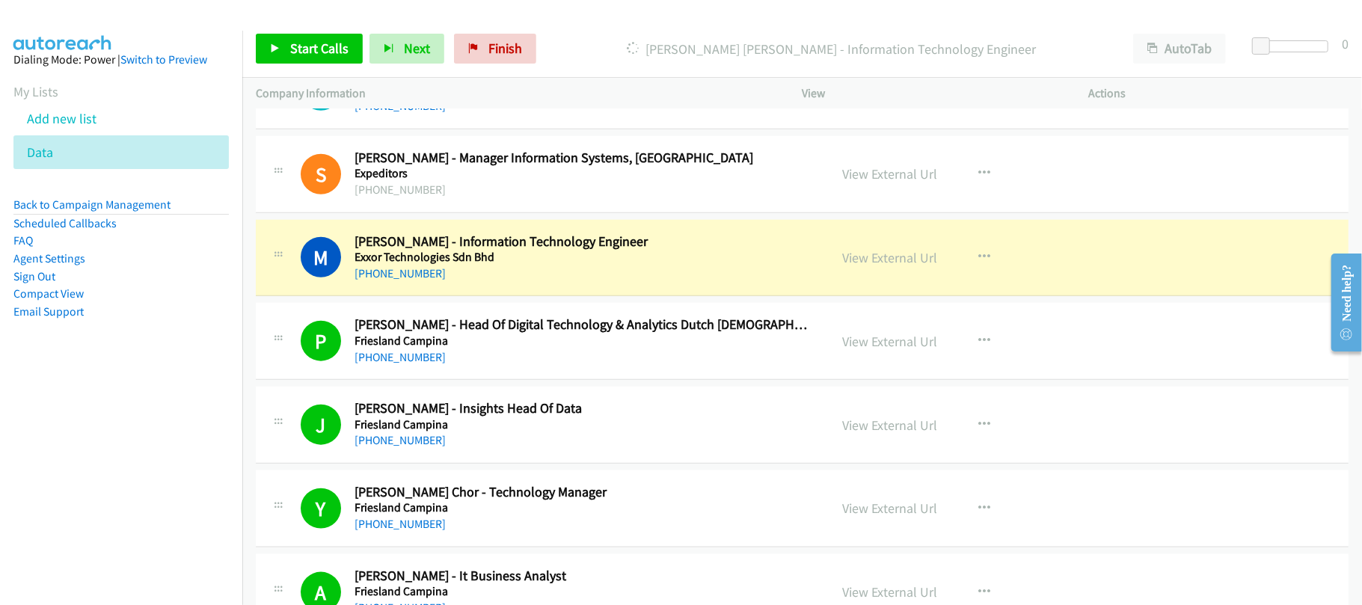
scroll to position [9273, 0]
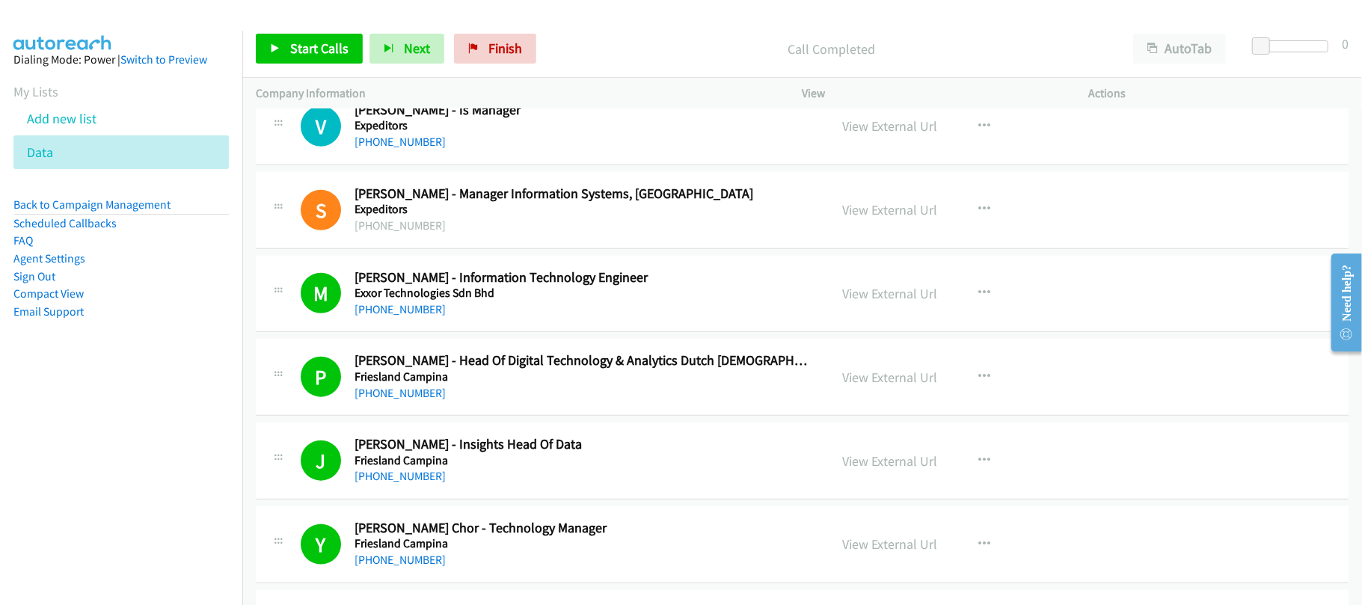
drag, startPoint x: 420, startPoint y: 175, endPoint x: 554, endPoint y: 210, distance: 139.2
click at [420, 149] on link "+60 12-433 3573" at bounding box center [400, 142] width 91 height 14
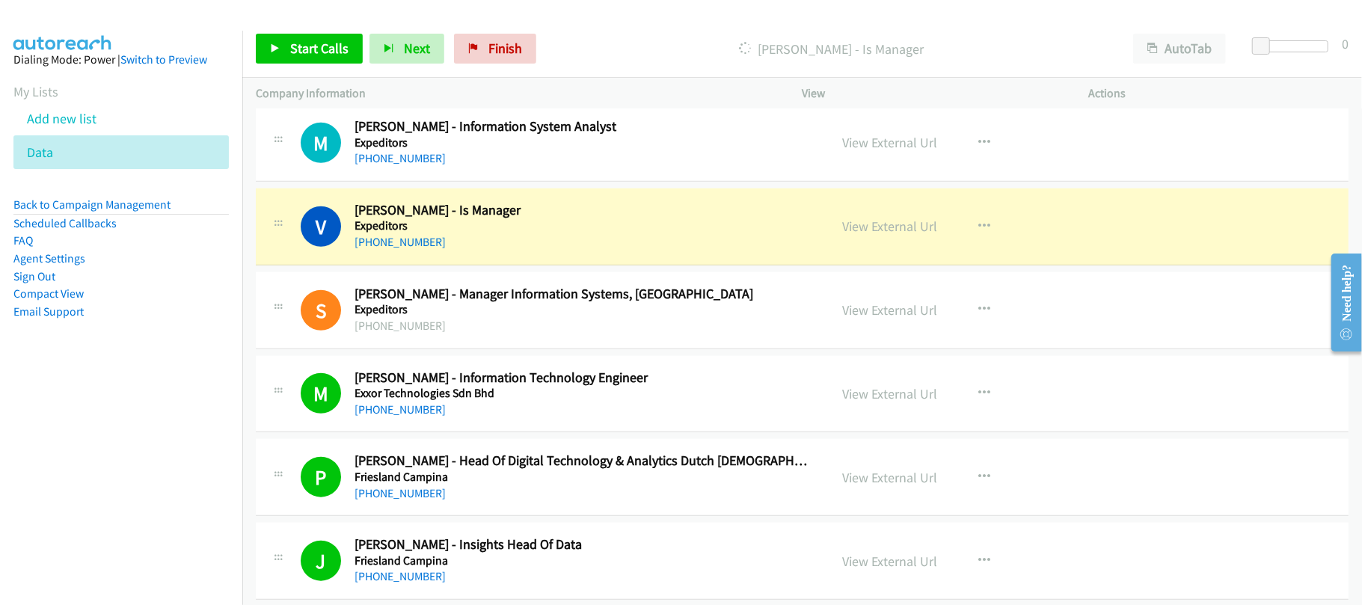
scroll to position [9074, 0]
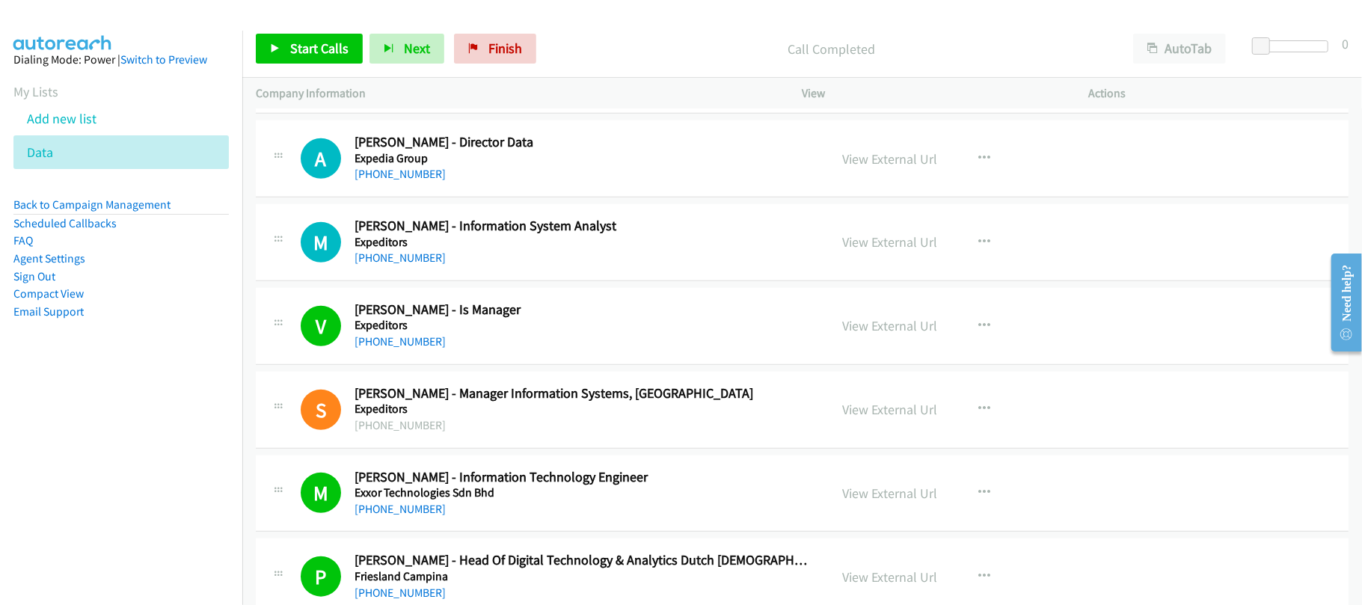
drag, startPoint x: 408, startPoint y: 282, endPoint x: 494, endPoint y: 297, distance: 88.1
click at [408, 265] on link "+60 10-231 0687" at bounding box center [400, 258] width 91 height 14
click at [482, 183] on div "+60 12-322 7614" at bounding box center [582, 174] width 454 height 18
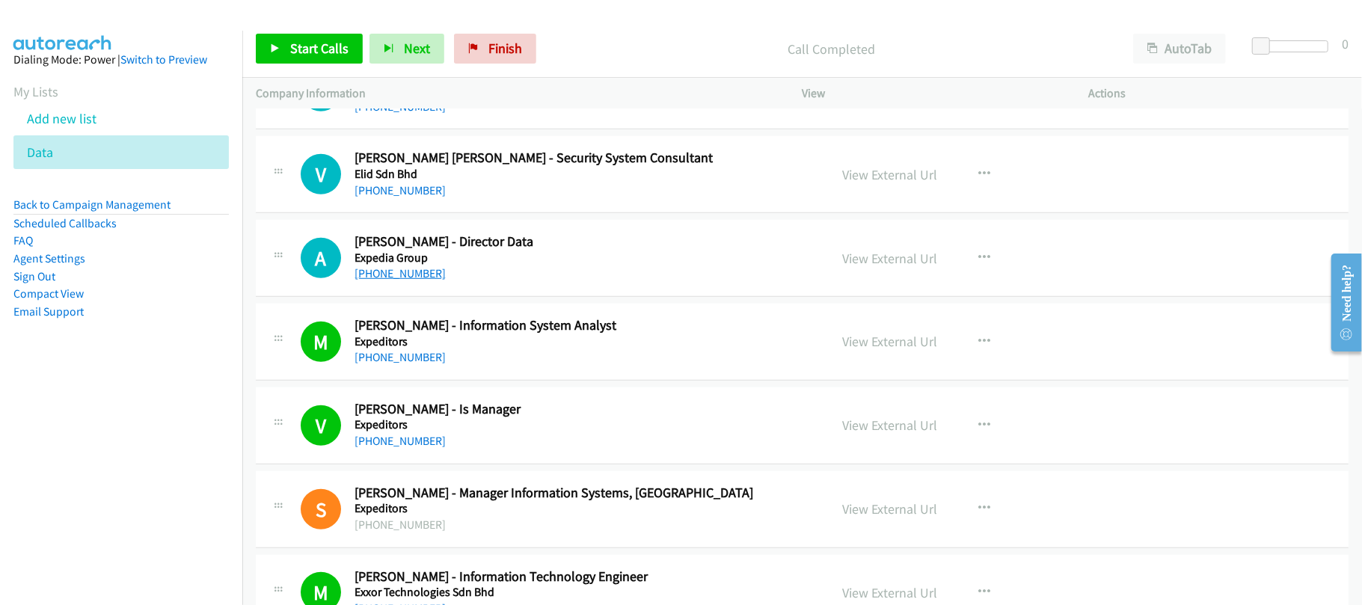
click at [410, 281] on link "+60 12-322 7614" at bounding box center [400, 273] width 91 height 14
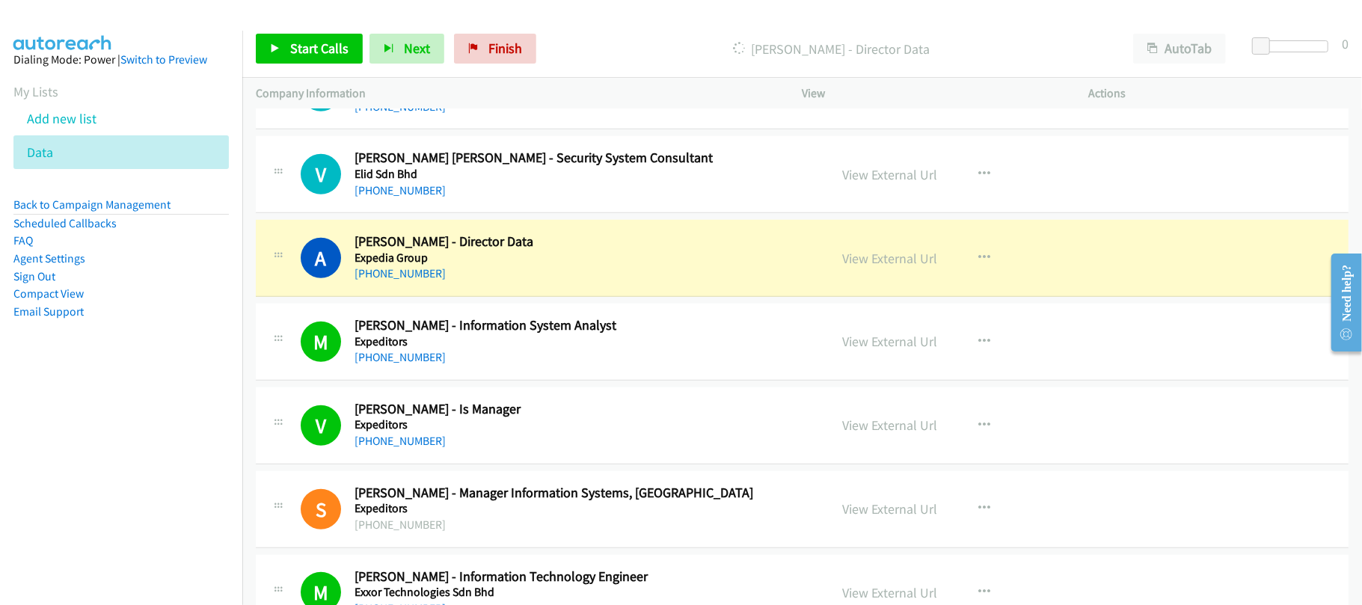
click at [512, 283] on div "+60 12-322 7614" at bounding box center [582, 274] width 454 height 18
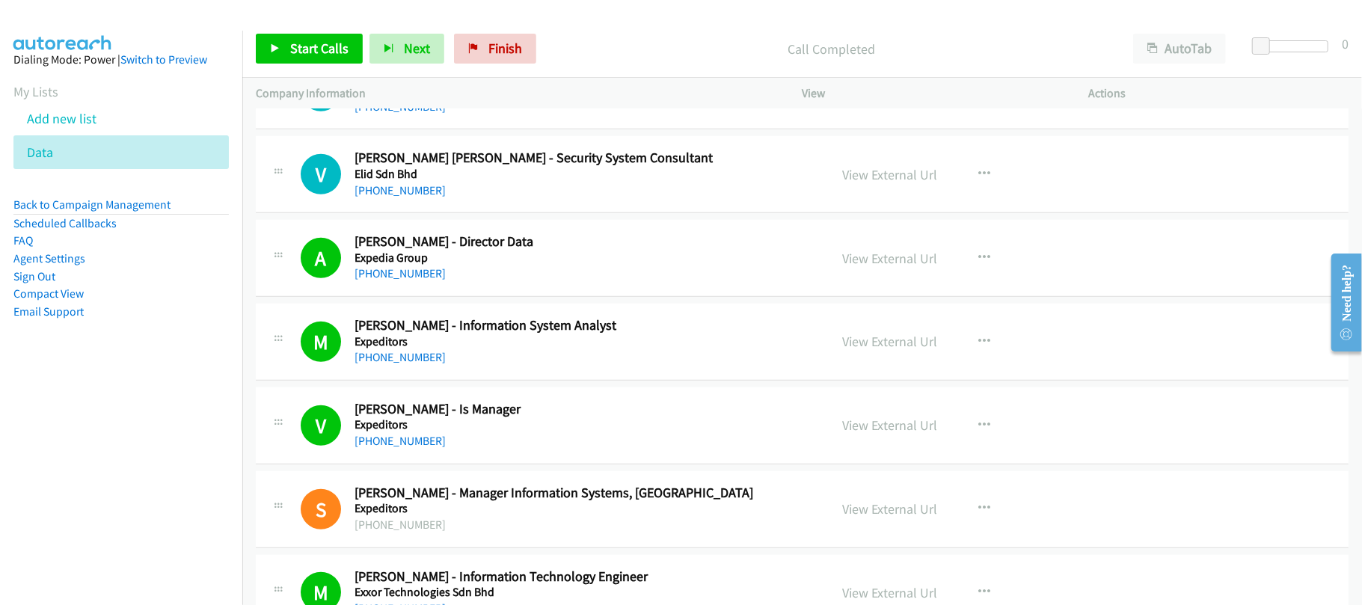
click at [494, 200] on div "+60 16-978 8010" at bounding box center [582, 191] width 454 height 18
click at [407, 197] on link "+60 16-978 8010" at bounding box center [400, 190] width 91 height 14
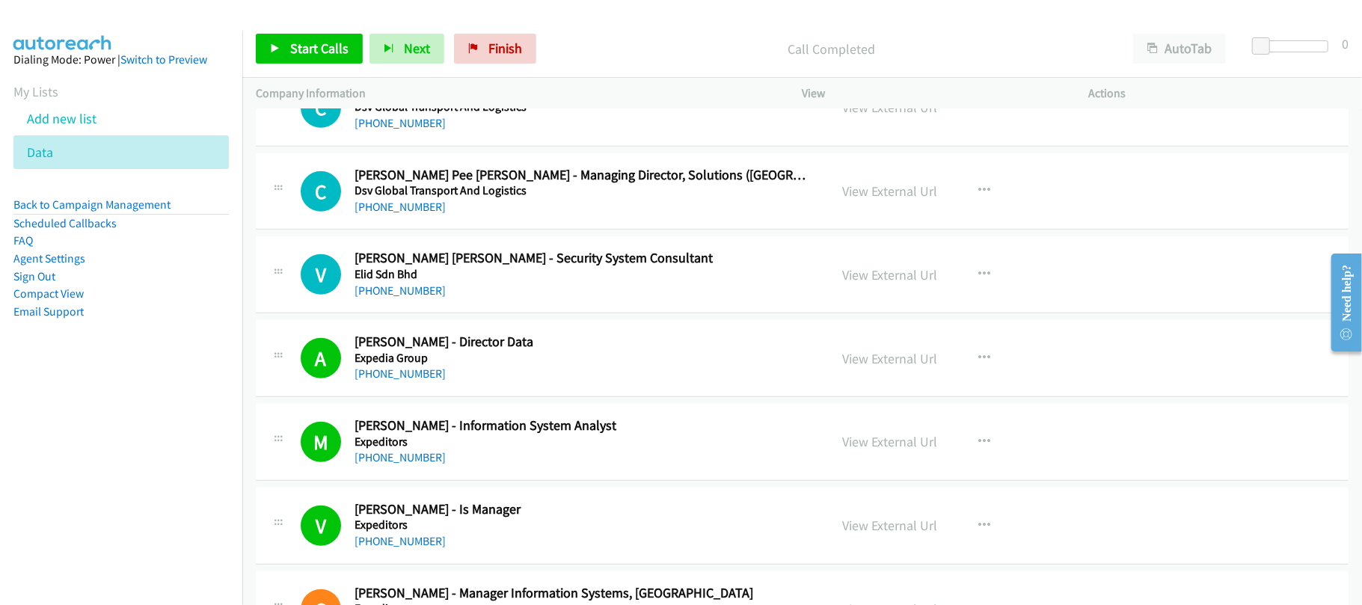
drag, startPoint x: 408, startPoint y: 233, endPoint x: 637, endPoint y: 264, distance: 231.7
click at [408, 214] on link "+60 3-7455 1760" at bounding box center [400, 207] width 91 height 14
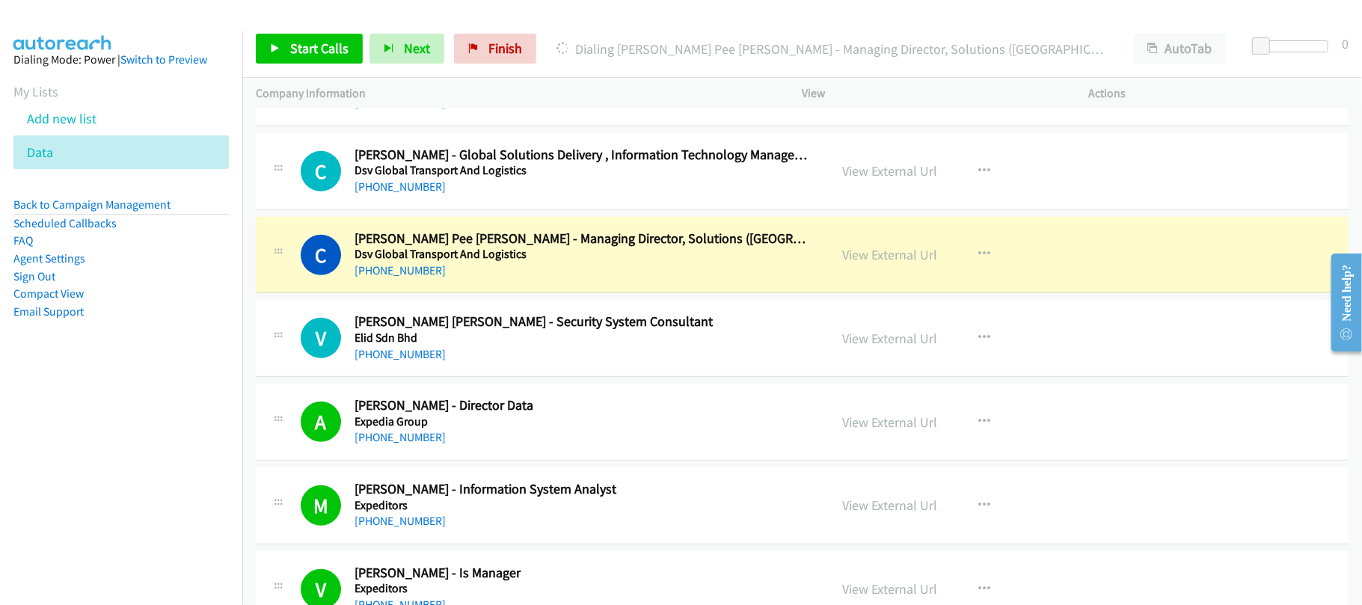
scroll to position [8774, 0]
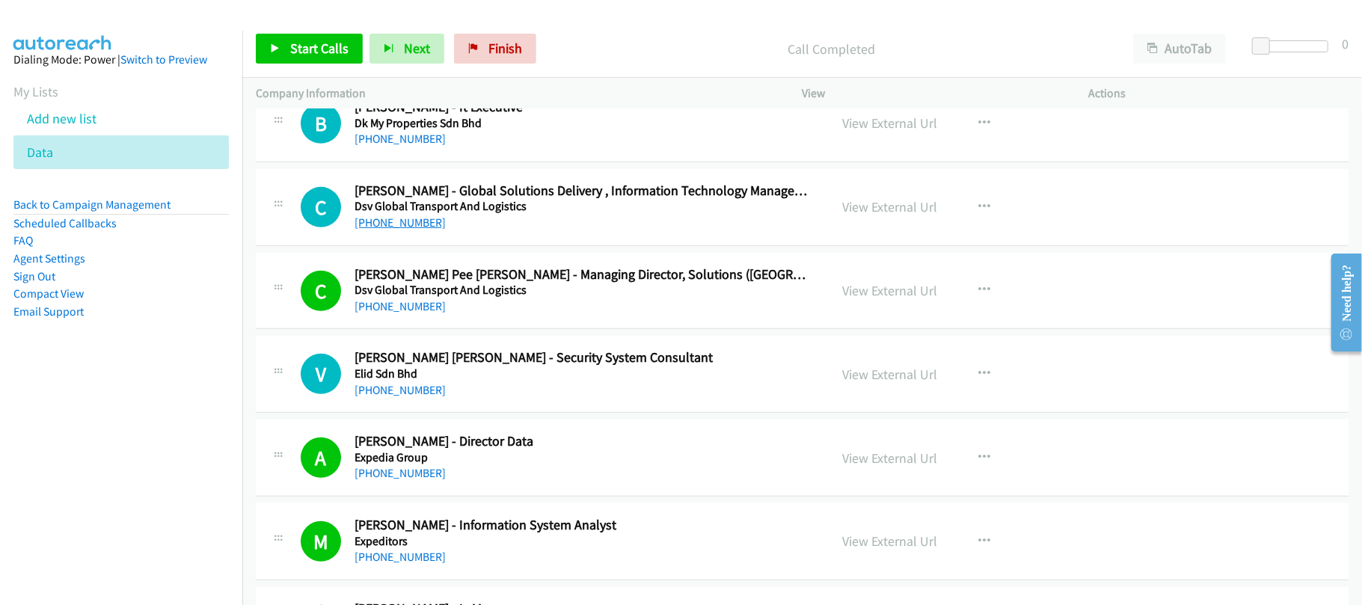
click at [417, 230] on link "+60 12-305 9053" at bounding box center [400, 222] width 91 height 14
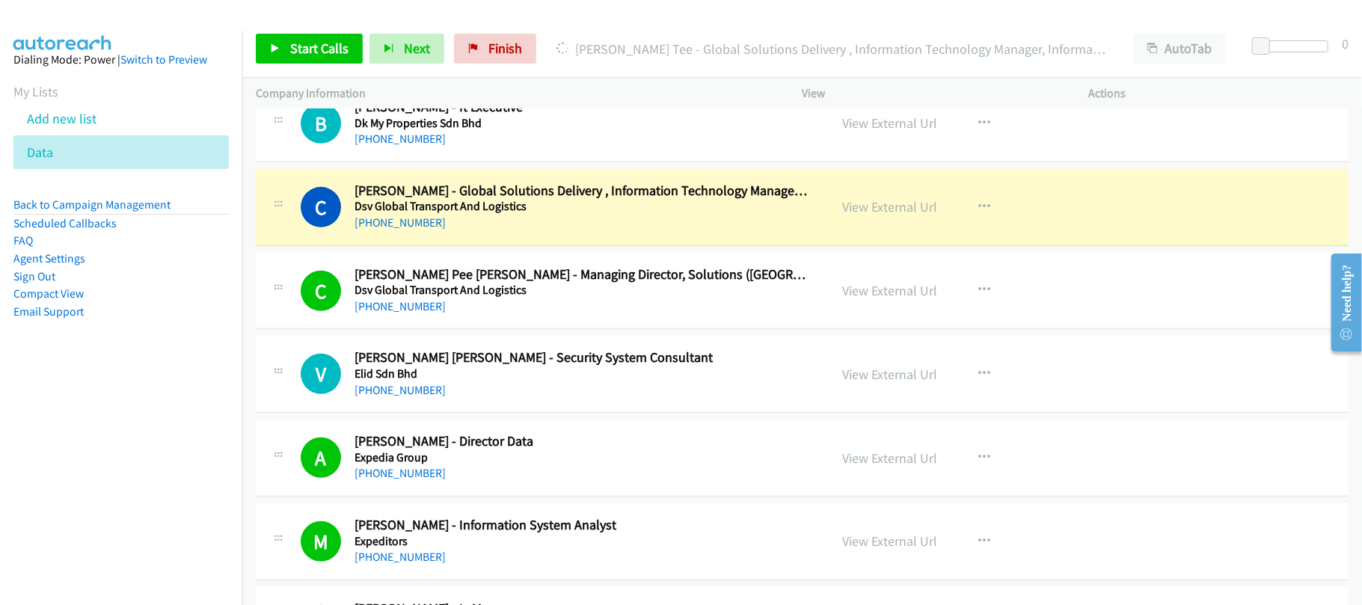
click at [540, 232] on div "+60 12-305 9053" at bounding box center [582, 223] width 454 height 18
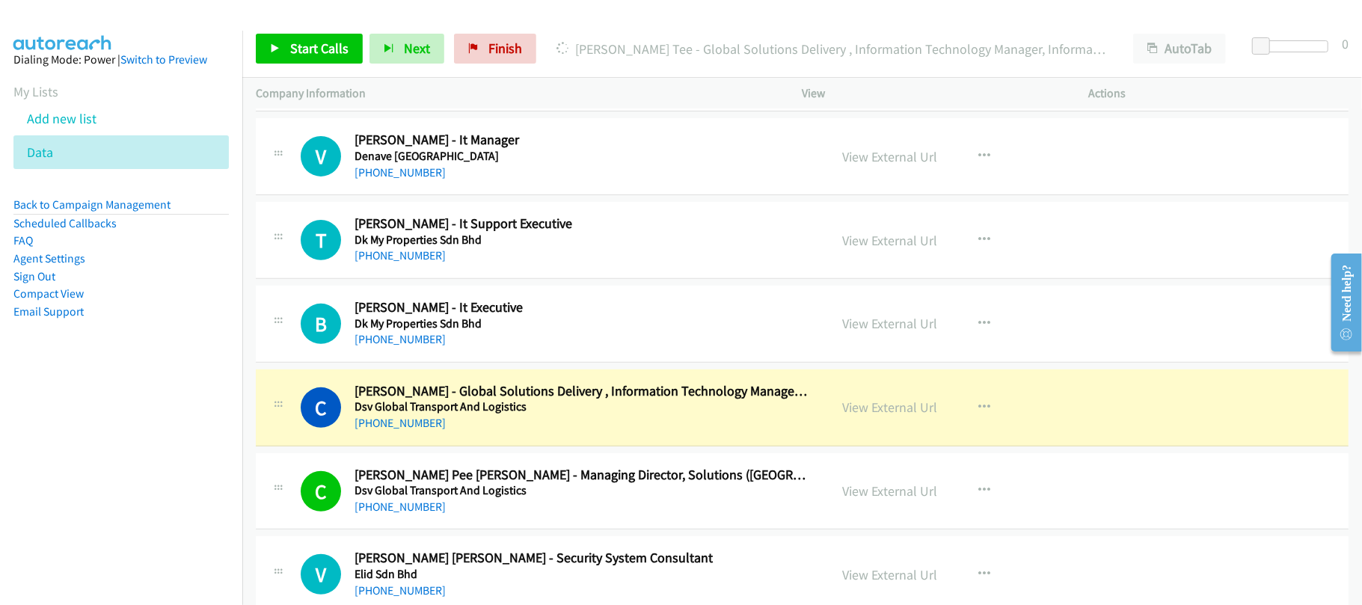
scroll to position [8575, 0]
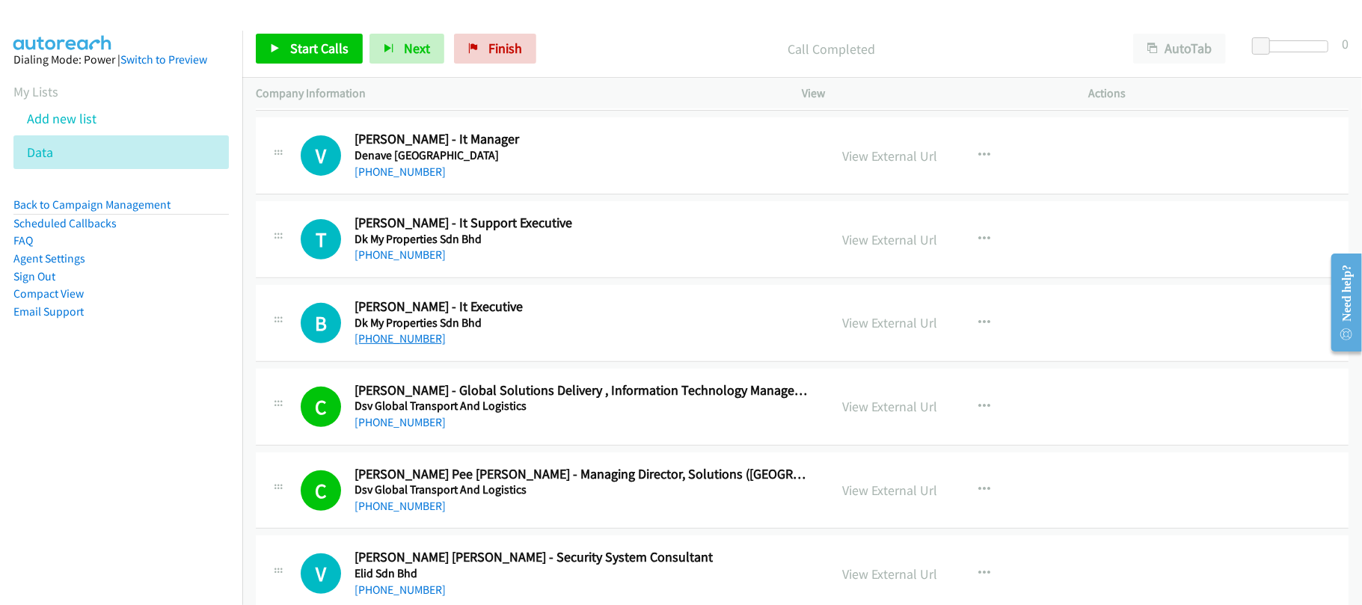
drag, startPoint x: 416, startPoint y: 366, endPoint x: 429, endPoint y: 366, distance: 13.5
click at [416, 346] on link "+60 3-8603 9868" at bounding box center [400, 338] width 91 height 14
drag, startPoint x: 419, startPoint y: 369, endPoint x: 554, endPoint y: 391, distance: 136.4
click at [419, 346] on link "+60 3-8603 9868" at bounding box center [400, 338] width 91 height 14
drag, startPoint x: 413, startPoint y: 277, endPoint x: 470, endPoint y: 281, distance: 57.0
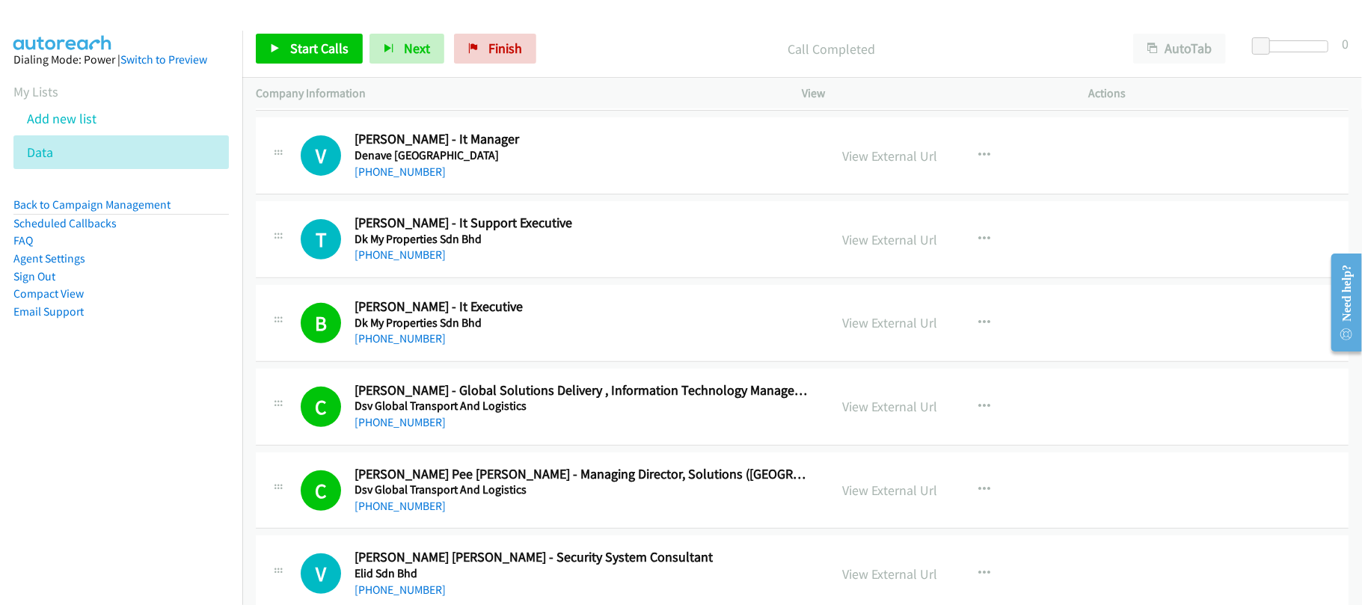
click at [413, 262] on link "+60 16-553 8784" at bounding box center [400, 255] width 91 height 14
click at [431, 179] on link "+60 12-645 5752" at bounding box center [400, 172] width 91 height 14
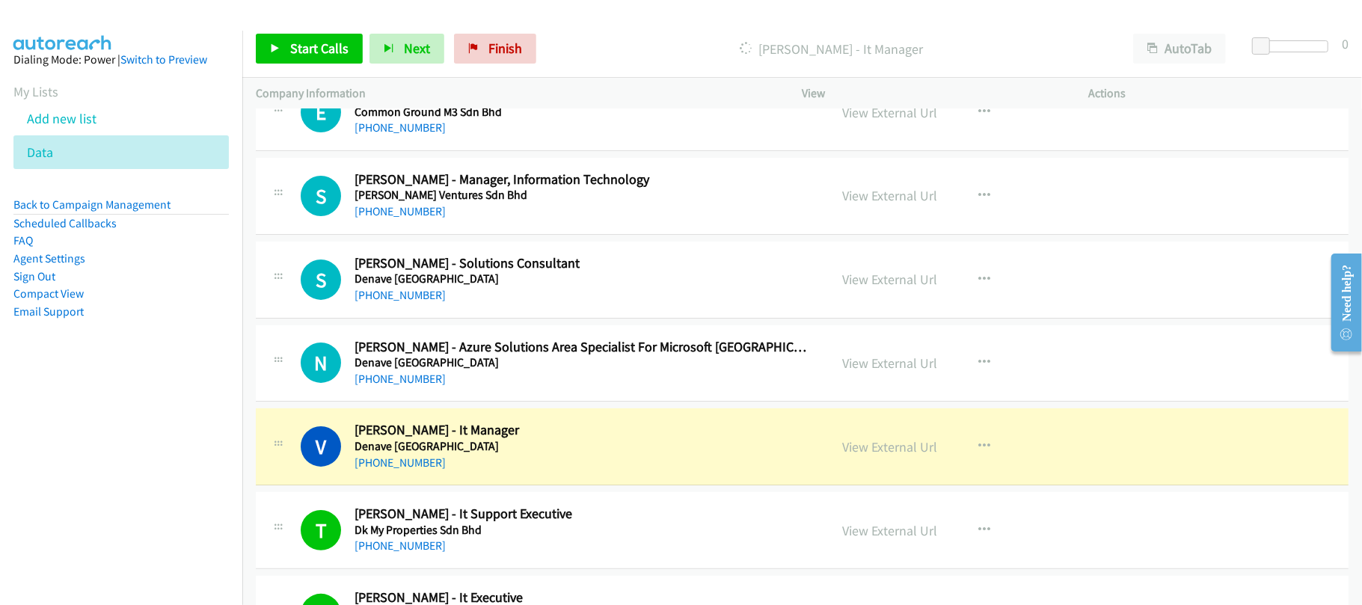
scroll to position [8275, 0]
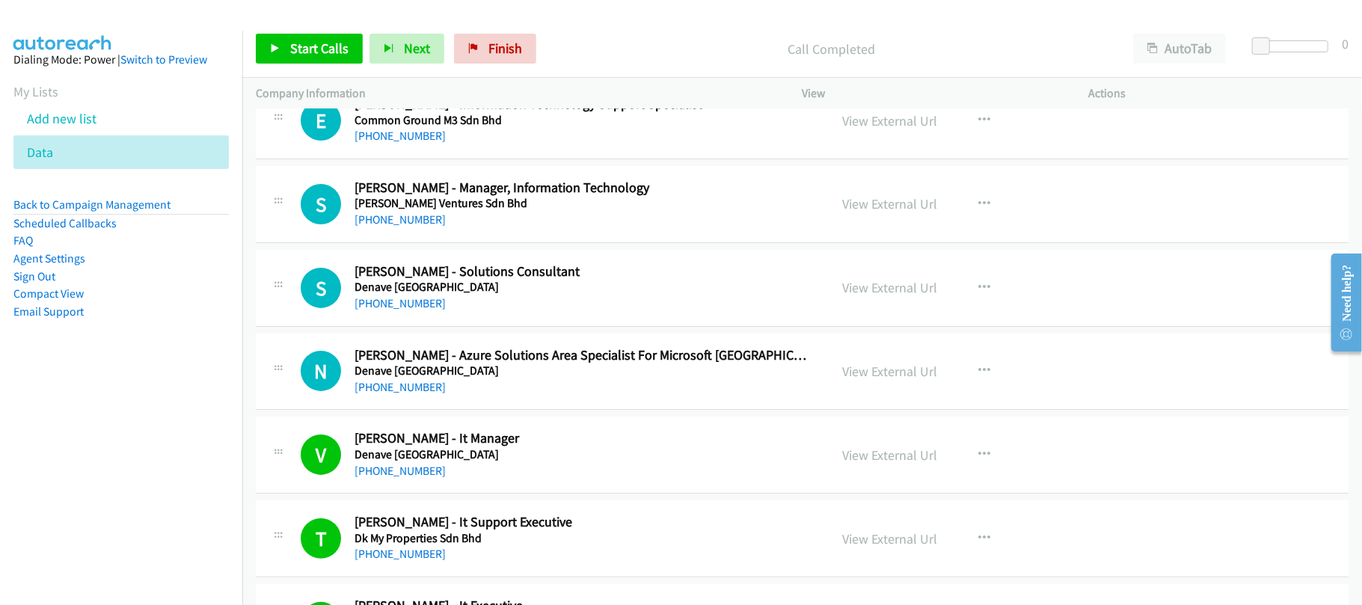
click at [542, 411] on div "N Callback Scheduled Nuruddin Zainal Abidin - Azure Solutions Area Specialist F…" at bounding box center [802, 372] width 1093 height 77
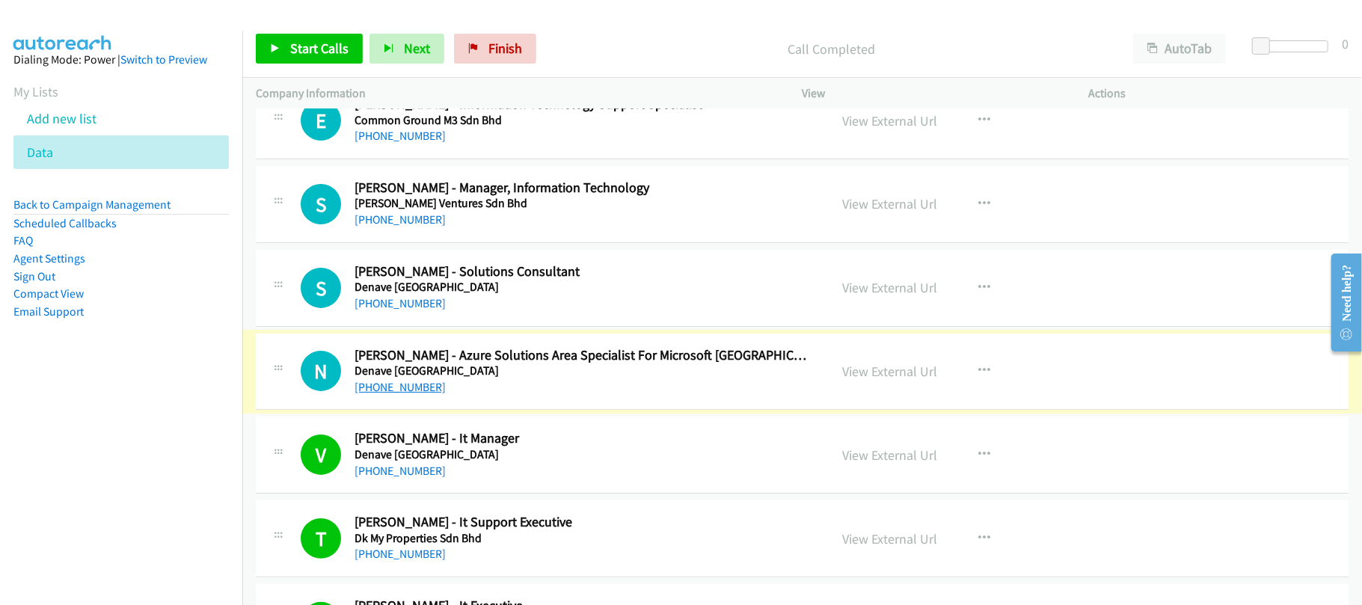
click at [405, 394] on link "+60 12-669 9893" at bounding box center [400, 387] width 91 height 14
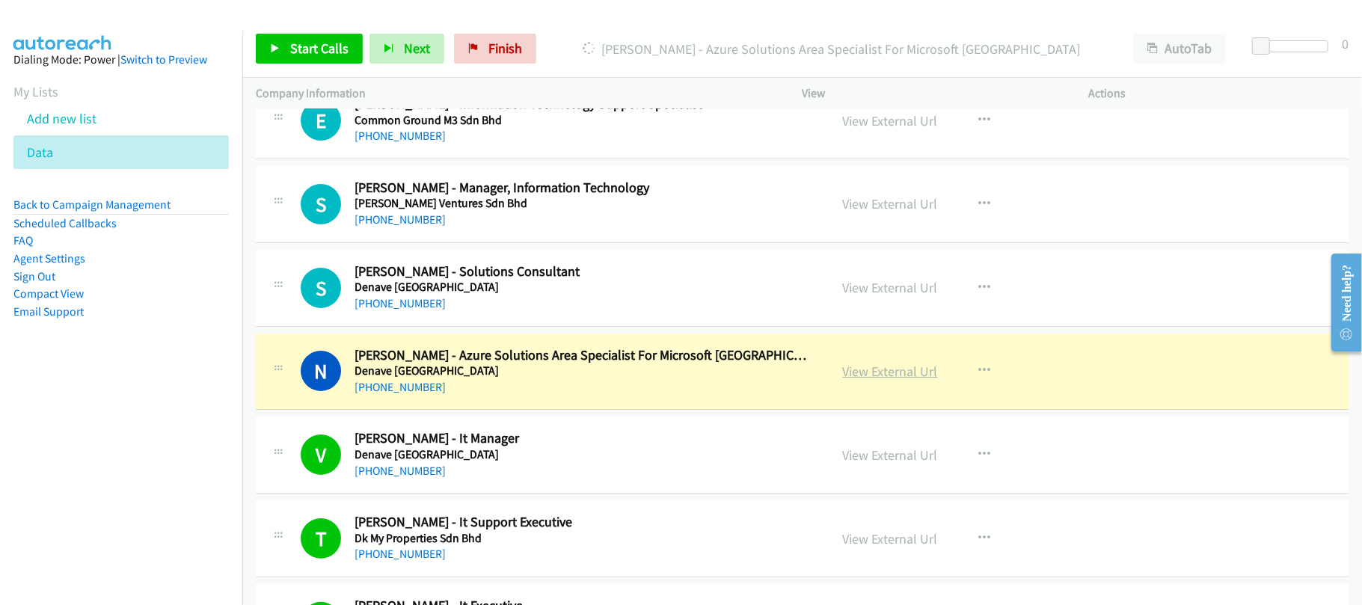
click at [884, 380] on link "View External Url" at bounding box center [890, 371] width 95 height 17
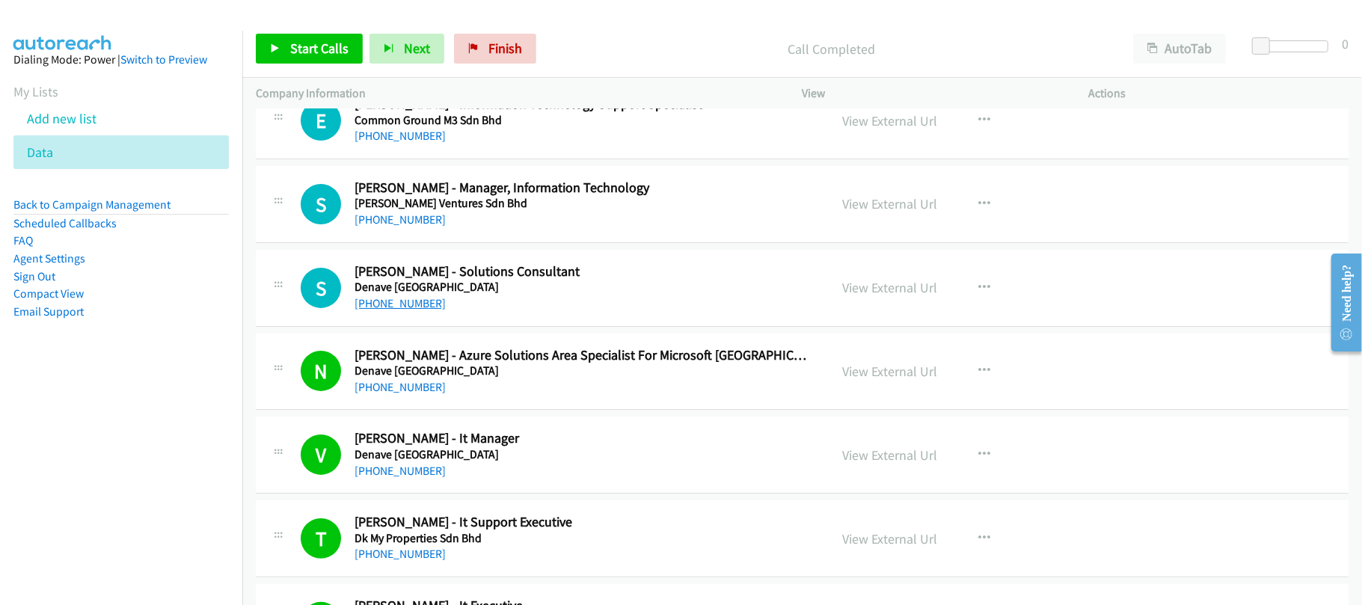
click at [414, 310] on link "+60 12-296 4716" at bounding box center [400, 303] width 91 height 14
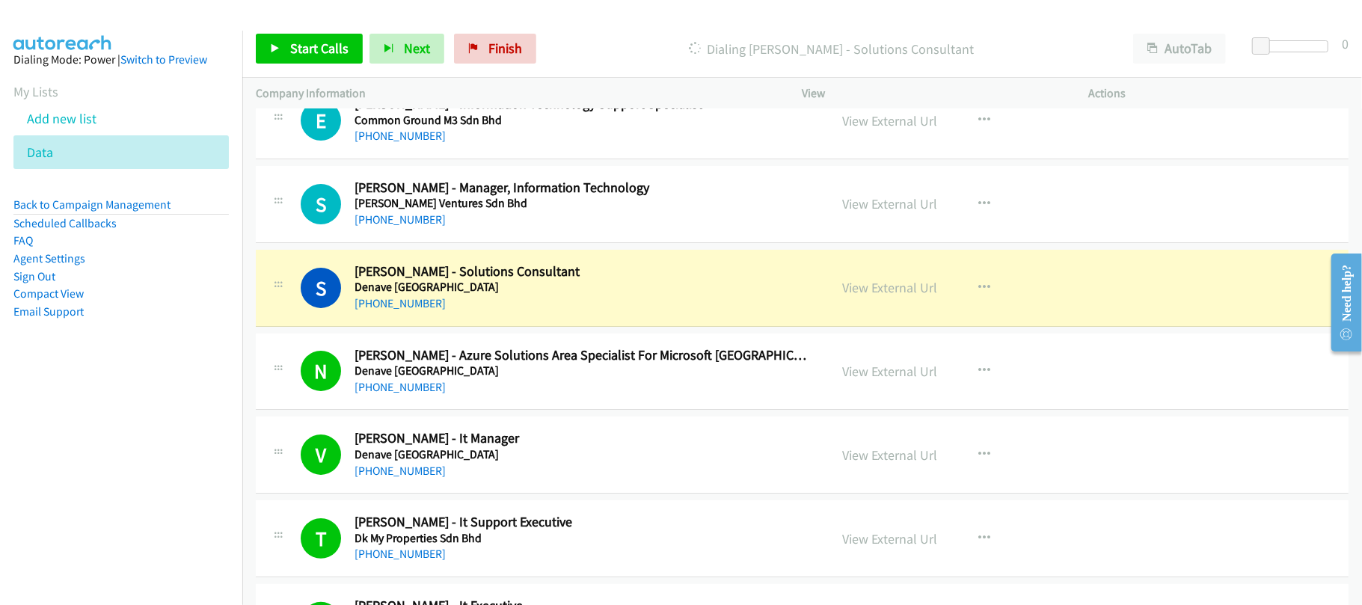
click at [561, 313] on div "+60 12-296 4716" at bounding box center [582, 304] width 454 height 18
click at [872, 296] on link "View External Url" at bounding box center [890, 287] width 95 height 17
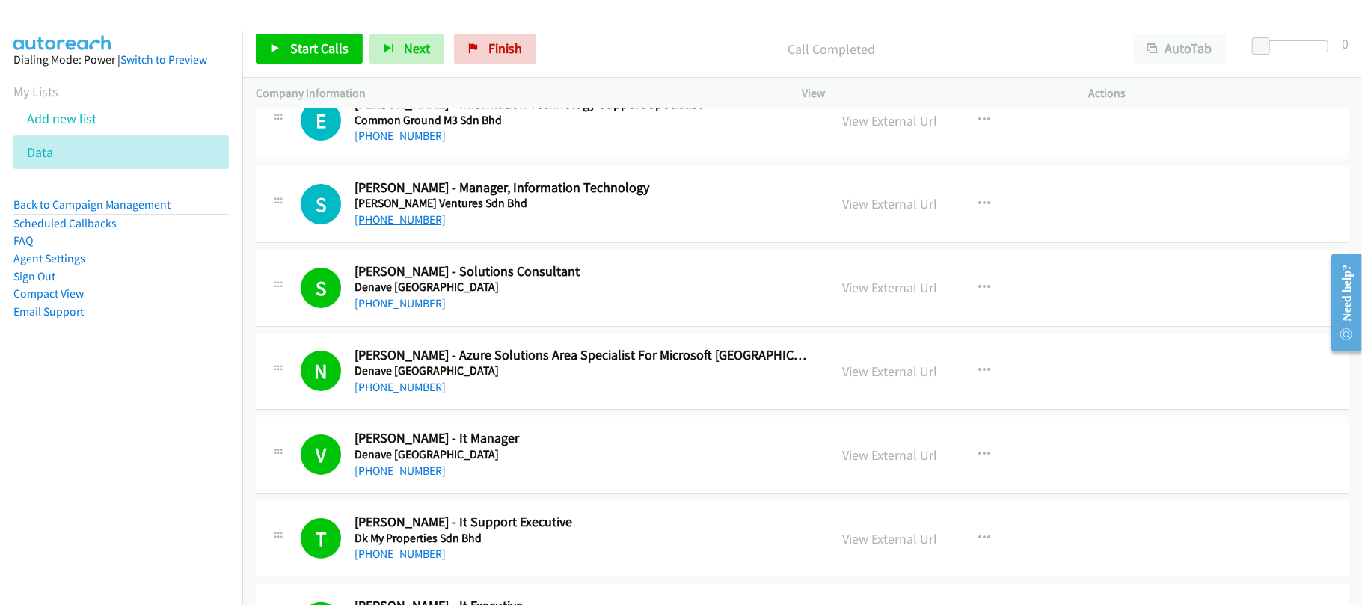
click at [408, 227] on link "+60 3-5163 6857" at bounding box center [400, 219] width 91 height 14
click at [402, 227] on link "+60 3-5163 6857" at bounding box center [400, 219] width 91 height 14
click at [500, 229] on div "+60 3-5163 6857" at bounding box center [582, 220] width 454 height 18
click at [919, 212] on link "View External Url" at bounding box center [890, 203] width 95 height 17
click at [426, 143] on link "+60 16-252 5980" at bounding box center [400, 136] width 91 height 14
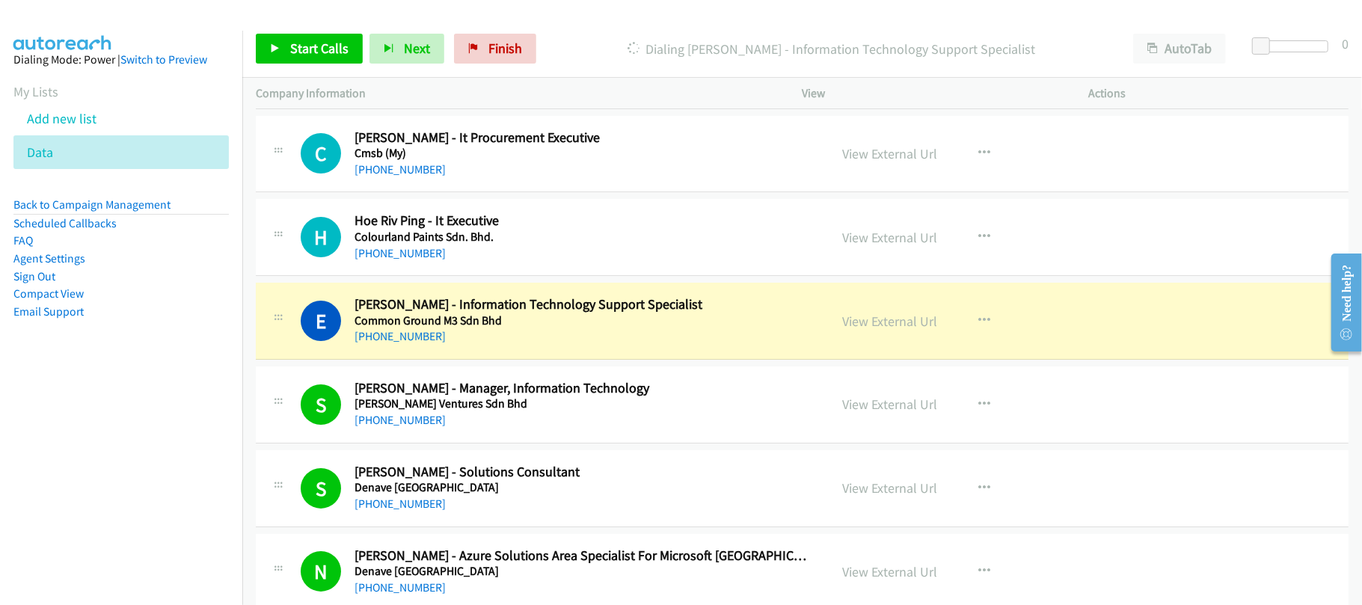
scroll to position [7976, 0]
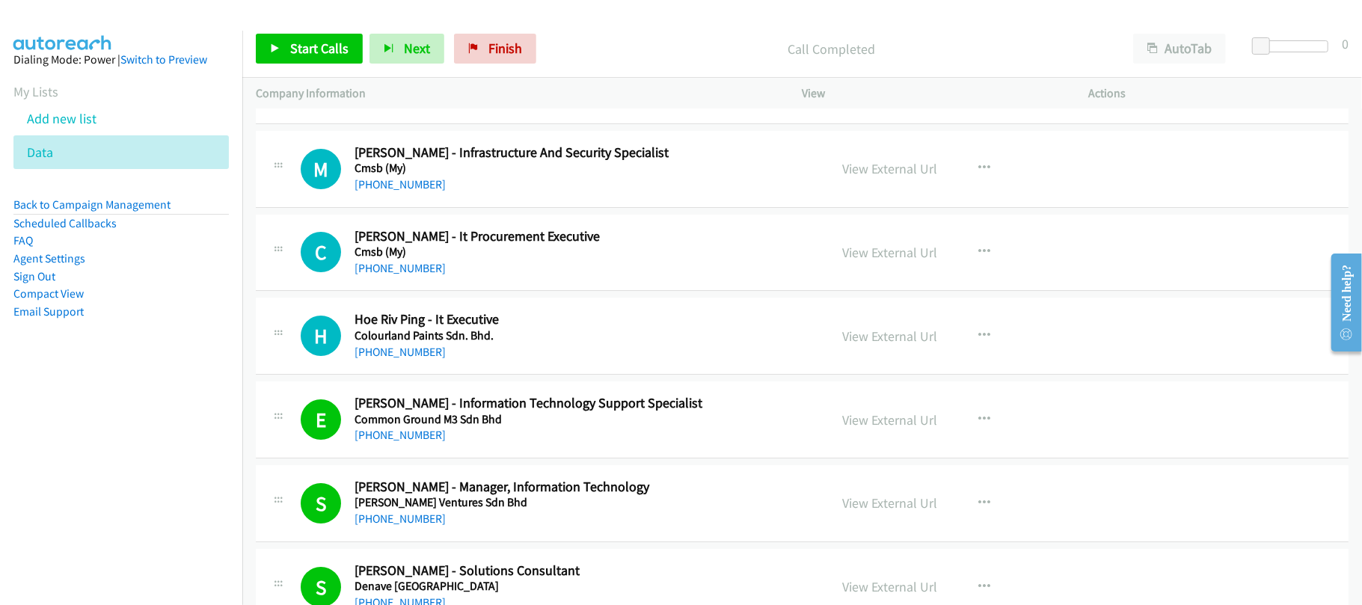
drag, startPoint x: 429, startPoint y: 372, endPoint x: 489, endPoint y: 382, distance: 61.4
click at [416, 359] on link "+60 12-754 6228" at bounding box center [400, 352] width 91 height 14
click at [414, 275] on link "+60 11-1988 9297" at bounding box center [400, 268] width 91 height 14
click at [536, 194] on div "+60 16-854 4433" at bounding box center [582, 185] width 454 height 18
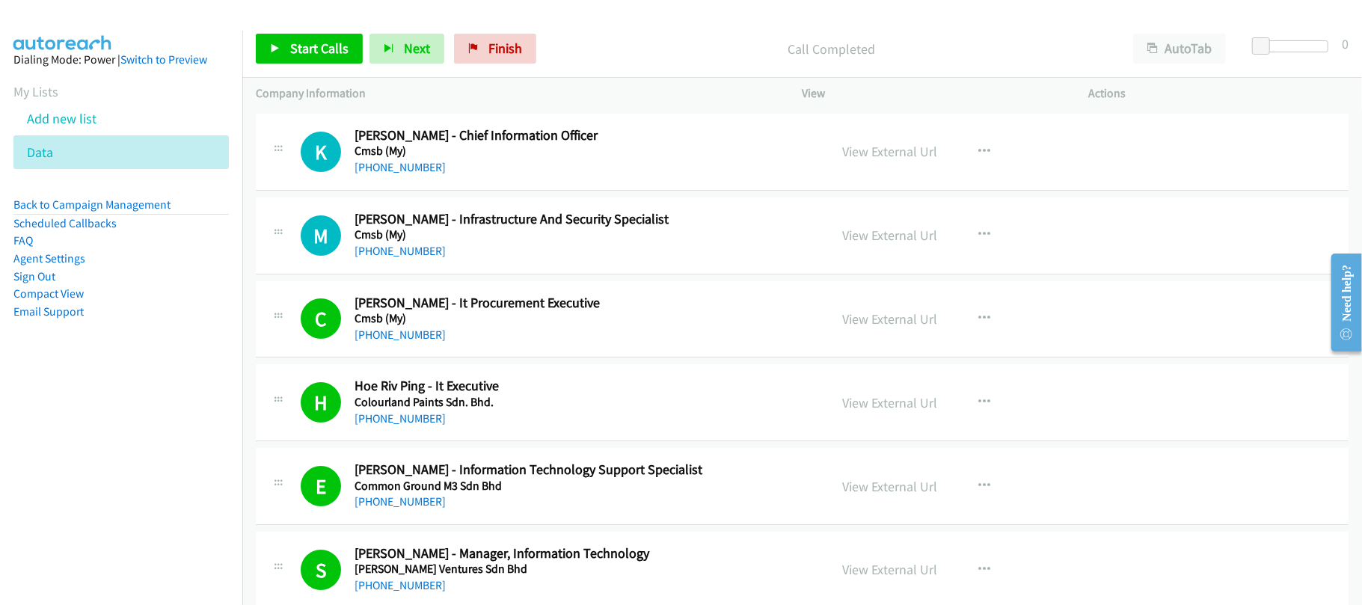
scroll to position [7877, 0]
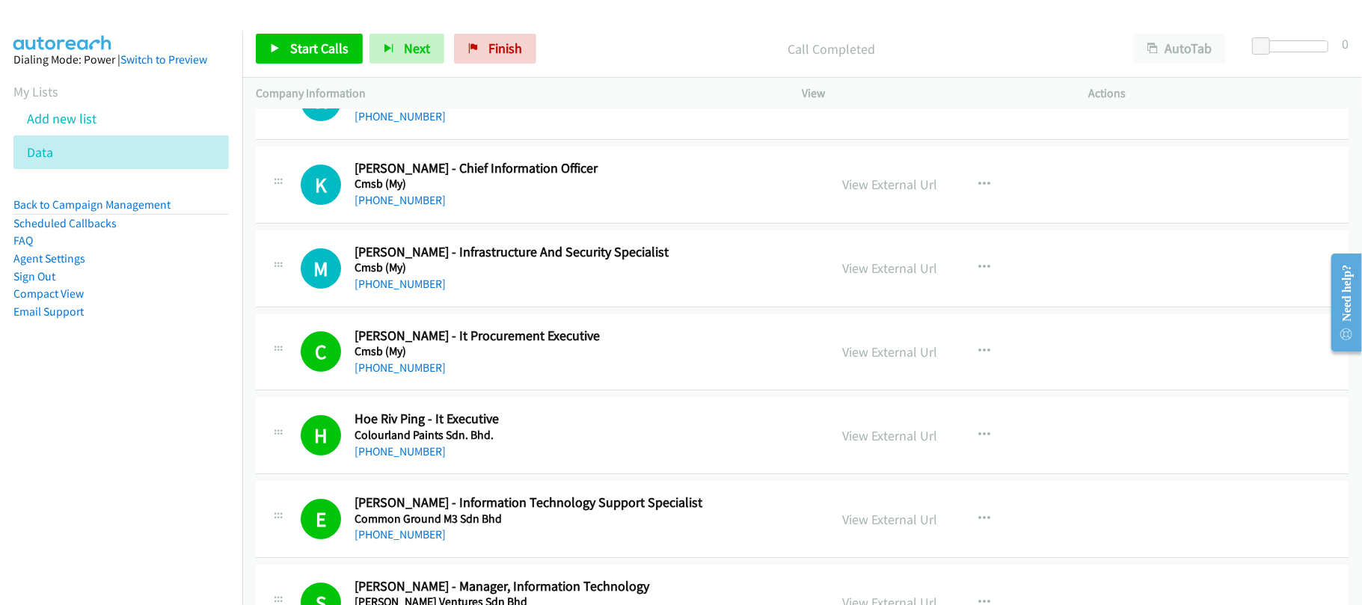
click at [405, 291] on link "+60 16-854 4433" at bounding box center [400, 284] width 91 height 14
drag, startPoint x: 420, startPoint y: 223, endPoint x: 465, endPoint y: 223, distance: 45.6
click at [420, 207] on link "+60 12-325 8592" at bounding box center [400, 200] width 91 height 14
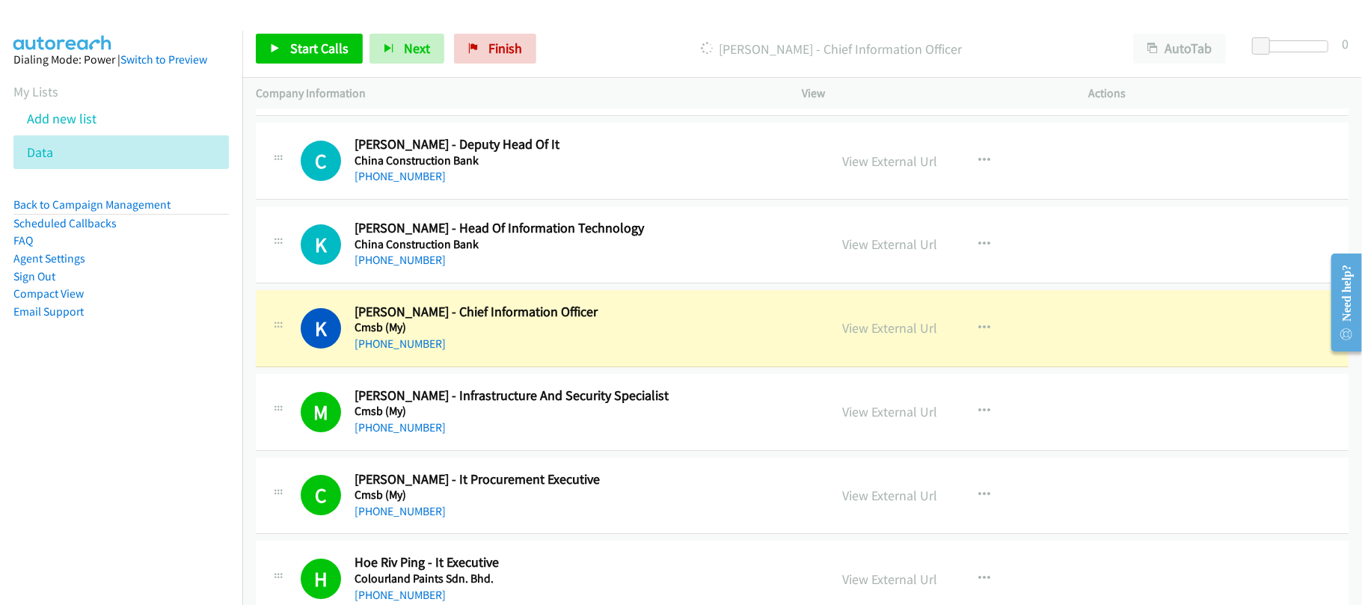
scroll to position [7677, 0]
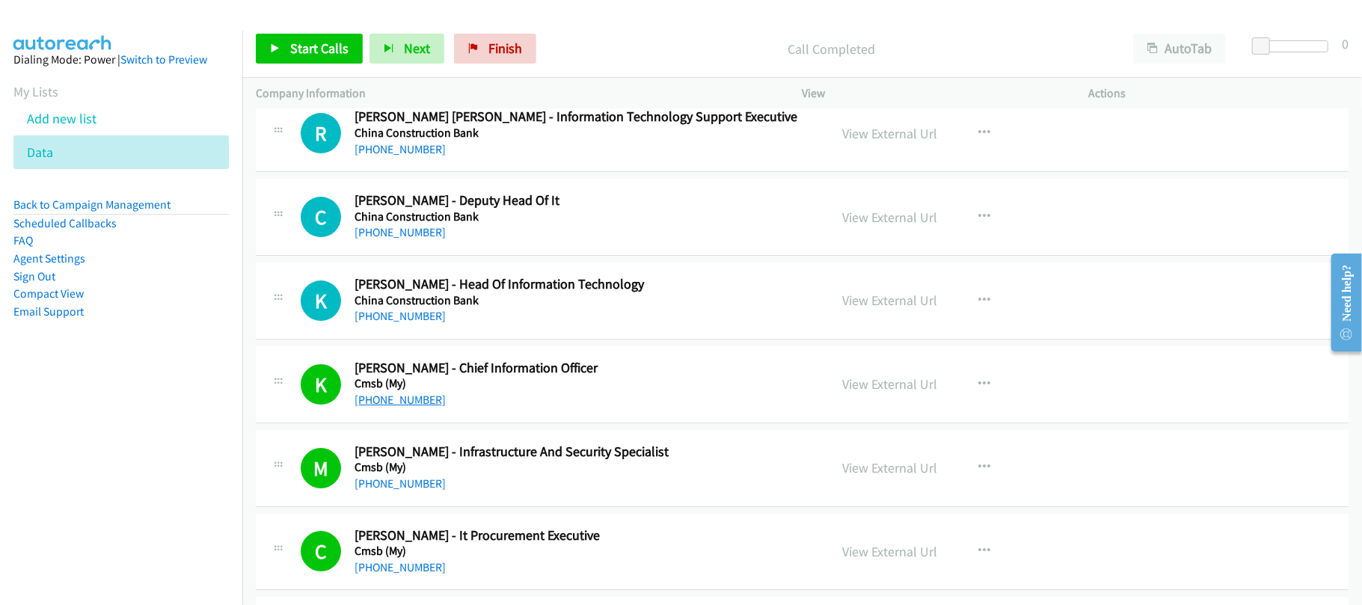
click at [408, 407] on link "+60 12-325 8592" at bounding box center [400, 400] width 91 height 14
click at [399, 323] on link "+60 3-2160 1889" at bounding box center [400, 316] width 91 height 14
click at [410, 239] on link "+60 3-2160 1885" at bounding box center [400, 232] width 91 height 14
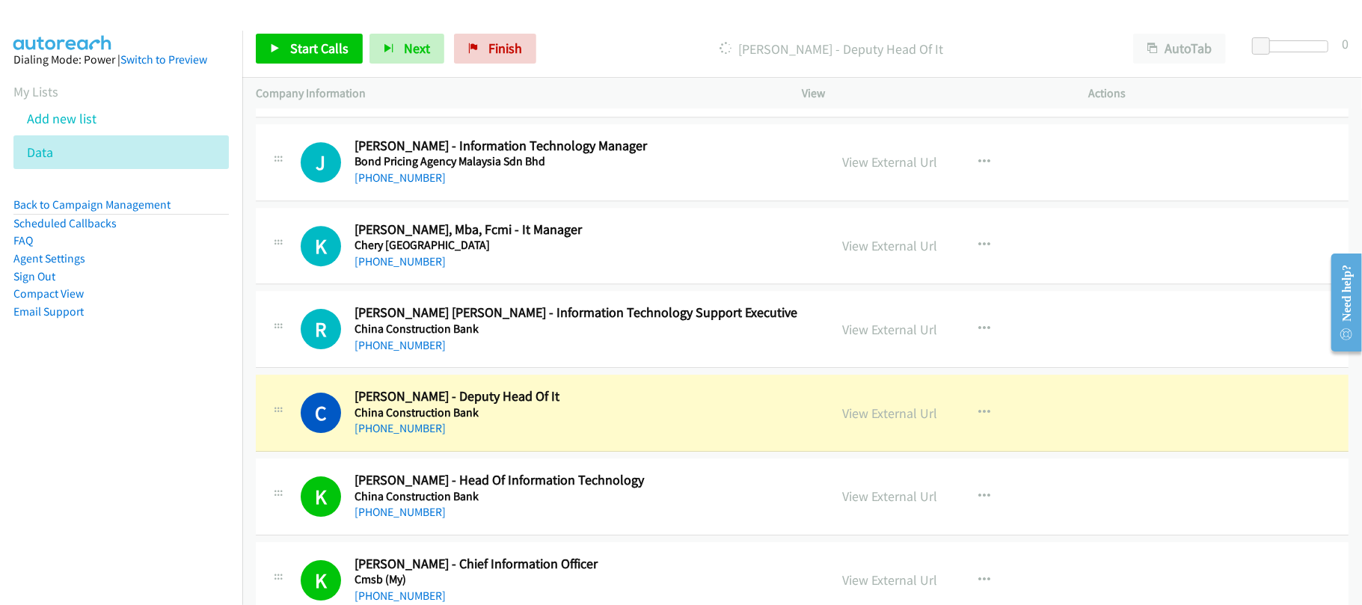
scroll to position [7478, 0]
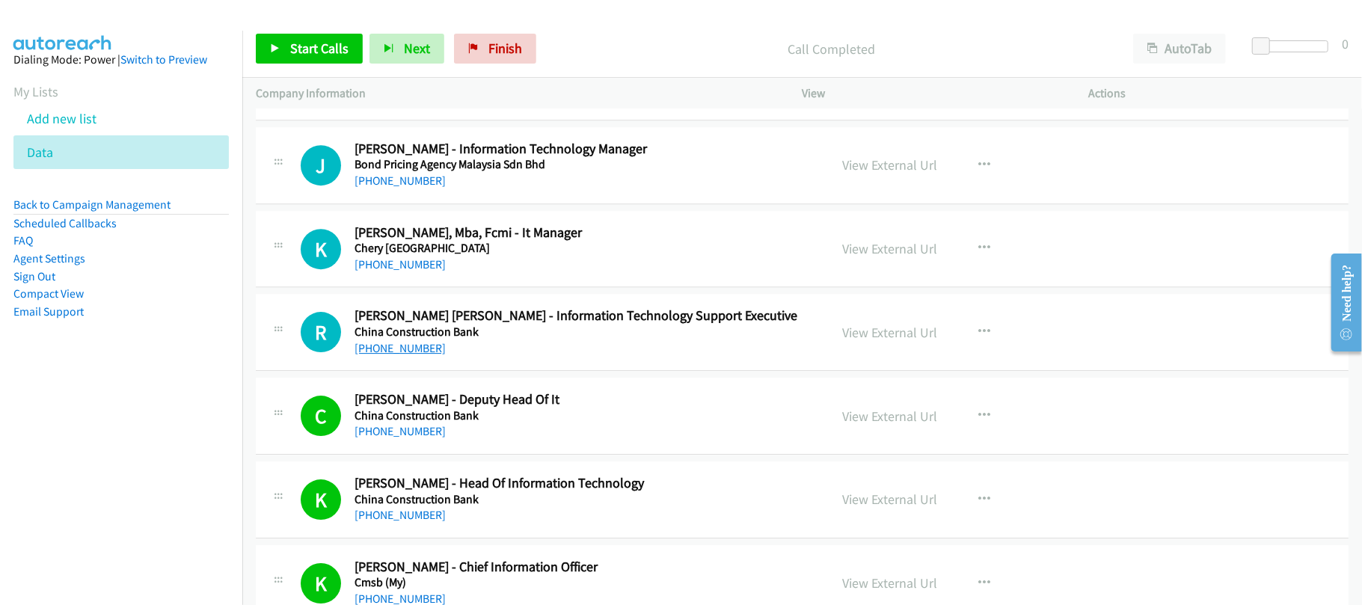
click at [423, 355] on link "+60 3-2160 1881" at bounding box center [400, 348] width 91 height 14
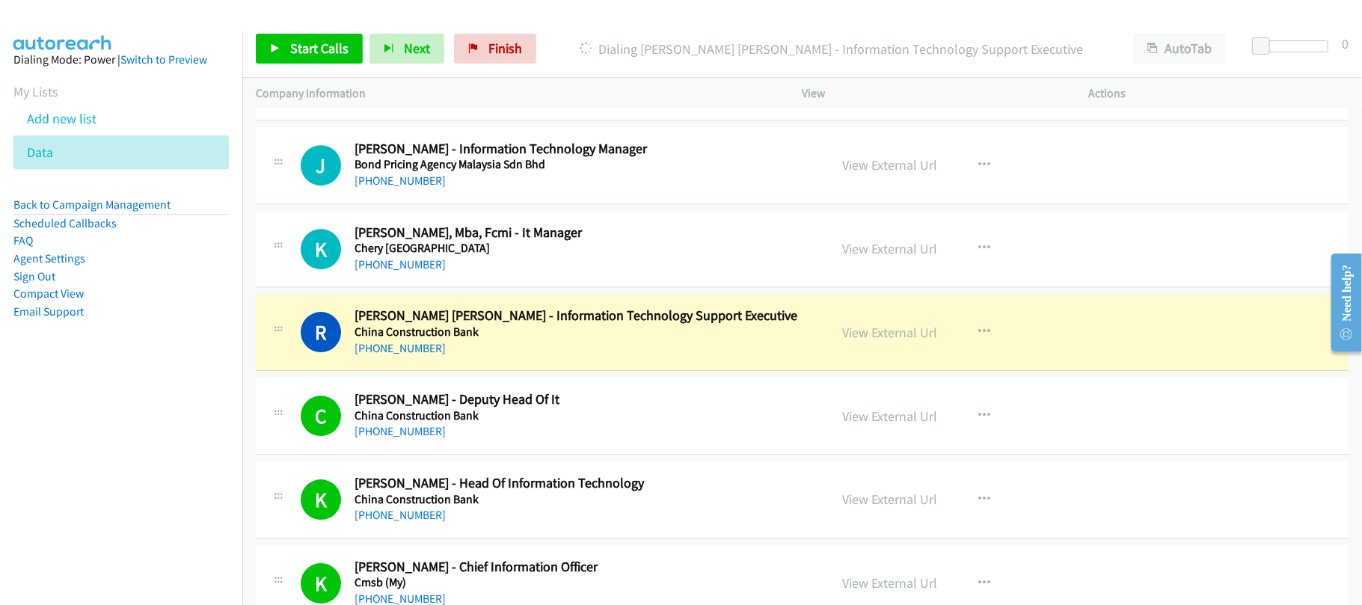
click at [491, 274] on div "+60 10-294 8418" at bounding box center [582, 265] width 454 height 18
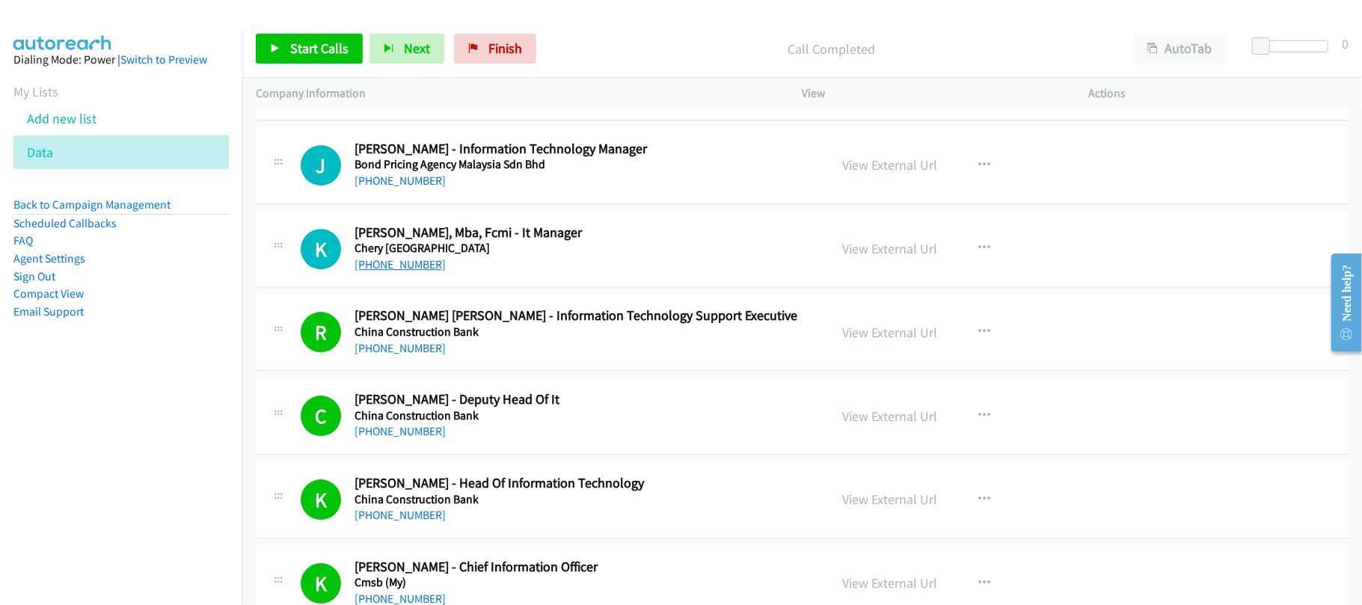
click at [426, 272] on link "+60 10-294 8418" at bounding box center [400, 264] width 91 height 14
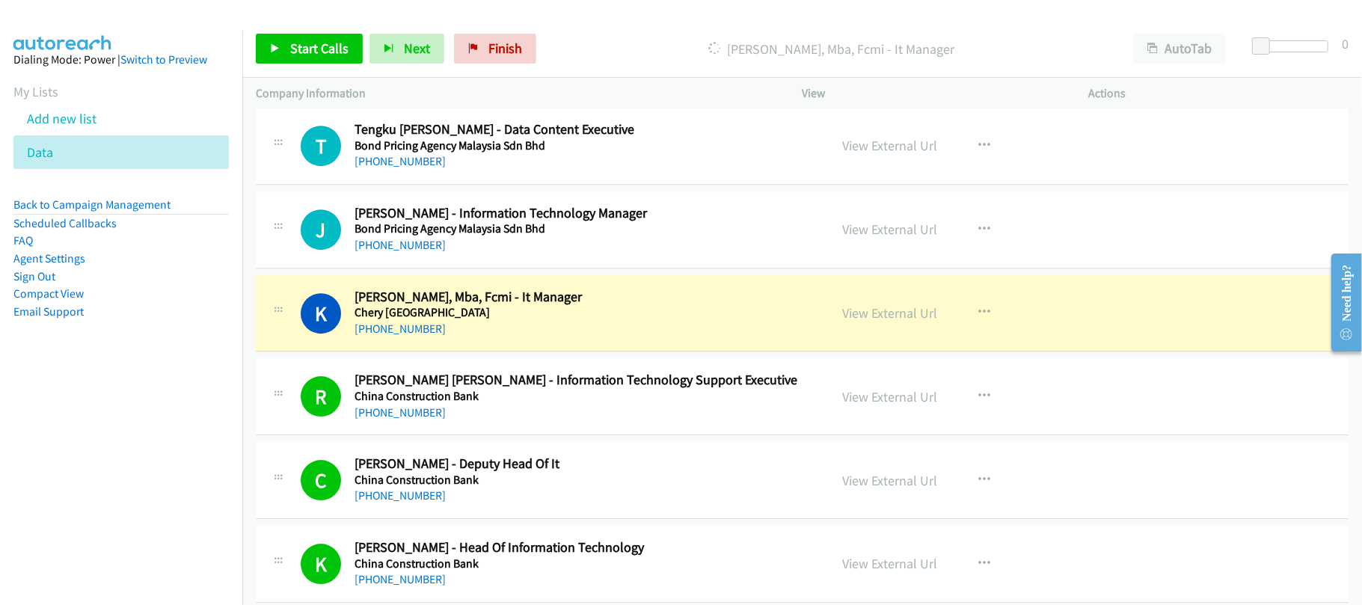
scroll to position [7378, 0]
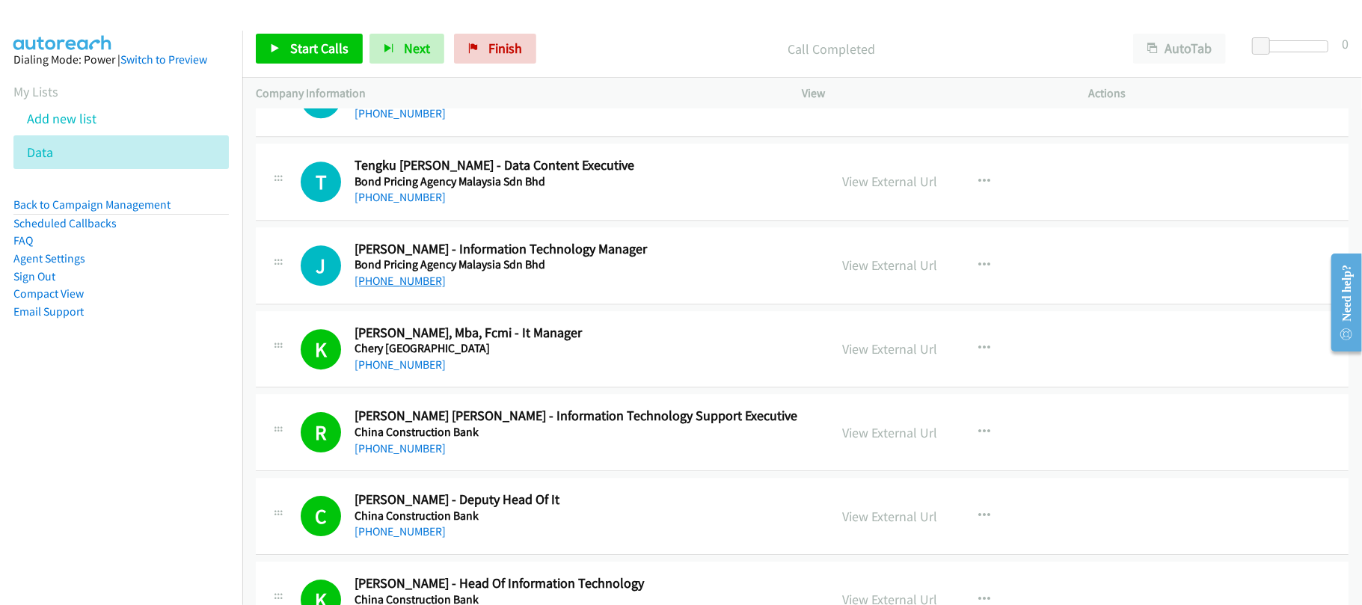
click at [426, 288] on link "+60 3-2772 0834" at bounding box center [400, 281] width 91 height 14
click at [539, 206] on div "+60 19-662 9742" at bounding box center [582, 198] width 454 height 18
click at [384, 204] on link "+60 19-662 9742" at bounding box center [400, 197] width 91 height 14
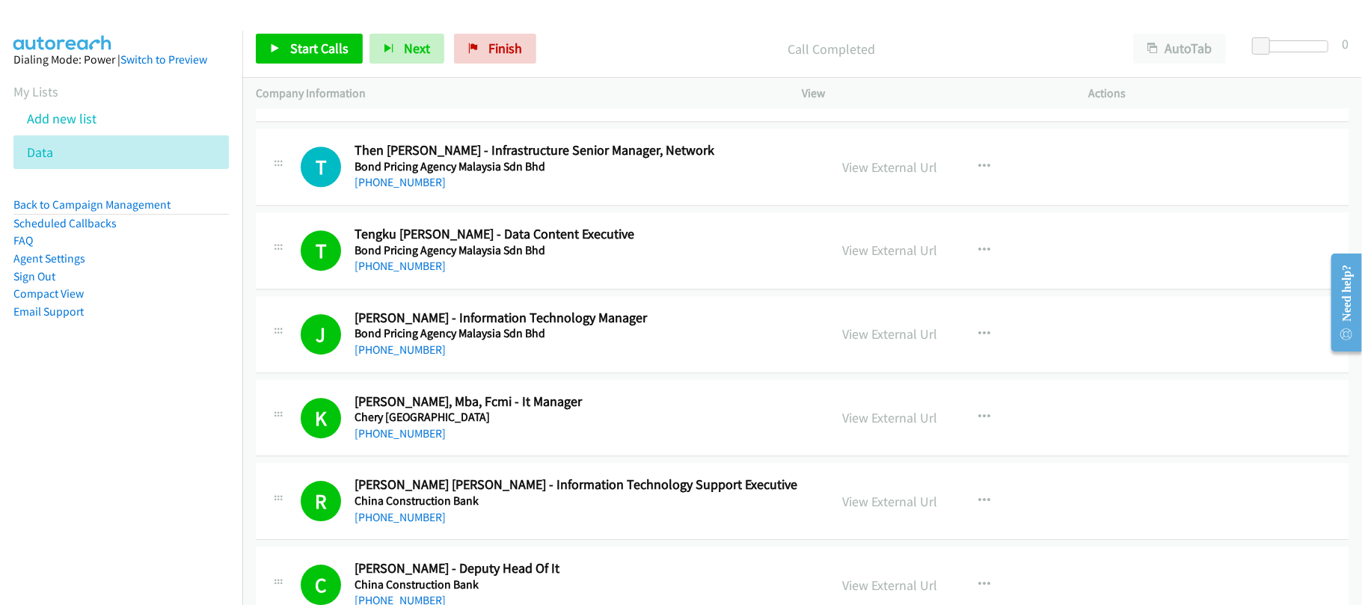
scroll to position [7278, 0]
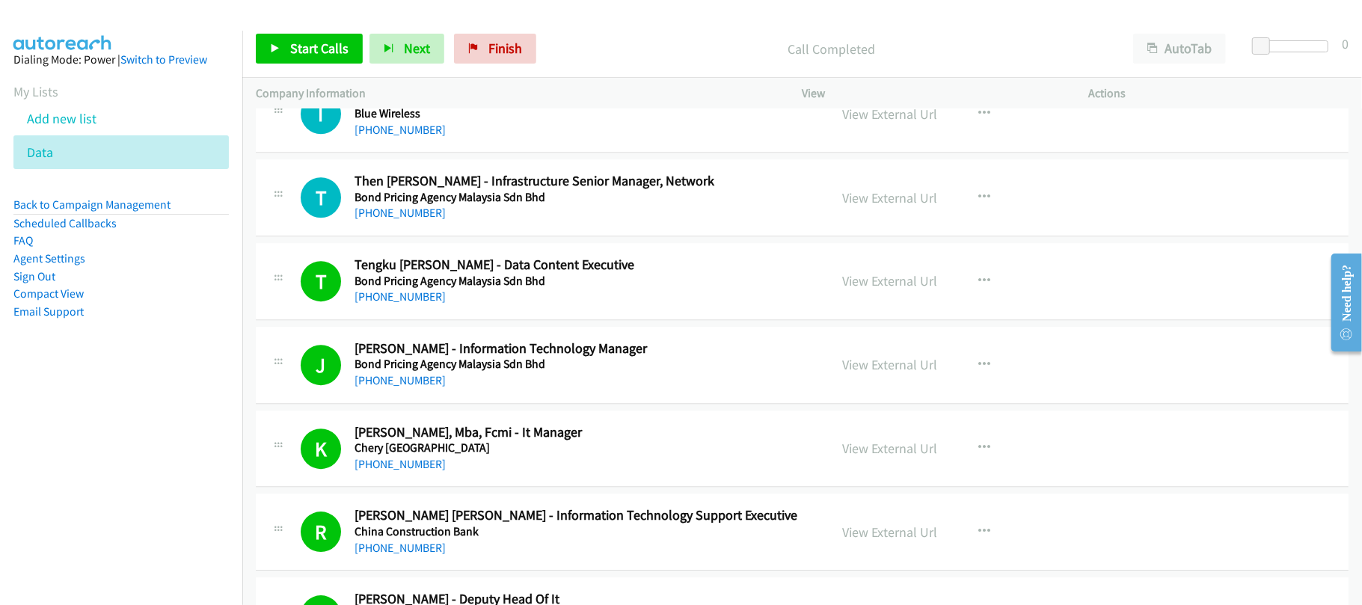
click at [503, 205] on h5 "Bond Pricing Agency Malaysia Sdn Bhd" at bounding box center [582, 197] width 454 height 15
click at [386, 220] on link "+60 3-2772 0830" at bounding box center [400, 213] width 91 height 14
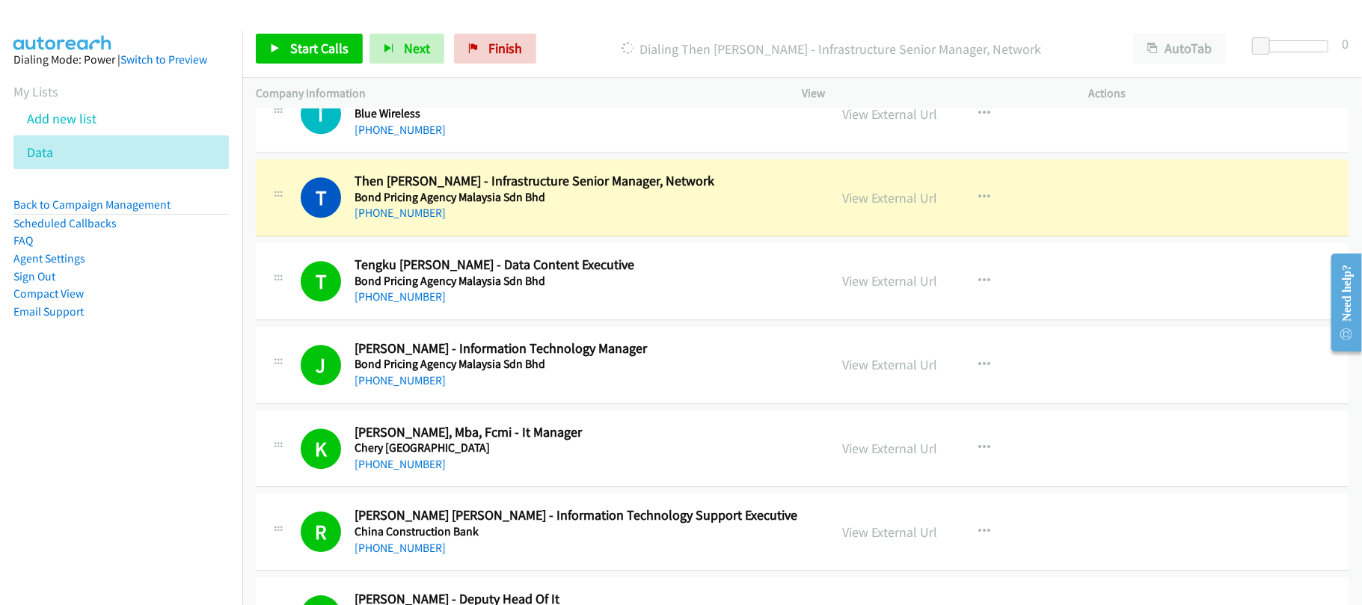
click at [548, 222] on div "+60 3-2772 0830" at bounding box center [582, 213] width 454 height 18
click at [884, 206] on link "View External Url" at bounding box center [890, 197] width 95 height 17
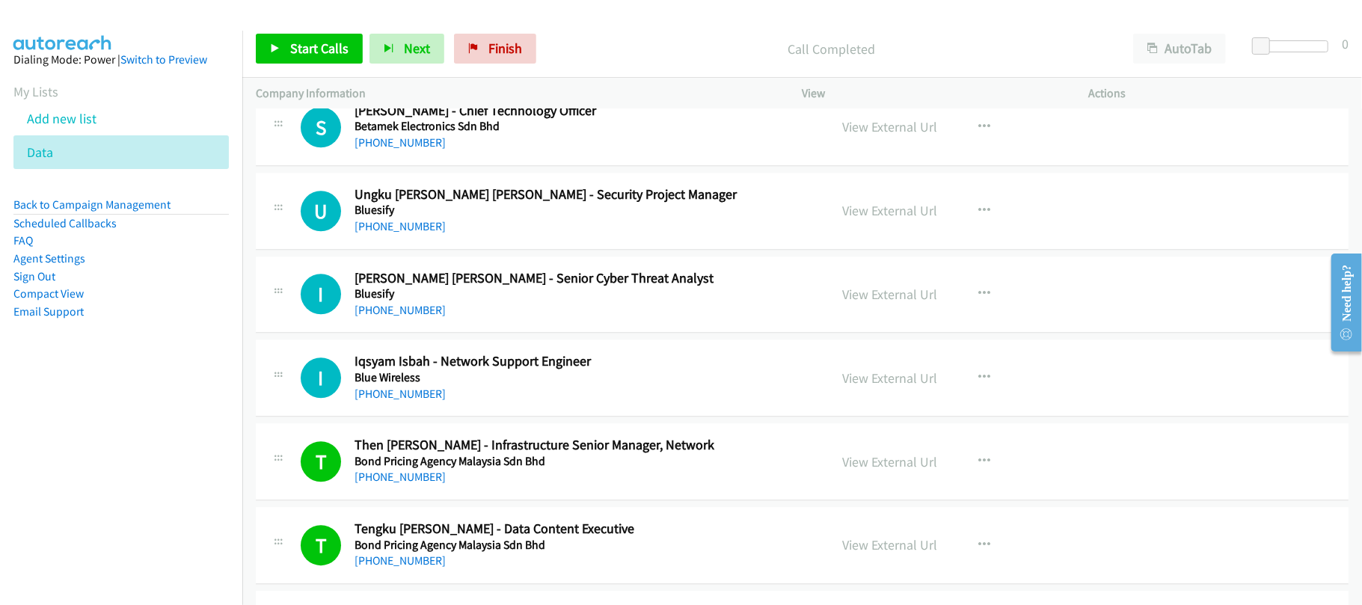
scroll to position [6979, 0]
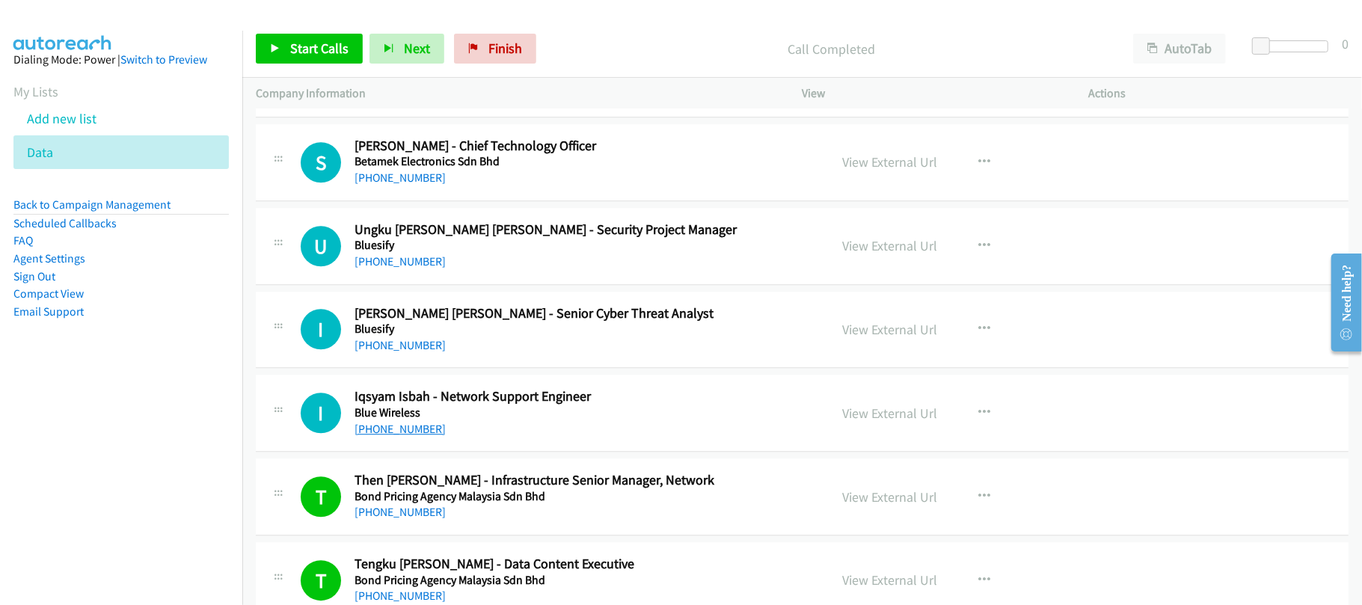
click at [414, 436] on link "+60 19-607 4504" at bounding box center [400, 429] width 91 height 14
drag, startPoint x: 381, startPoint y: 444, endPoint x: 619, endPoint y: 407, distance: 241.4
click at [381, 436] on link "+60 19-607 4504" at bounding box center [400, 429] width 91 height 14
click at [509, 355] on div "+60 17-323 0490" at bounding box center [582, 346] width 454 height 18
click at [405, 352] on link "+60 17-323 0490" at bounding box center [400, 345] width 91 height 14
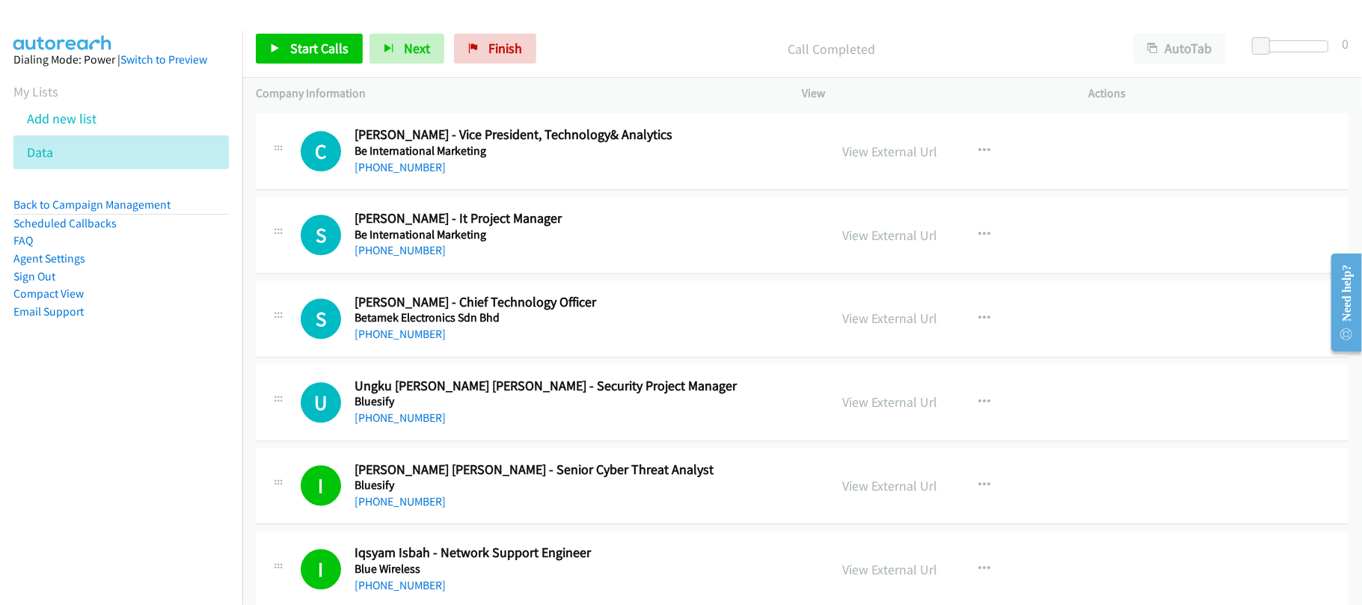
scroll to position [6779, 0]
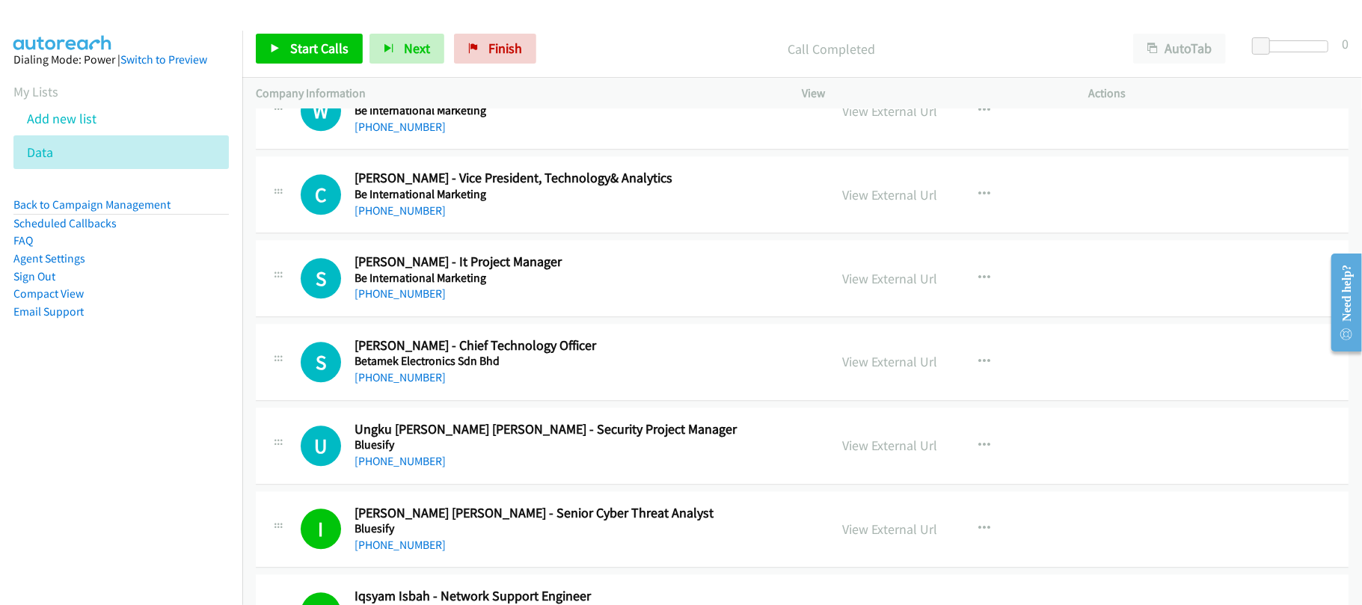
click at [405, 301] on link "+60 12-601 7437" at bounding box center [400, 294] width 91 height 14
click at [516, 202] on h5 "Be International Marketing" at bounding box center [582, 194] width 454 height 15
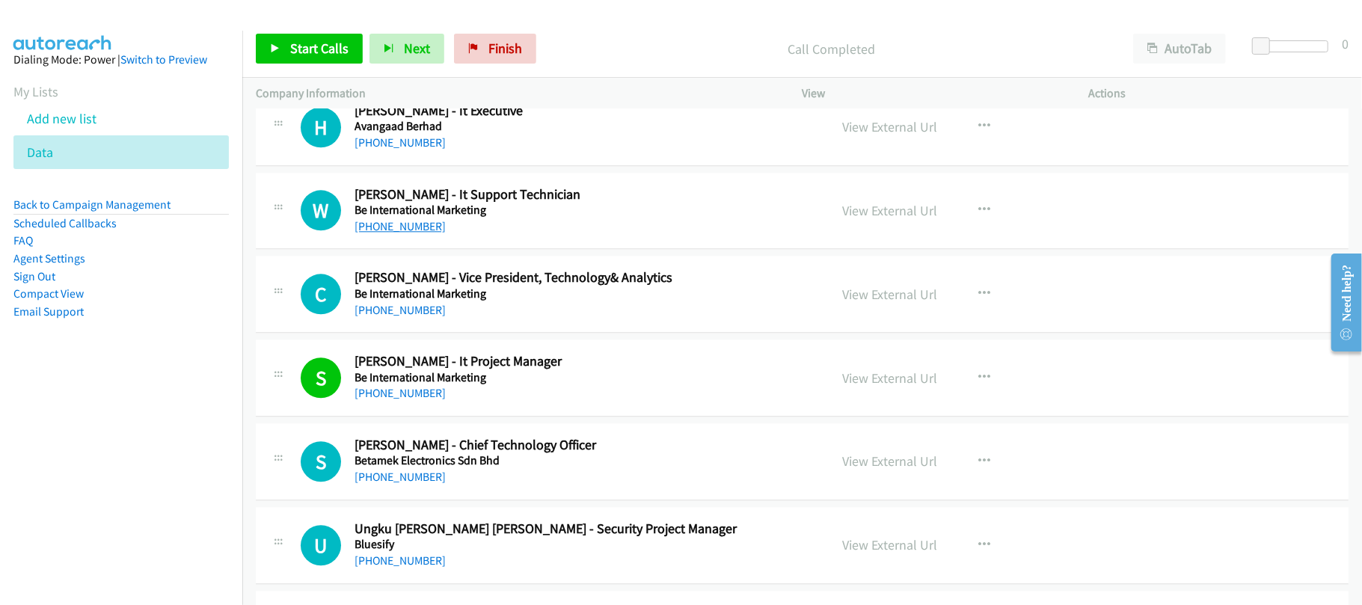
click at [407, 233] on link "+60 17-667 3294" at bounding box center [400, 226] width 91 height 14
drag, startPoint x: 414, startPoint y: 162, endPoint x: 585, endPoint y: 165, distance: 171.3
click at [414, 150] on link "+60 14-743 0730" at bounding box center [400, 142] width 91 height 14
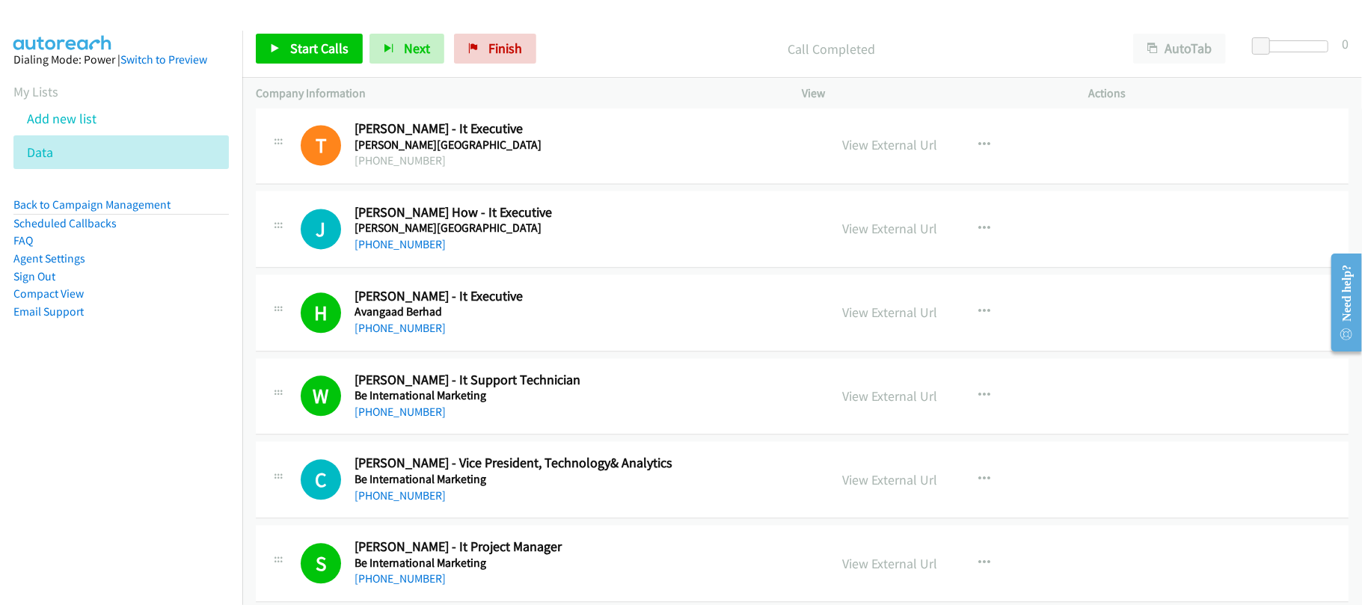
scroll to position [6480, 0]
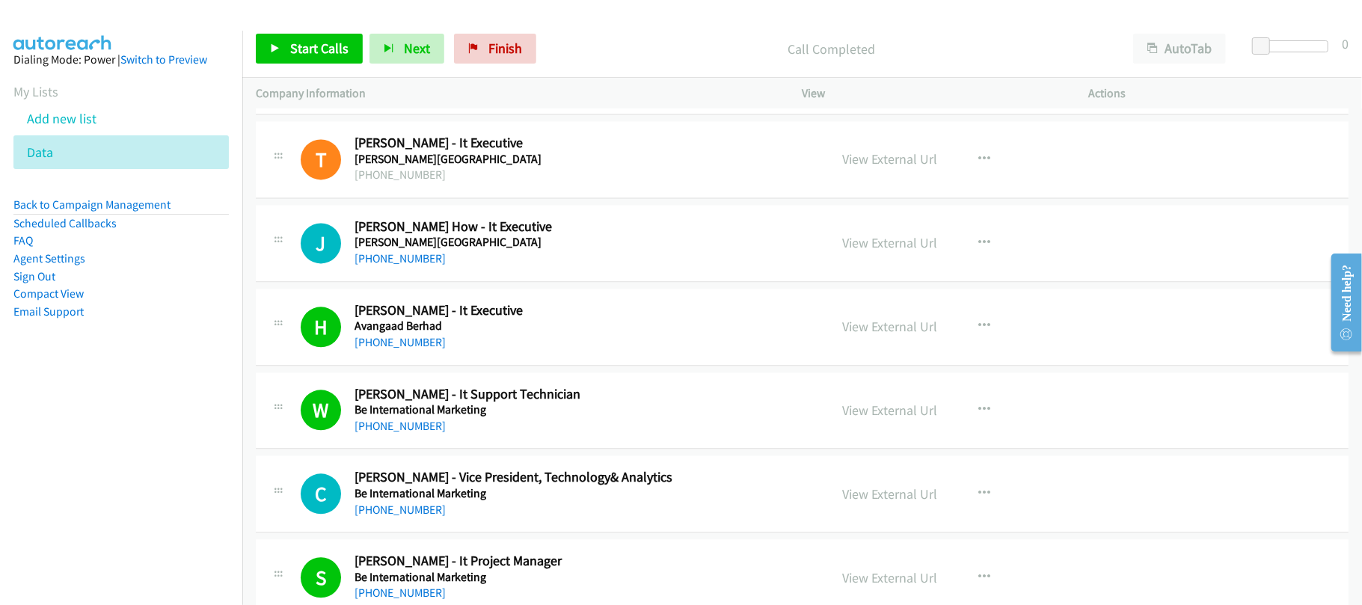
click at [389, 282] on div "J Callback Scheduled Jack How - It Executive Assunta Hospital Asia/Kuching +60 …" at bounding box center [802, 243] width 1093 height 77
click at [395, 266] on link "+60 12-798 2532" at bounding box center [400, 258] width 91 height 14
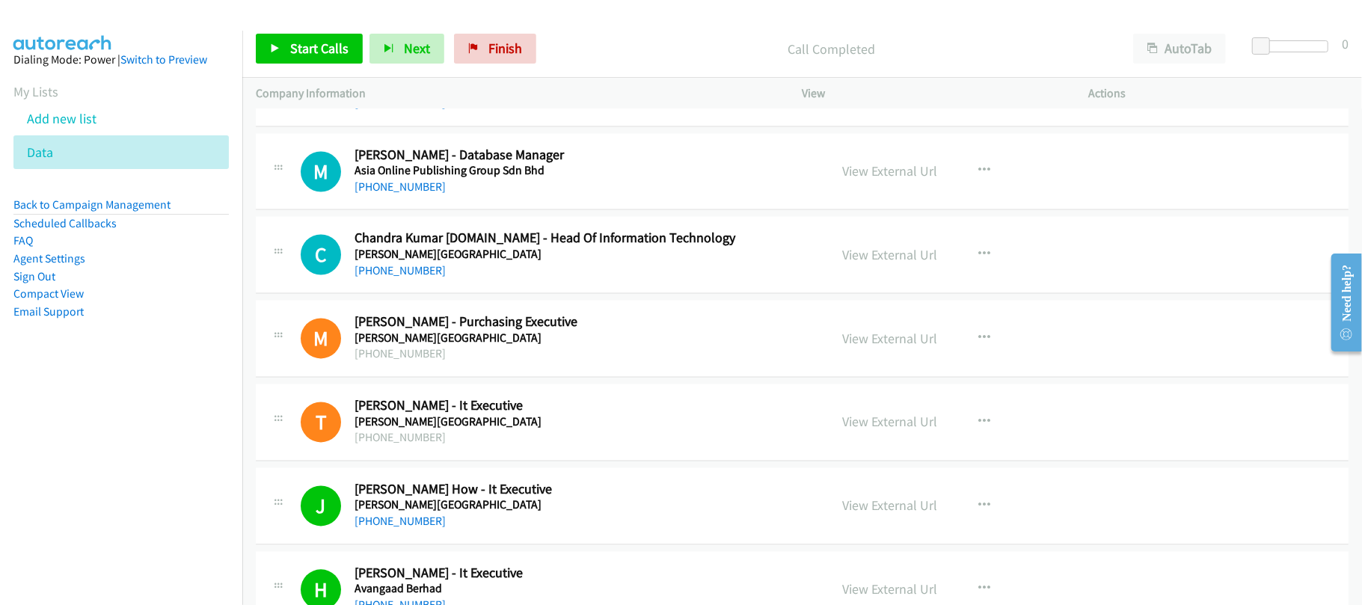
scroll to position [6181, 0]
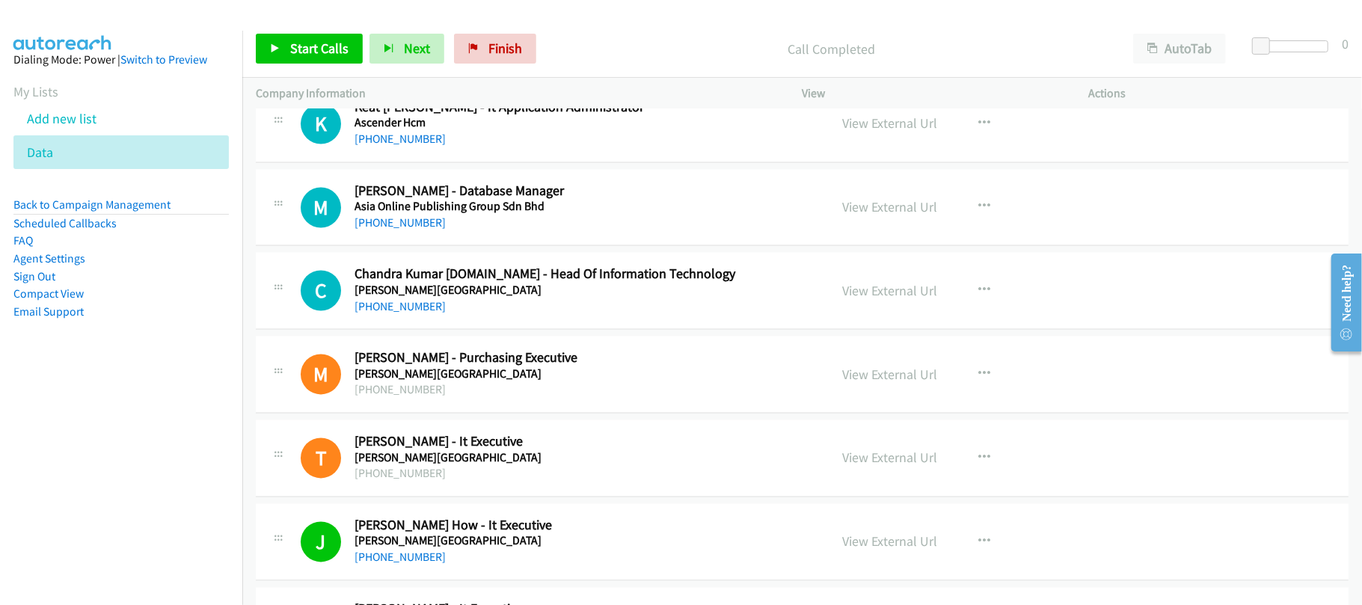
click at [548, 316] on div "+60 17-254 3013" at bounding box center [582, 307] width 454 height 18
click at [399, 314] on link "+60 17-254 3013" at bounding box center [400, 307] width 91 height 14
drag, startPoint x: 485, startPoint y: 63, endPoint x: 774, endPoint y: 70, distance: 288.9
click at [485, 63] on link "Finish" at bounding box center [495, 49] width 82 height 30
